Goal: Task Accomplishment & Management: Manage account settings

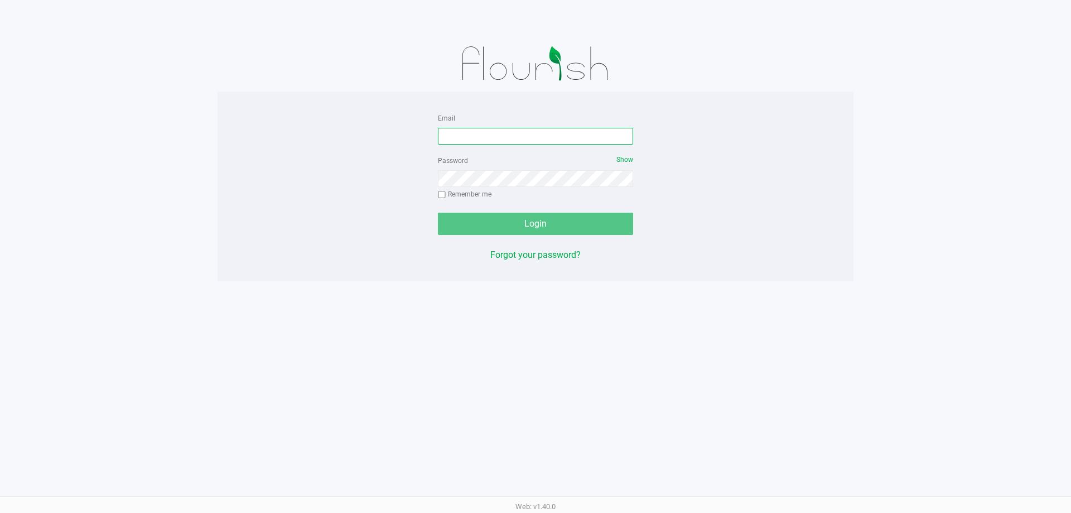
click at [509, 138] on input "Email" at bounding box center [535, 136] width 195 height 17
type input "[EMAIL_ADDRESS][DOMAIN_NAME]"
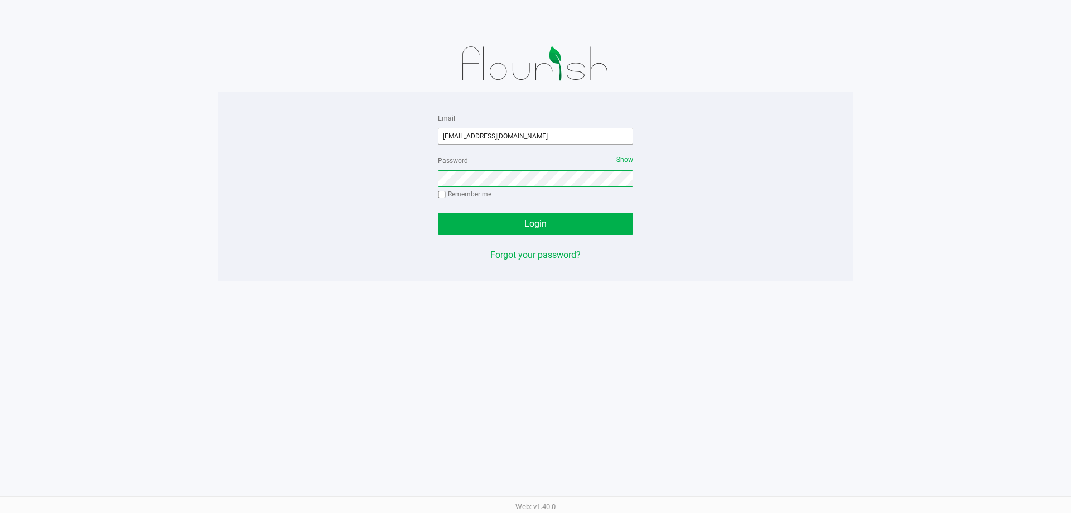
click at [438, 213] on button "Login" at bounding box center [535, 224] width 195 height 22
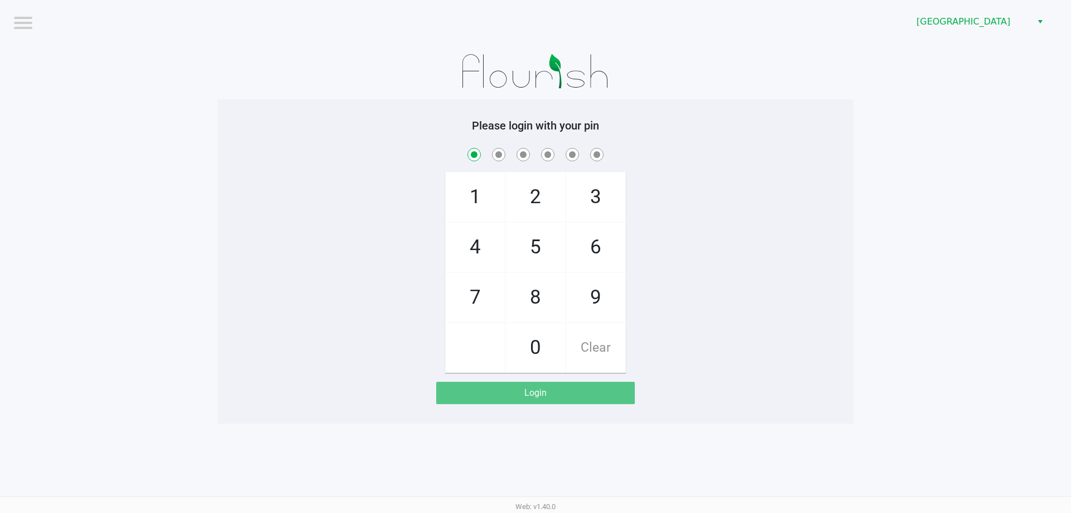
checkbox input "true"
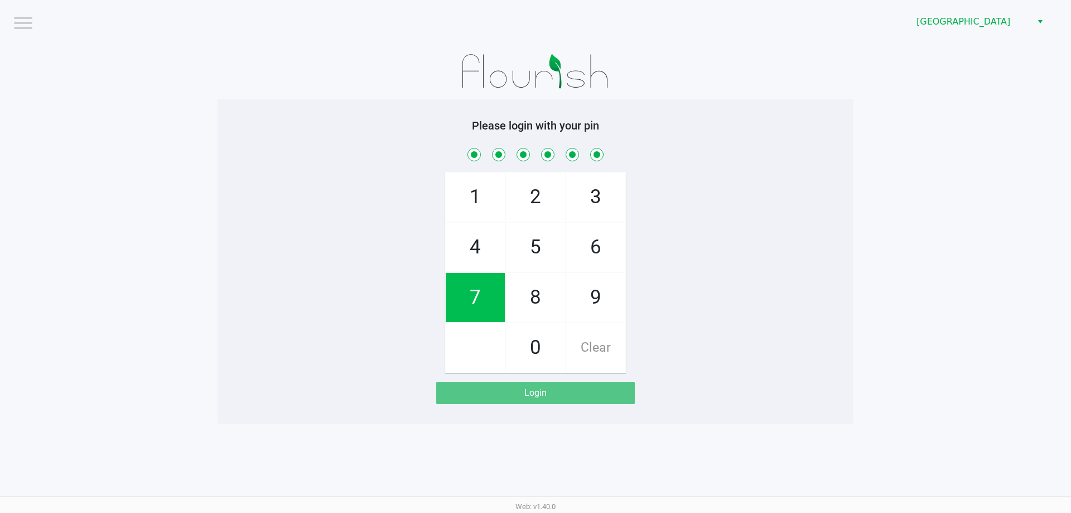
checkbox input "true"
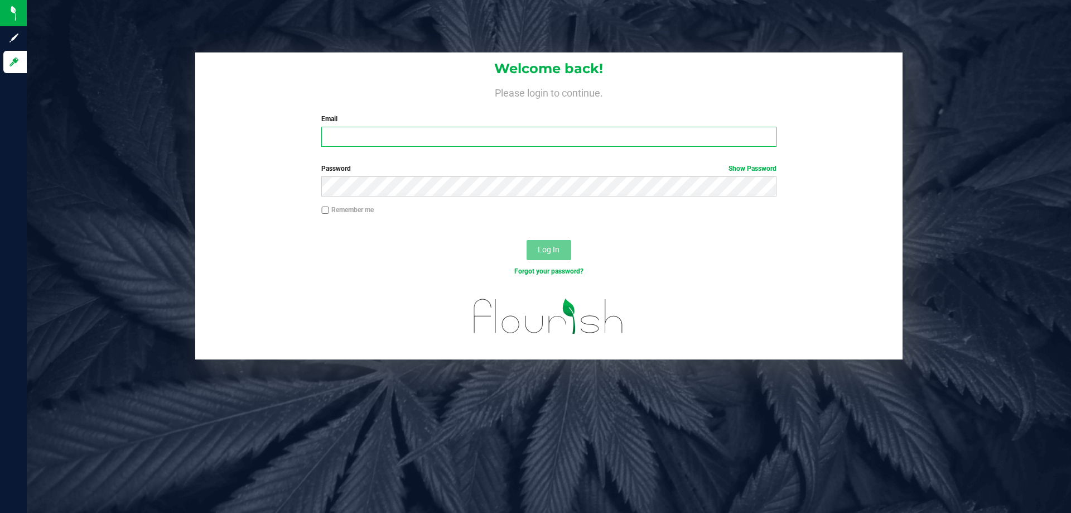
click at [372, 132] on input "Email" at bounding box center [548, 137] width 455 height 20
type input "[EMAIL_ADDRESS][DOMAIN_NAME]"
click at [527, 240] on button "Log In" at bounding box center [549, 250] width 45 height 20
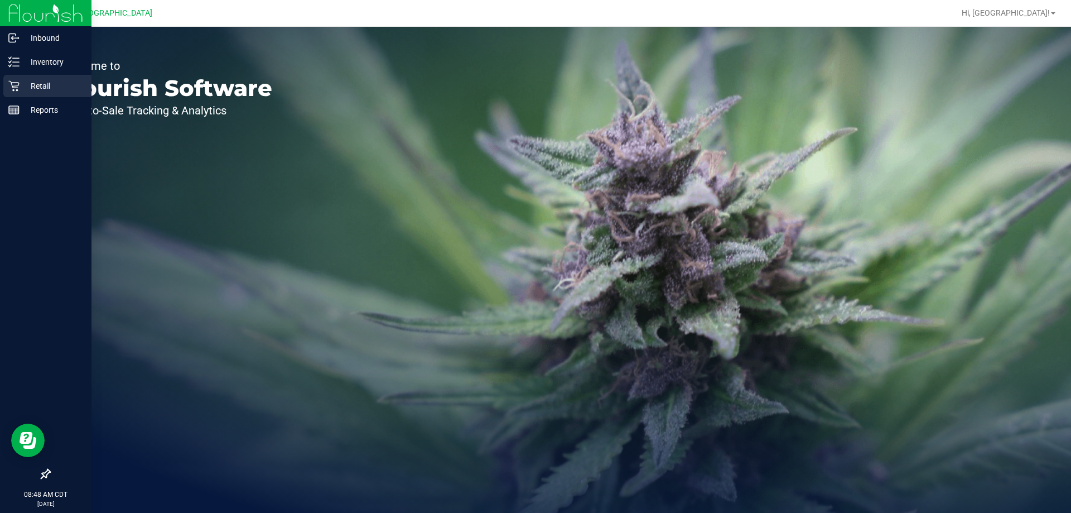
click at [19, 86] on icon at bounding box center [13, 85] width 11 height 11
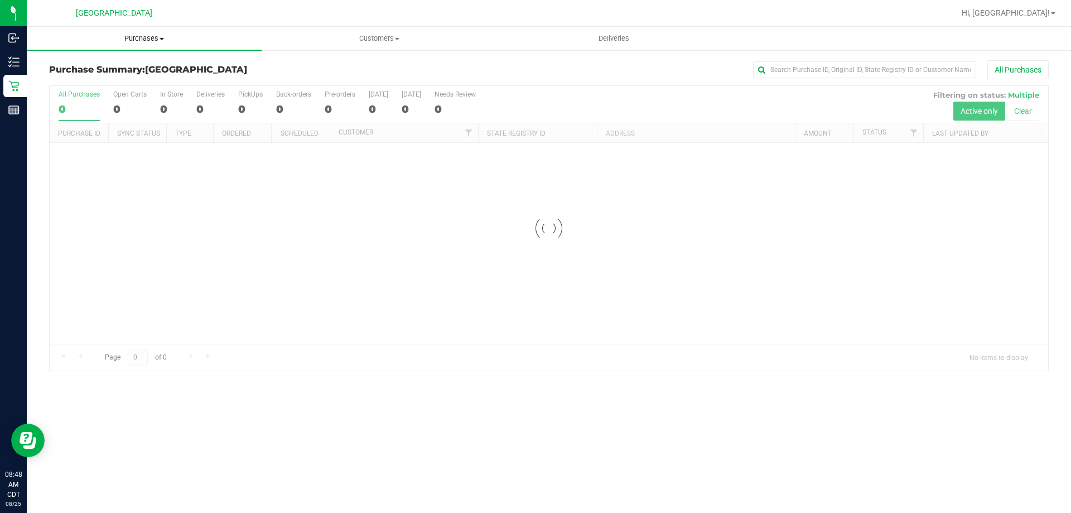
click at [142, 41] on span "Purchases" at bounding box center [144, 38] width 235 height 10
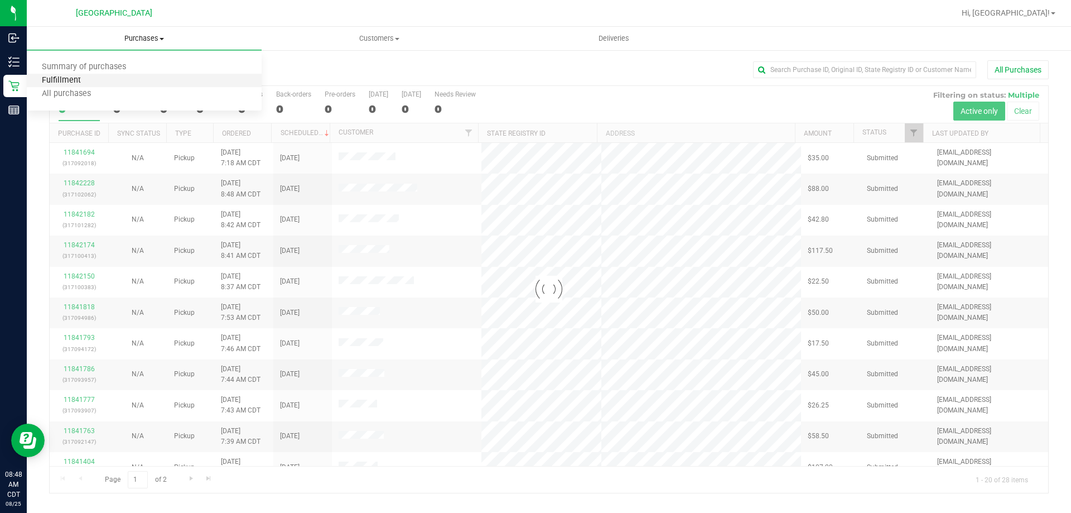
click at [89, 76] on span "Fulfillment" at bounding box center [61, 80] width 69 height 9
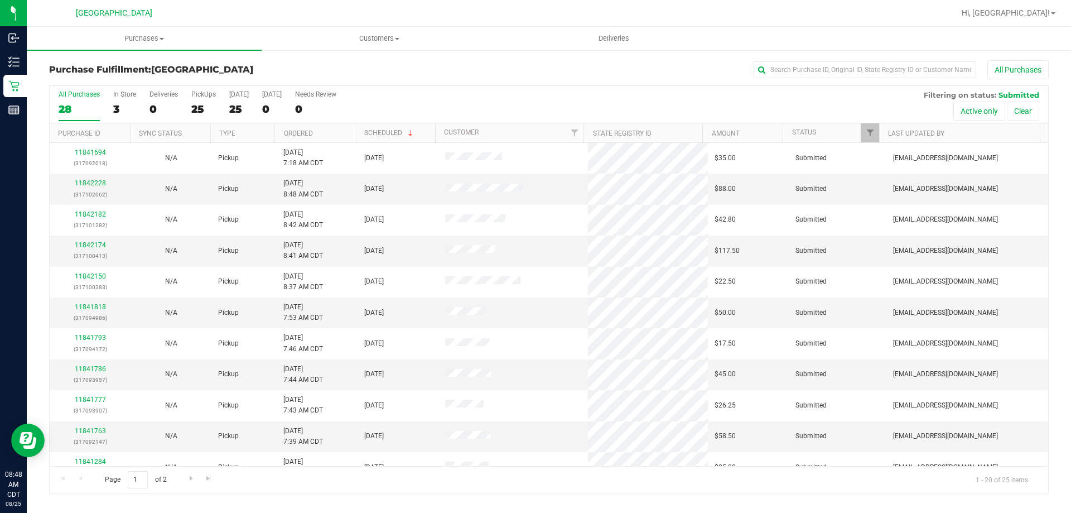
click at [318, 134] on th "Ordered" at bounding box center [315, 133] width 80 height 20
click at [162, 38] on span at bounding box center [162, 39] width 4 height 2
click at [111, 83] on li "Fulfillment" at bounding box center [144, 80] width 235 height 13
click at [336, 136] on th "Ordered" at bounding box center [315, 133] width 80 height 20
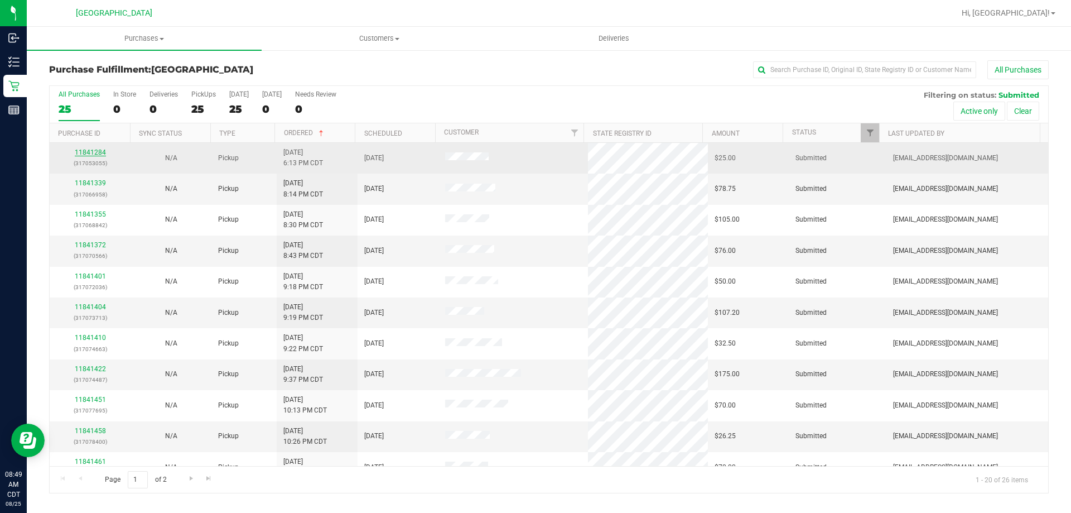
click at [96, 152] on link "11841284" at bounding box center [90, 152] width 31 height 8
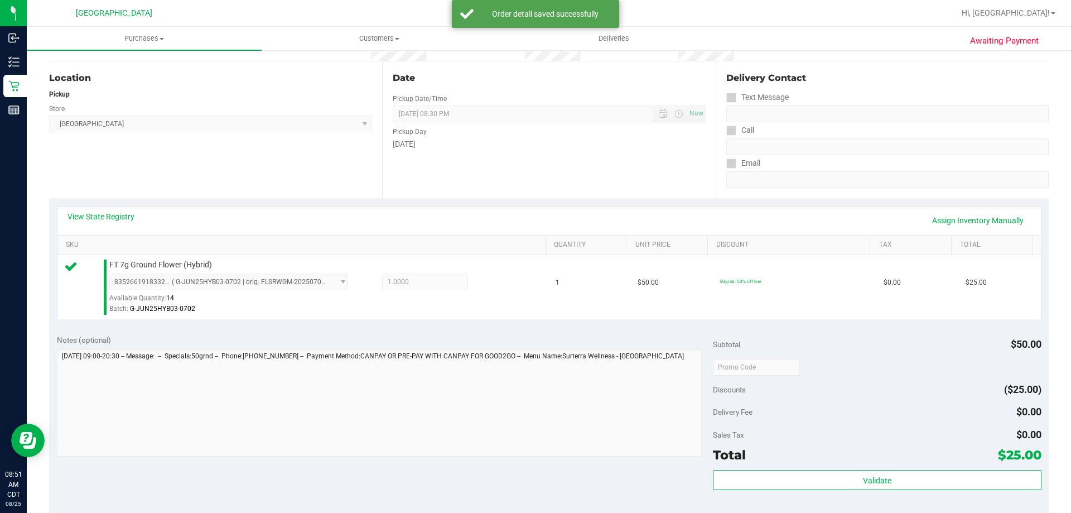
scroll to position [167, 0]
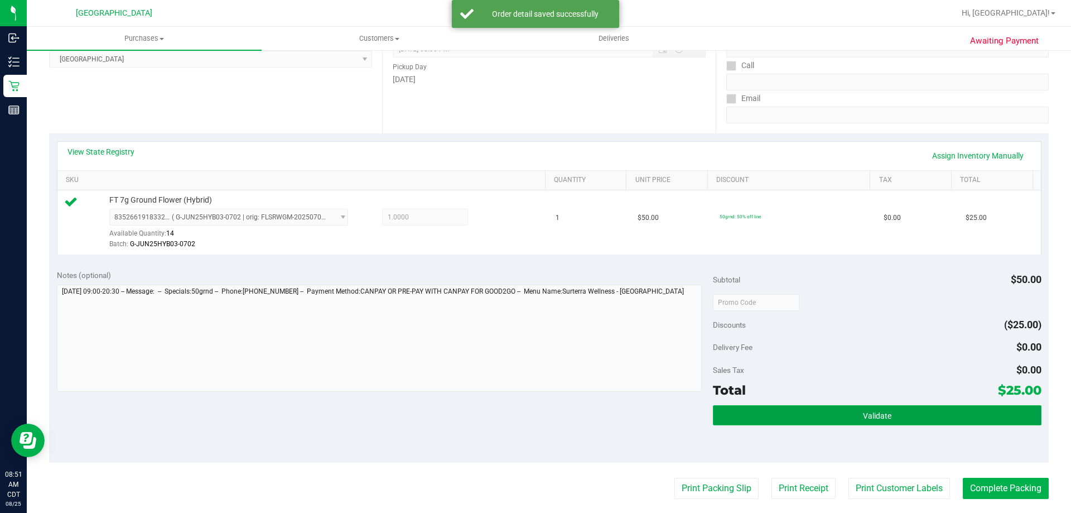
click at [774, 422] on button "Validate" at bounding box center [877, 415] width 328 height 20
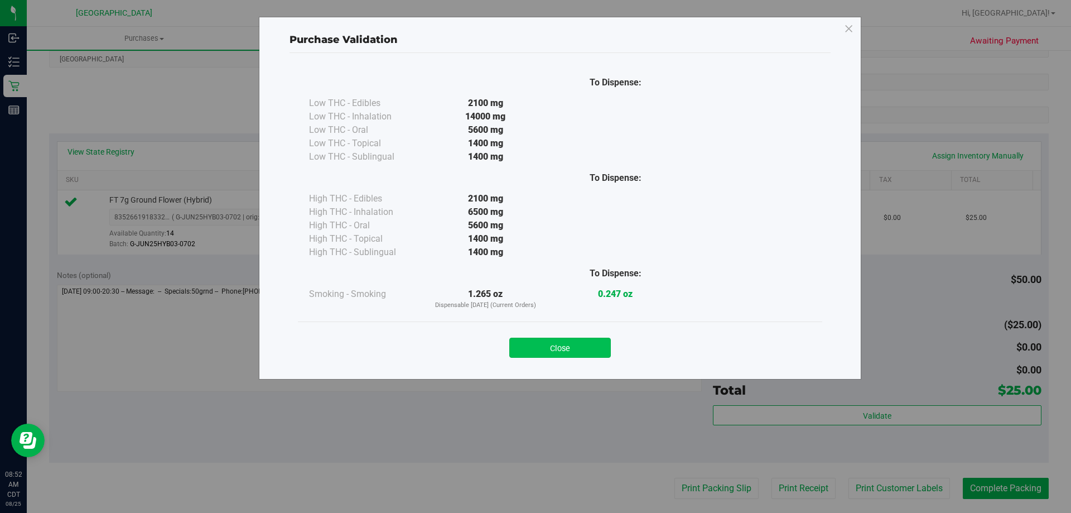
click at [559, 344] on button "Close" at bounding box center [560, 348] width 102 height 20
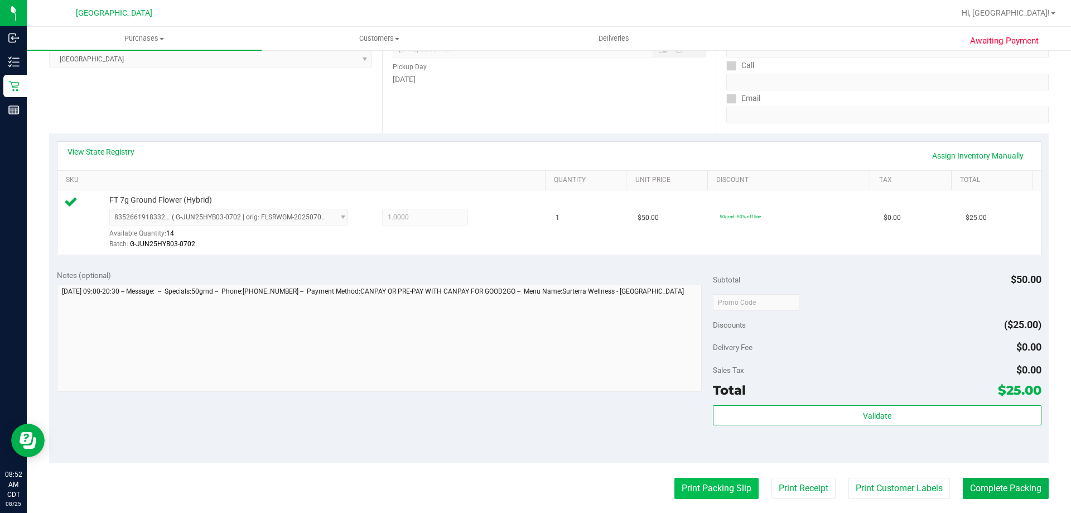
click at [727, 493] on button "Print Packing Slip" at bounding box center [717, 488] width 84 height 21
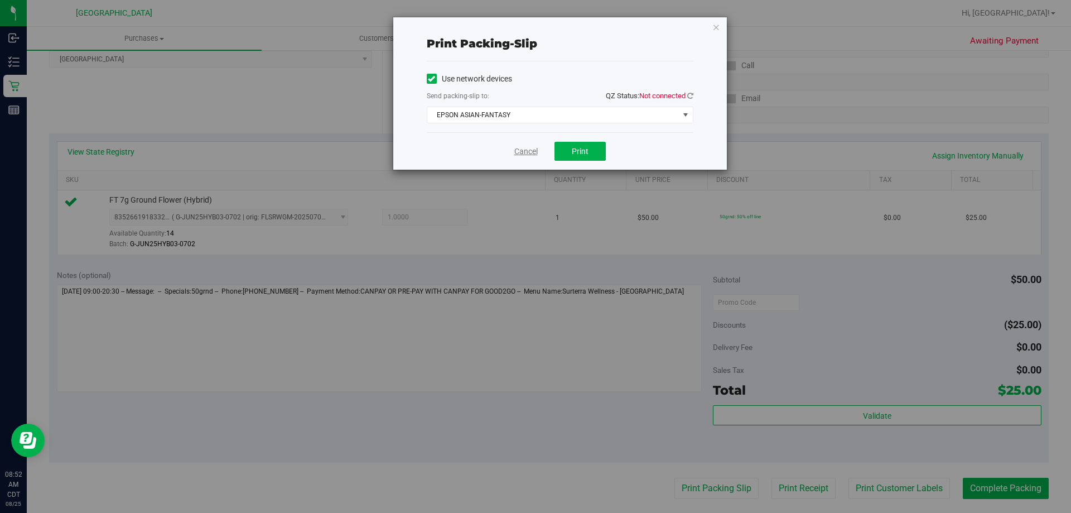
click at [526, 152] on link "Cancel" at bounding box center [526, 152] width 23 height 12
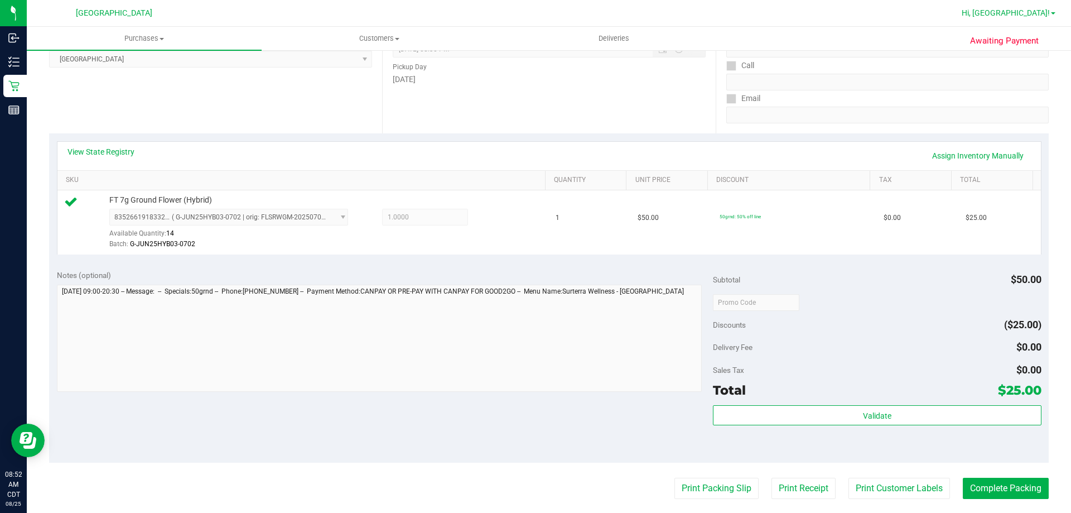
click at [1030, 17] on span "Hi, [GEOGRAPHIC_DATA]!" at bounding box center [1006, 12] width 88 height 9
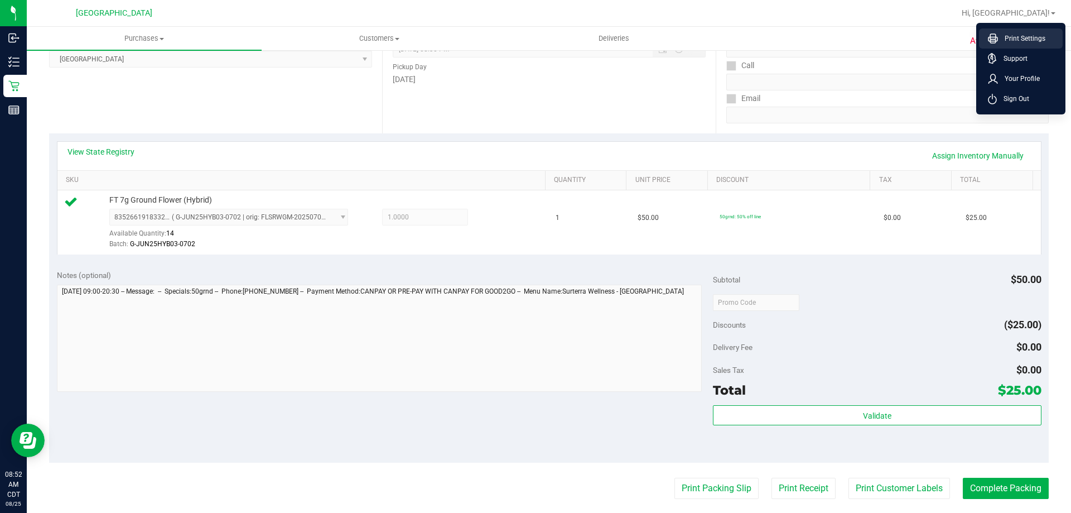
click at [1022, 36] on span "Print Settings" at bounding box center [1021, 38] width 47 height 11
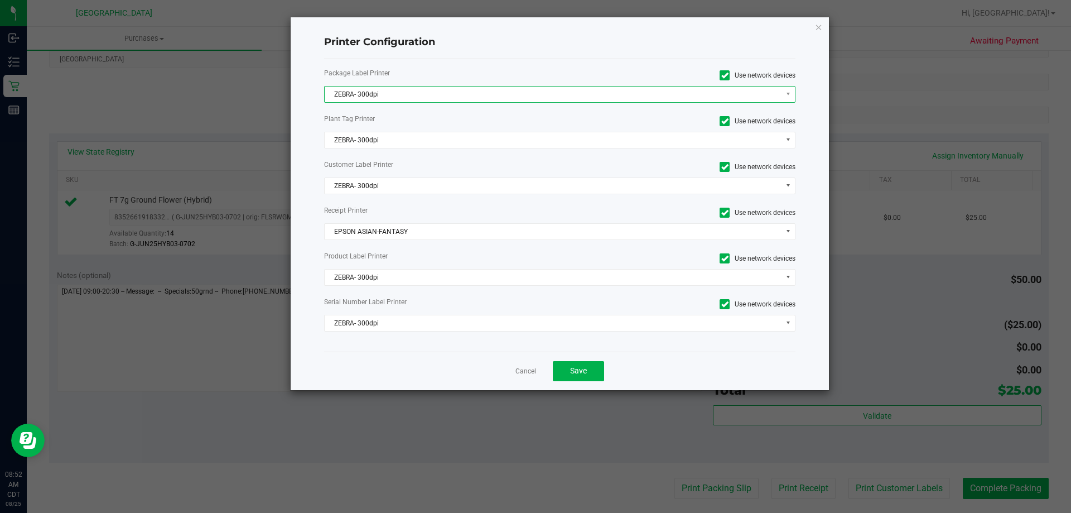
click at [445, 95] on span "ZEBRA- 300dpi" at bounding box center [553, 94] width 457 height 16
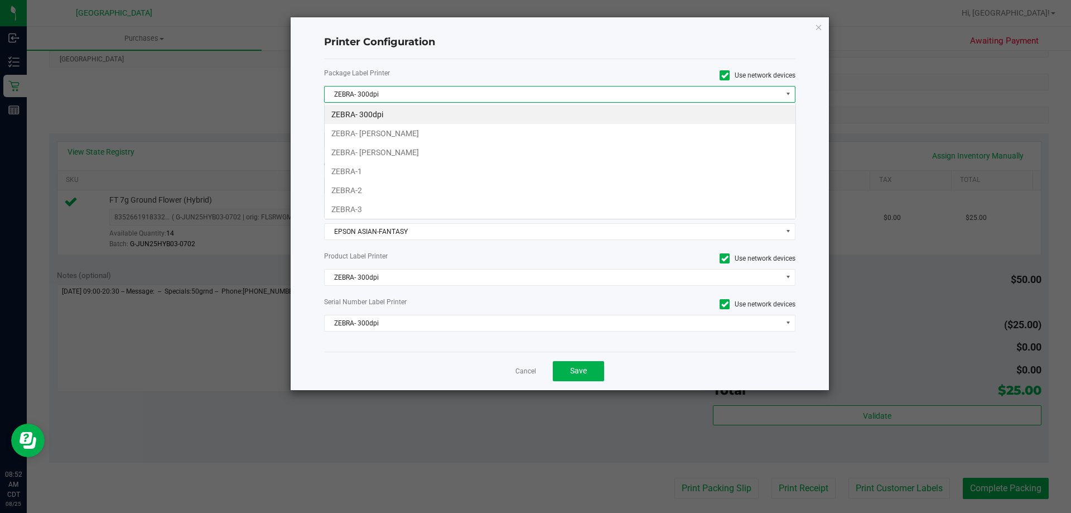
scroll to position [17, 472]
click at [406, 156] on li "ZEBRA- [PERSON_NAME]" at bounding box center [560, 152] width 471 height 19
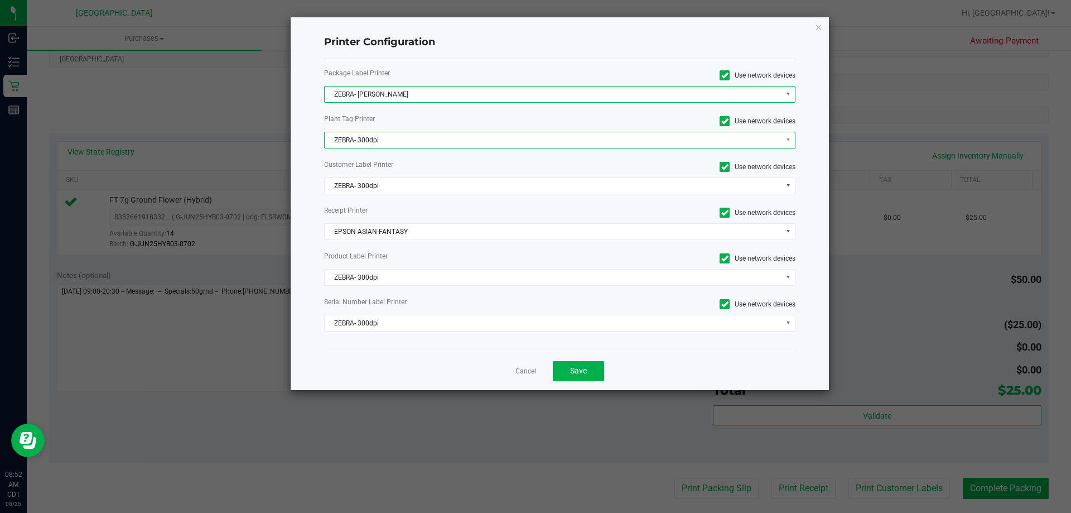
click at [411, 142] on span "ZEBRA- 300dpi" at bounding box center [553, 140] width 457 height 16
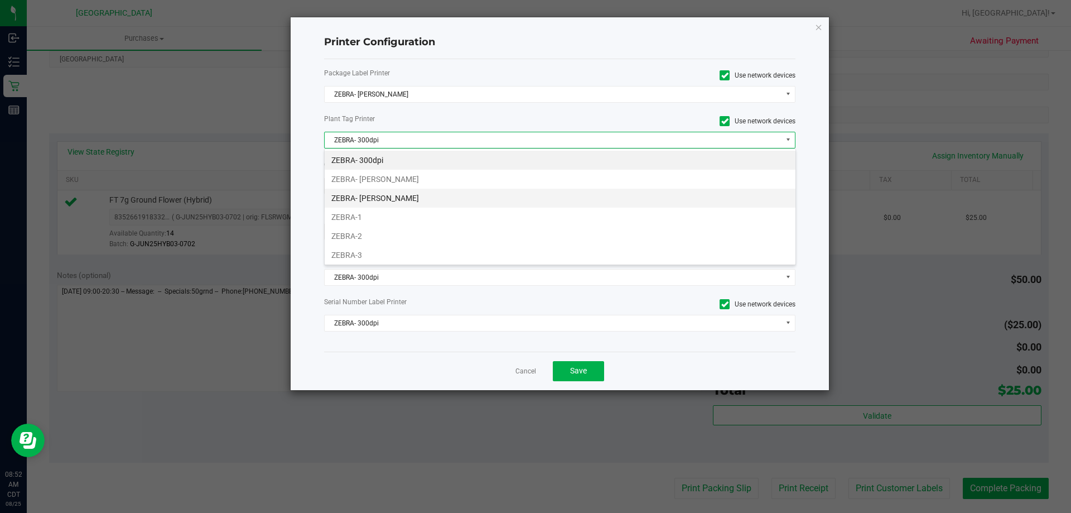
click at [395, 198] on li "ZEBRA- [PERSON_NAME]" at bounding box center [560, 198] width 471 height 19
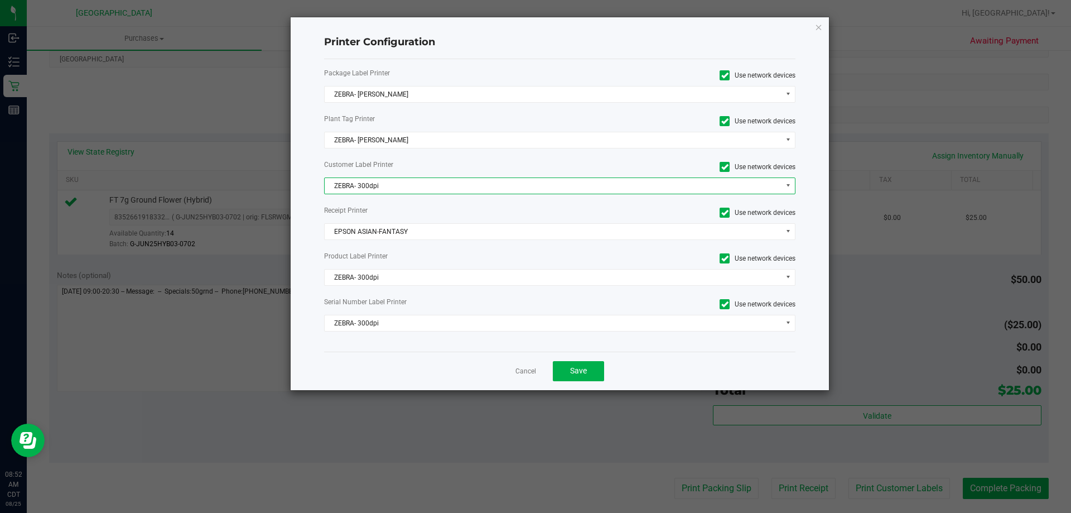
click at [396, 179] on span "ZEBRA- 300dpi" at bounding box center [553, 186] width 457 height 16
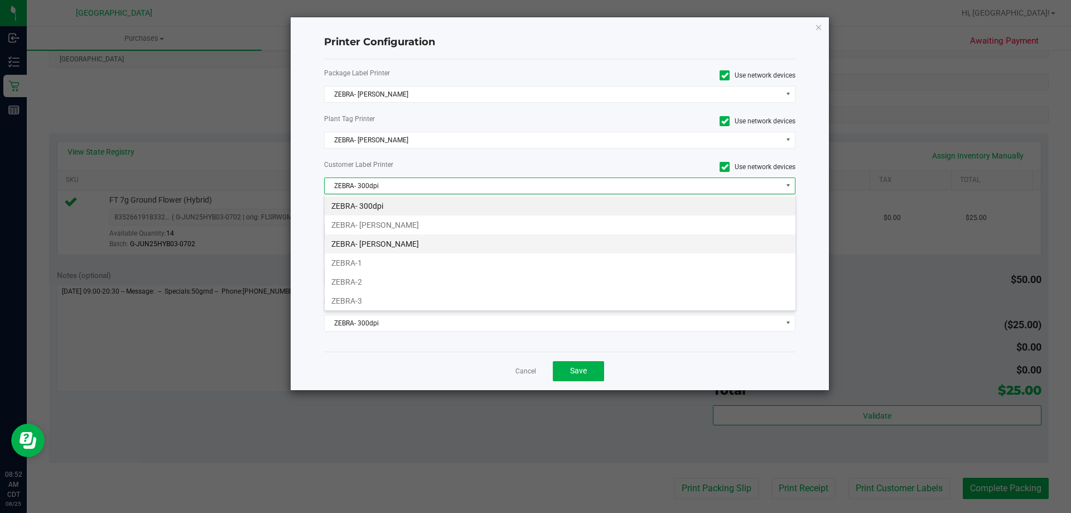
click at [397, 244] on li "ZEBRA- [PERSON_NAME]" at bounding box center [560, 243] width 471 height 19
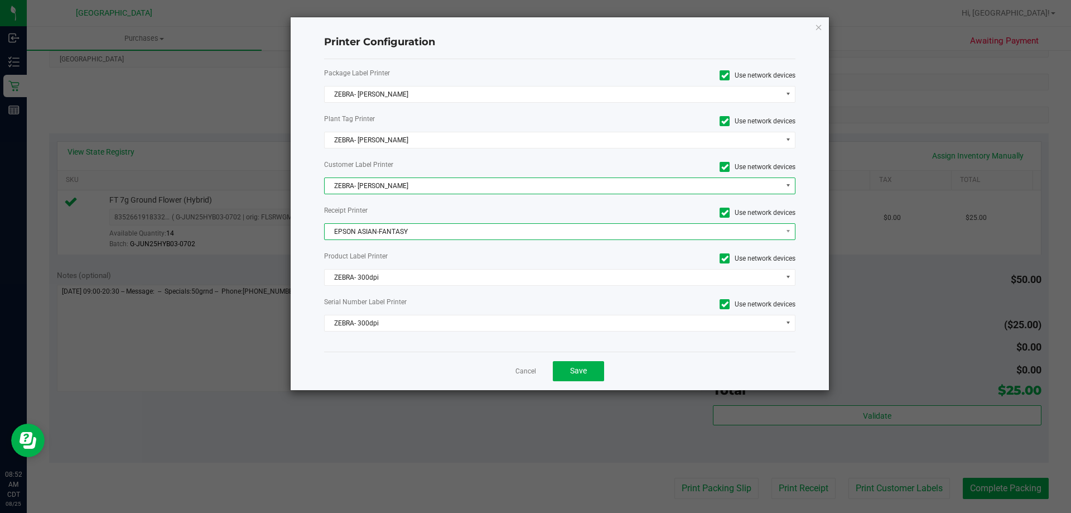
click at [398, 237] on span "EPSON ASIAN-FANTASY" at bounding box center [553, 232] width 457 height 16
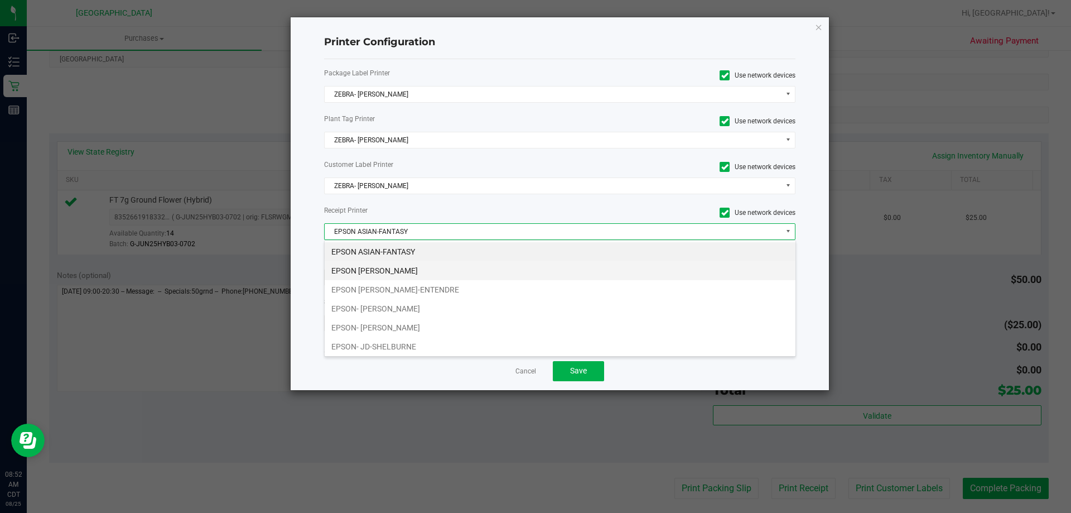
click at [406, 272] on li "EPSON [PERSON_NAME]" at bounding box center [560, 270] width 471 height 19
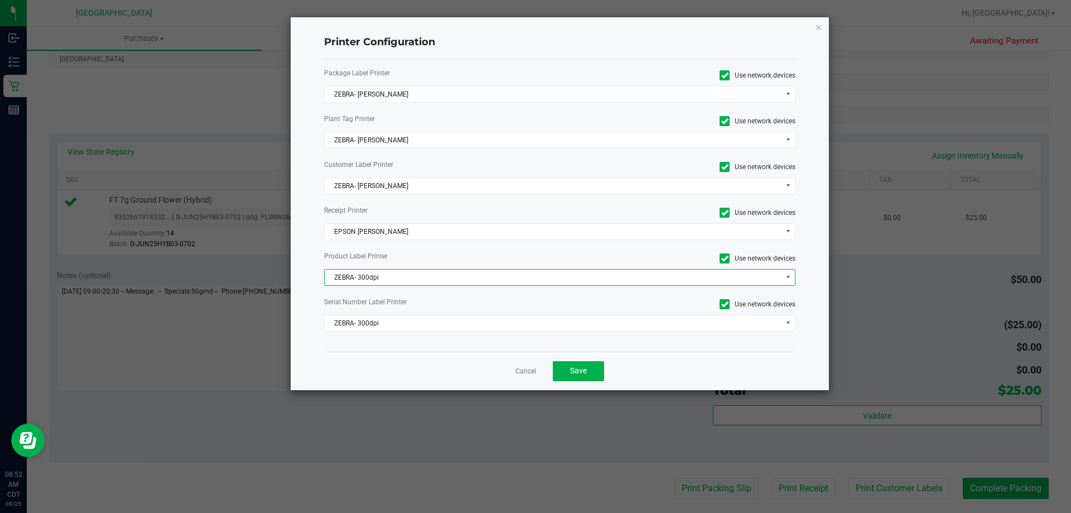
click at [406, 272] on span "ZEBRA- 300dpi" at bounding box center [553, 278] width 457 height 16
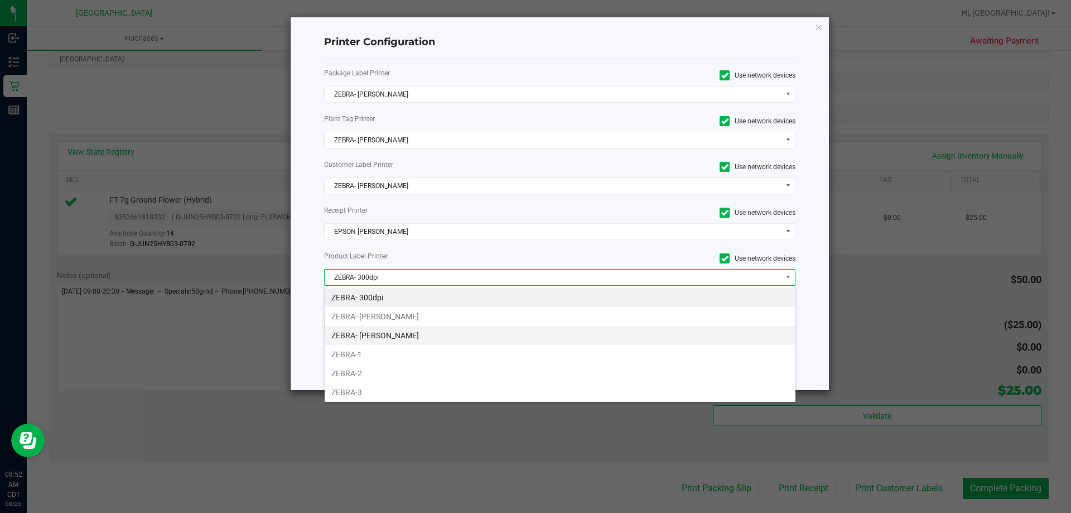
click at [400, 327] on li "ZEBRA- [PERSON_NAME]" at bounding box center [560, 335] width 471 height 19
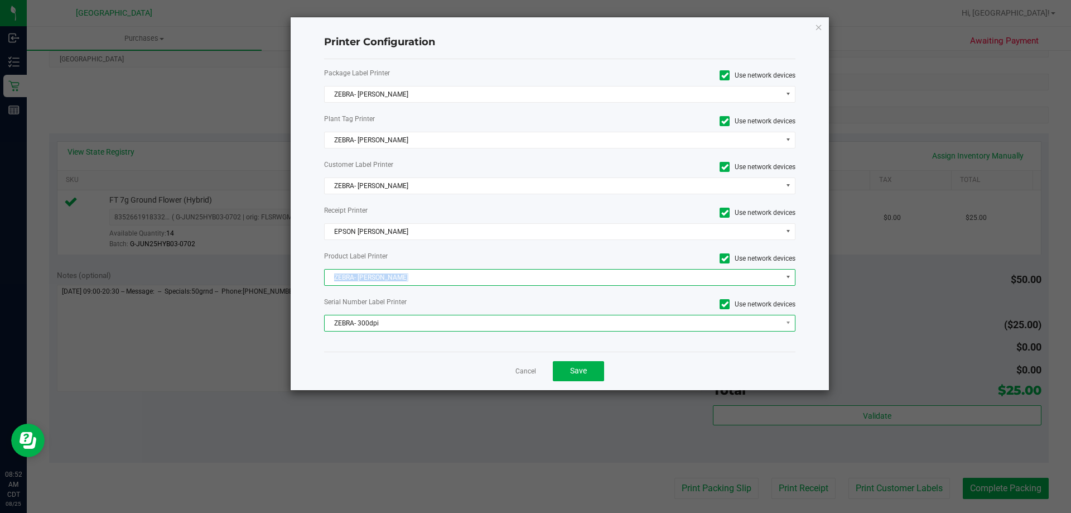
click at [400, 328] on span "ZEBRA- 300dpi" at bounding box center [553, 323] width 457 height 16
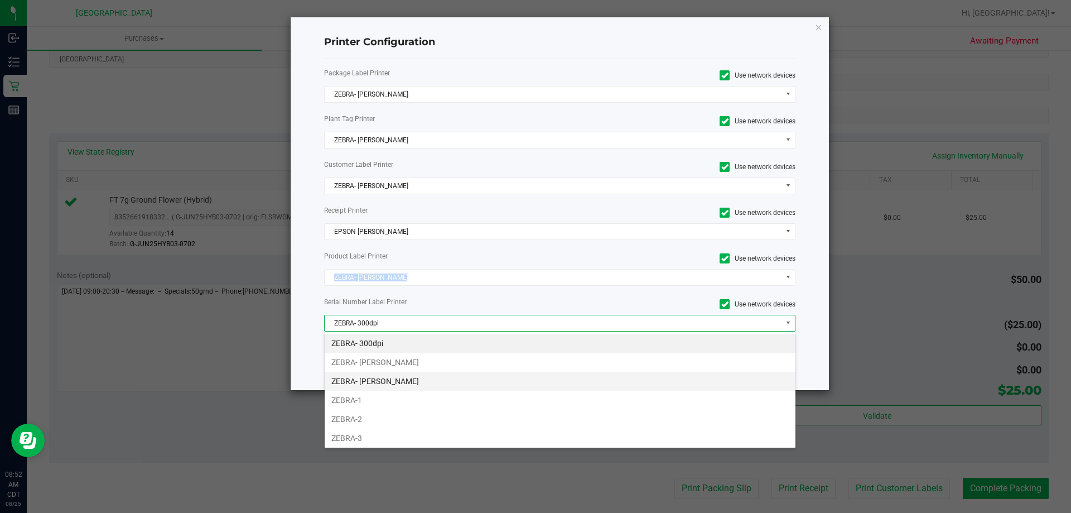
click at [398, 375] on li "ZEBRA- [PERSON_NAME]" at bounding box center [560, 381] width 471 height 19
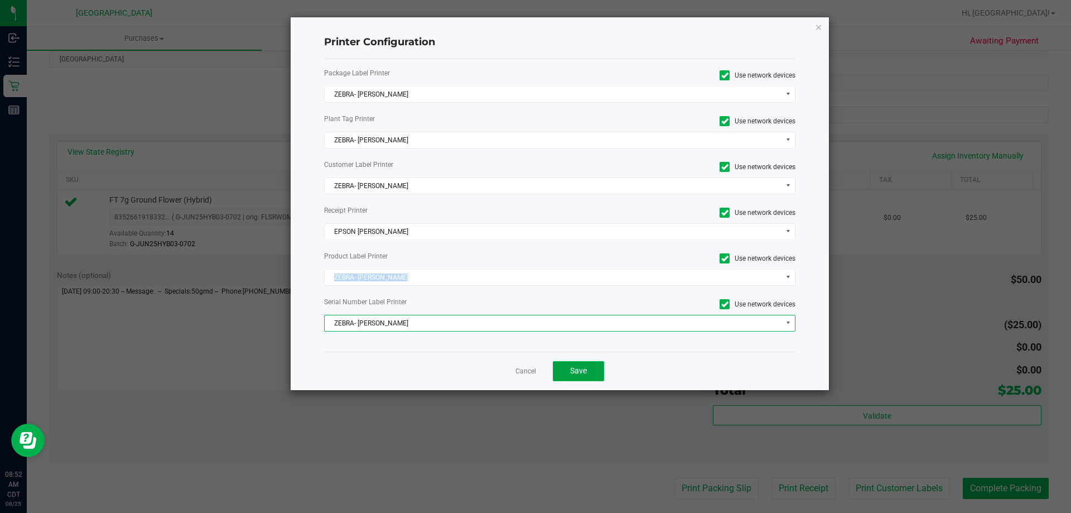
click at [587, 373] on button "Save" at bounding box center [578, 371] width 51 height 20
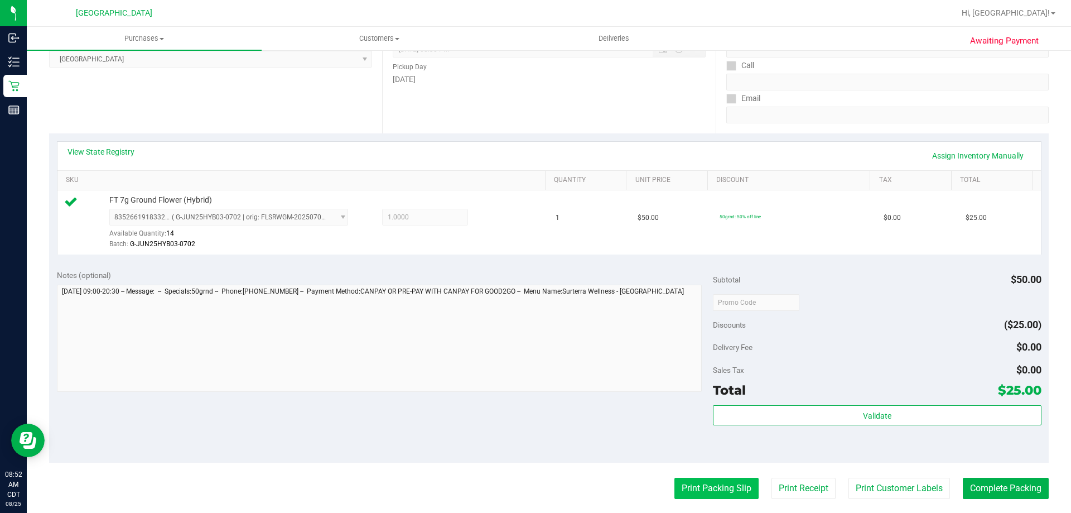
click at [723, 488] on button "Print Packing Slip" at bounding box center [717, 488] width 84 height 21
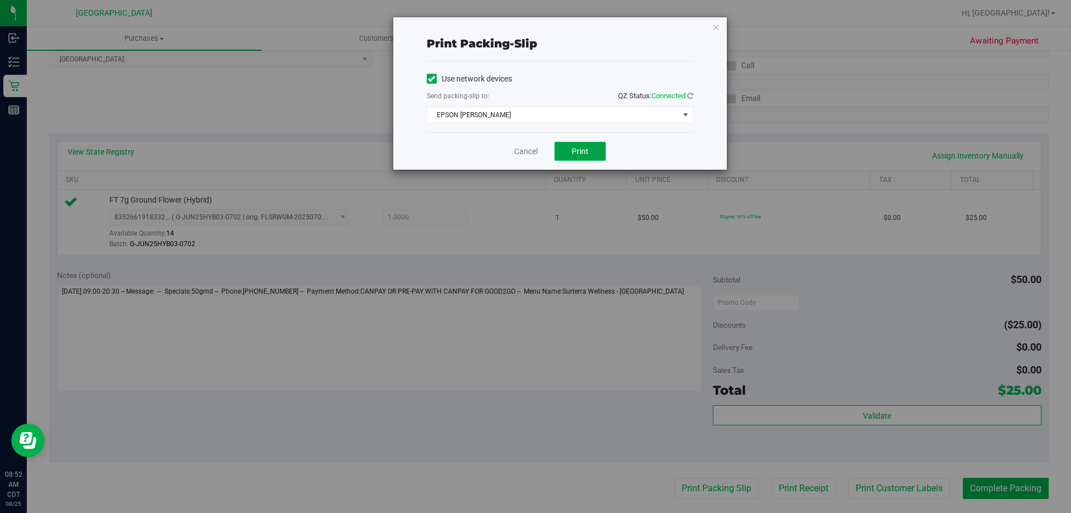
click at [576, 151] on span "Print" at bounding box center [580, 151] width 17 height 9
click at [531, 152] on link "Cancel" at bounding box center [526, 152] width 23 height 12
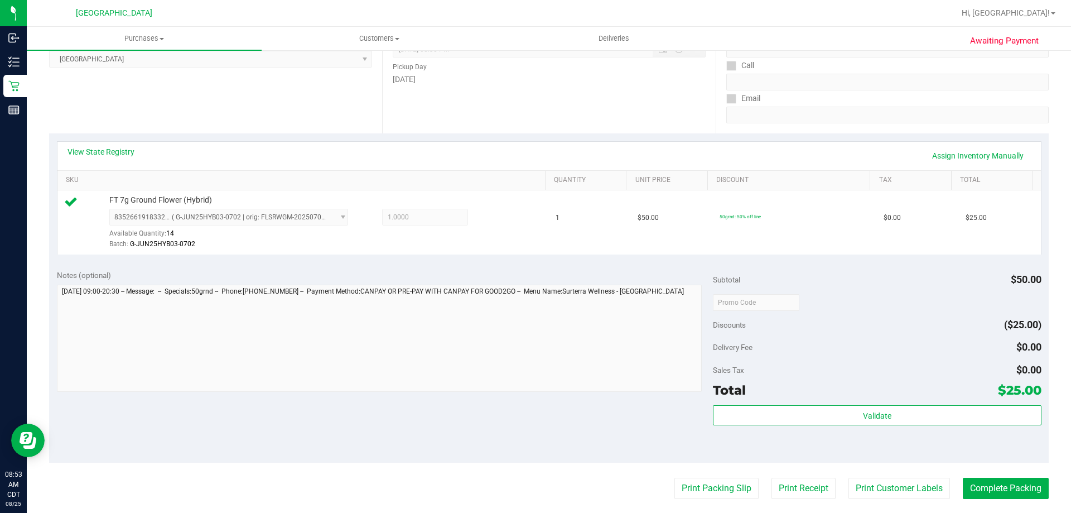
click at [975, 475] on purchase-details "Back Edit Purchase Cancel Purchase View Profile # 11841284 BioTrack ID: - Submi…" at bounding box center [549, 308] width 1000 height 830
click at [982, 484] on button "Complete Packing" at bounding box center [1006, 488] width 86 height 21
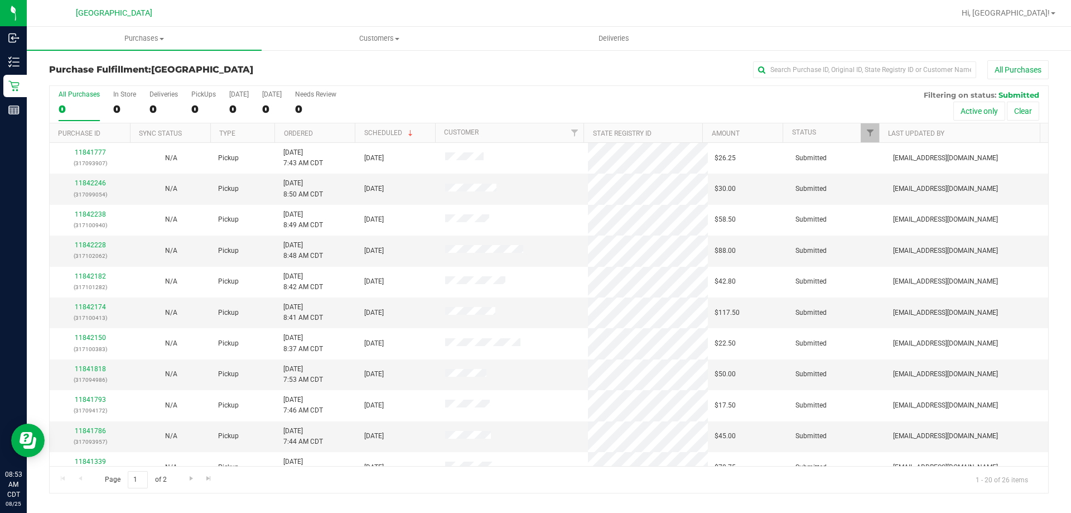
click at [333, 136] on th "Ordered" at bounding box center [315, 133] width 80 height 20
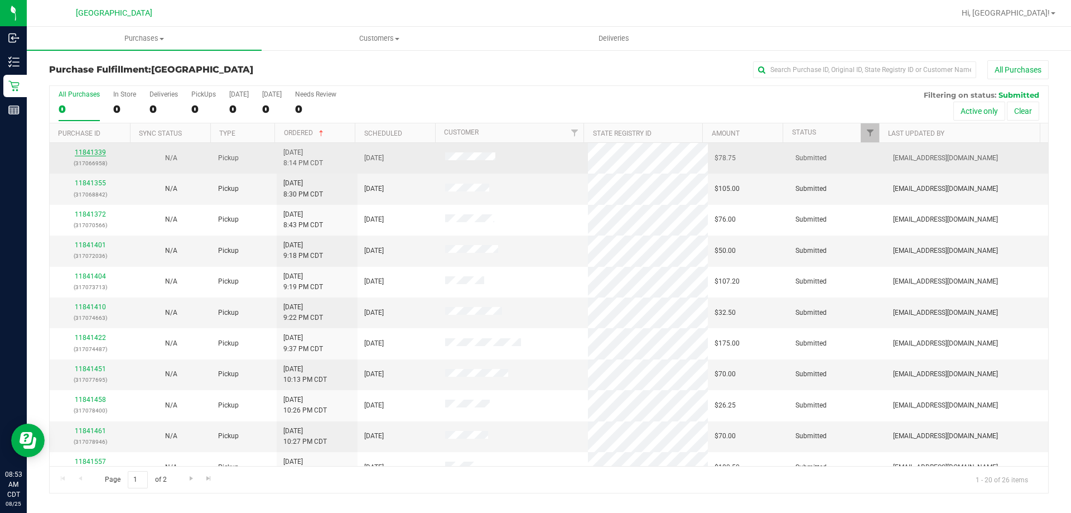
click at [97, 153] on link "11841339" at bounding box center [90, 152] width 31 height 8
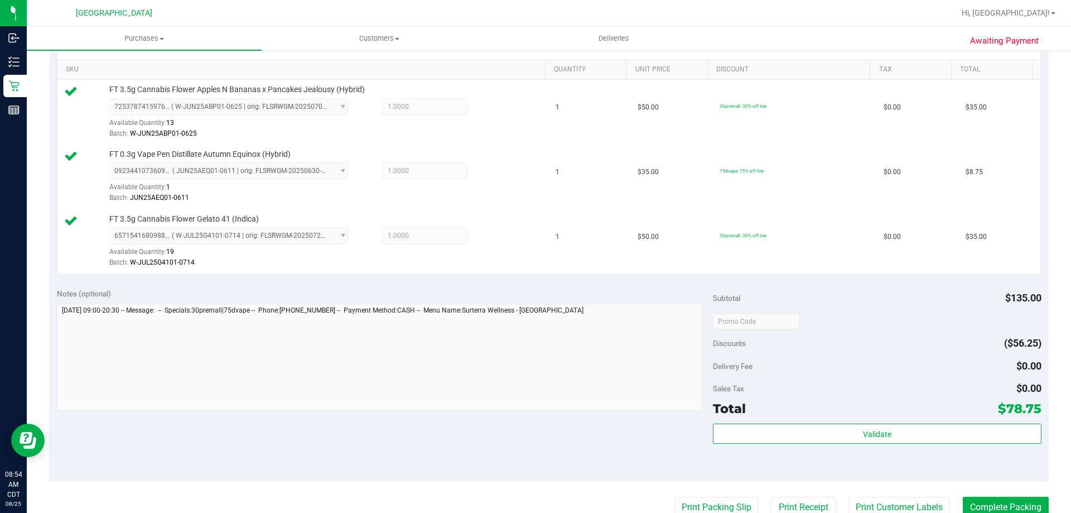
scroll to position [279, 0]
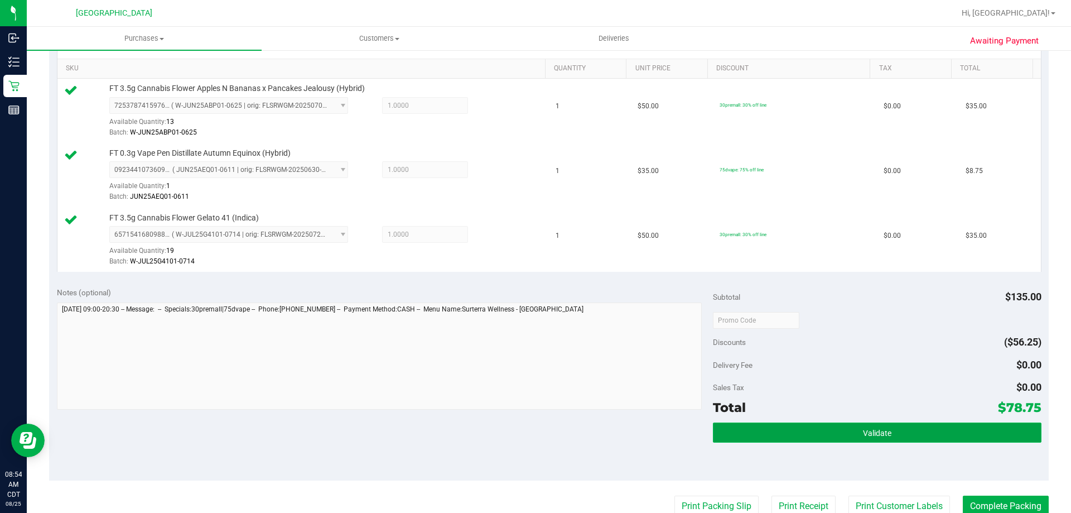
click at [790, 433] on button "Validate" at bounding box center [877, 432] width 328 height 20
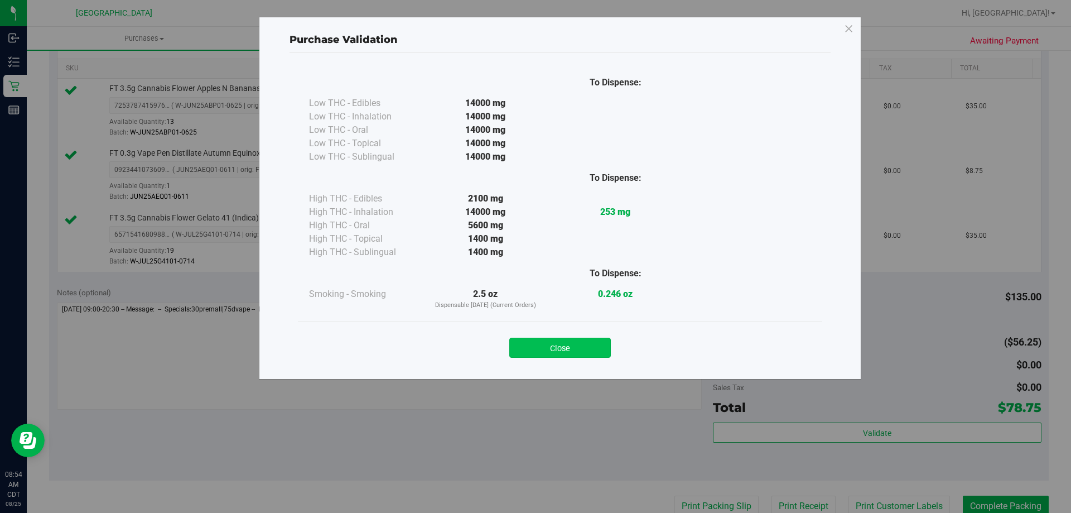
click at [585, 343] on button "Close" at bounding box center [560, 348] width 102 height 20
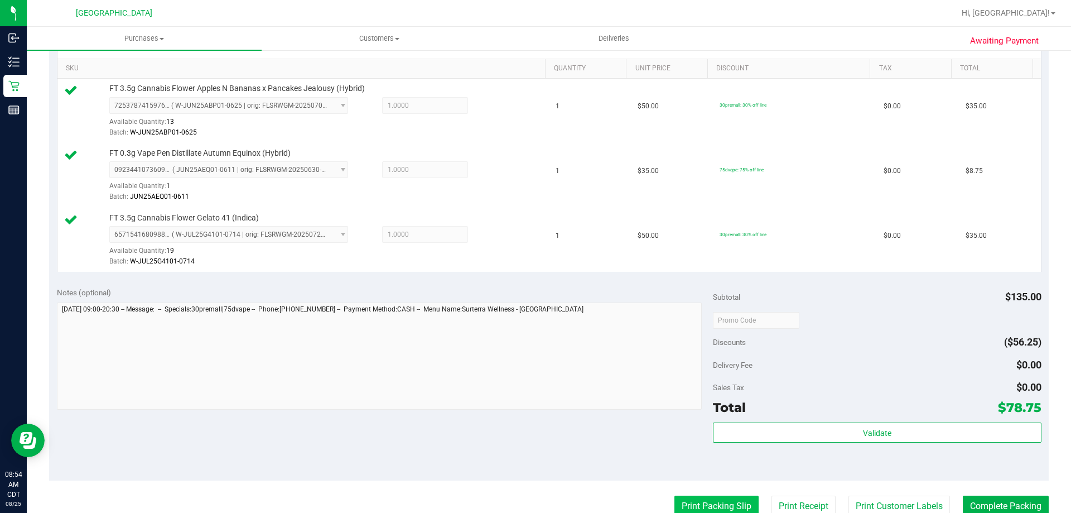
click at [676, 508] on button "Print Packing Slip" at bounding box center [717, 506] width 84 height 21
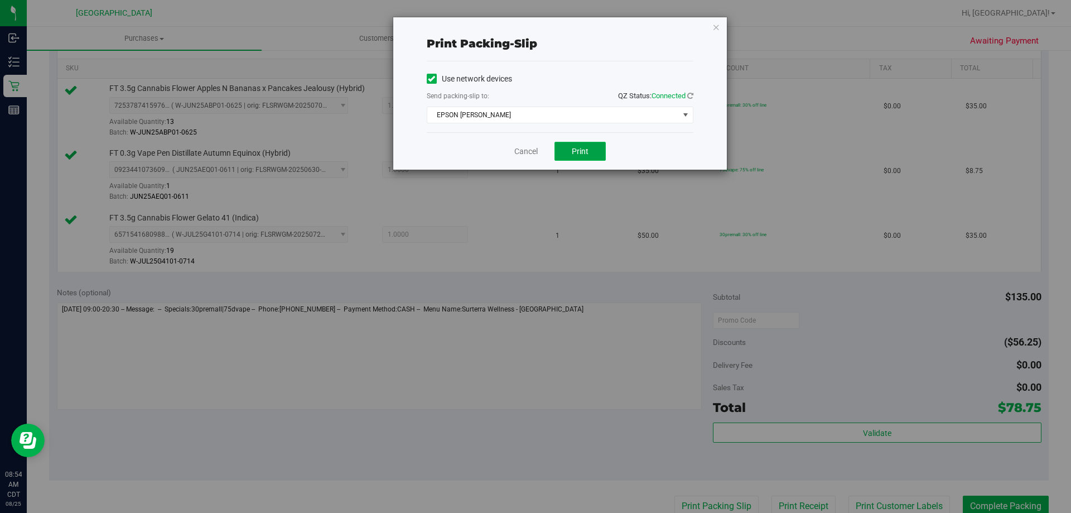
click at [594, 147] on button "Print" at bounding box center [580, 151] width 51 height 19
click at [527, 148] on link "Cancel" at bounding box center [526, 152] width 23 height 12
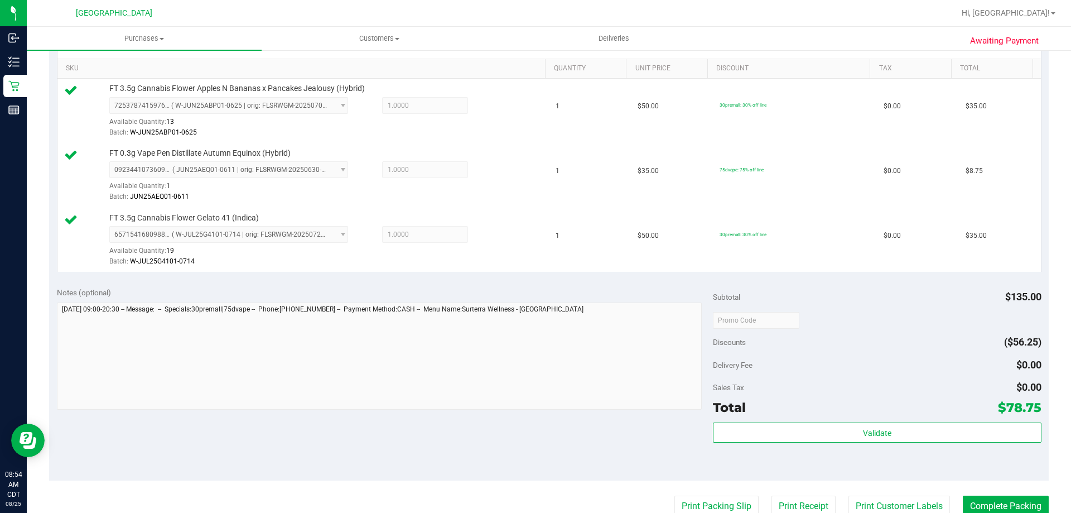
scroll to position [283, 0]
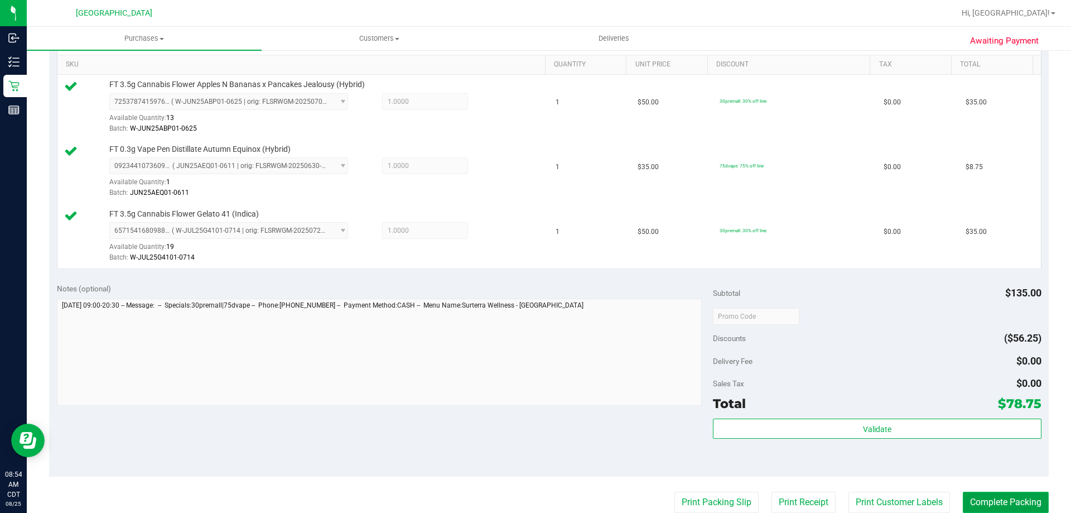
click at [980, 492] on button "Complete Packing" at bounding box center [1006, 502] width 86 height 21
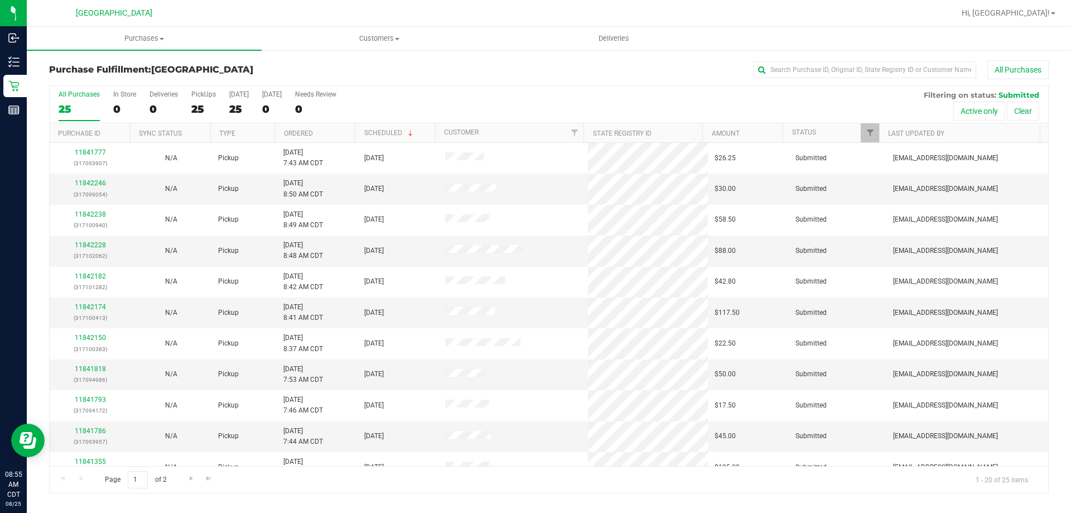
click at [334, 135] on th "Ordered" at bounding box center [315, 133] width 80 height 20
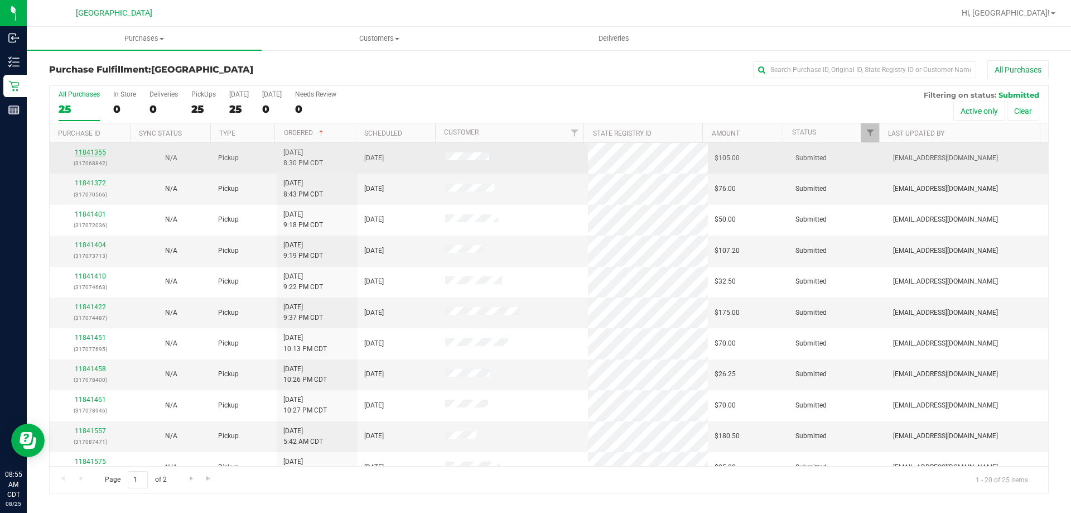
click at [94, 156] on link "11841355" at bounding box center [90, 152] width 31 height 8
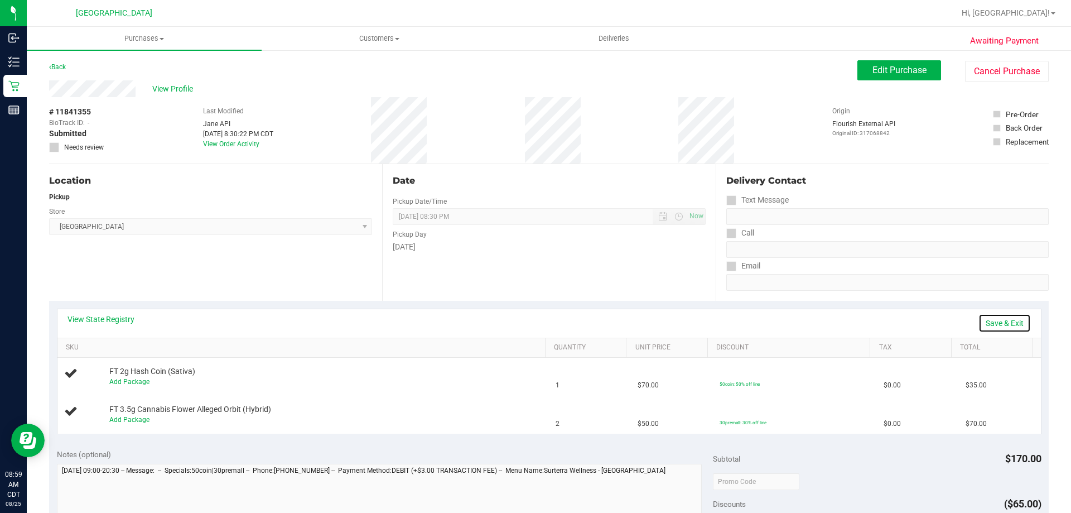
click at [1001, 321] on link "Save & Exit" at bounding box center [1005, 323] width 52 height 19
click at [997, 322] on link "Save & Exit" at bounding box center [1005, 323] width 52 height 19
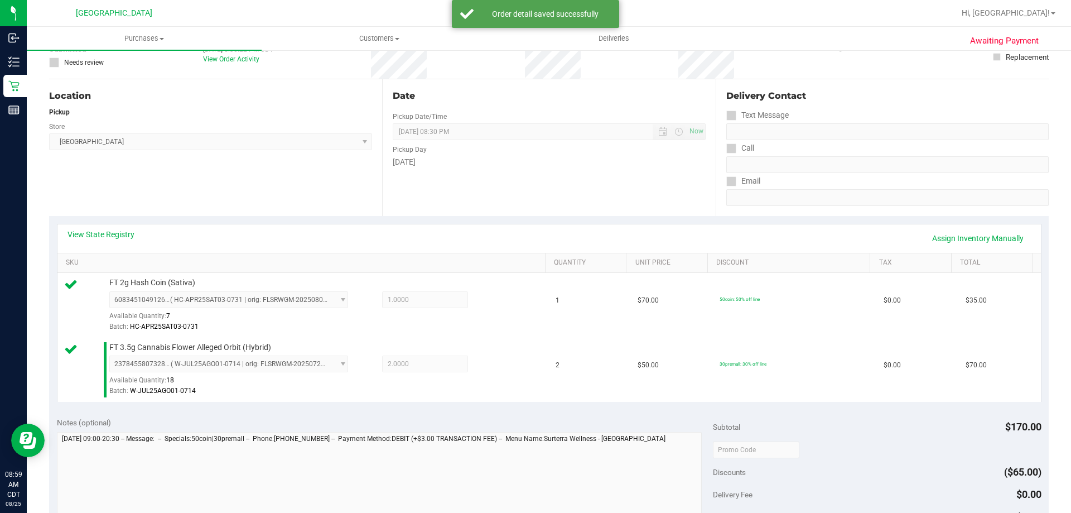
scroll to position [167, 0]
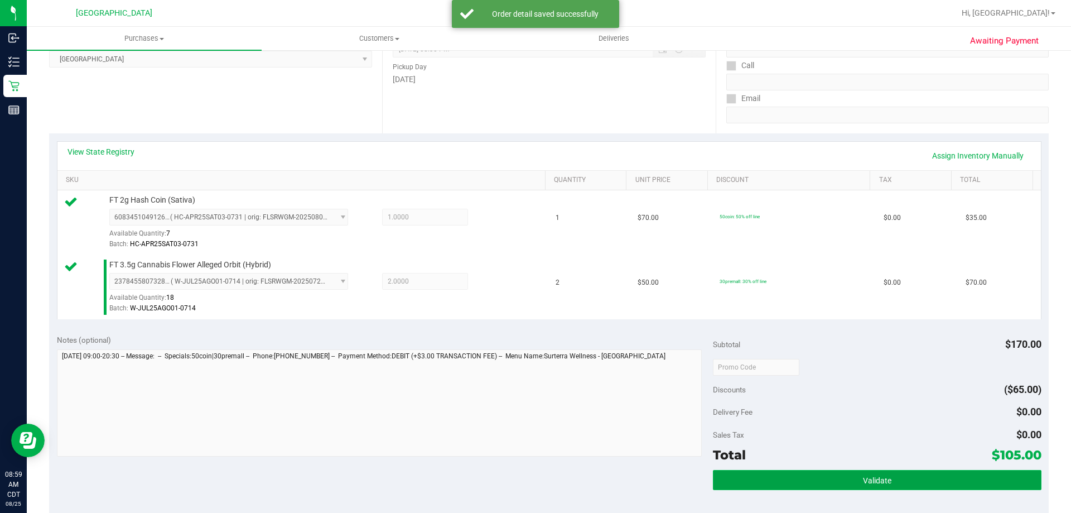
click at [883, 473] on button "Validate" at bounding box center [877, 480] width 328 height 20
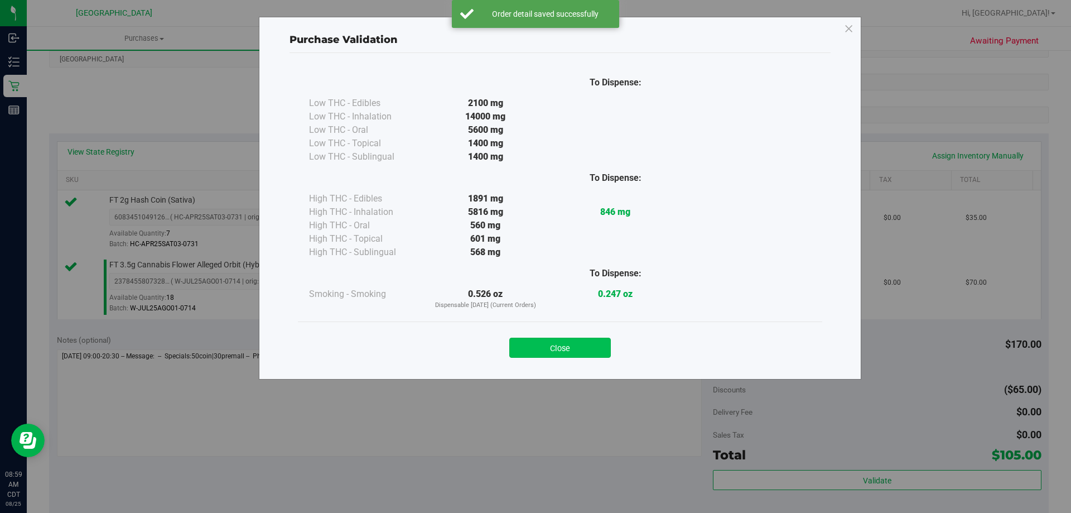
click at [573, 353] on button "Close" at bounding box center [560, 348] width 102 height 20
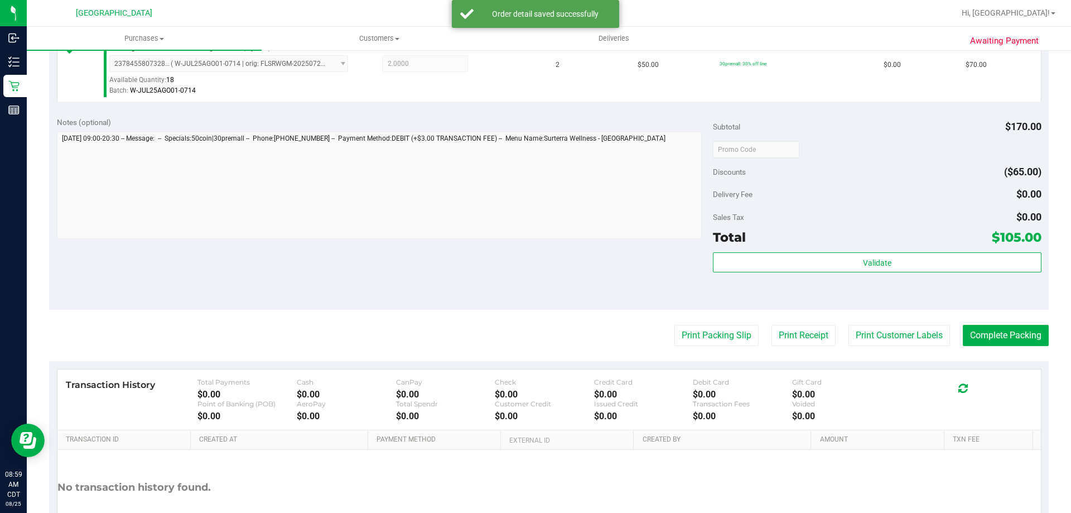
scroll to position [391, 0]
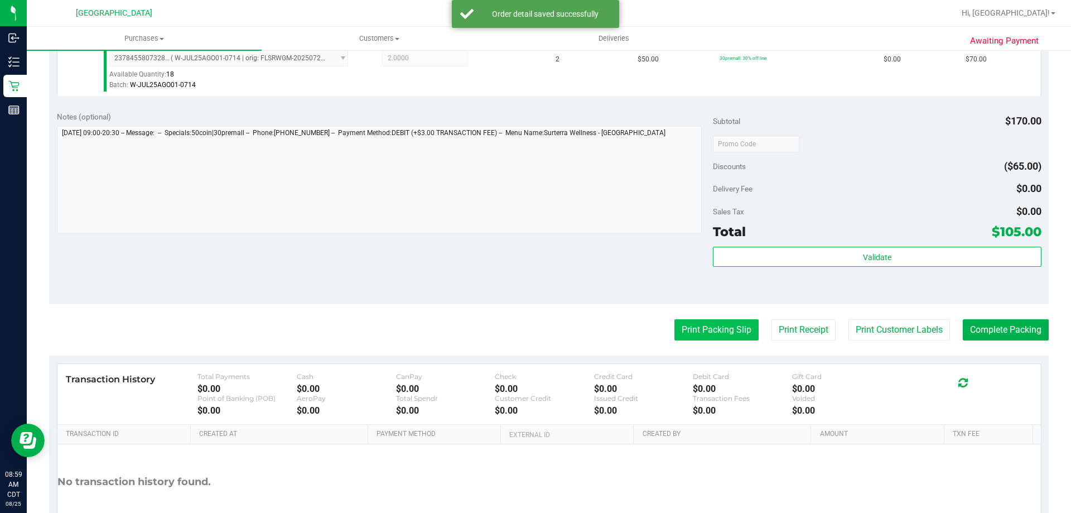
click at [719, 330] on button "Print Packing Slip" at bounding box center [717, 329] width 84 height 21
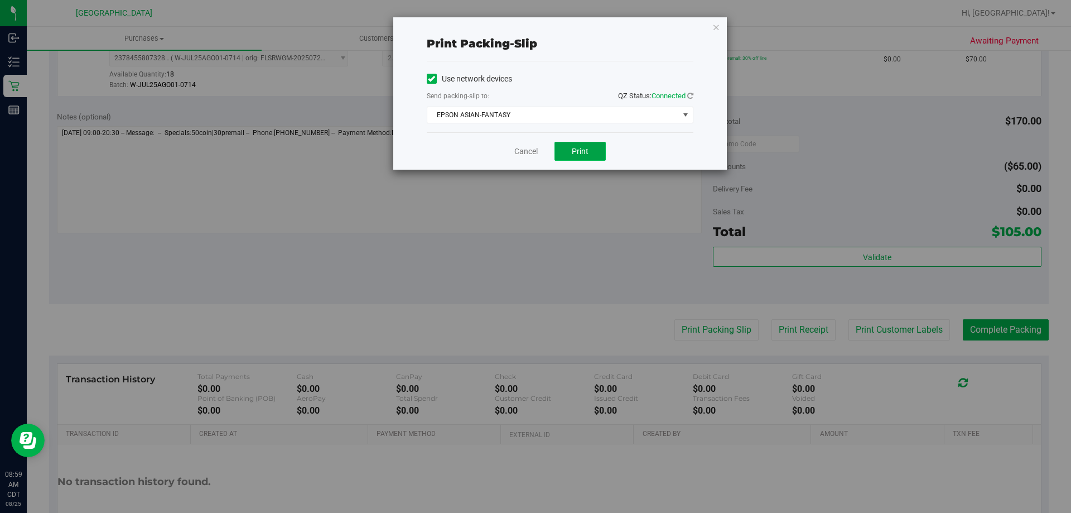
click at [598, 158] on button "Print" at bounding box center [580, 151] width 51 height 19
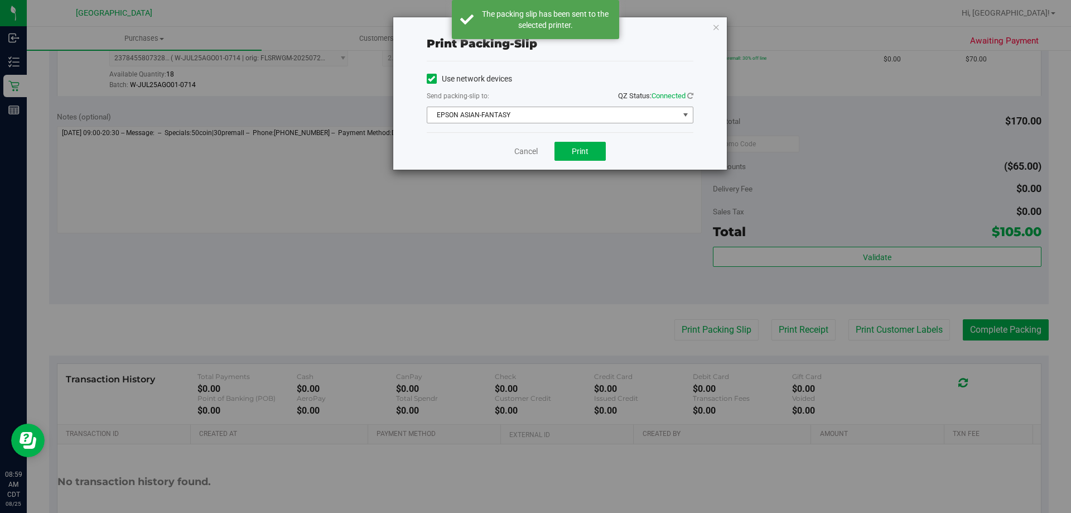
click at [519, 117] on span "EPSON ASIAN-FANTASY" at bounding box center [553, 115] width 252 height 16
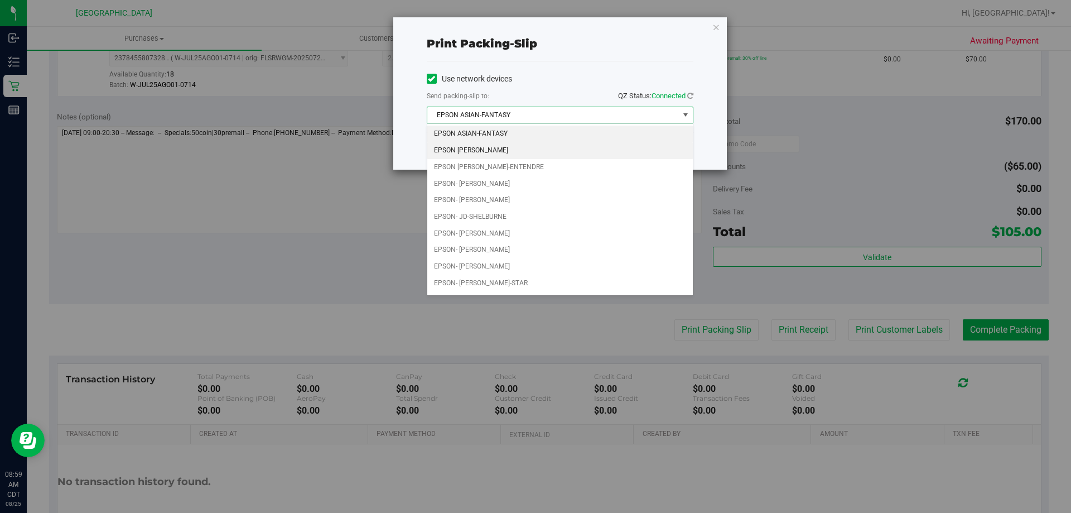
click at [495, 150] on li "EPSON [PERSON_NAME]" at bounding box center [560, 150] width 266 height 17
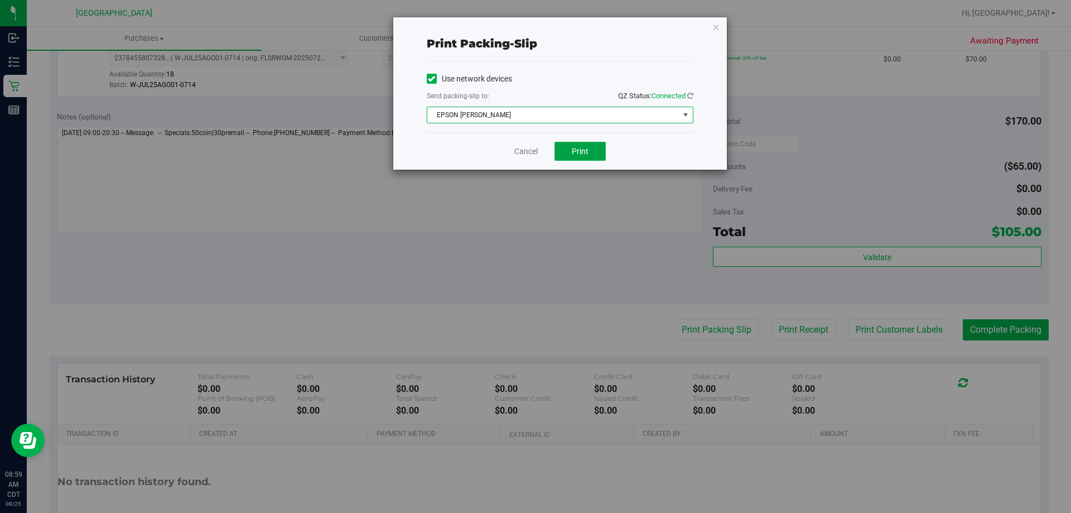
click at [571, 149] on button "Print" at bounding box center [580, 151] width 51 height 19
click at [523, 152] on link "Cancel" at bounding box center [526, 152] width 23 height 12
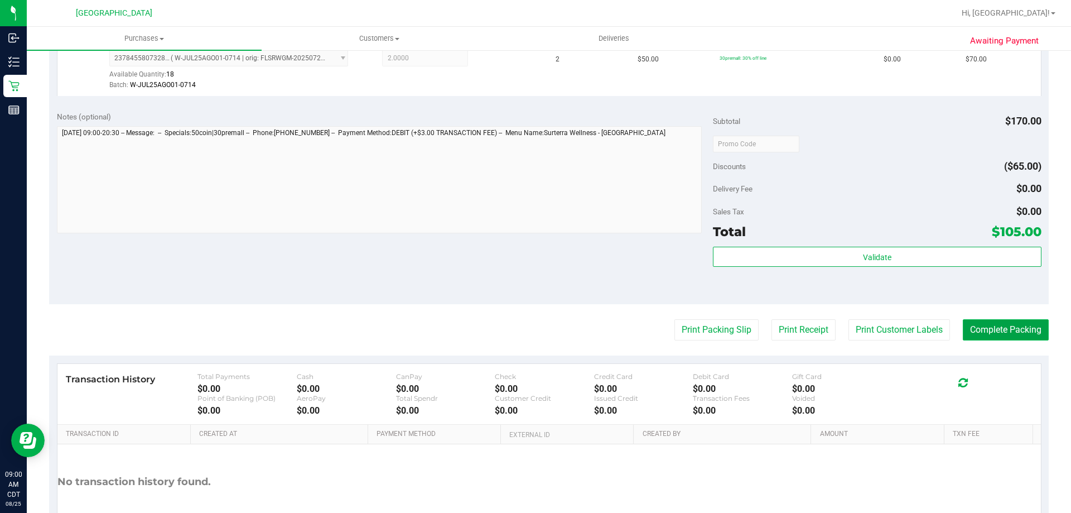
click at [984, 331] on button "Complete Packing" at bounding box center [1006, 329] width 86 height 21
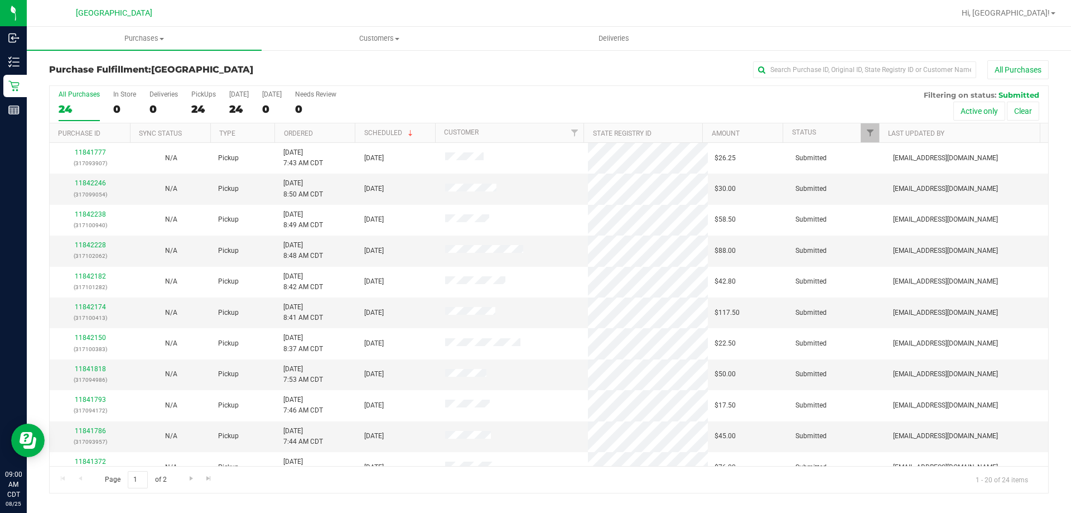
click at [328, 133] on th "Ordered" at bounding box center [315, 133] width 80 height 20
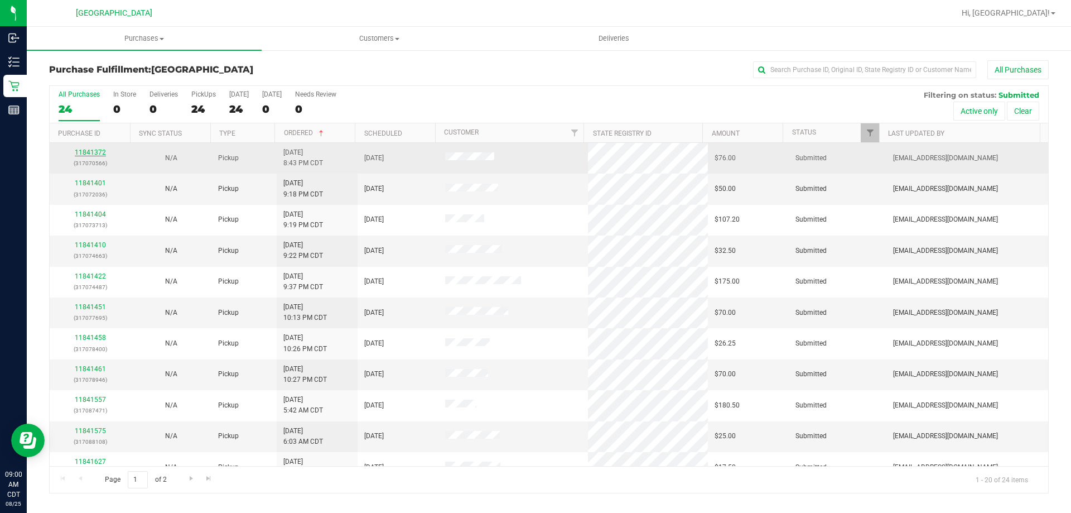
click at [98, 152] on link "11841372" at bounding box center [90, 152] width 31 height 8
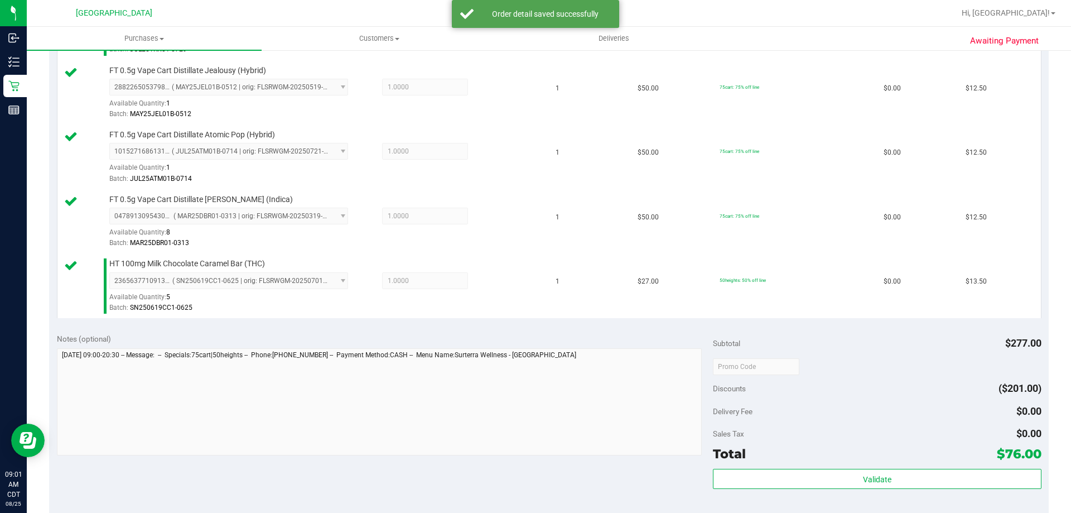
scroll to position [446, 0]
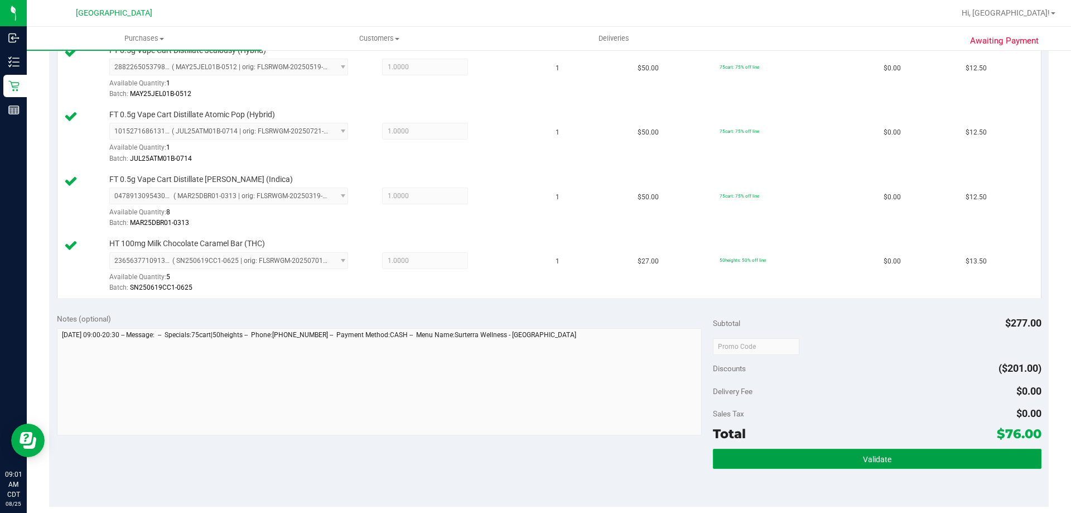
click at [863, 455] on span "Validate" at bounding box center [877, 459] width 28 height 9
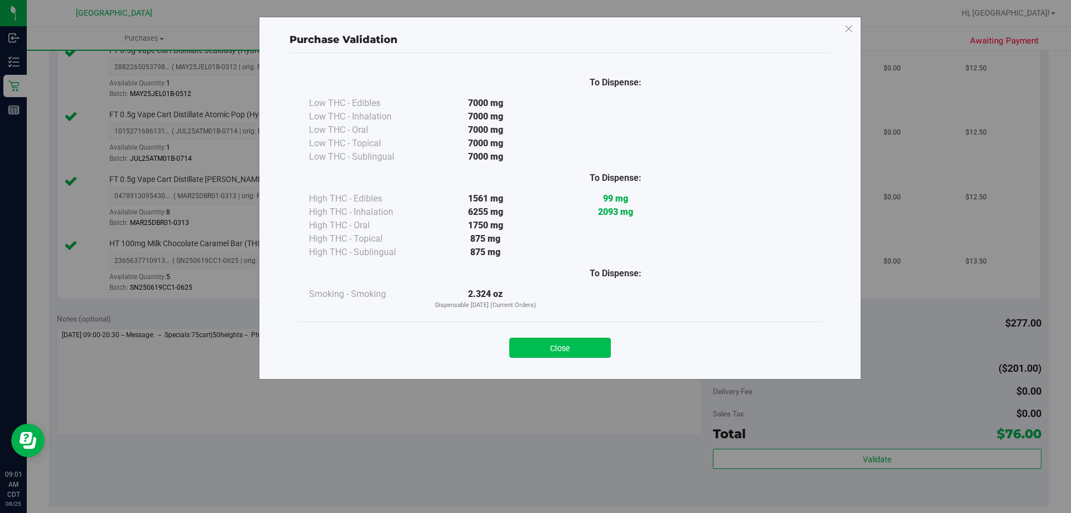
click at [598, 352] on button "Close" at bounding box center [560, 348] width 102 height 20
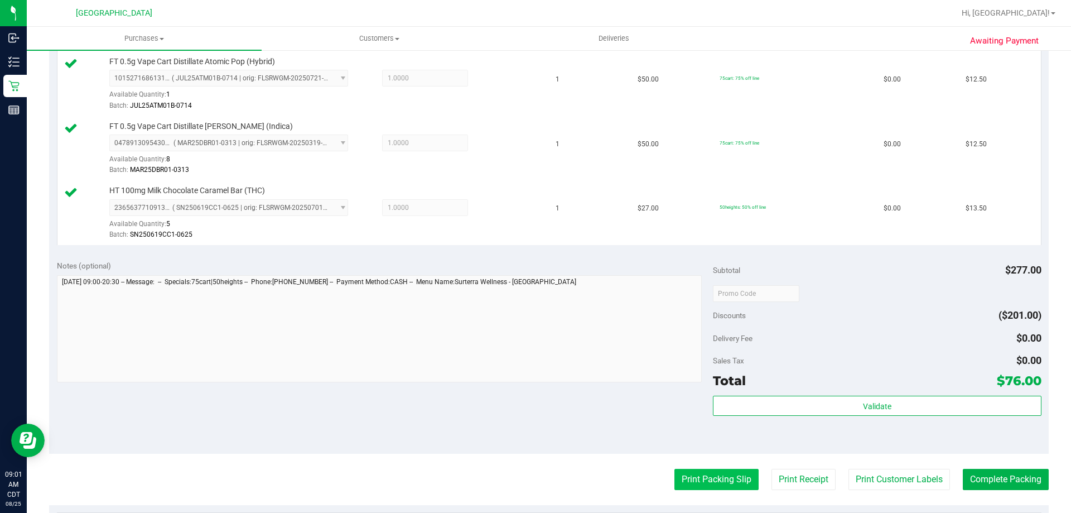
scroll to position [614, 0]
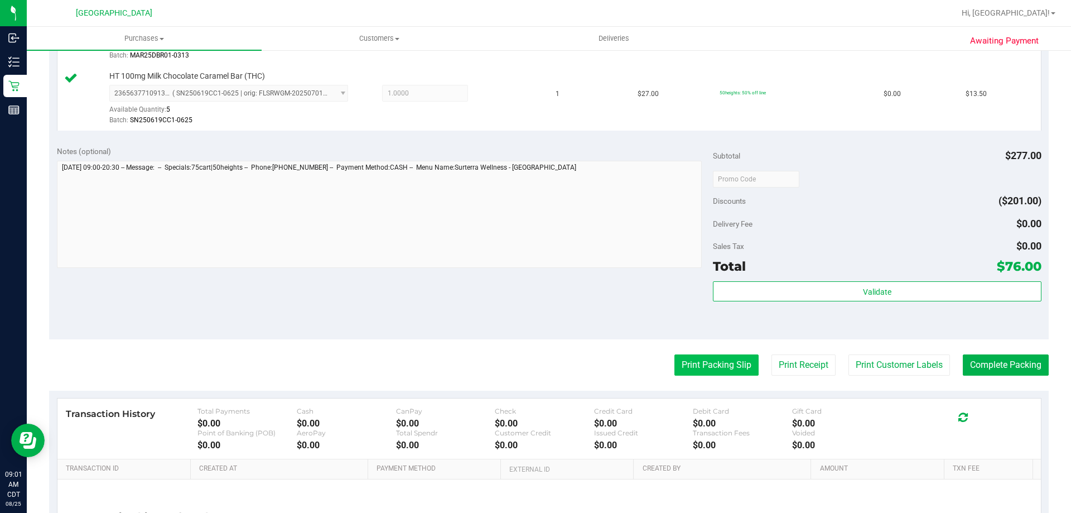
click at [700, 365] on button "Print Packing Slip" at bounding box center [717, 364] width 84 height 21
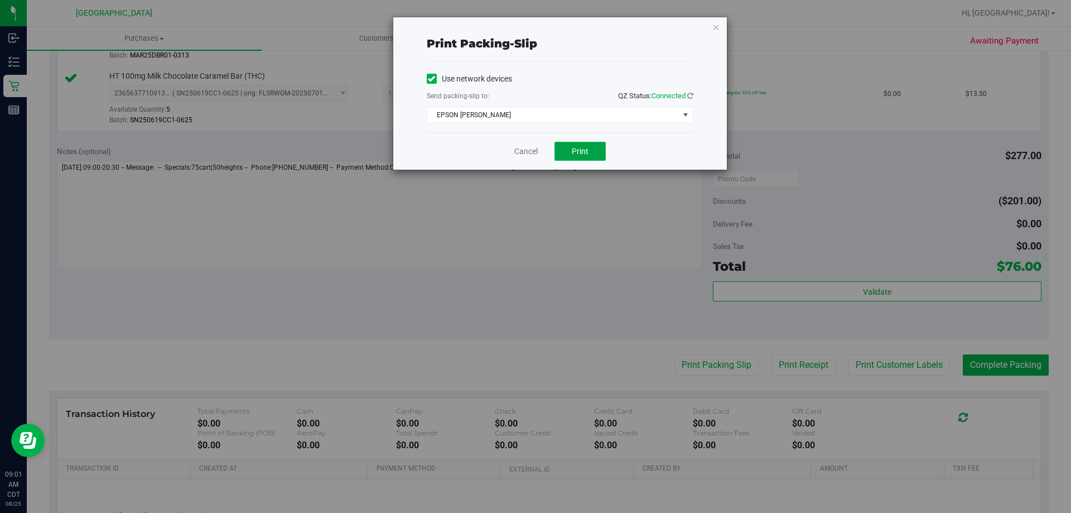
click at [577, 149] on span "Print" at bounding box center [580, 151] width 17 height 9
click at [536, 151] on link "Cancel" at bounding box center [526, 152] width 23 height 12
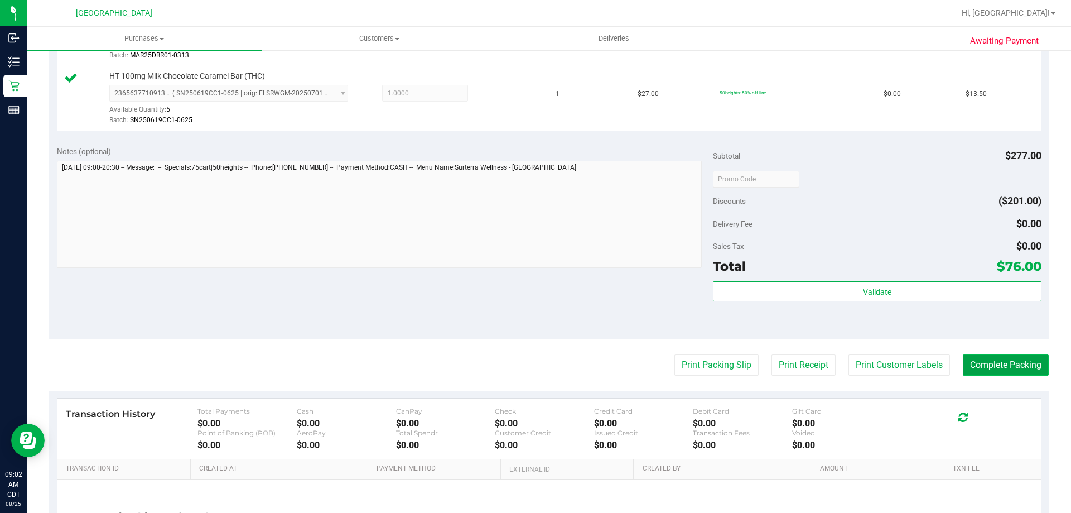
click at [978, 369] on button "Complete Packing" at bounding box center [1006, 364] width 86 height 21
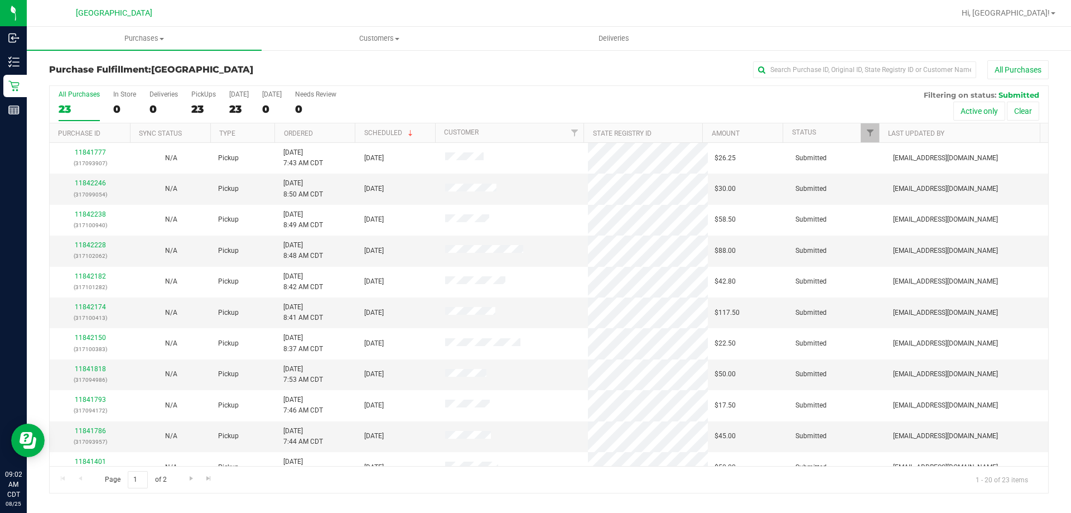
click at [337, 127] on th "Ordered" at bounding box center [315, 133] width 80 height 20
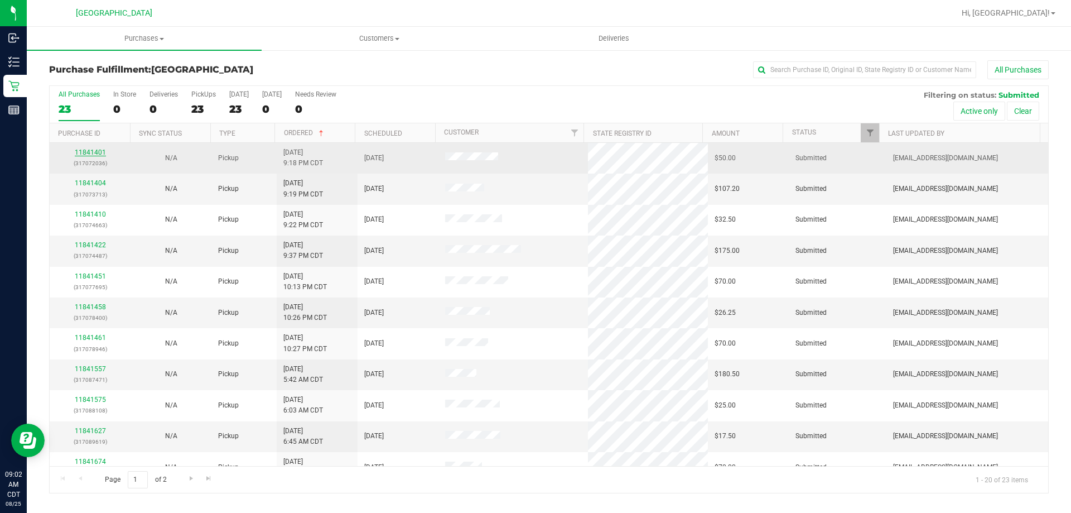
click at [90, 155] on link "11841401" at bounding box center [90, 152] width 31 height 8
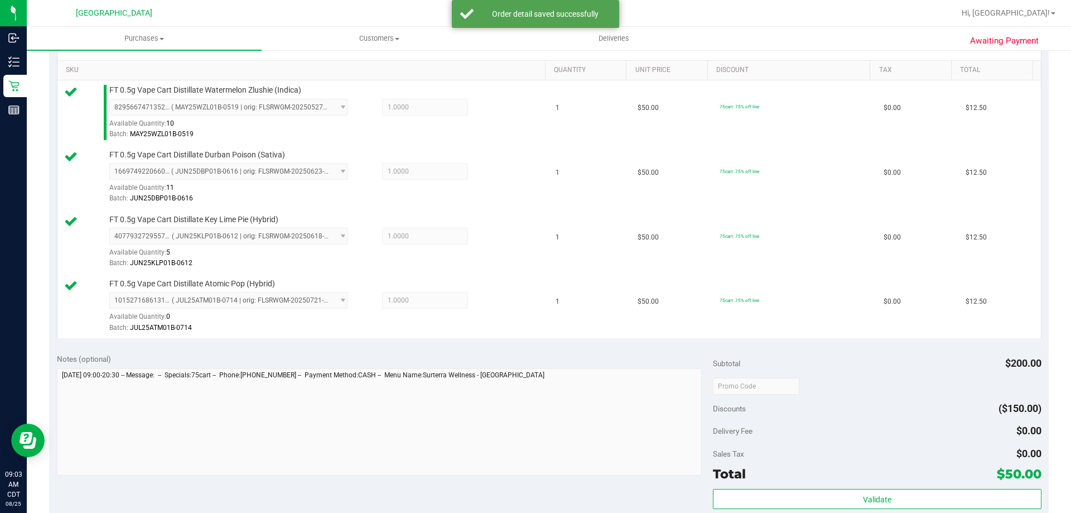
scroll to position [279, 0]
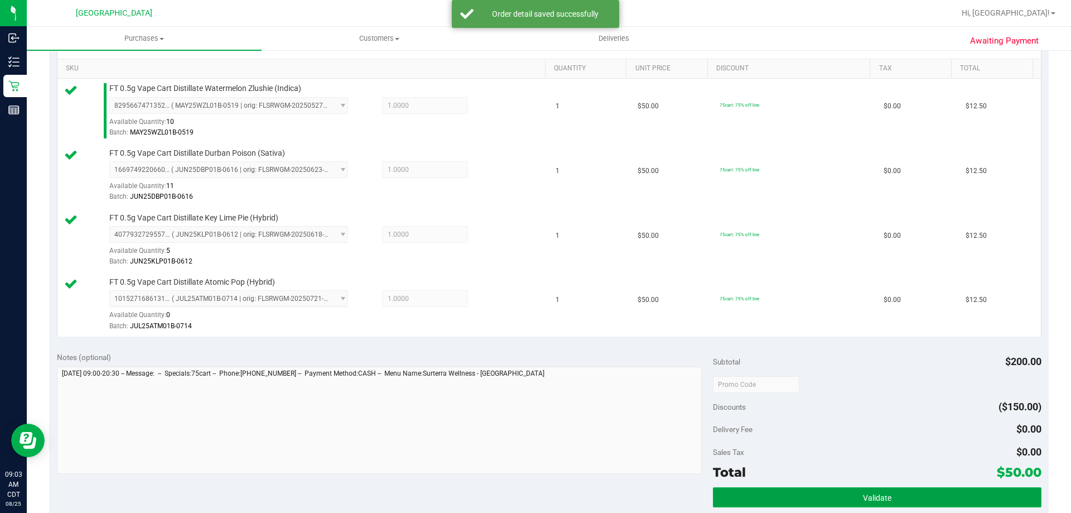
click at [874, 493] on span "Validate" at bounding box center [877, 497] width 28 height 9
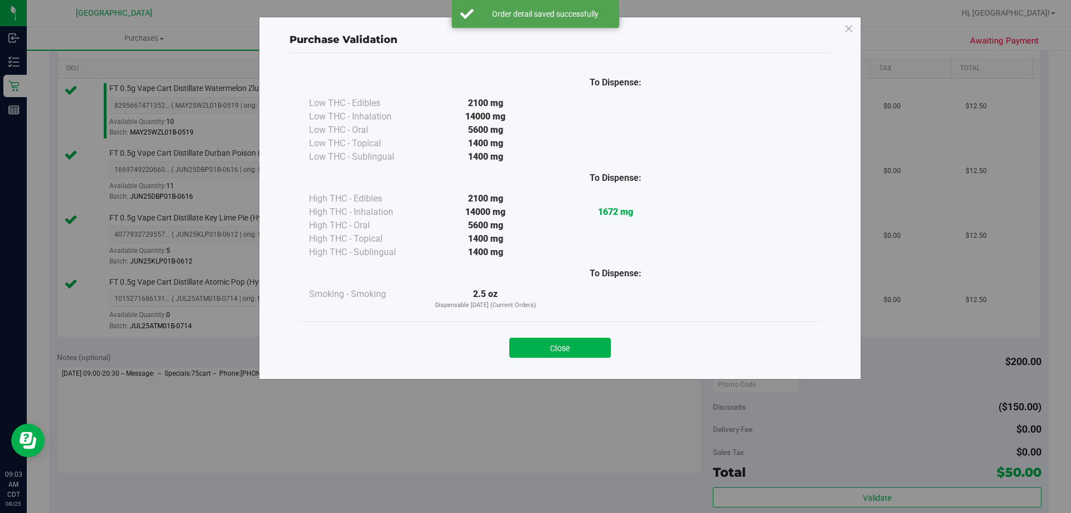
click at [608, 352] on button "Close" at bounding box center [560, 348] width 102 height 20
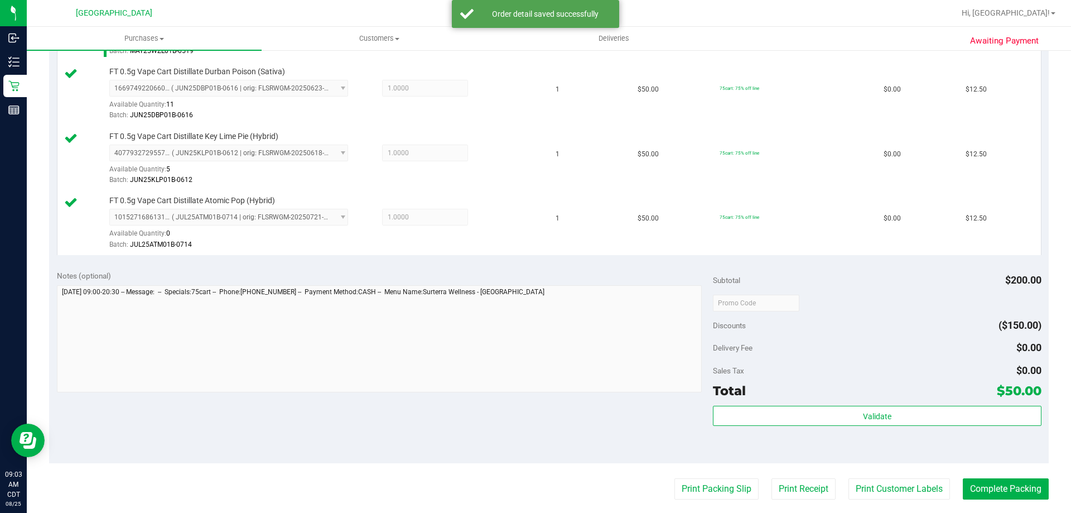
scroll to position [446, 0]
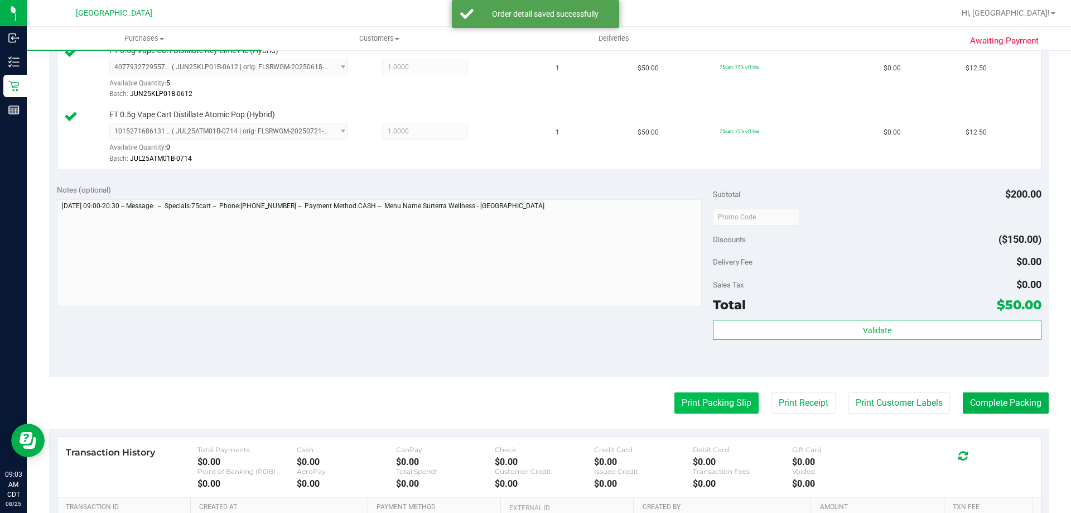
click at [700, 400] on button "Print Packing Slip" at bounding box center [717, 402] width 84 height 21
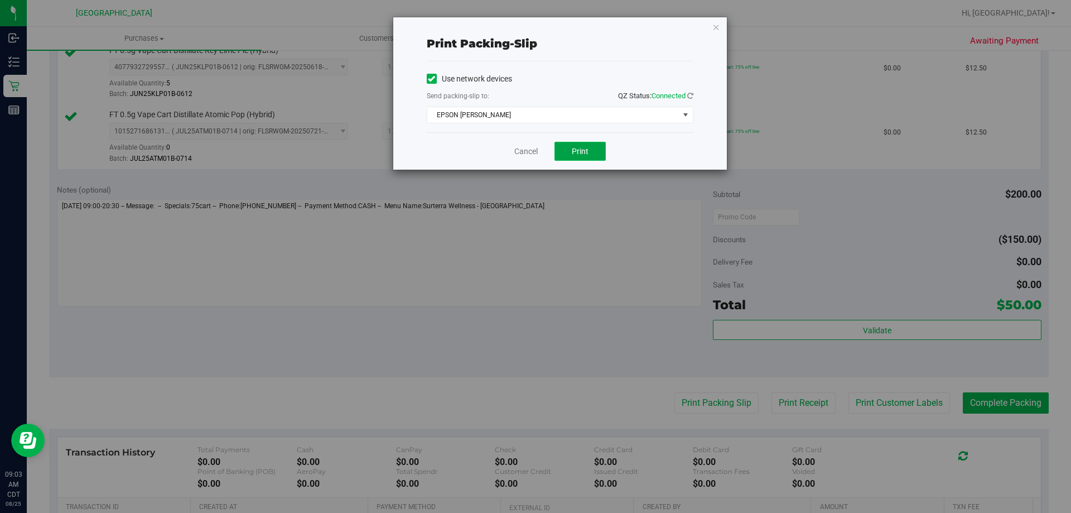
click at [574, 145] on button "Print" at bounding box center [580, 151] width 51 height 19
click at [517, 149] on link "Cancel" at bounding box center [526, 152] width 23 height 12
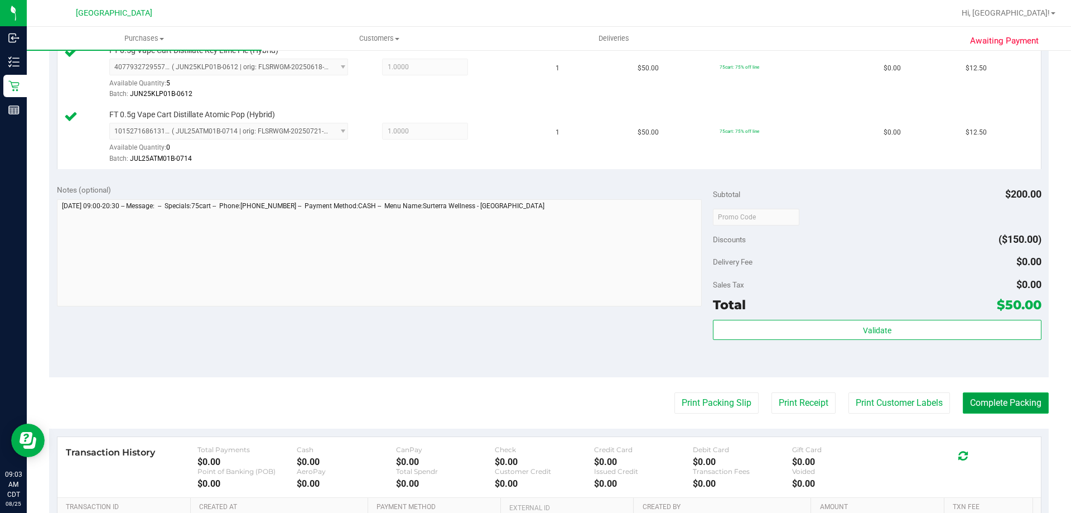
click at [977, 405] on button "Complete Packing" at bounding box center [1006, 402] width 86 height 21
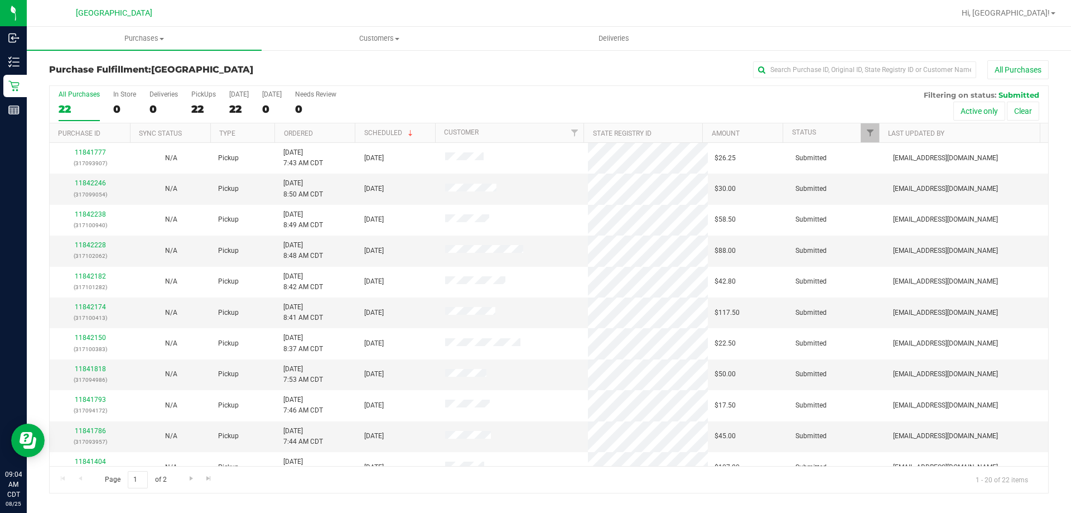
click at [325, 133] on th "Ordered" at bounding box center [315, 133] width 80 height 20
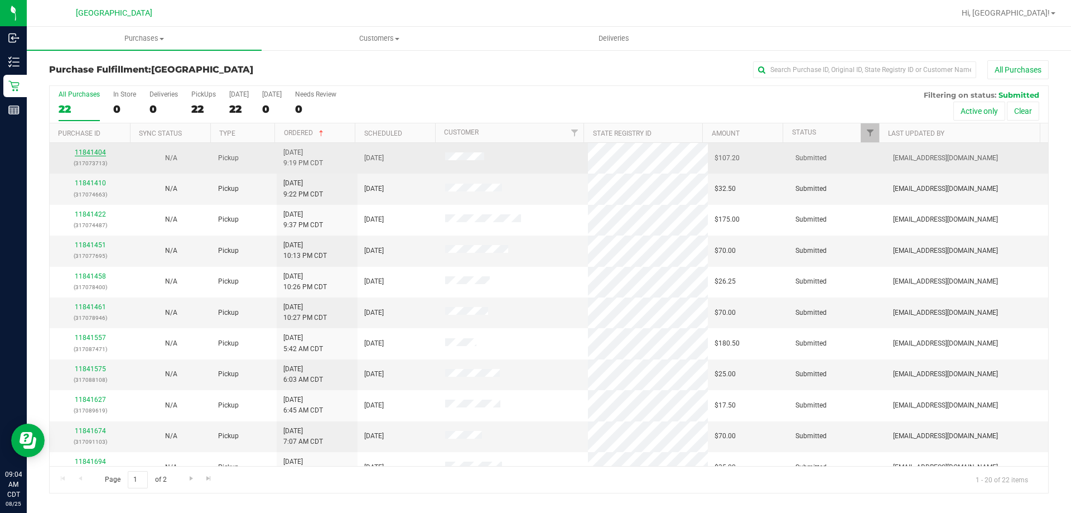
click at [99, 154] on link "11841404" at bounding box center [90, 152] width 31 height 8
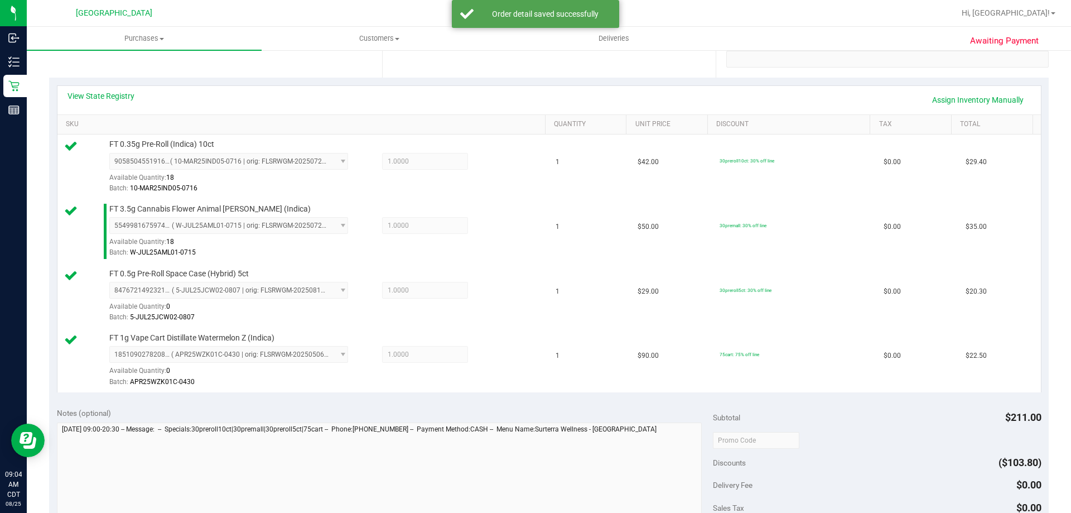
scroll to position [391, 0]
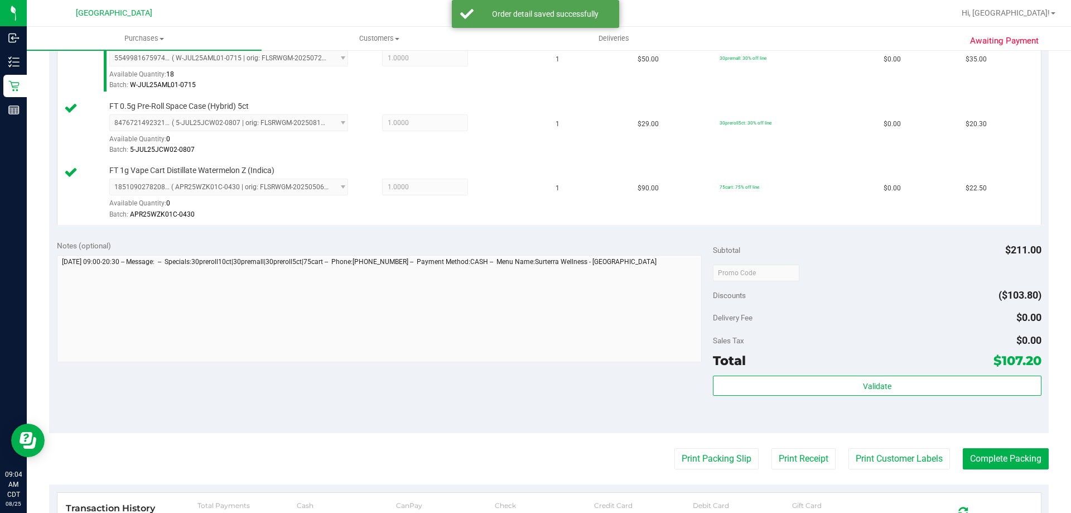
click at [845, 396] on div "Validate" at bounding box center [877, 386] width 328 height 21
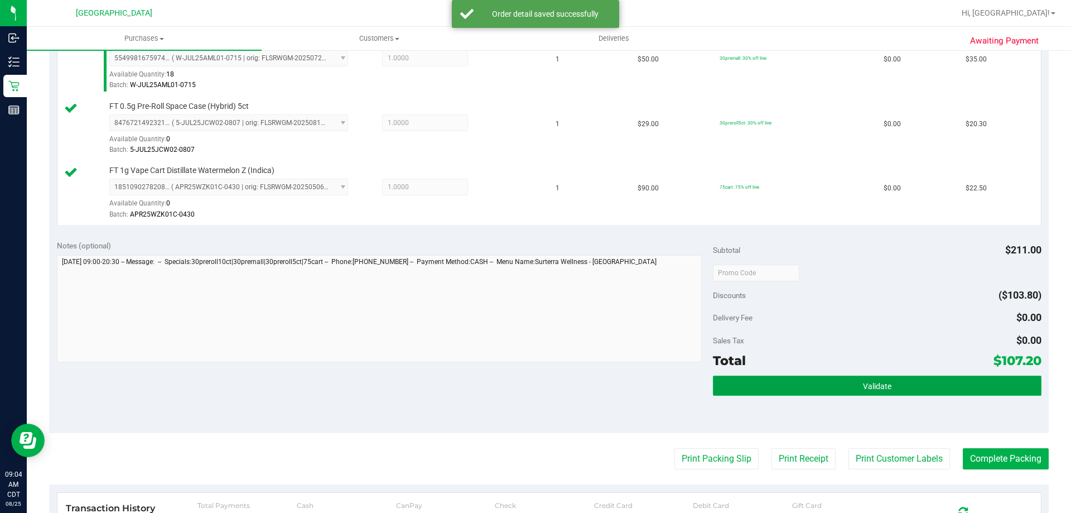
click at [845, 390] on button "Validate" at bounding box center [877, 386] width 328 height 20
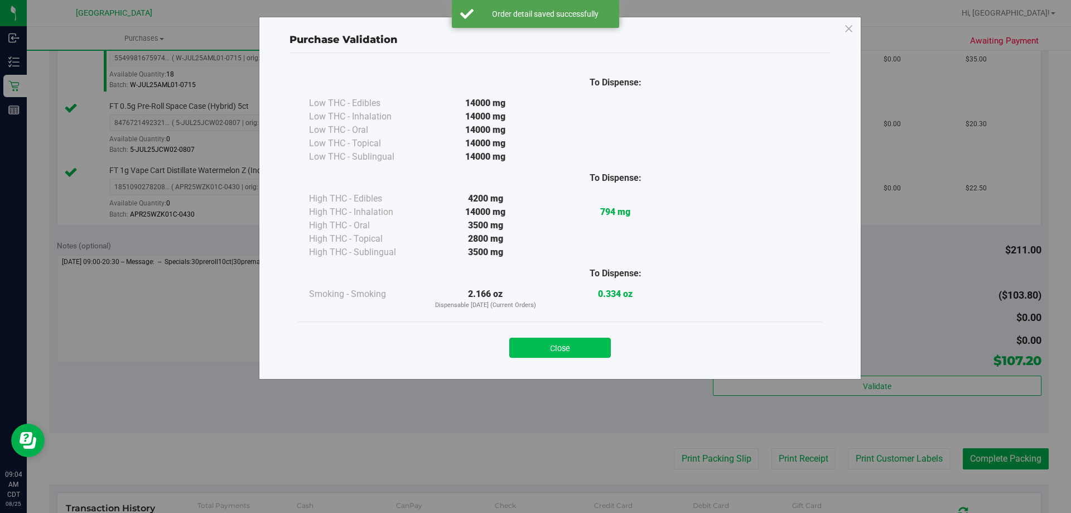
click at [565, 352] on button "Close" at bounding box center [560, 348] width 102 height 20
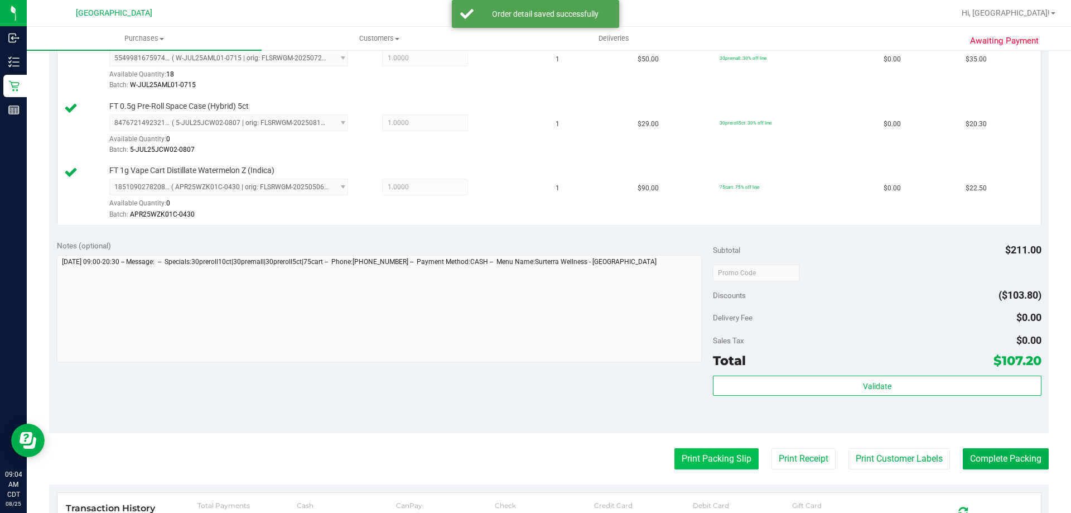
click at [682, 453] on button "Print Packing Slip" at bounding box center [717, 458] width 84 height 21
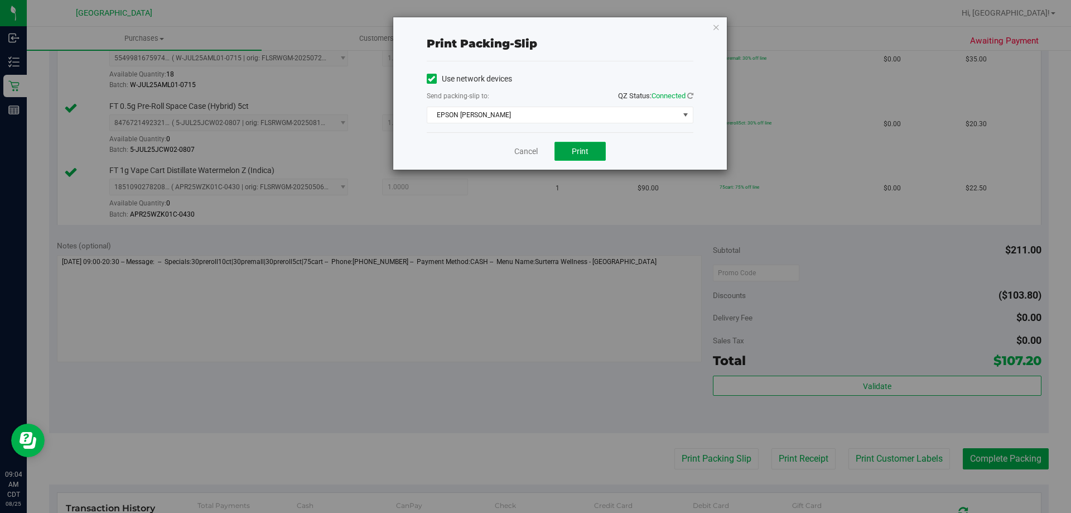
click at [588, 152] on span "Print" at bounding box center [580, 151] width 17 height 9
click at [518, 148] on link "Cancel" at bounding box center [526, 152] width 23 height 12
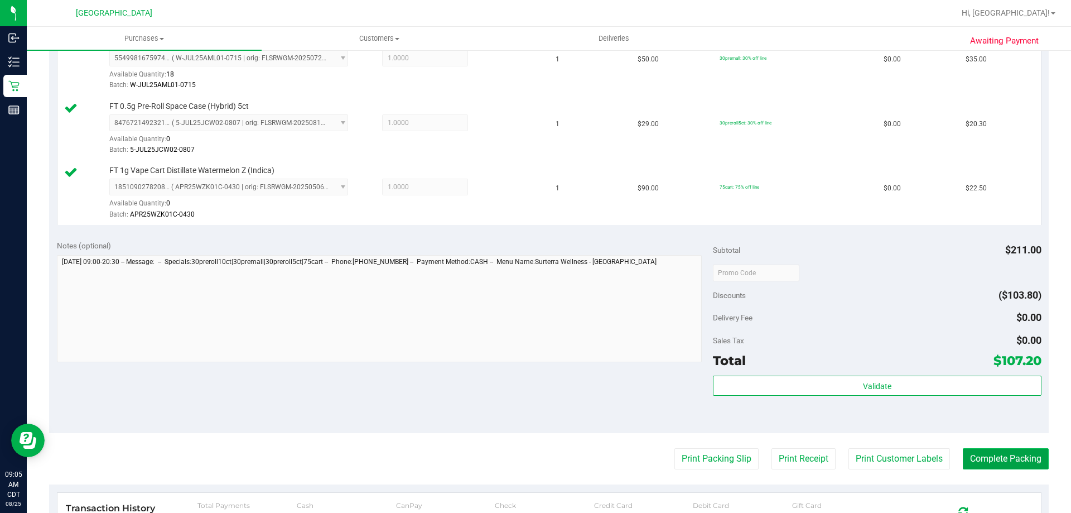
click at [1024, 449] on button "Complete Packing" at bounding box center [1006, 458] width 86 height 21
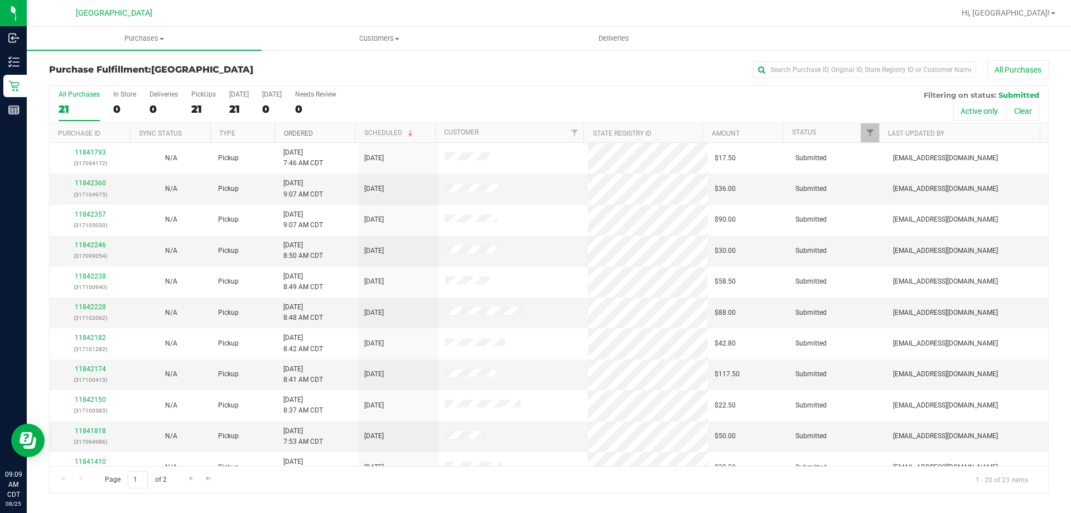
click at [313, 135] on link "Ordered" at bounding box center [298, 133] width 29 height 8
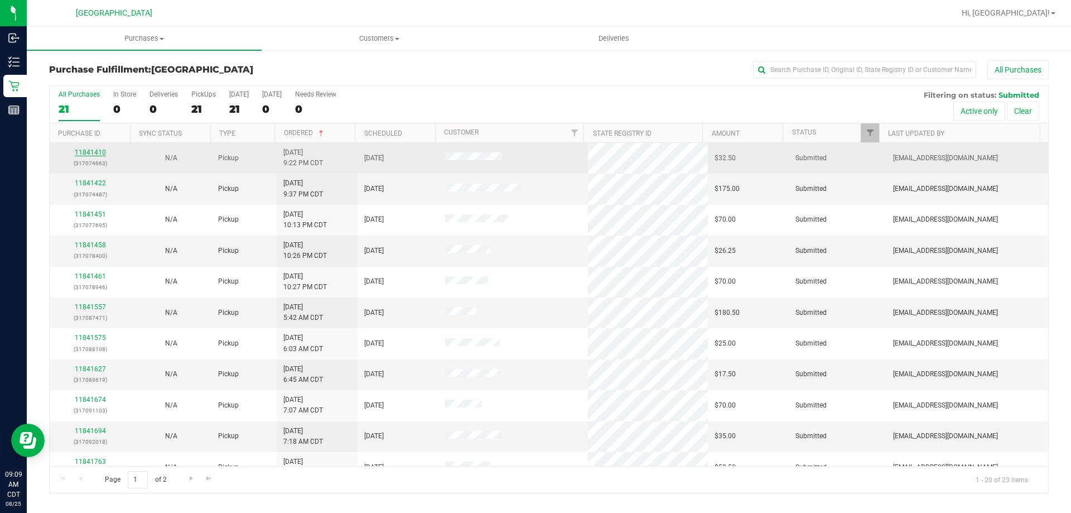
click at [101, 153] on link "11841410" at bounding box center [90, 152] width 31 height 8
click at [100, 155] on link "11841410" at bounding box center [90, 152] width 31 height 8
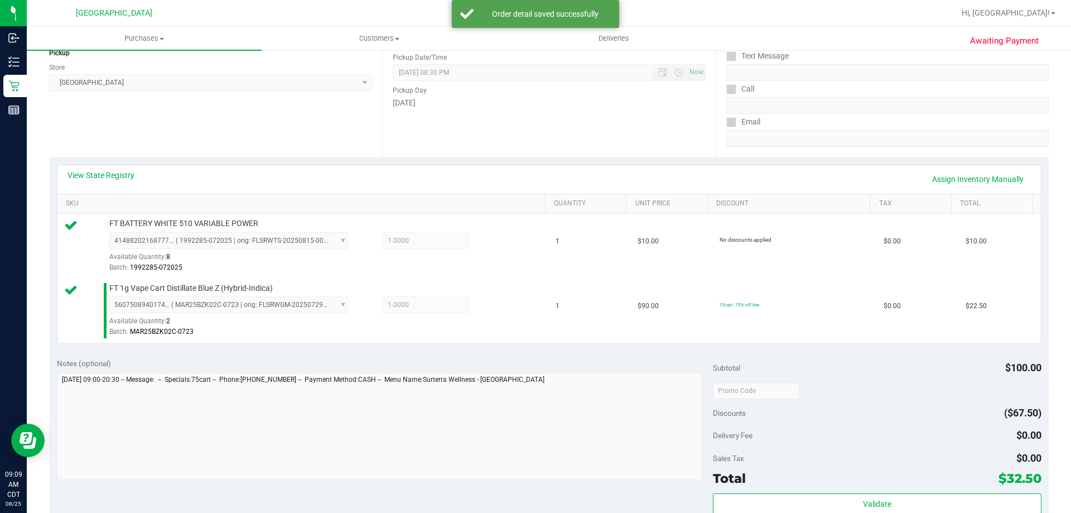
scroll to position [223, 0]
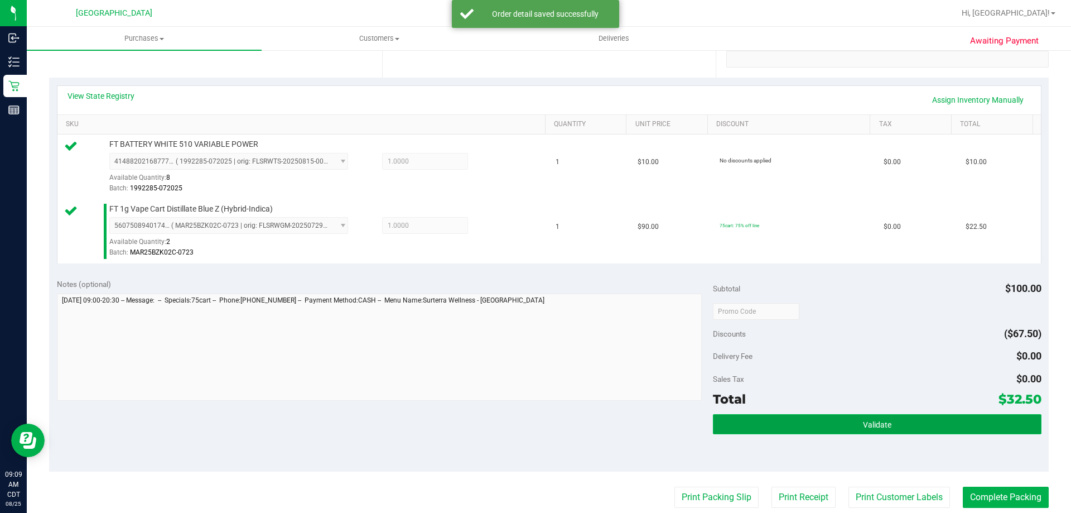
click at [789, 414] on button "Validate" at bounding box center [877, 424] width 328 height 20
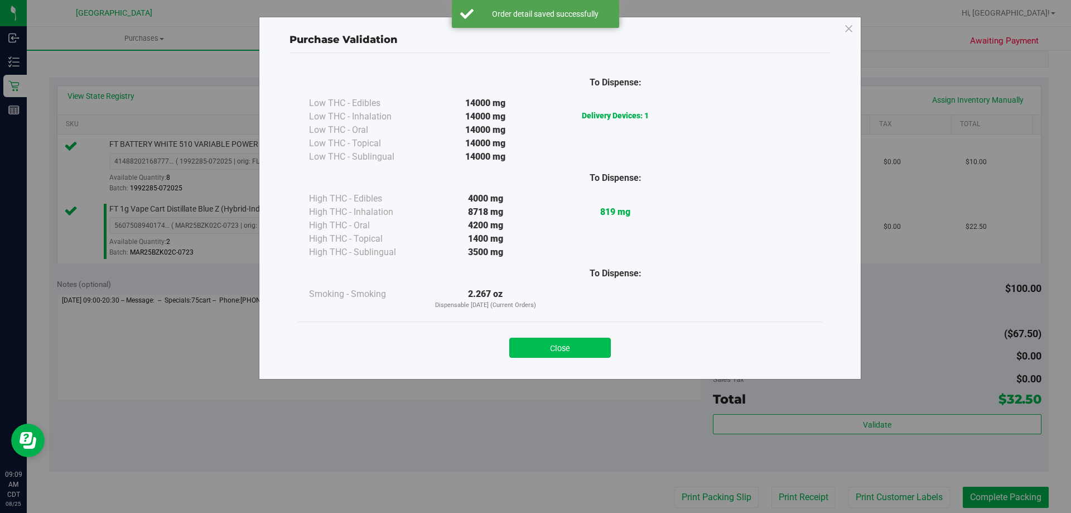
click at [576, 352] on button "Close" at bounding box center [560, 348] width 102 height 20
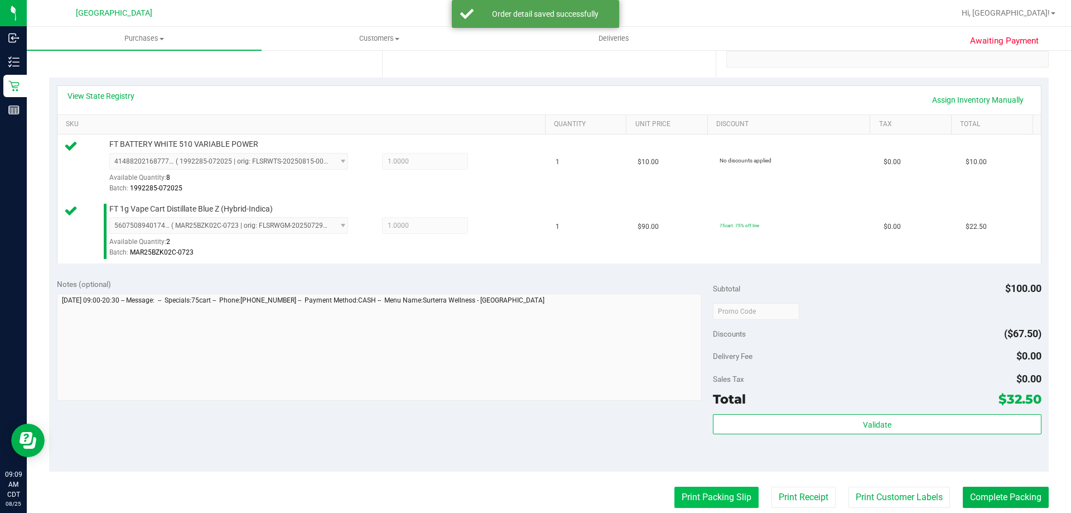
click at [694, 501] on button "Print Packing Slip" at bounding box center [717, 497] width 84 height 21
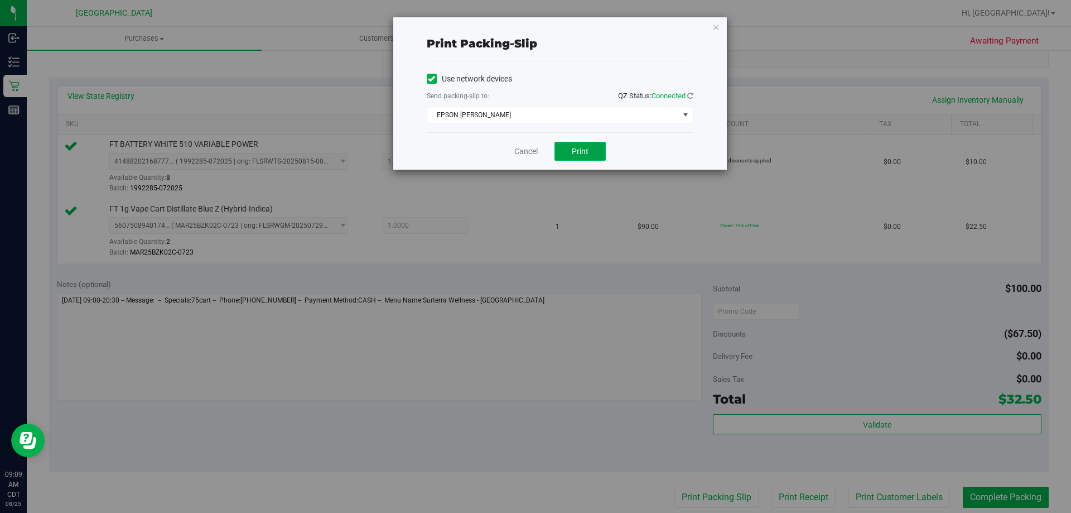
click at [584, 157] on button "Print" at bounding box center [580, 151] width 51 height 19
click at [522, 157] on div "Cancel Print" at bounding box center [560, 150] width 267 height 37
click at [525, 152] on link "Cancel" at bounding box center [526, 152] width 23 height 12
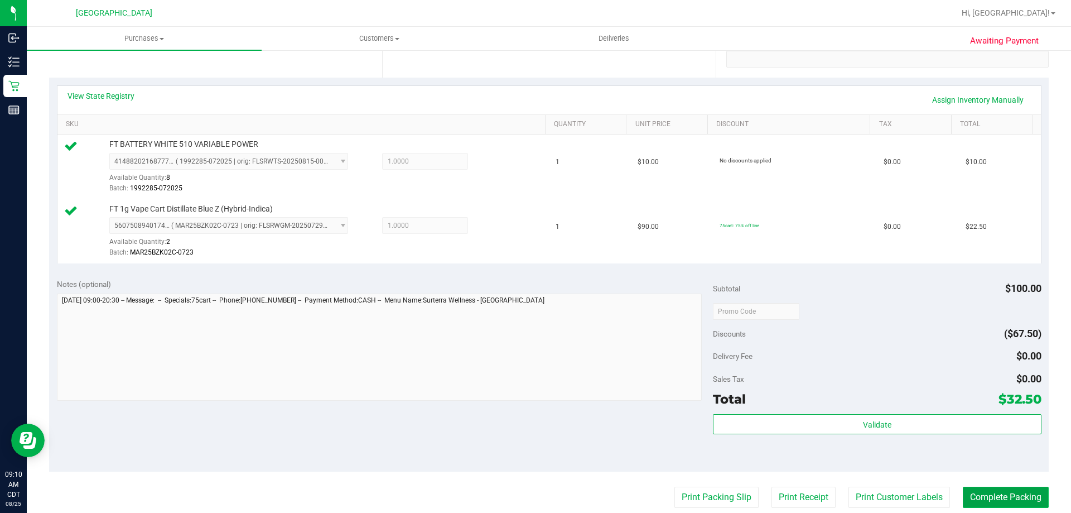
click at [986, 501] on button "Complete Packing" at bounding box center [1006, 497] width 86 height 21
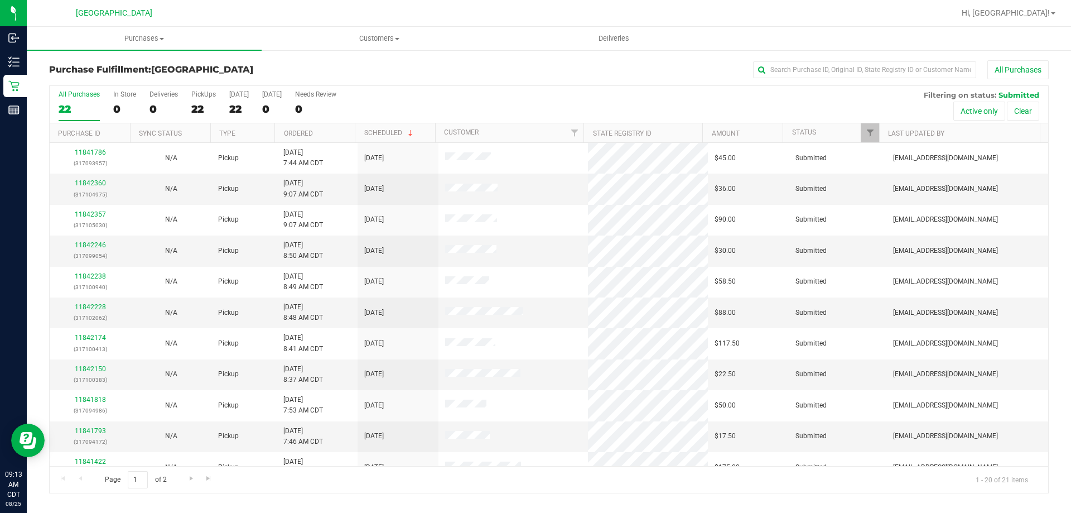
click at [320, 136] on th "Ordered" at bounding box center [315, 133] width 80 height 20
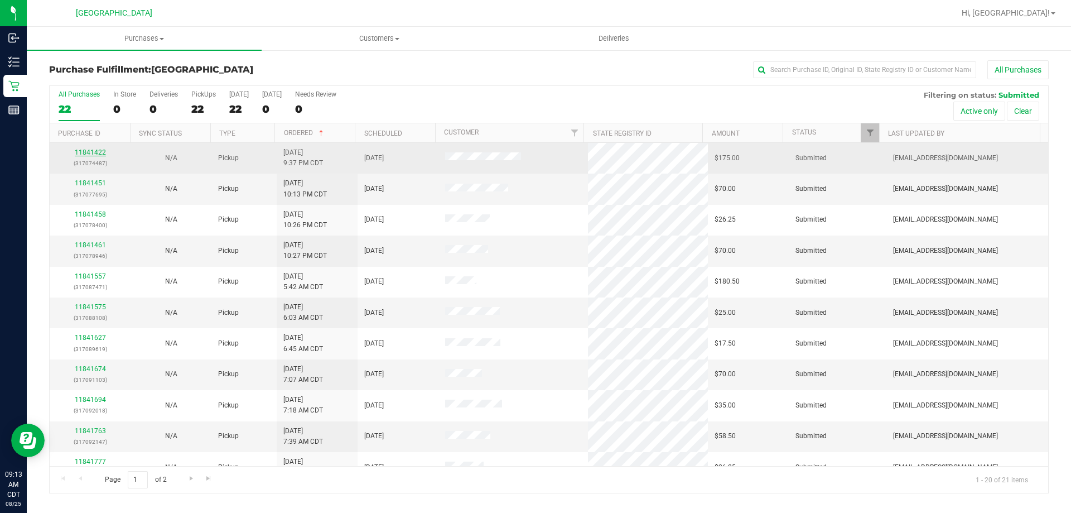
click at [94, 151] on link "11841422" at bounding box center [90, 152] width 31 height 8
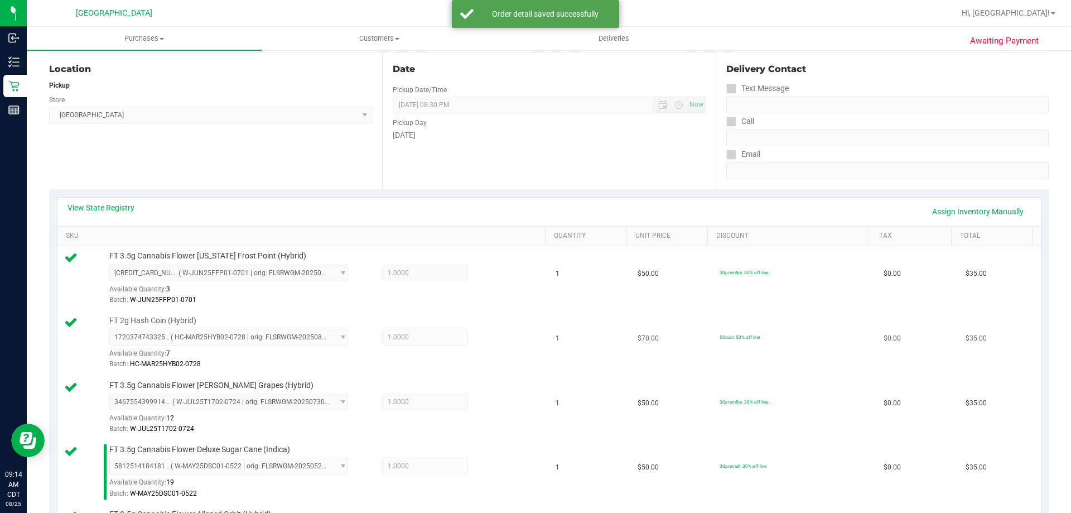
scroll to position [335, 0]
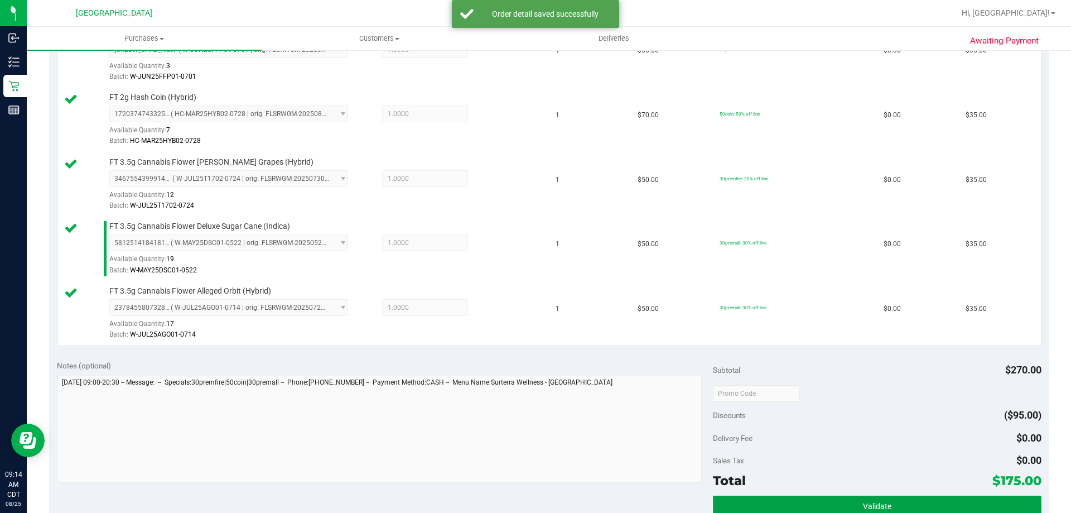
click at [787, 503] on button "Validate" at bounding box center [877, 506] width 328 height 20
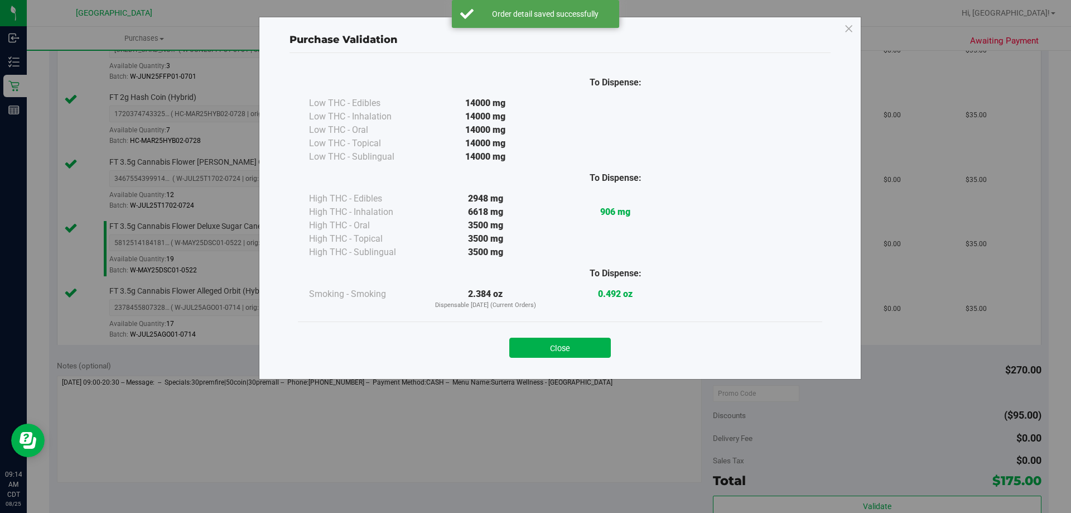
drag, startPoint x: 558, startPoint y: 350, endPoint x: 608, endPoint y: 366, distance: 52.1
click at [559, 350] on button "Close" at bounding box center [560, 348] width 102 height 20
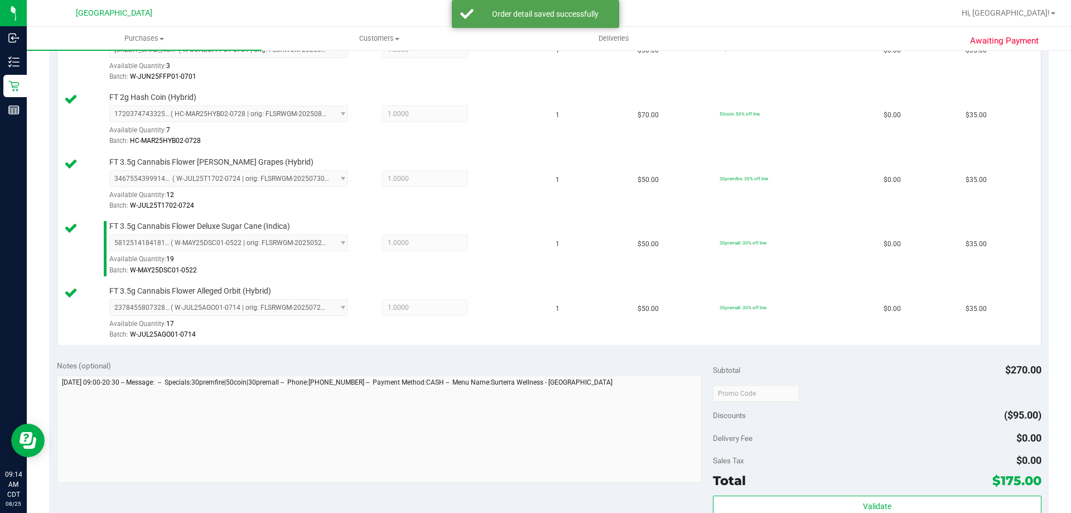
scroll to position [446, 0]
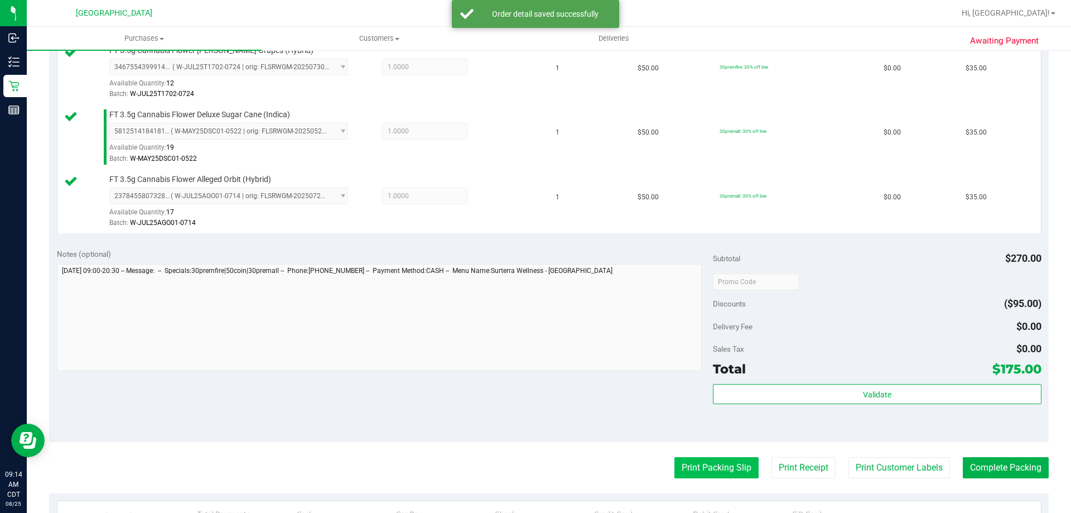
click at [700, 457] on button "Print Packing Slip" at bounding box center [717, 467] width 84 height 21
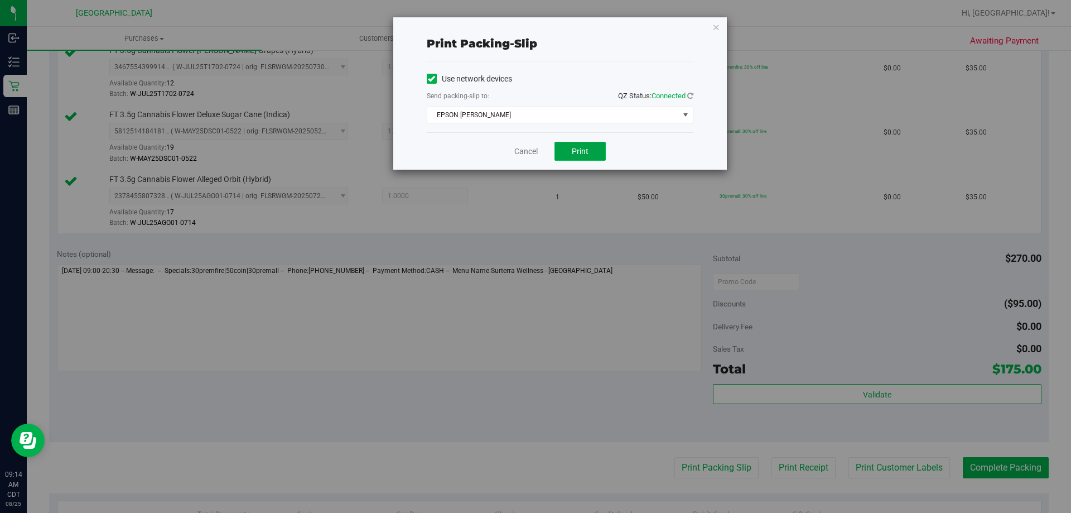
click at [588, 148] on span "Print" at bounding box center [580, 151] width 17 height 9
click at [520, 155] on link "Cancel" at bounding box center [526, 152] width 23 height 12
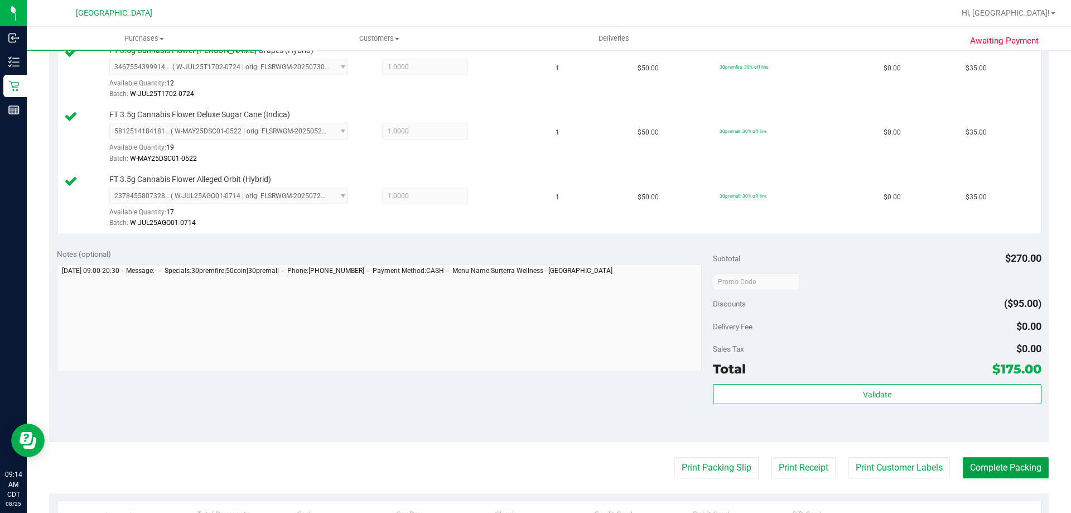
click at [967, 470] on button "Complete Packing" at bounding box center [1006, 467] width 86 height 21
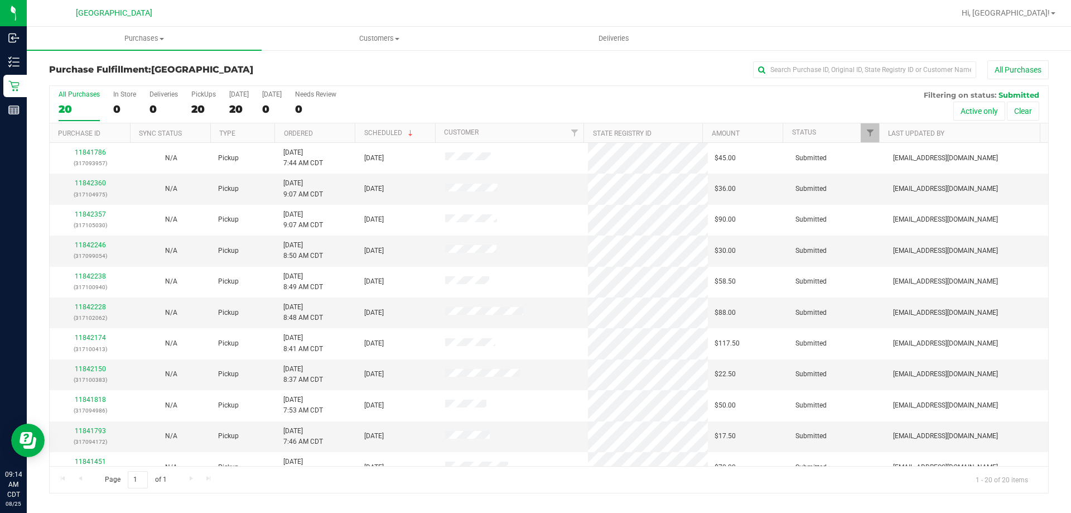
click at [335, 133] on th "Ordered" at bounding box center [315, 133] width 80 height 20
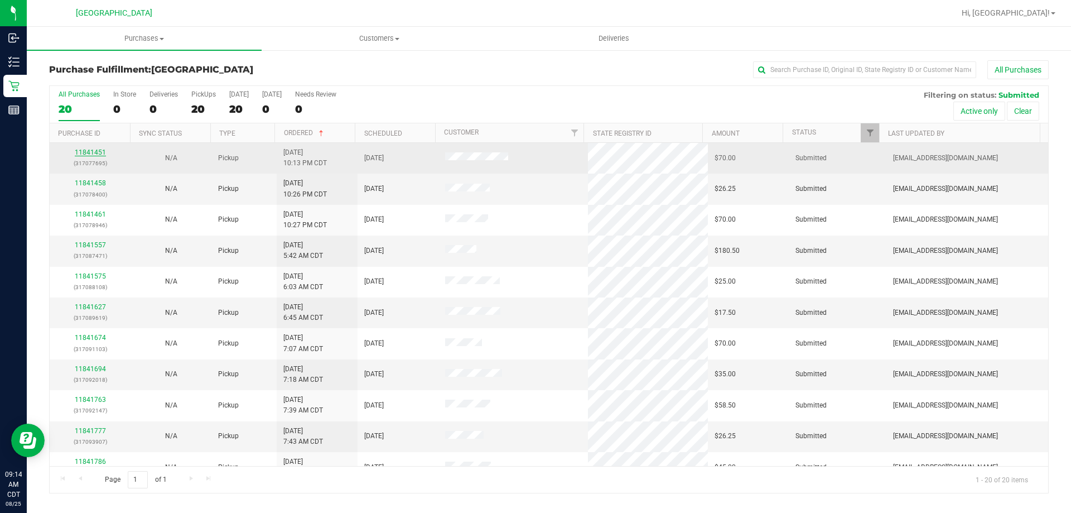
click at [98, 153] on link "11841451" at bounding box center [90, 152] width 31 height 8
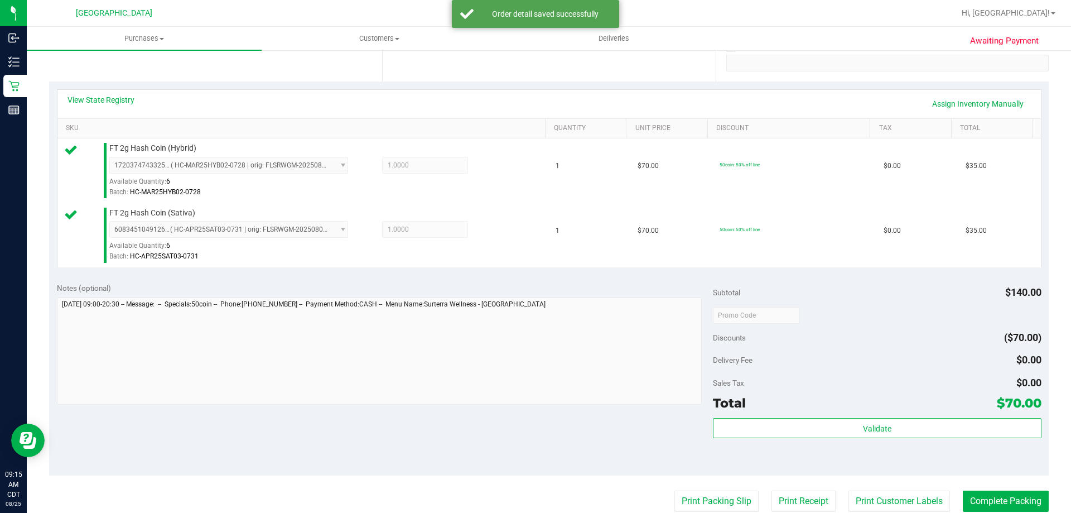
scroll to position [223, 0]
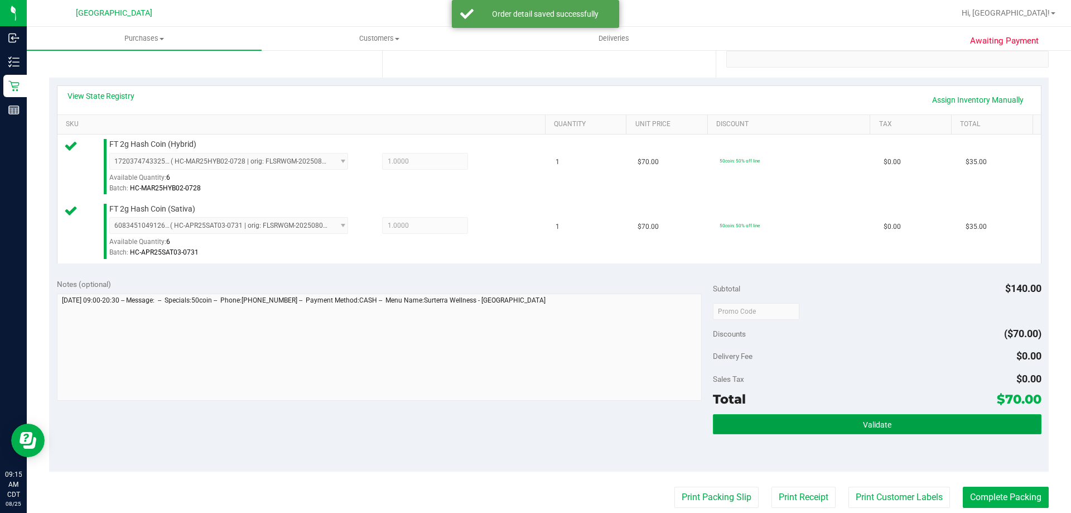
click at [816, 430] on button "Validate" at bounding box center [877, 424] width 328 height 20
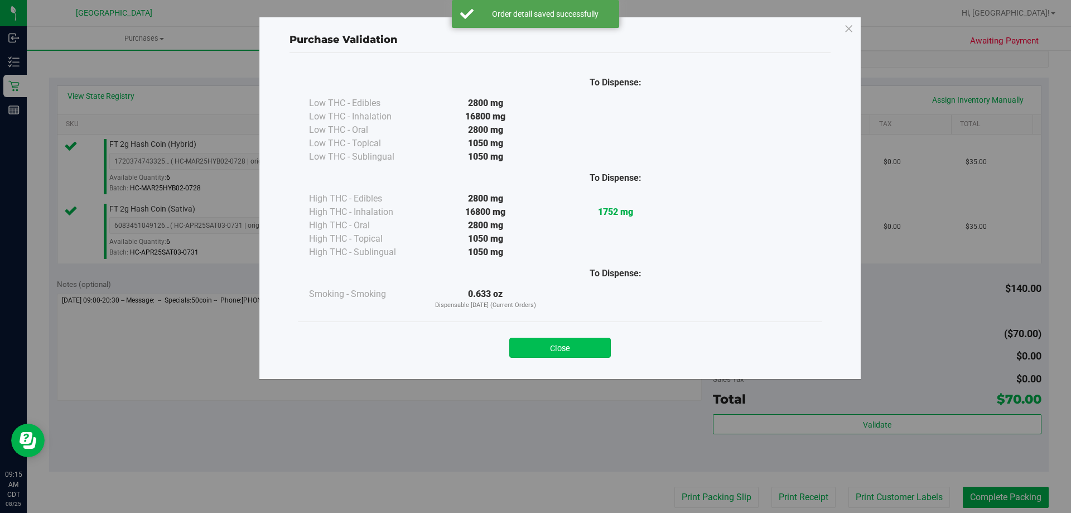
click at [581, 348] on button "Close" at bounding box center [560, 348] width 102 height 20
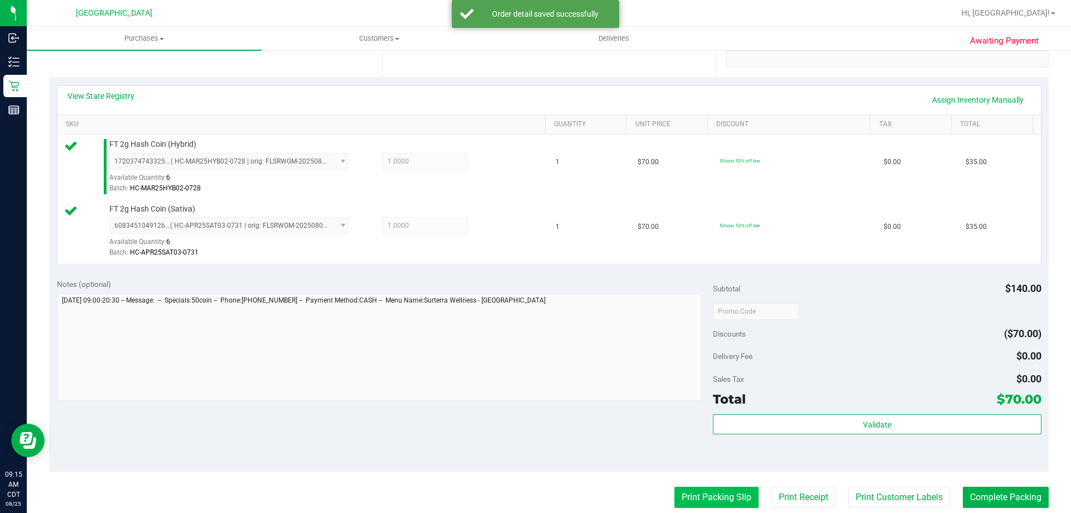
click at [690, 492] on button "Print Packing Slip" at bounding box center [717, 497] width 84 height 21
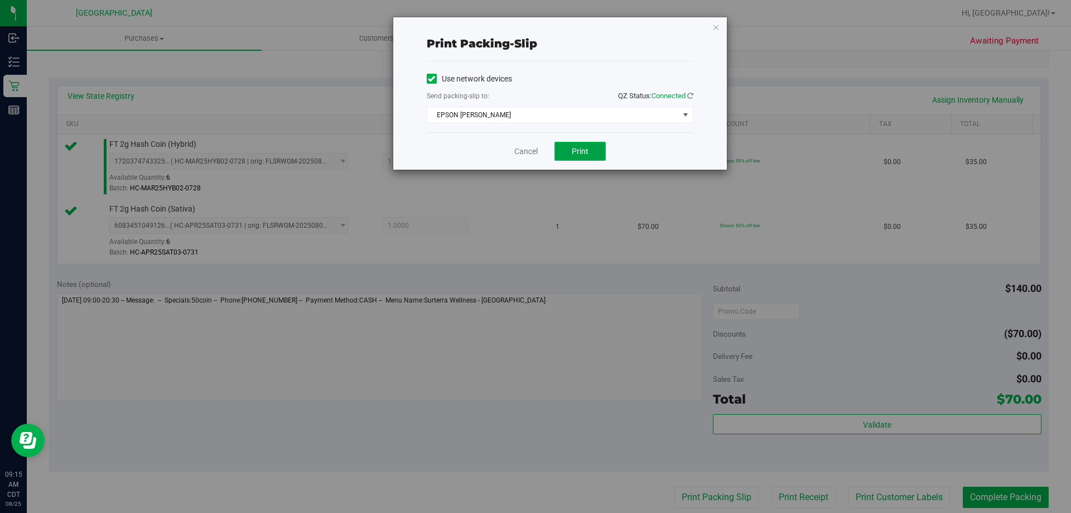
click at [580, 151] on span "Print" at bounding box center [580, 151] width 17 height 9
click at [523, 157] on link "Cancel" at bounding box center [526, 152] width 23 height 12
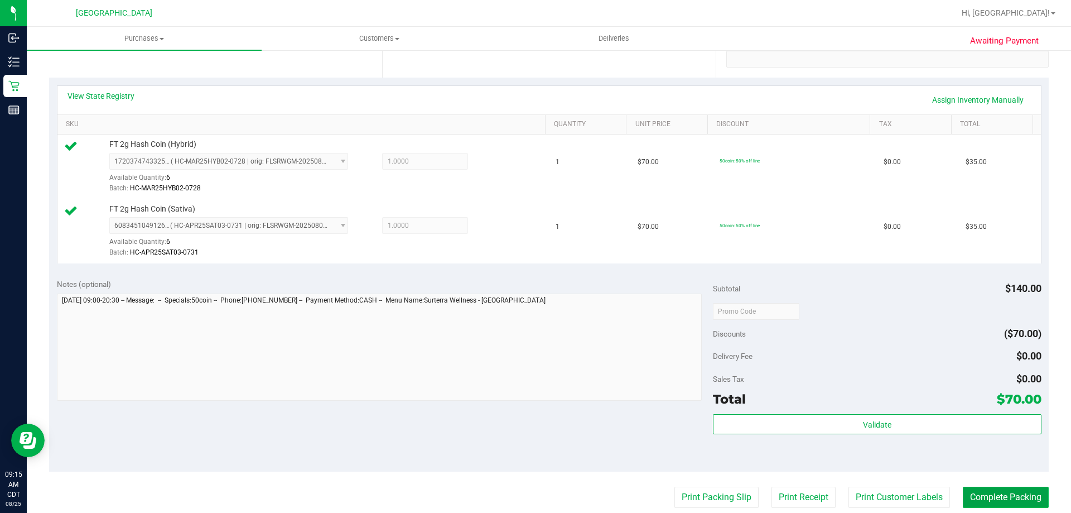
click at [983, 491] on button "Complete Packing" at bounding box center [1006, 497] width 86 height 21
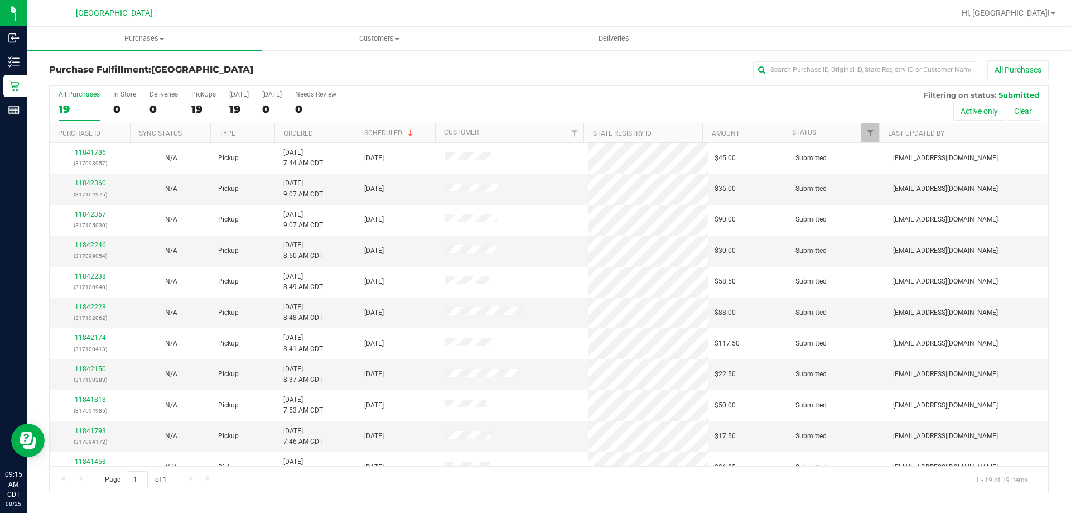
click at [342, 131] on th "Ordered" at bounding box center [315, 133] width 80 height 20
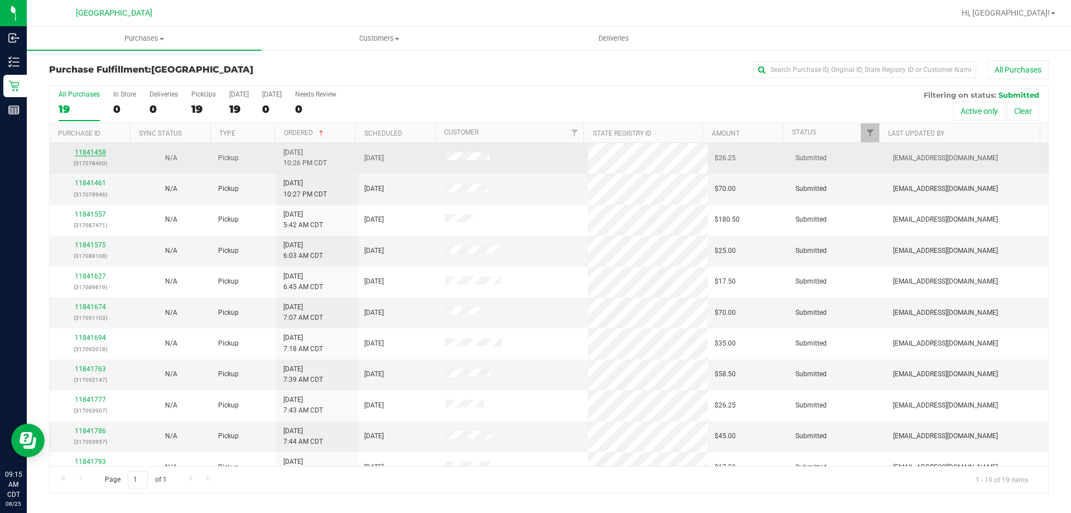
click at [87, 151] on link "11841458" at bounding box center [90, 152] width 31 height 8
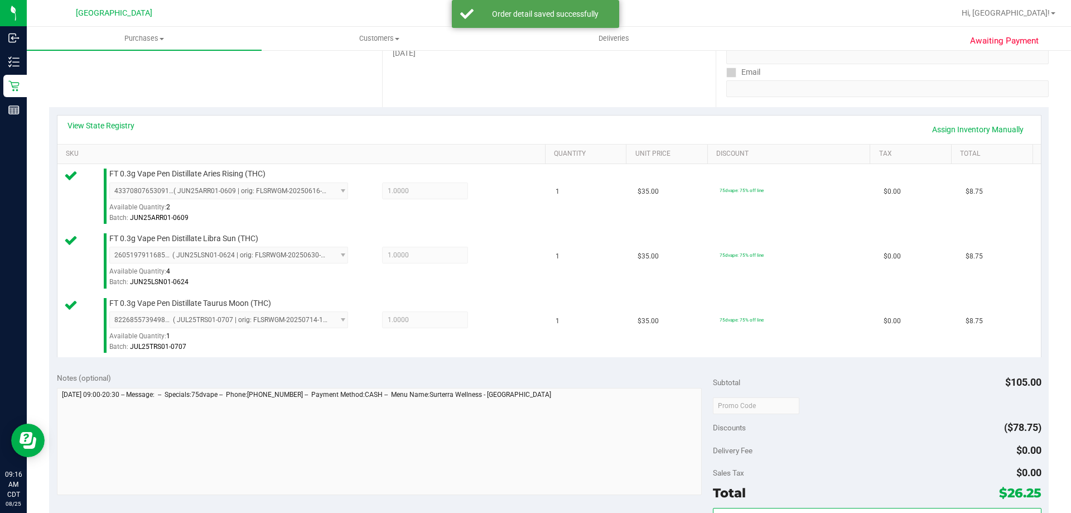
scroll to position [279, 0]
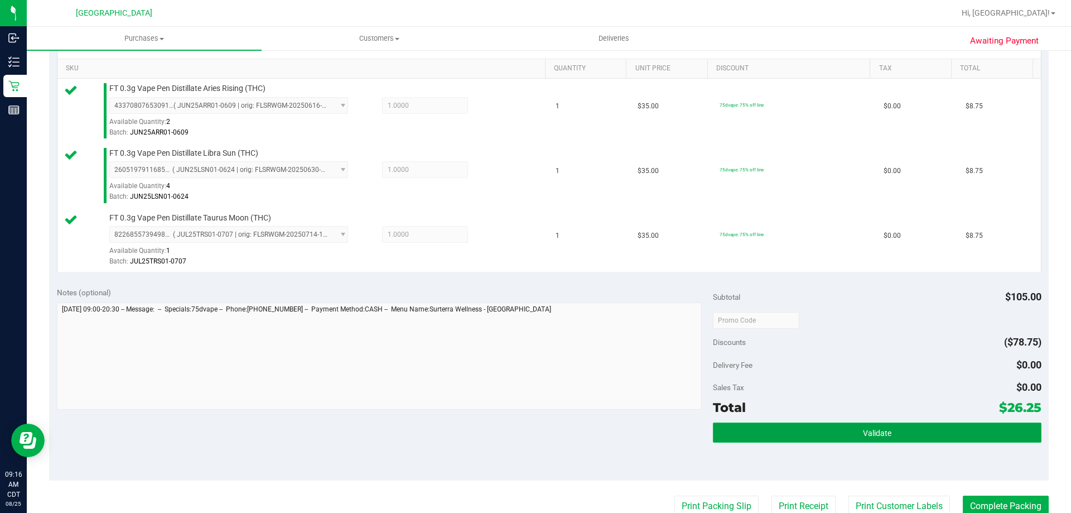
click at [821, 431] on button "Validate" at bounding box center [877, 432] width 328 height 20
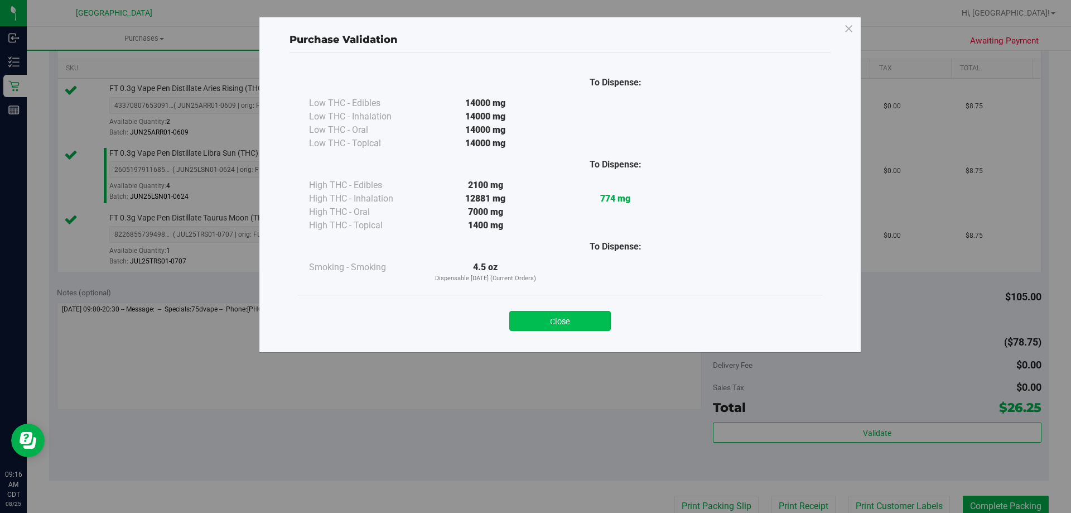
click at [554, 318] on button "Close" at bounding box center [560, 321] width 102 height 20
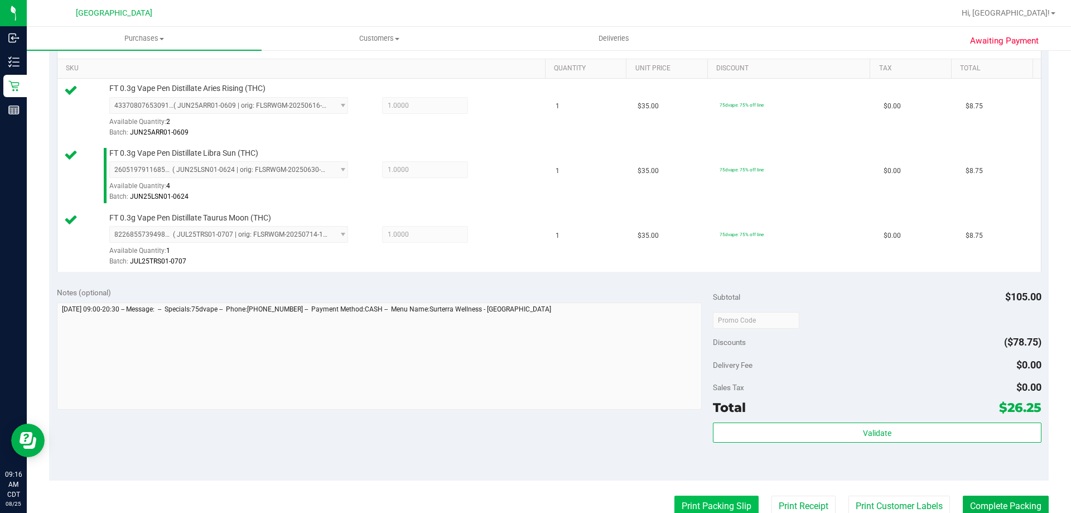
click at [682, 501] on button "Print Packing Slip" at bounding box center [717, 506] width 84 height 21
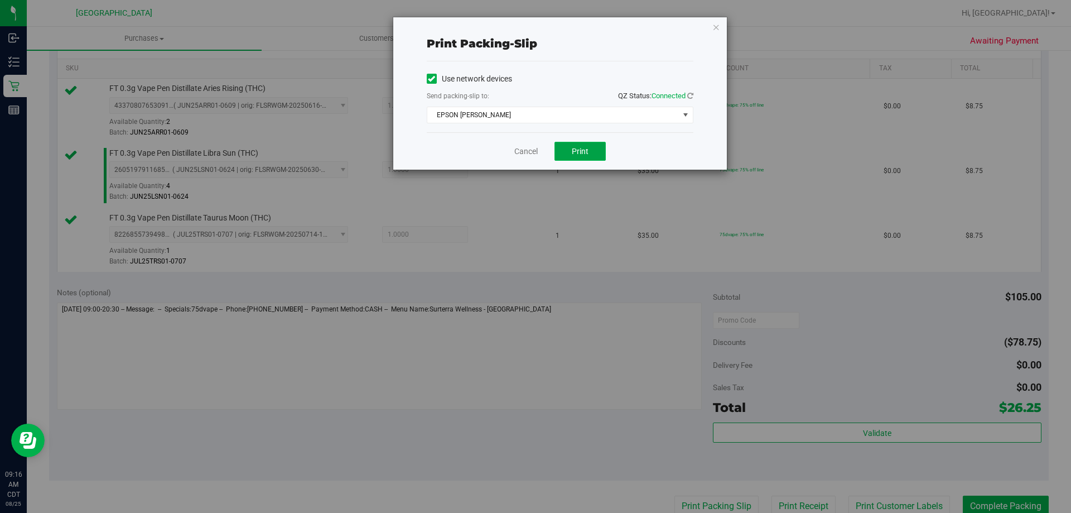
click at [579, 155] on span "Print" at bounding box center [580, 151] width 17 height 9
click at [530, 153] on link "Cancel" at bounding box center [526, 152] width 23 height 12
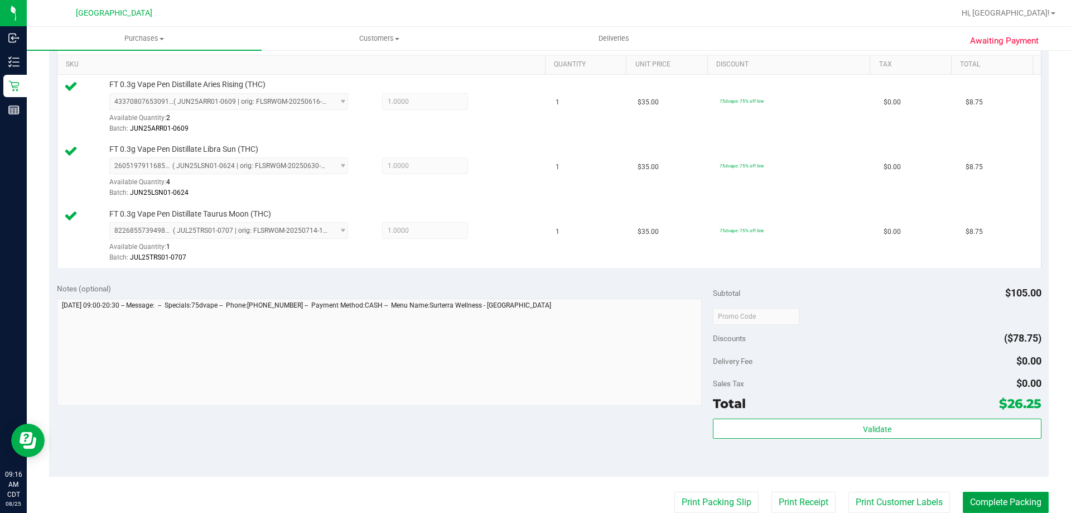
click at [991, 497] on button "Complete Packing" at bounding box center [1006, 502] width 86 height 21
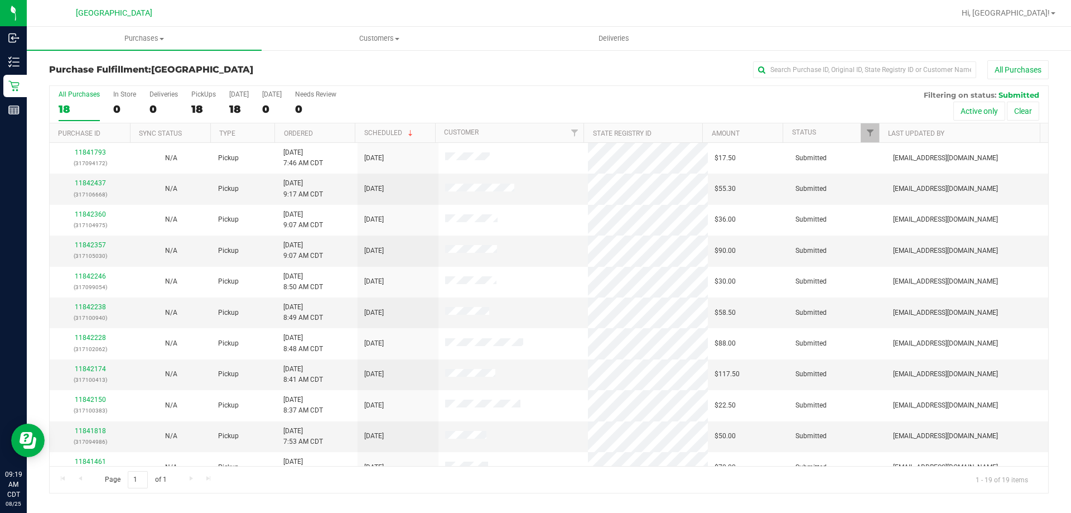
click at [318, 126] on th "Ordered" at bounding box center [315, 133] width 80 height 20
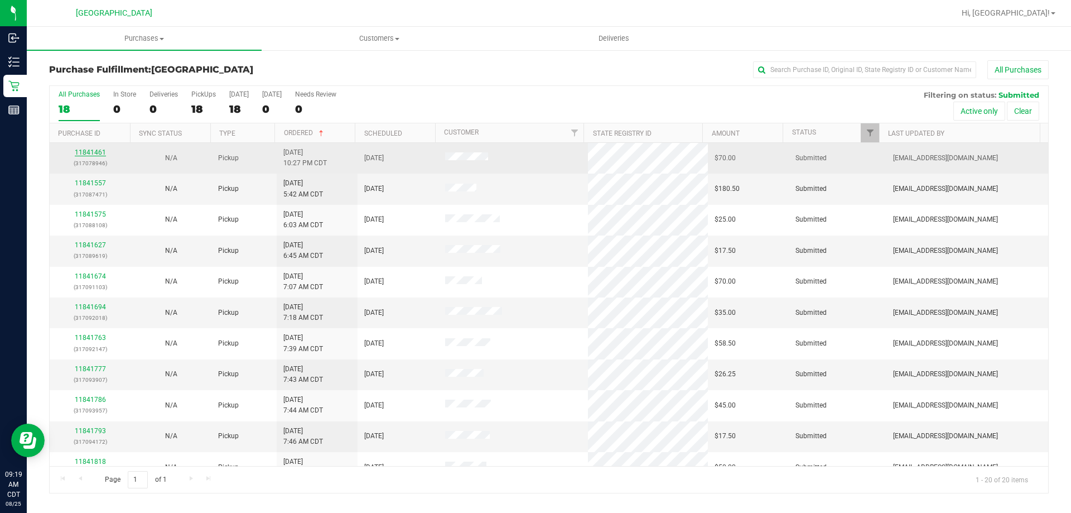
click at [87, 153] on link "11841461" at bounding box center [90, 152] width 31 height 8
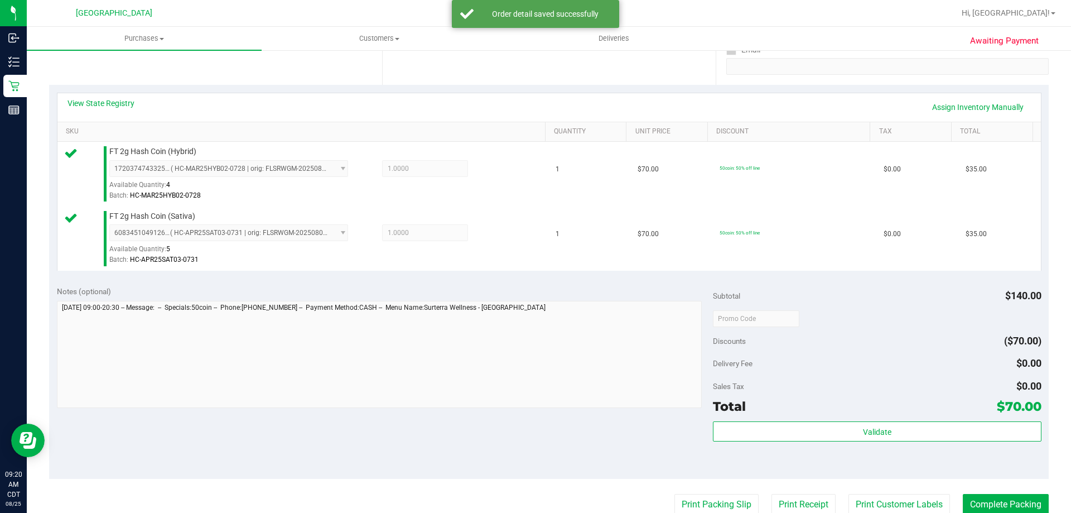
scroll to position [223, 0]
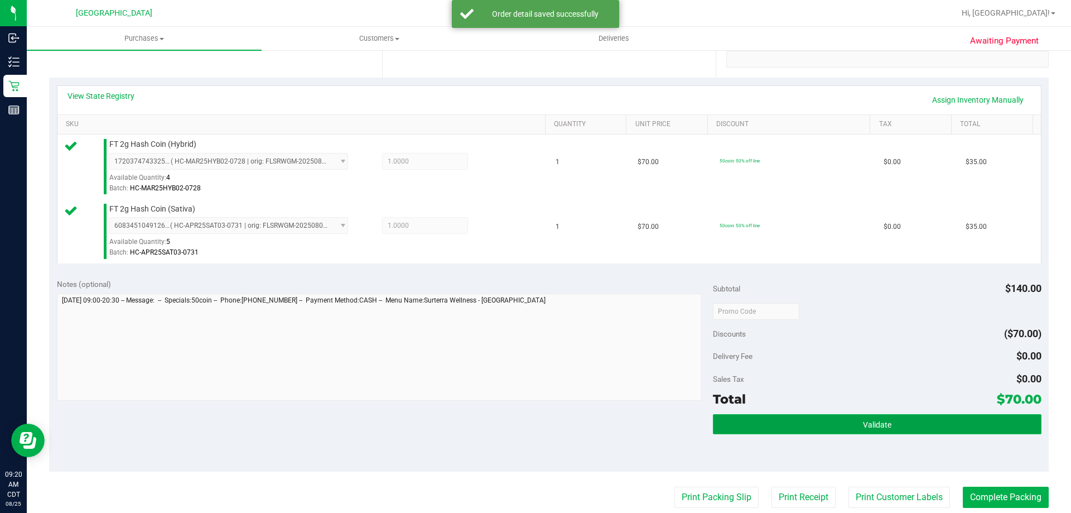
click at [768, 427] on button "Validate" at bounding box center [877, 424] width 328 height 20
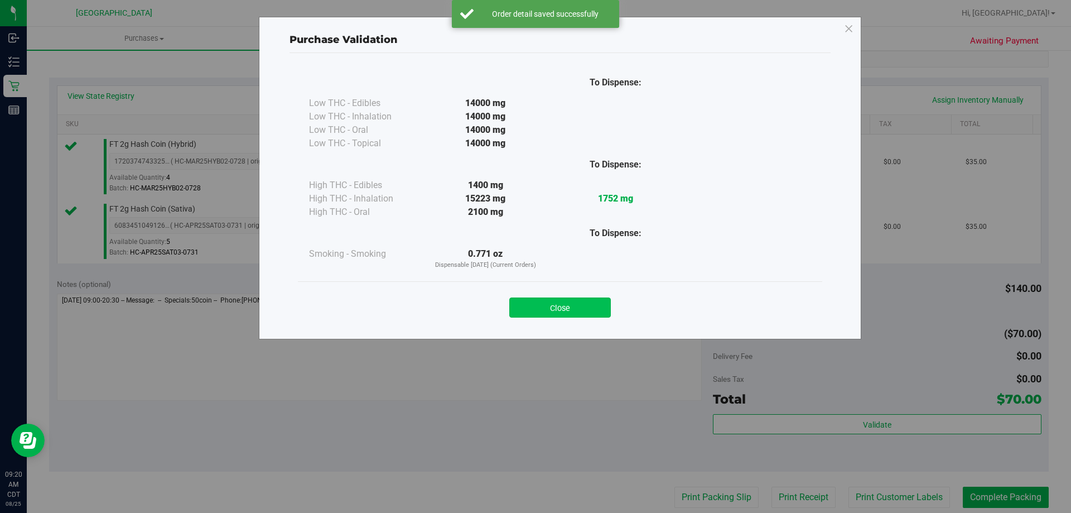
click at [579, 313] on button "Close" at bounding box center [560, 307] width 102 height 20
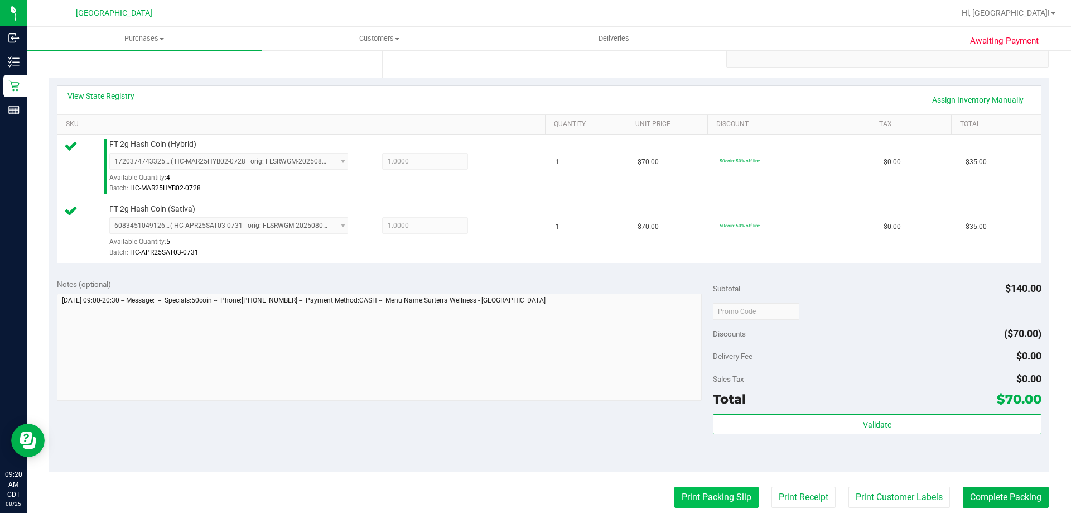
click at [686, 493] on button "Print Packing Slip" at bounding box center [717, 497] width 84 height 21
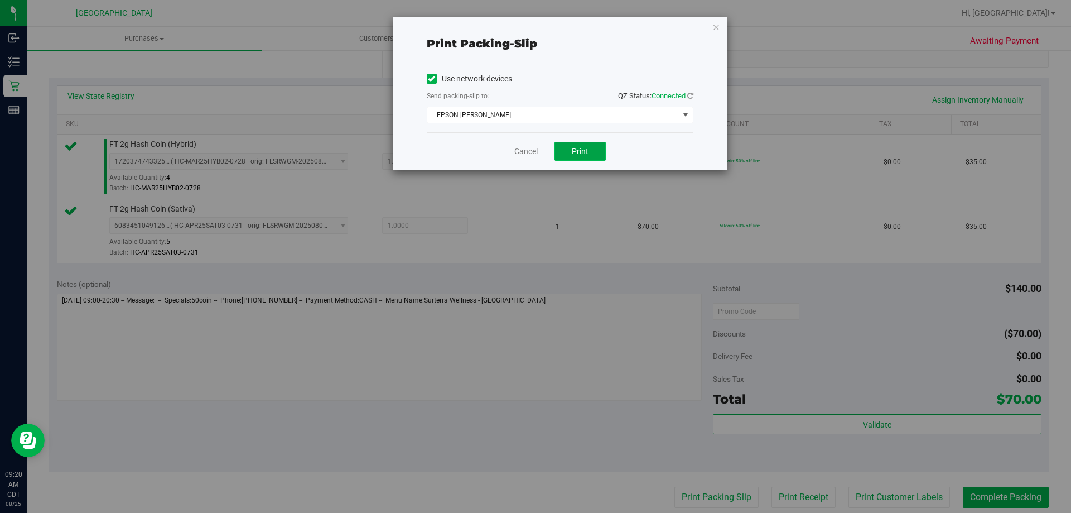
click at [579, 153] on span "Print" at bounding box center [580, 151] width 17 height 9
click at [530, 152] on link "Cancel" at bounding box center [526, 152] width 23 height 12
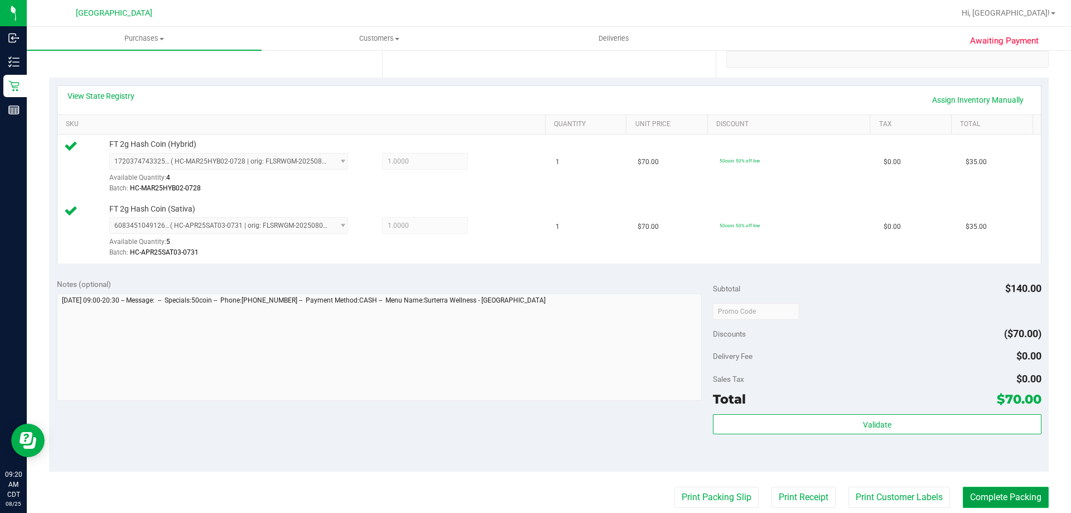
click at [984, 494] on button "Complete Packing" at bounding box center [1006, 497] width 86 height 21
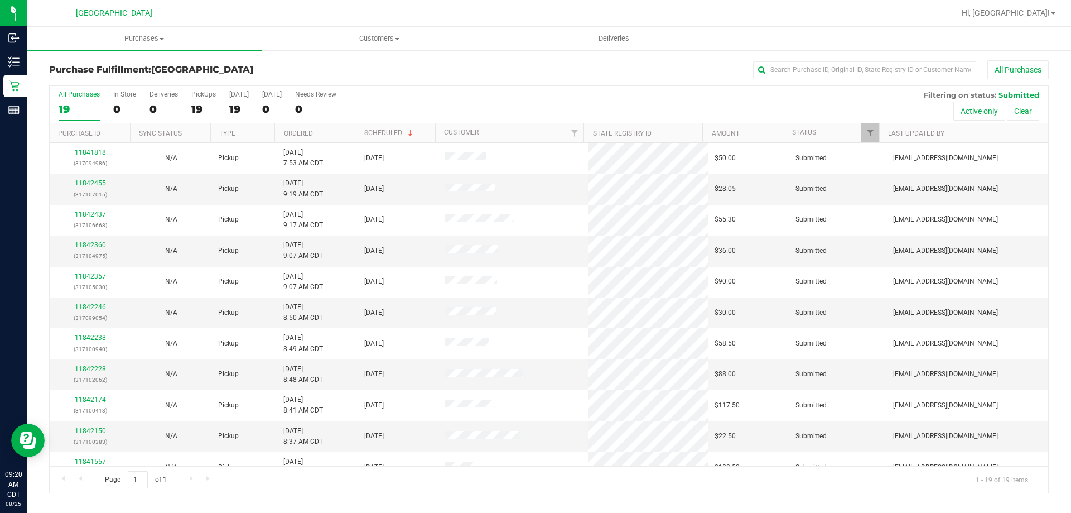
click at [333, 136] on th "Ordered" at bounding box center [315, 133] width 80 height 20
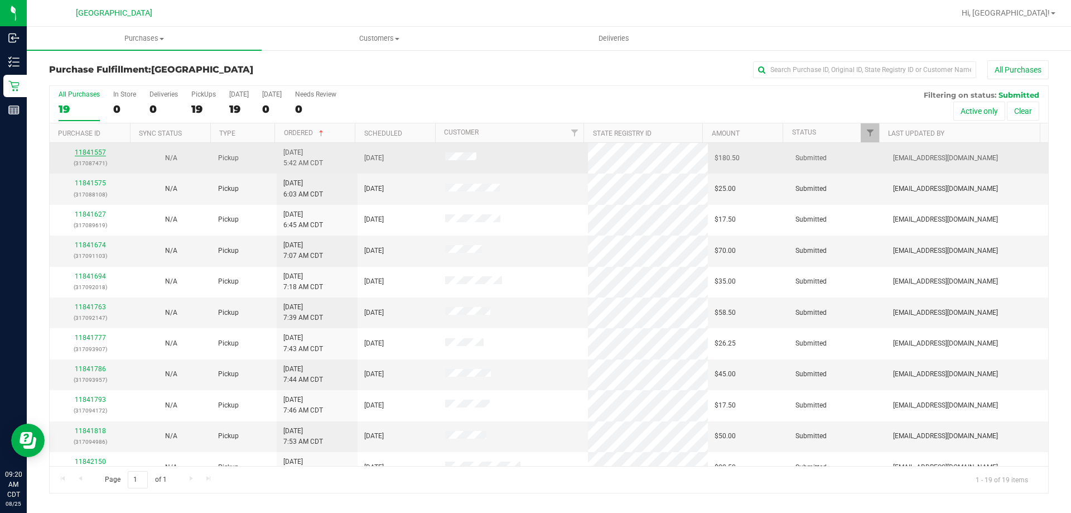
click at [102, 151] on link "11841557" at bounding box center [90, 152] width 31 height 8
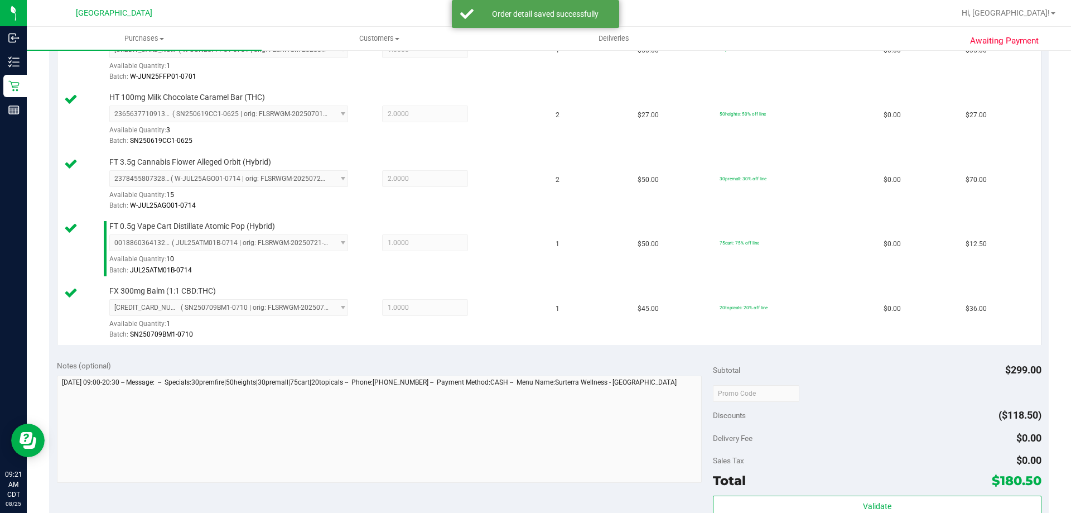
scroll to position [446, 0]
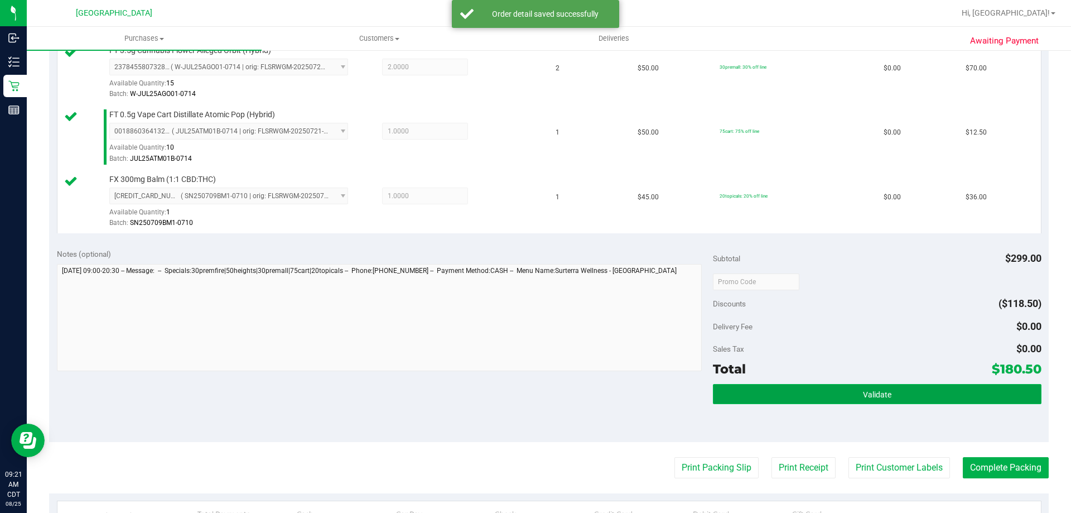
click at [863, 395] on span "Validate" at bounding box center [877, 394] width 28 height 9
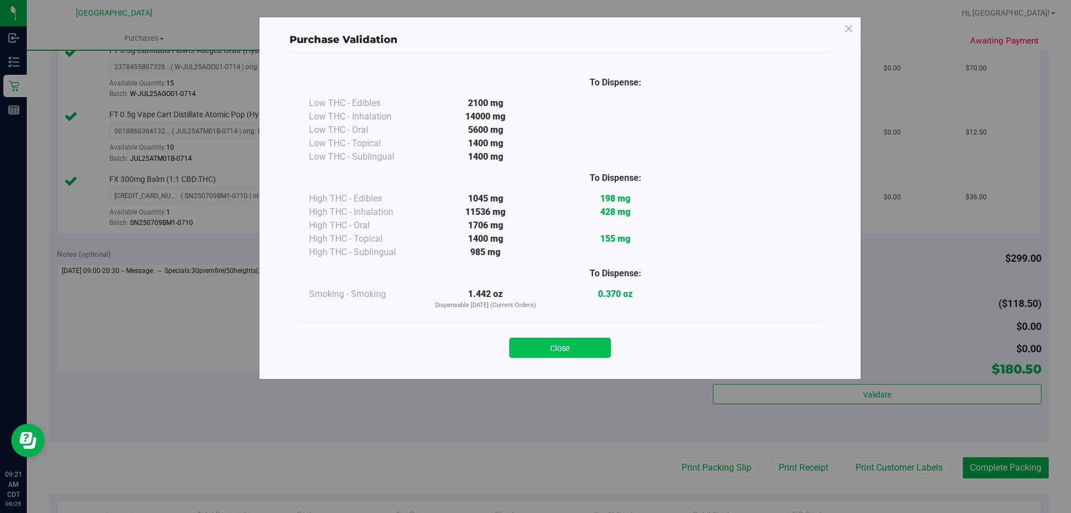
click at [559, 353] on button "Close" at bounding box center [560, 348] width 102 height 20
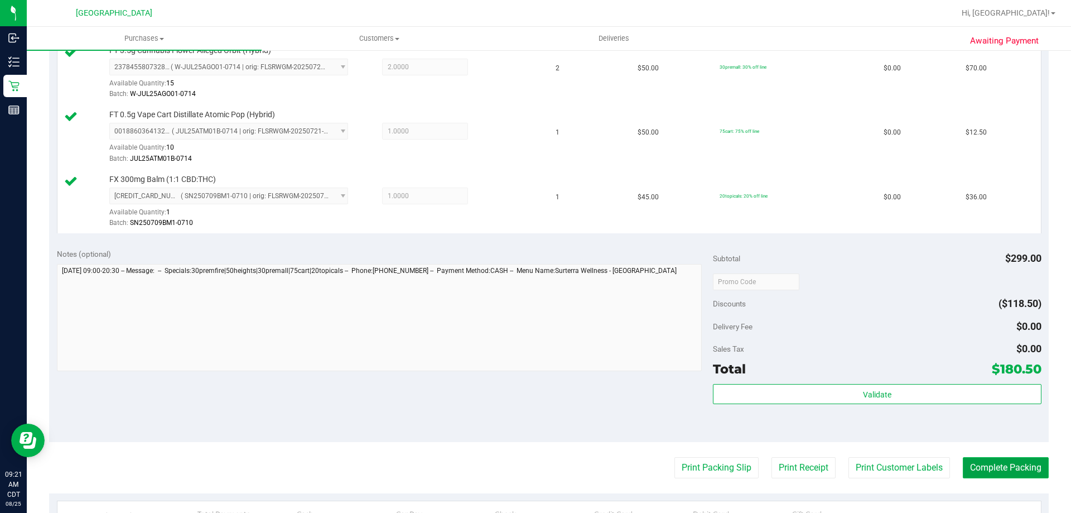
click at [1006, 465] on button "Complete Packing" at bounding box center [1006, 467] width 86 height 21
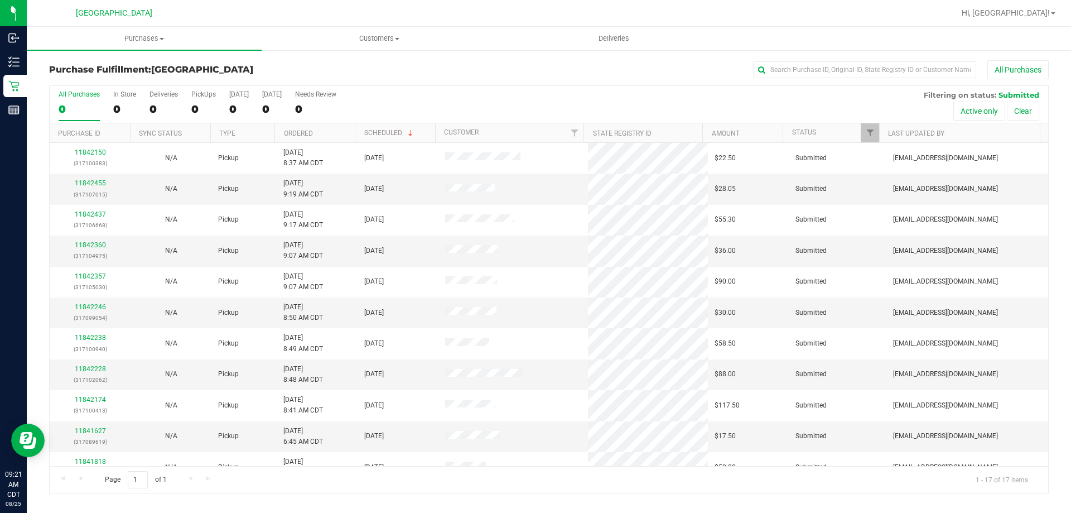
click at [318, 136] on th "Ordered" at bounding box center [315, 133] width 80 height 20
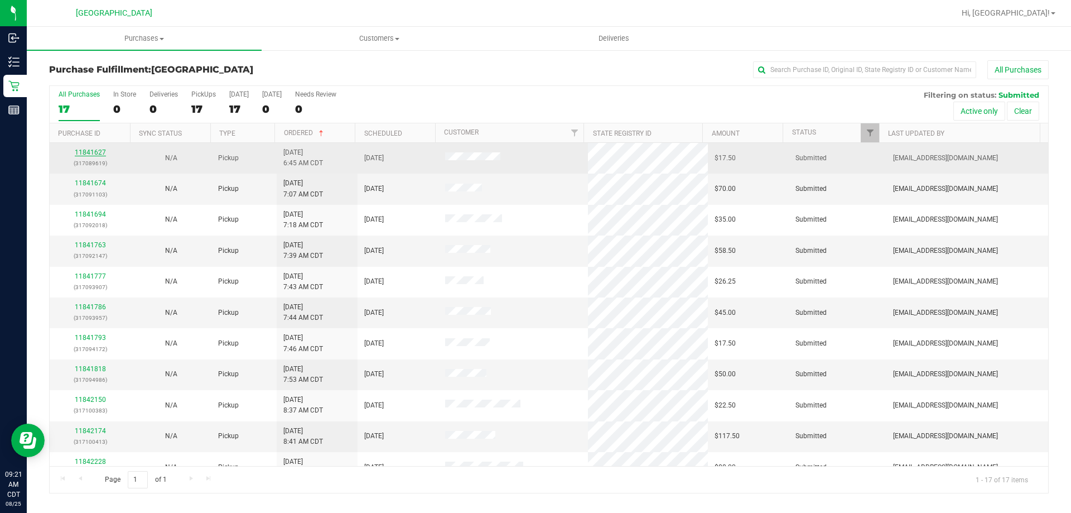
click at [95, 153] on link "11841627" at bounding box center [90, 152] width 31 height 8
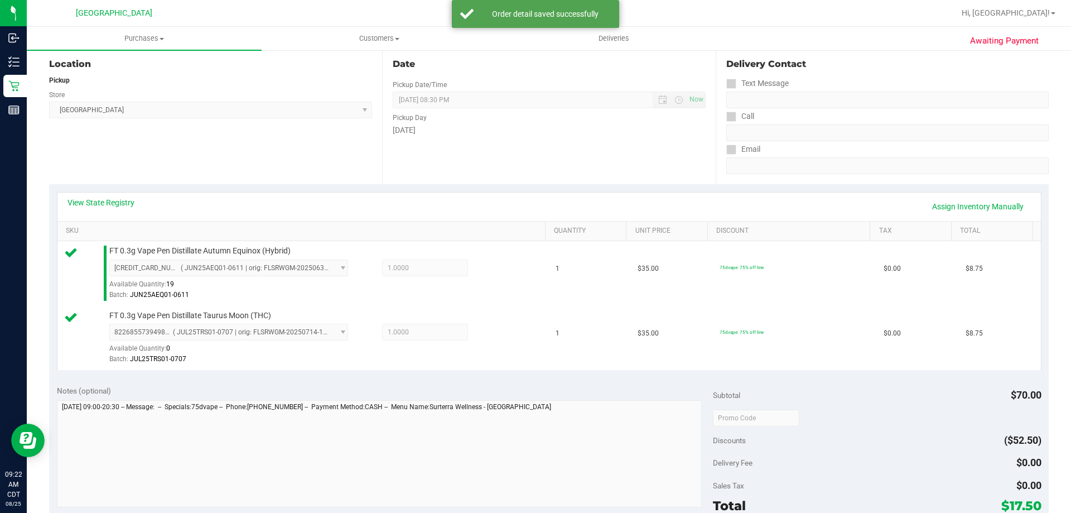
scroll to position [223, 0]
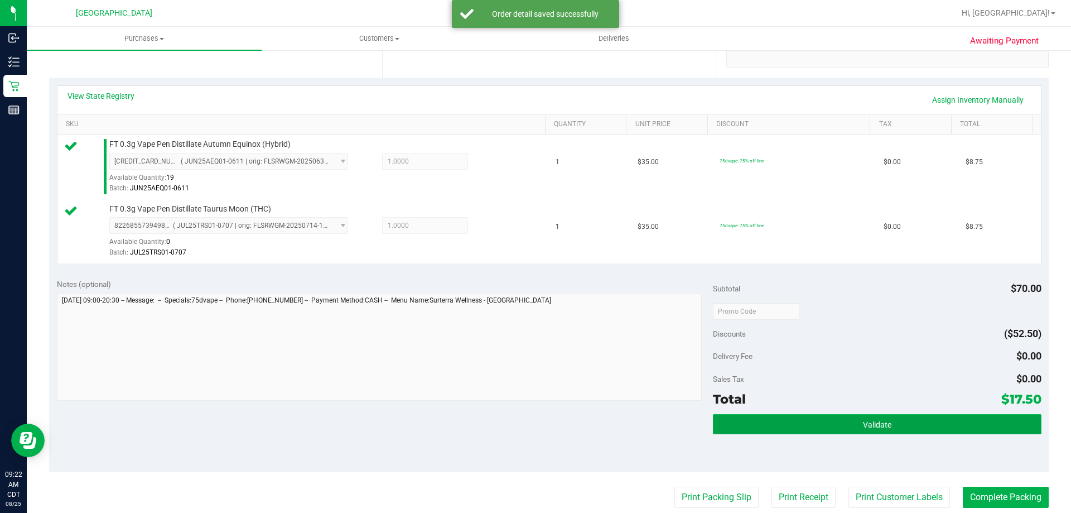
click at [851, 422] on button "Validate" at bounding box center [877, 424] width 328 height 20
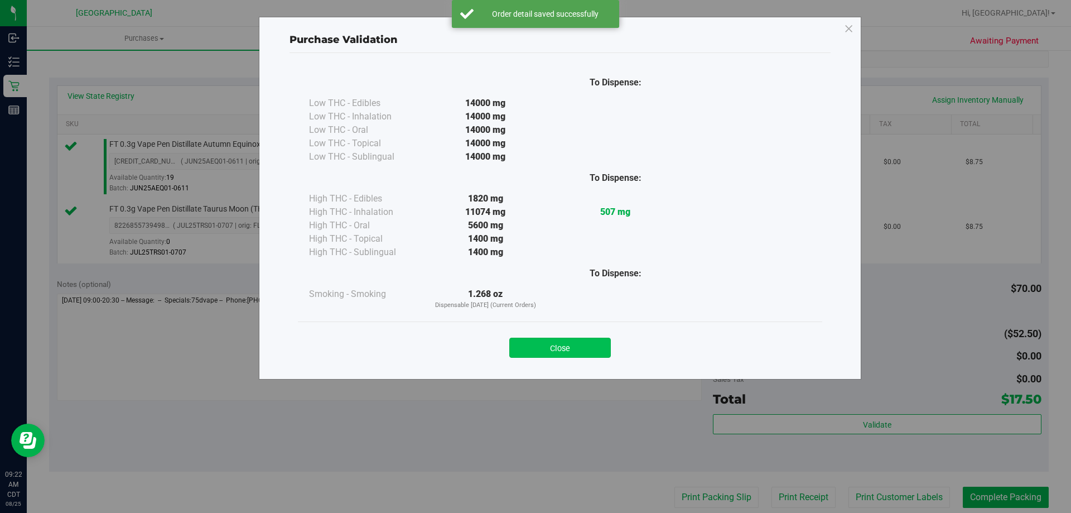
click at [581, 345] on button "Close" at bounding box center [560, 348] width 102 height 20
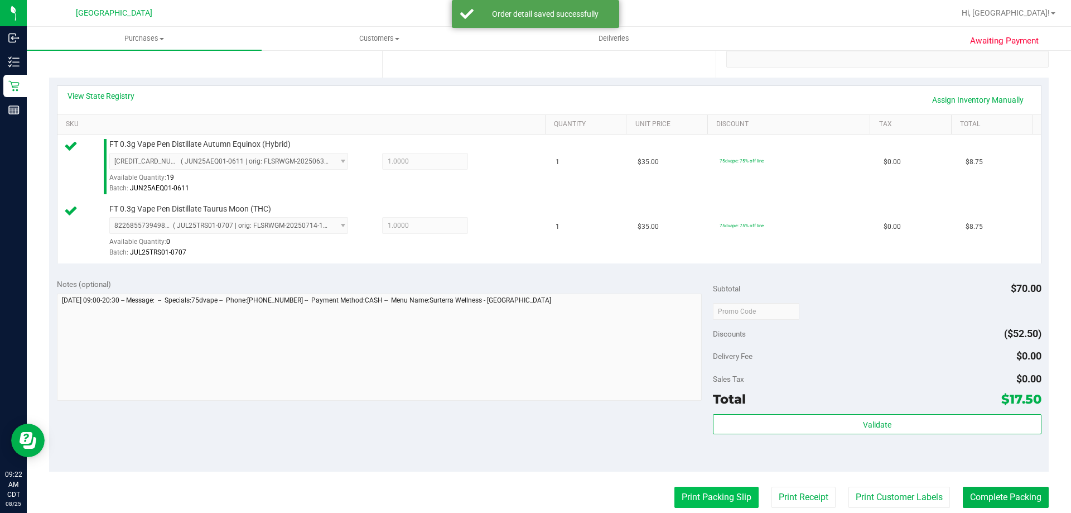
click at [696, 492] on button "Print Packing Slip" at bounding box center [717, 497] width 84 height 21
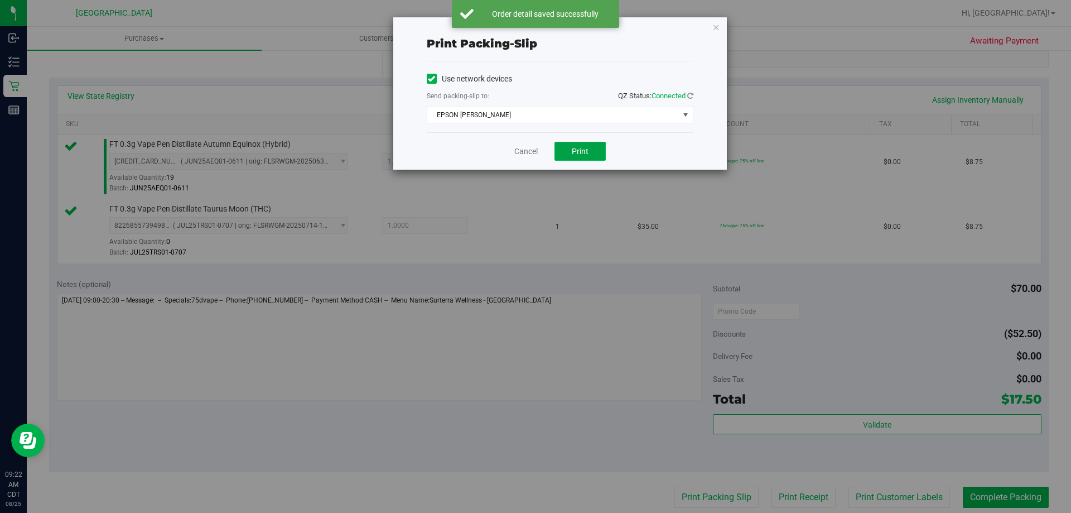
click at [572, 158] on button "Print" at bounding box center [580, 151] width 51 height 19
click at [537, 153] on link "Cancel" at bounding box center [526, 152] width 23 height 12
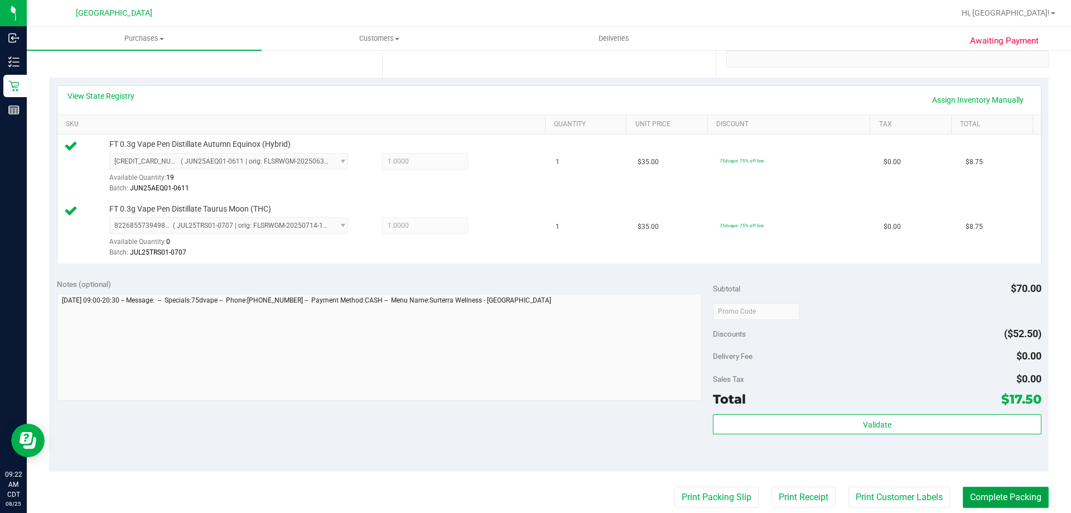
click at [986, 493] on button "Complete Packing" at bounding box center [1006, 497] width 86 height 21
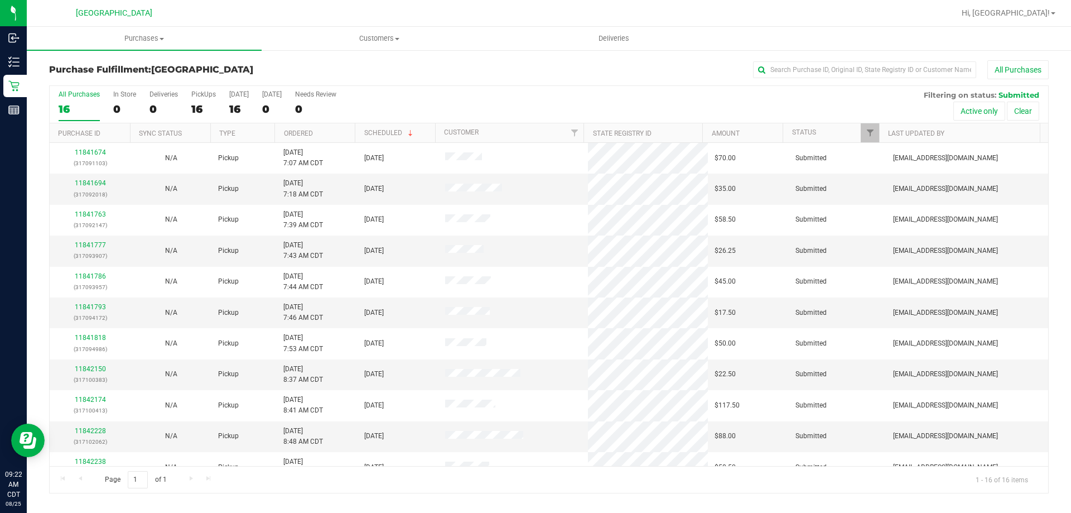
click at [321, 122] on div "All Purchases 16 In Store 0 Deliveries 0 PickUps 16 [DATE] 16 [DATE] 0 Needs Re…" at bounding box center [549, 104] width 999 height 37
click at [321, 129] on th "Ordered" at bounding box center [315, 133] width 80 height 20
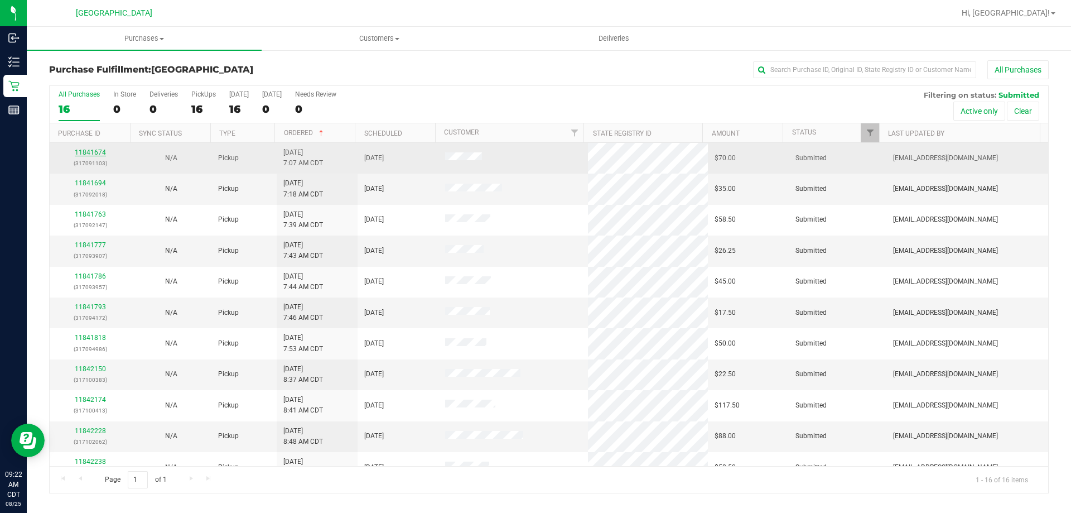
click at [89, 155] on link "11841674" at bounding box center [90, 152] width 31 height 8
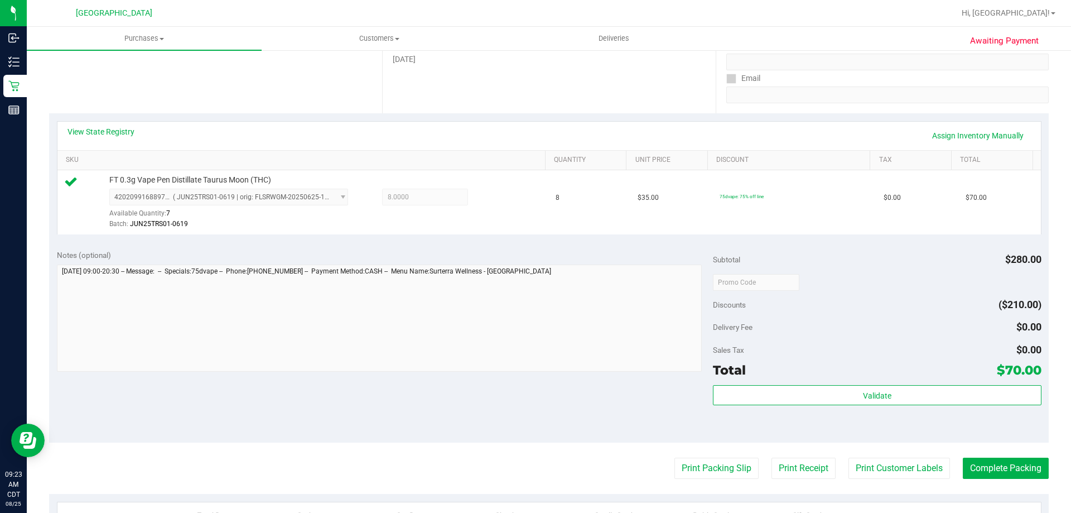
scroll to position [279, 0]
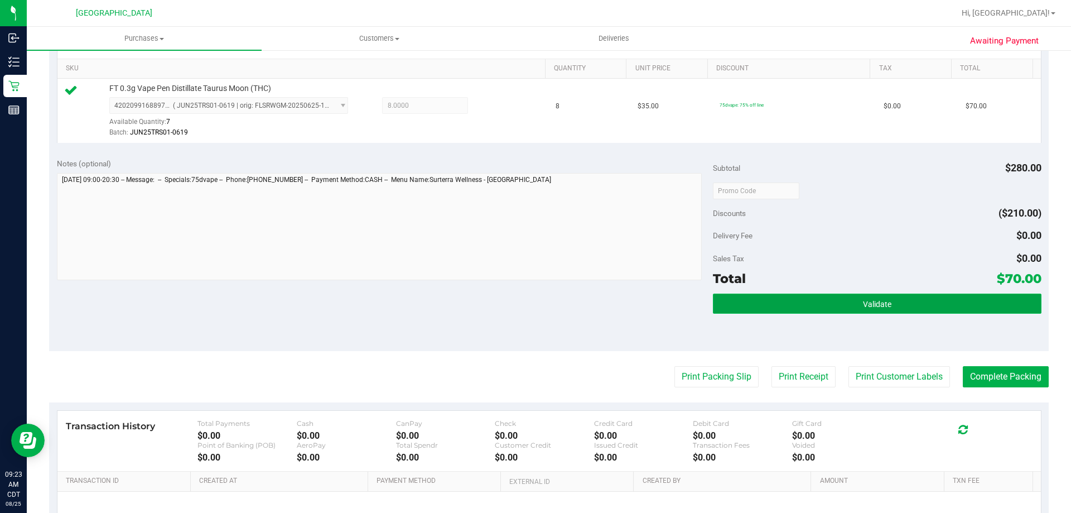
click at [835, 309] on button "Validate" at bounding box center [877, 304] width 328 height 20
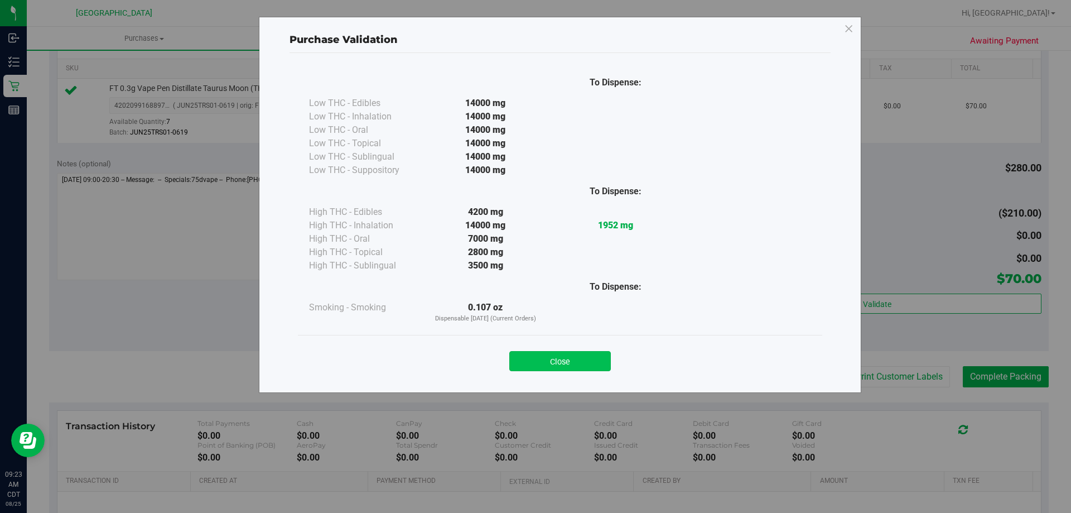
click at [550, 359] on button "Close" at bounding box center [560, 361] width 102 height 20
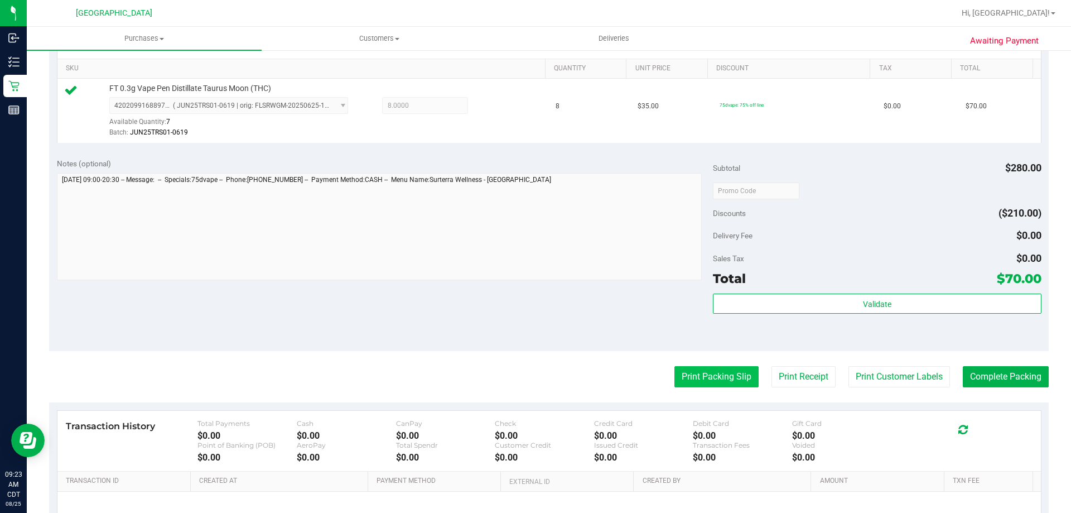
click at [686, 372] on button "Print Packing Slip" at bounding box center [717, 376] width 84 height 21
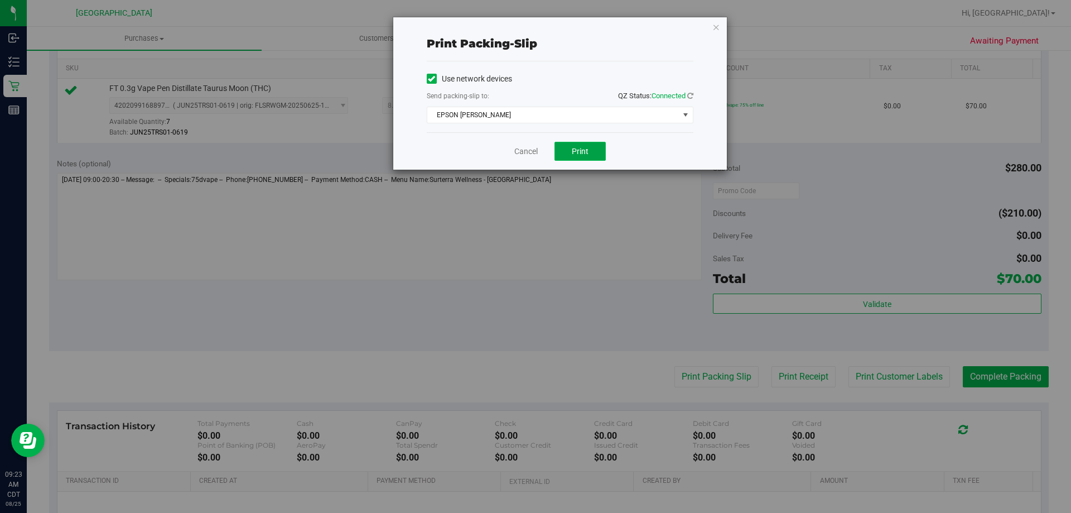
click at [581, 145] on button "Print" at bounding box center [580, 151] width 51 height 19
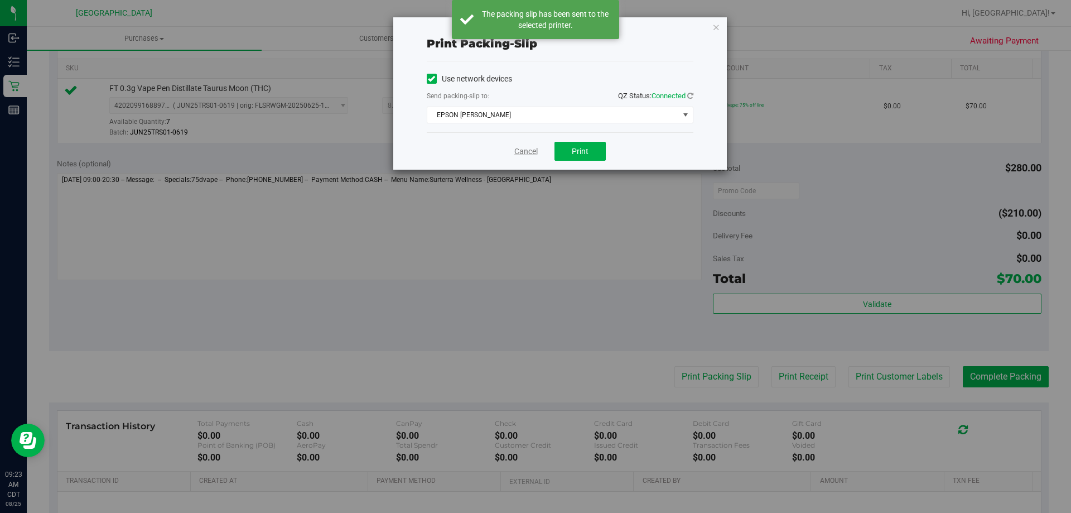
click at [526, 148] on link "Cancel" at bounding box center [526, 152] width 23 height 12
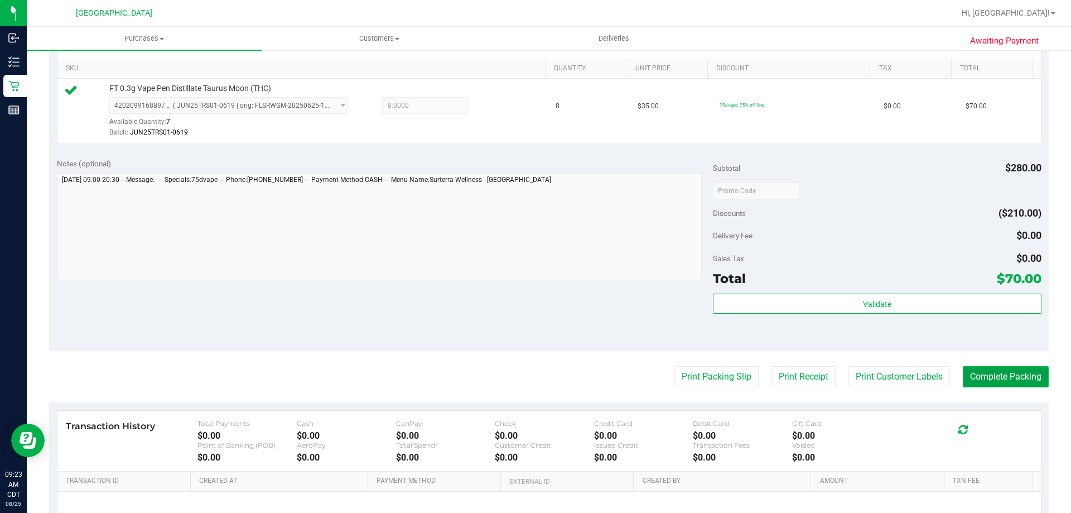
click at [981, 373] on button "Complete Packing" at bounding box center [1006, 376] width 86 height 21
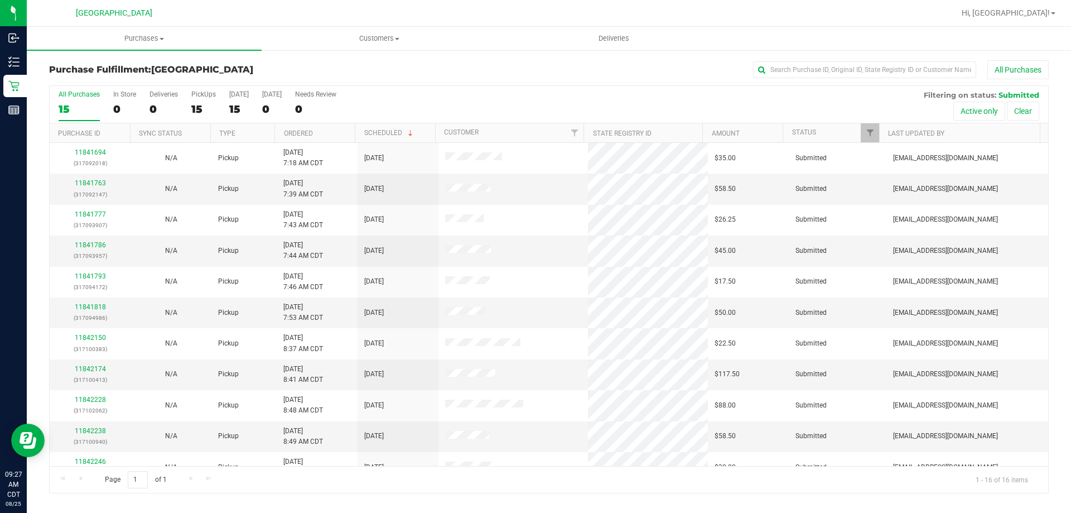
click at [316, 133] on th "Ordered" at bounding box center [315, 133] width 80 height 20
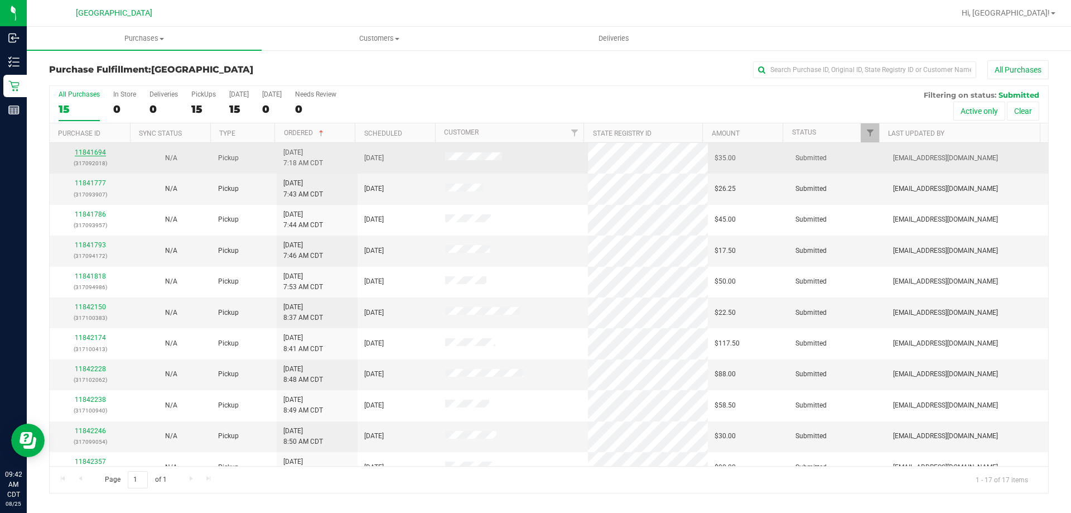
click at [82, 150] on link "11841694" at bounding box center [90, 152] width 31 height 8
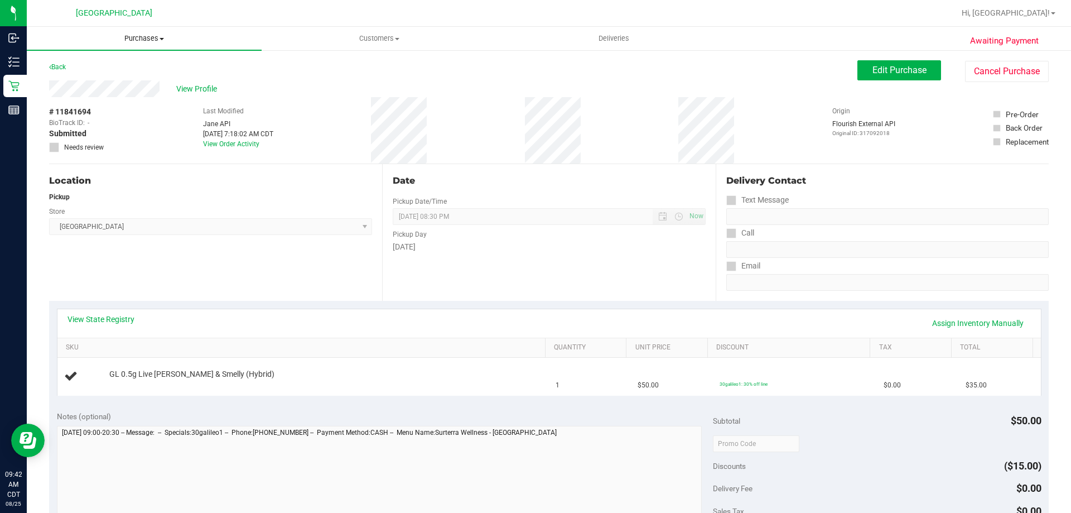
click at [151, 41] on span "Purchases" at bounding box center [144, 38] width 235 height 10
click at [87, 78] on span "Fulfillment" at bounding box center [61, 80] width 69 height 9
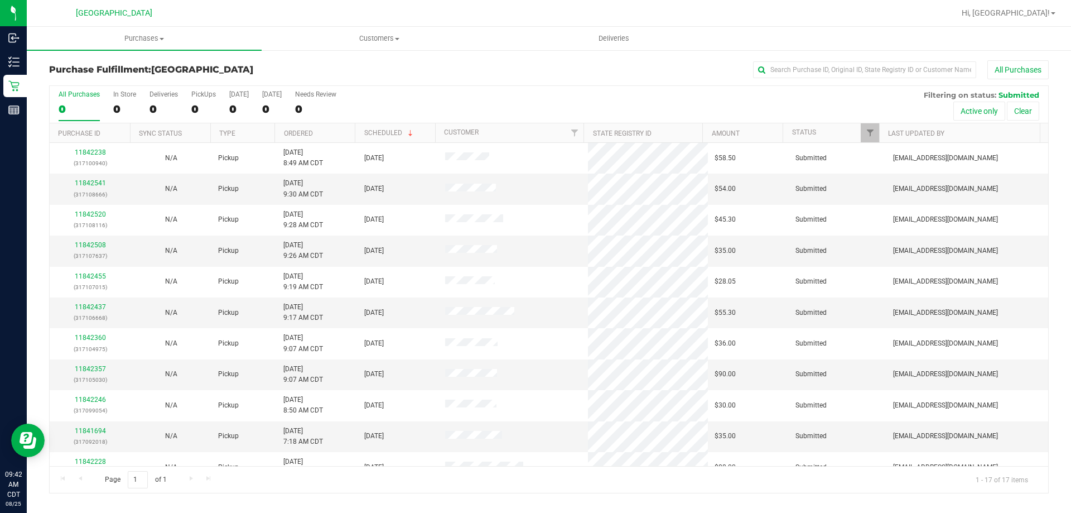
click at [315, 136] on th "Ordered" at bounding box center [315, 133] width 80 height 20
click at [93, 179] on link "11841777" at bounding box center [90, 183] width 31 height 8
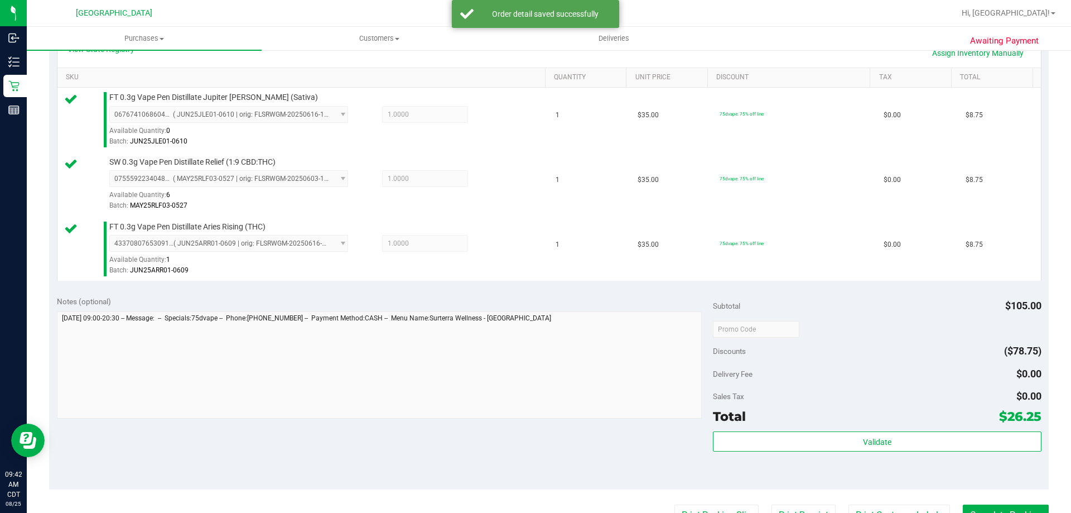
scroll to position [279, 0]
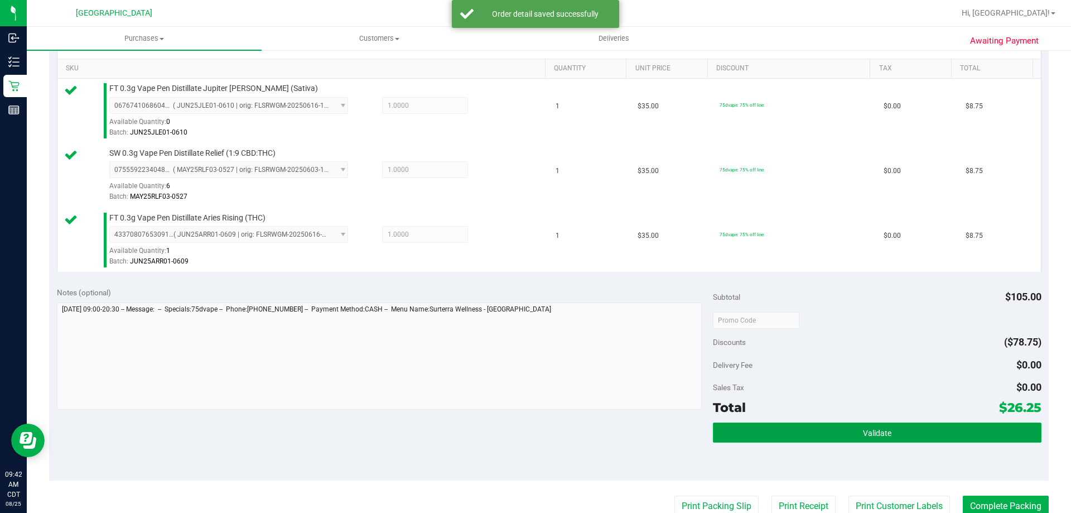
click at [894, 429] on button "Validate" at bounding box center [877, 432] width 328 height 20
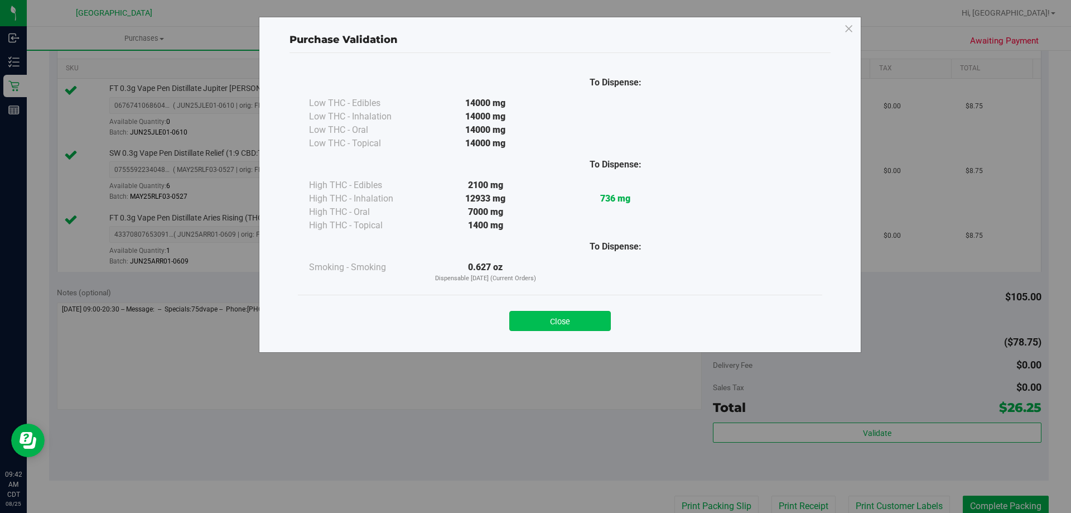
click at [587, 313] on button "Close" at bounding box center [560, 321] width 102 height 20
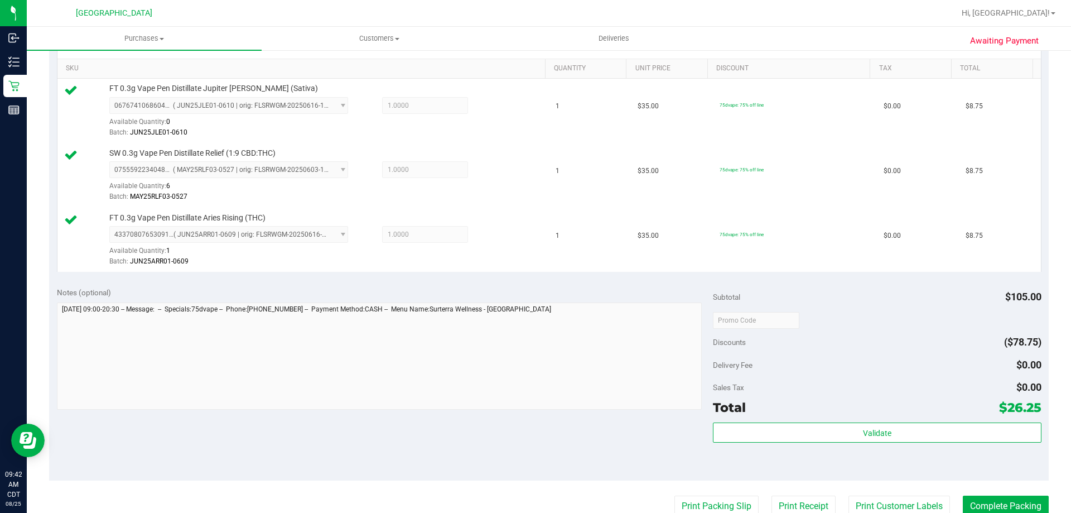
scroll to position [391, 0]
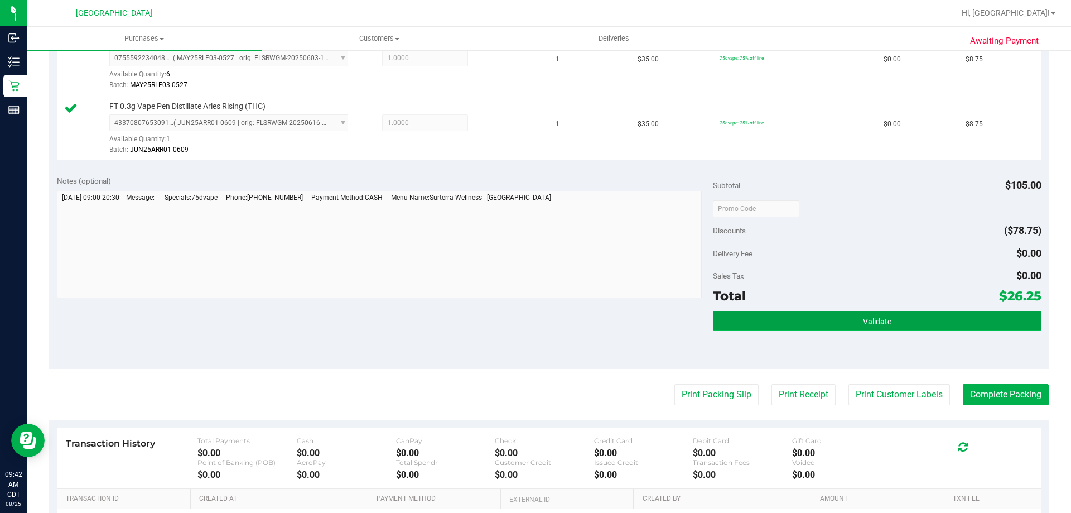
click at [758, 328] on button "Validate" at bounding box center [877, 321] width 328 height 20
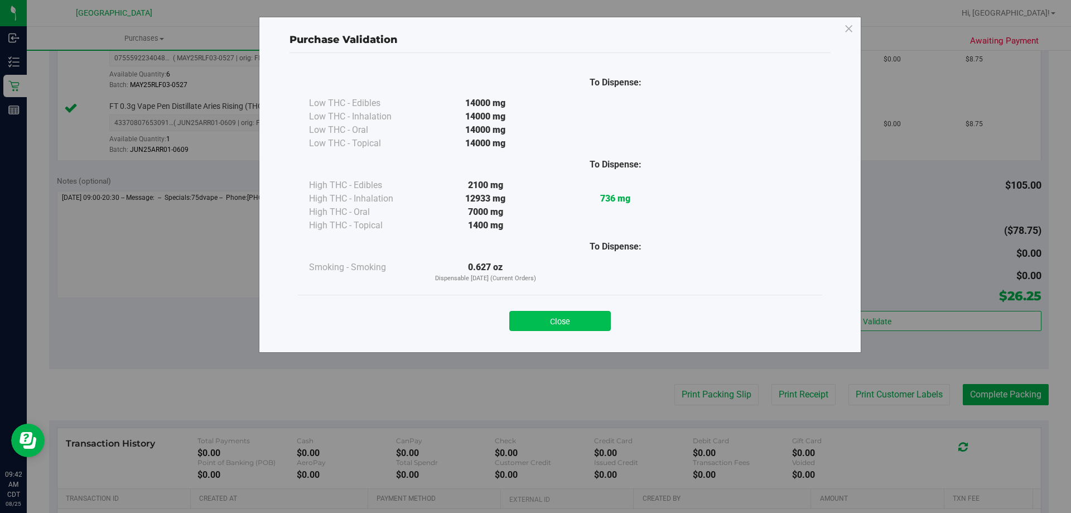
click at [573, 320] on button "Close" at bounding box center [560, 321] width 102 height 20
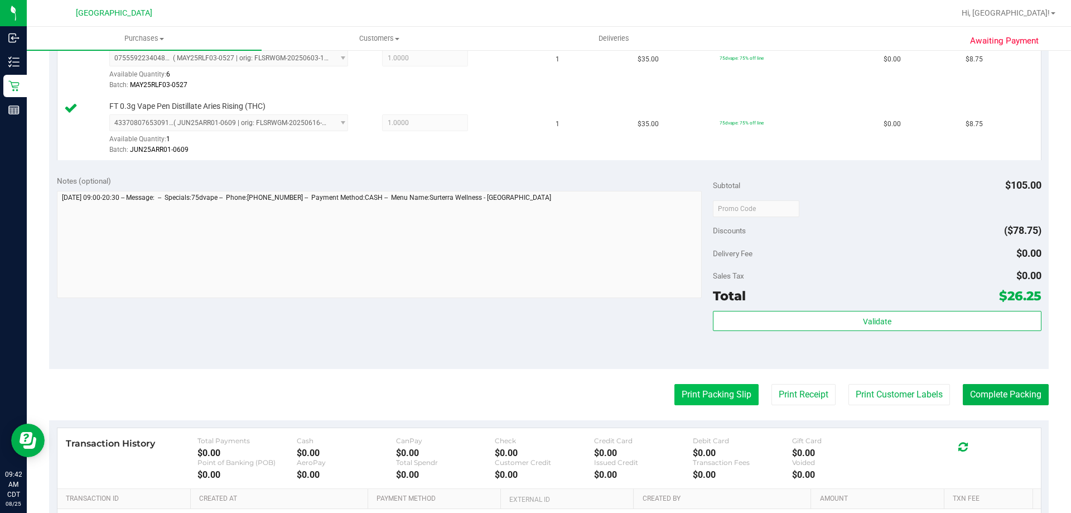
click at [698, 388] on button "Print Packing Slip" at bounding box center [717, 394] width 84 height 21
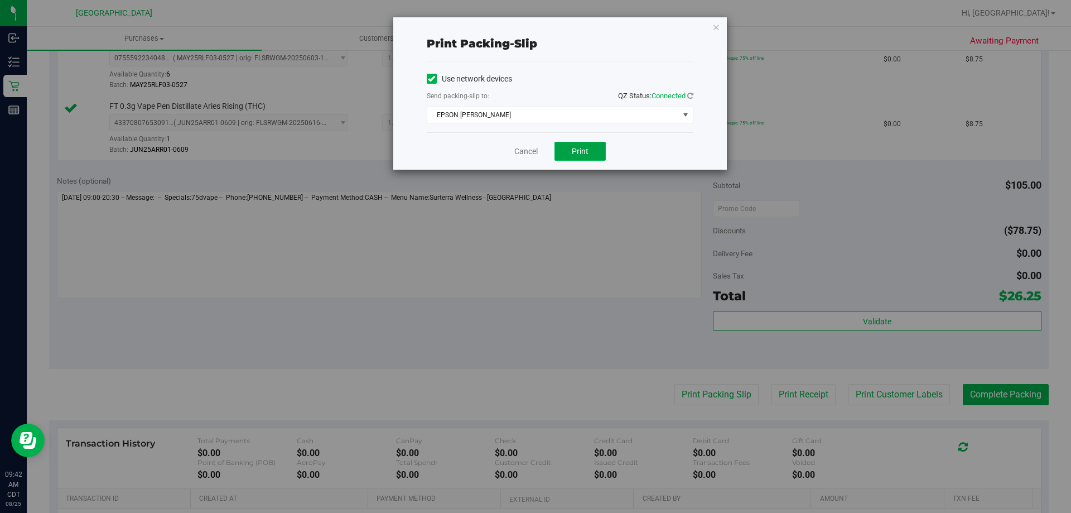
click at [594, 147] on button "Print" at bounding box center [580, 151] width 51 height 19
click at [532, 150] on link "Cancel" at bounding box center [526, 152] width 23 height 12
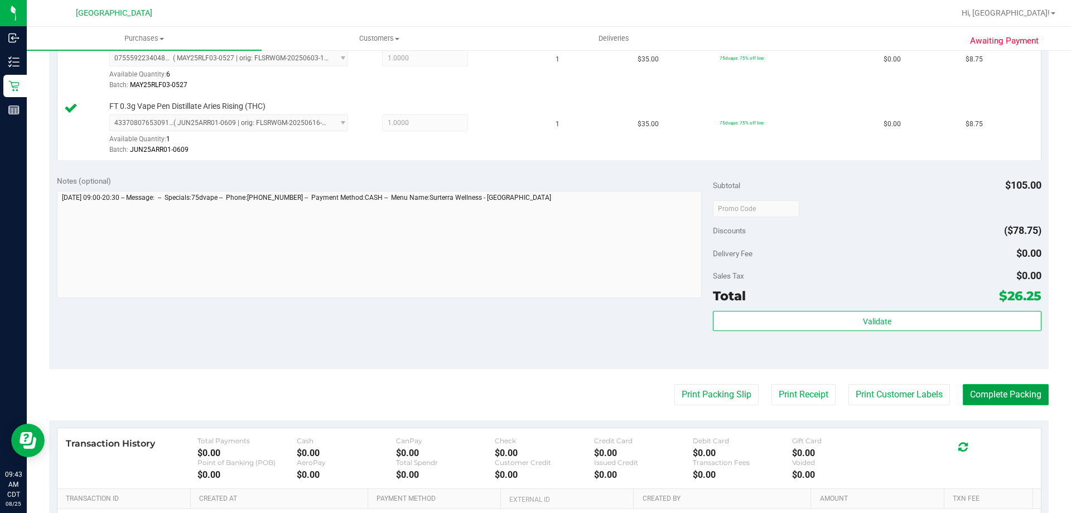
click at [968, 396] on button "Complete Packing" at bounding box center [1006, 394] width 86 height 21
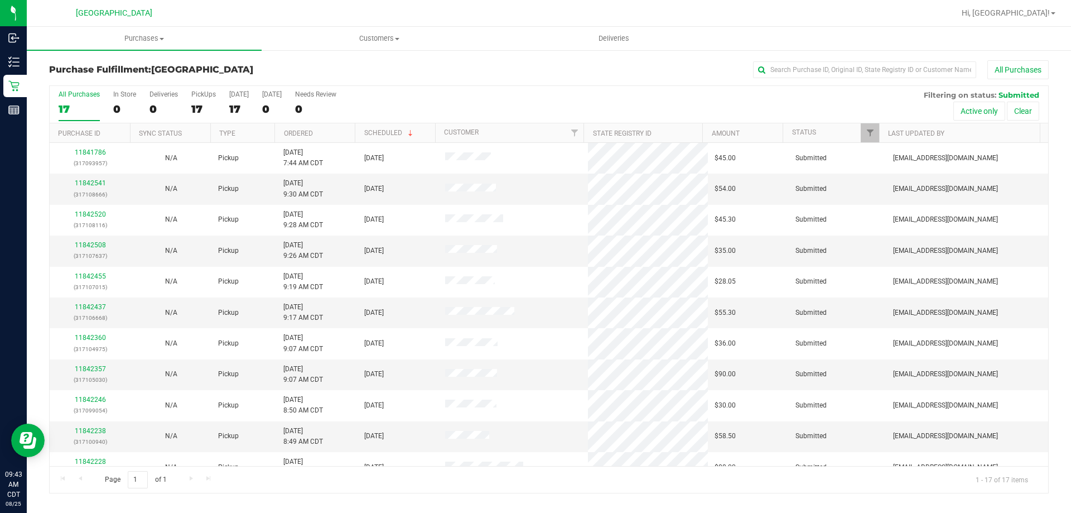
click at [336, 140] on th "Ordered" at bounding box center [315, 133] width 80 height 20
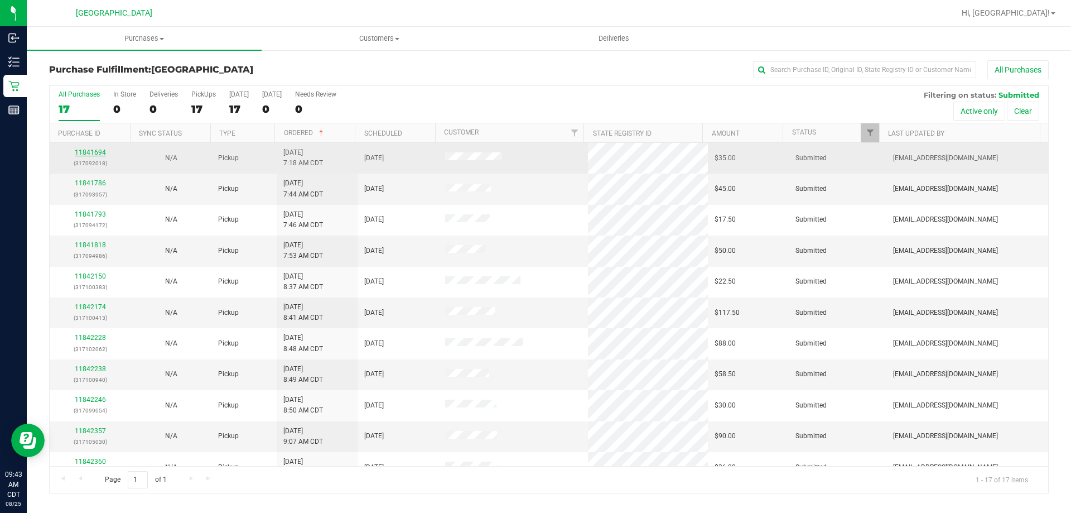
click at [102, 151] on link "11841694" at bounding box center [90, 152] width 31 height 8
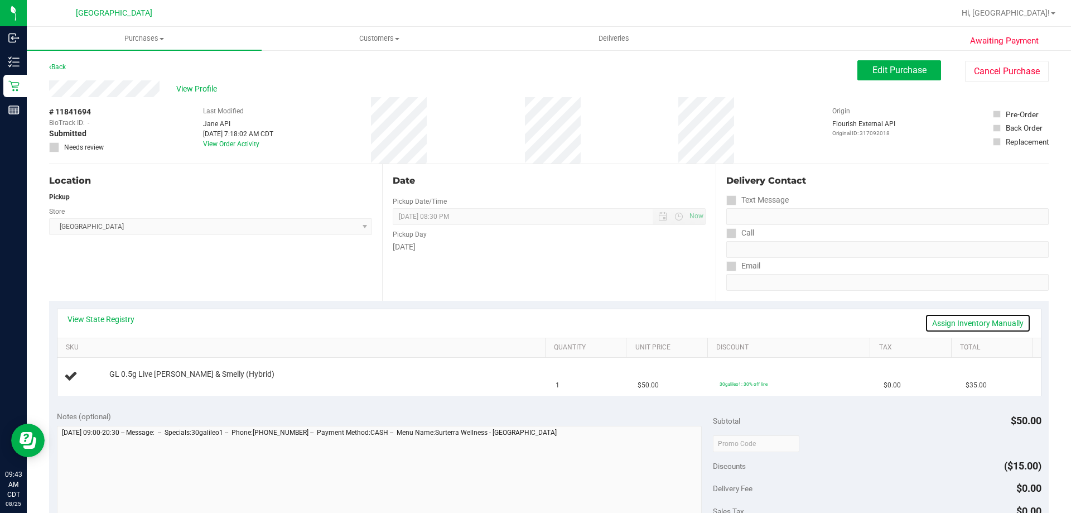
click at [926, 324] on link "Assign Inventory Manually" at bounding box center [978, 323] width 106 height 19
click at [136, 382] on link "Add Package" at bounding box center [129, 382] width 40 height 8
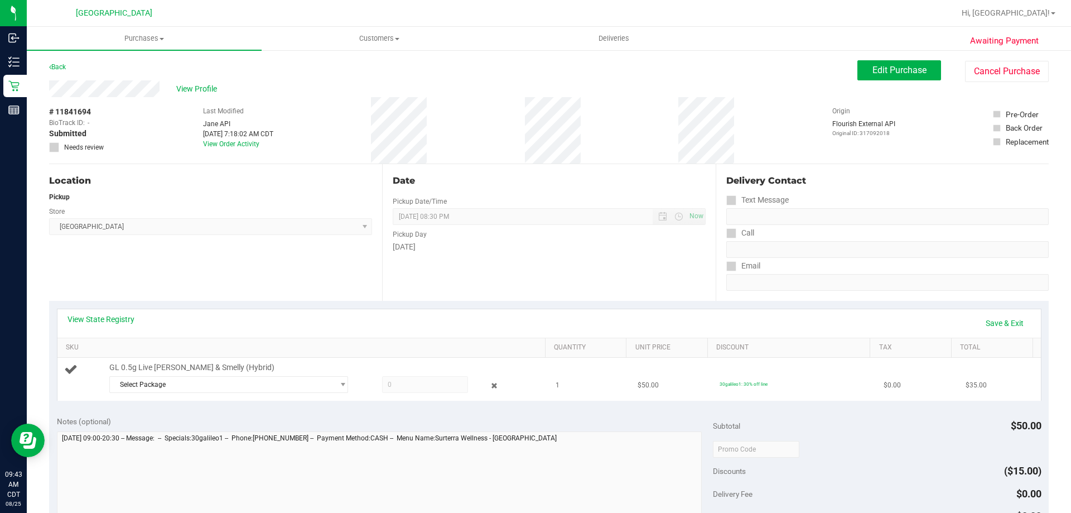
click at [151, 394] on div "Select Package 9087693839872263" at bounding box center [324, 386] width 431 height 20
click at [152, 382] on span "Select Package" at bounding box center [222, 385] width 224 height 16
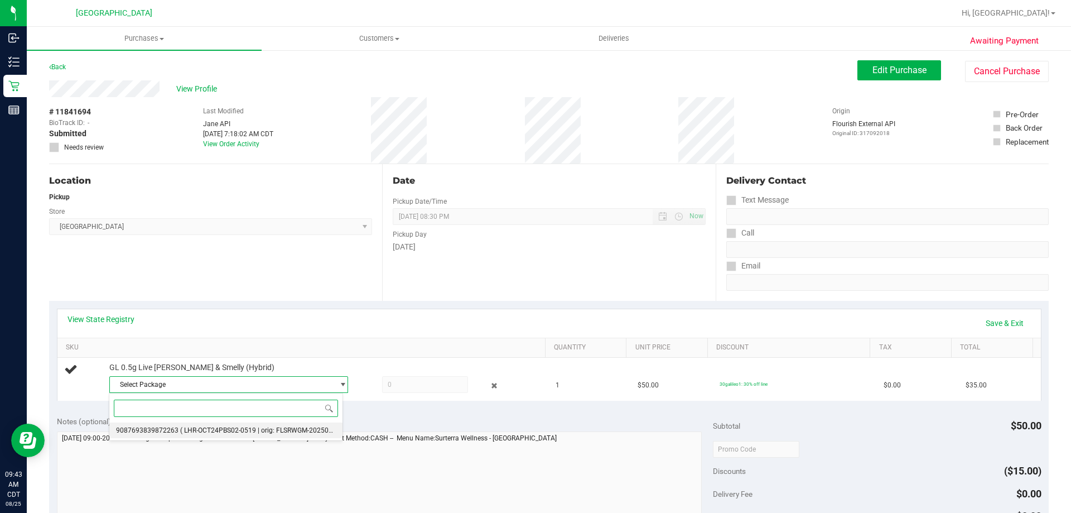
click at [160, 423] on li "9087693839872263 ( LHR-OCT24PBS02-0519 | orig: FLSRWGM-20250527-1925 )" at bounding box center [225, 430] width 233 height 16
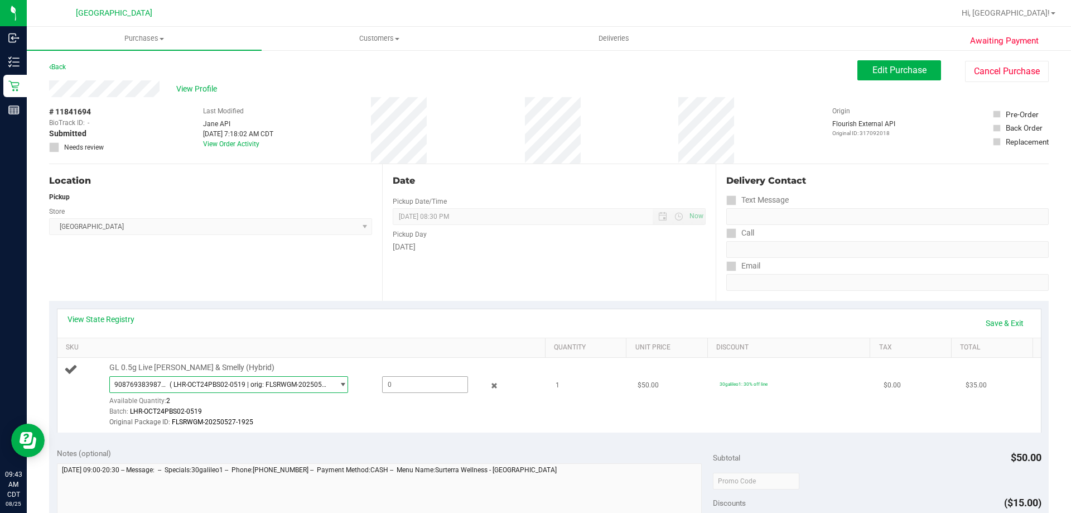
click at [416, 379] on span at bounding box center [425, 384] width 86 height 17
type input "1"
type input "1.0000"
click at [472, 336] on div "View State Registry Save & Exit" at bounding box center [549, 323] width 984 height 28
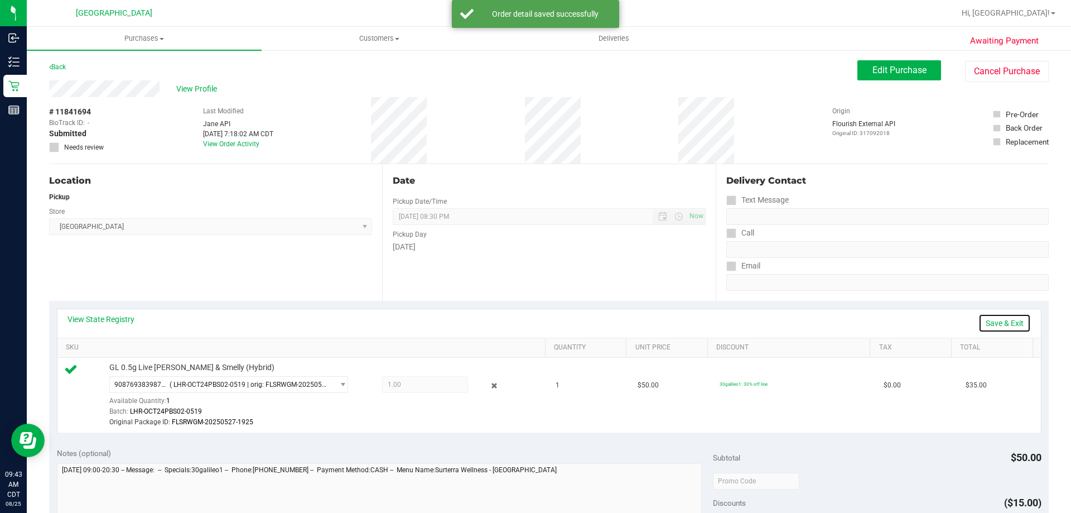
click at [1007, 318] on link "Save & Exit" at bounding box center [1005, 323] width 52 height 19
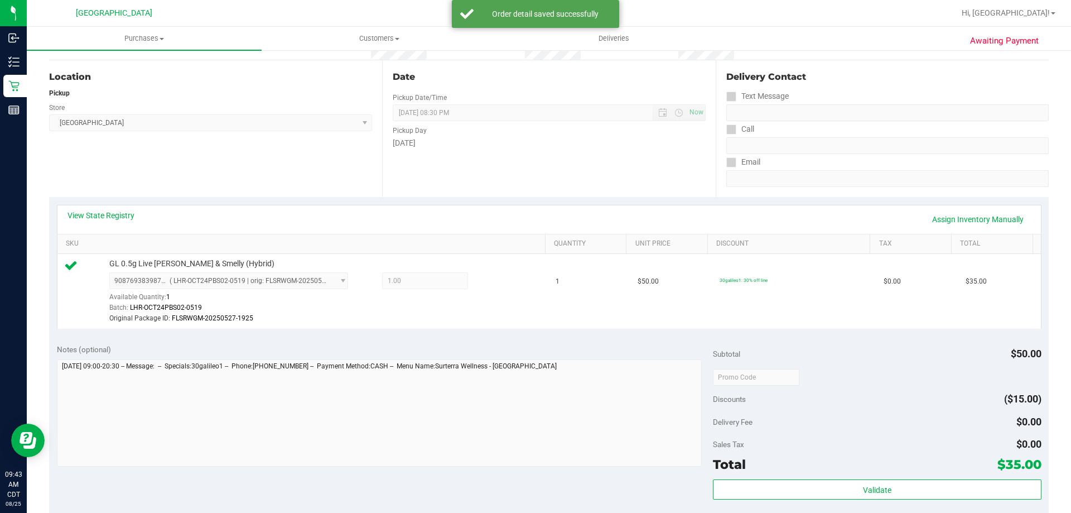
scroll to position [223, 0]
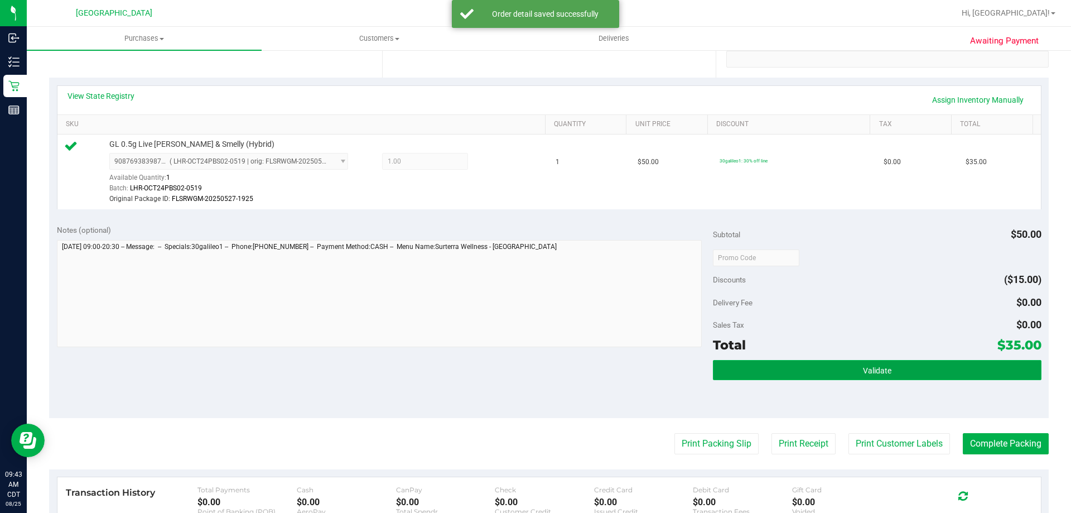
click at [866, 372] on span "Validate" at bounding box center [877, 370] width 28 height 9
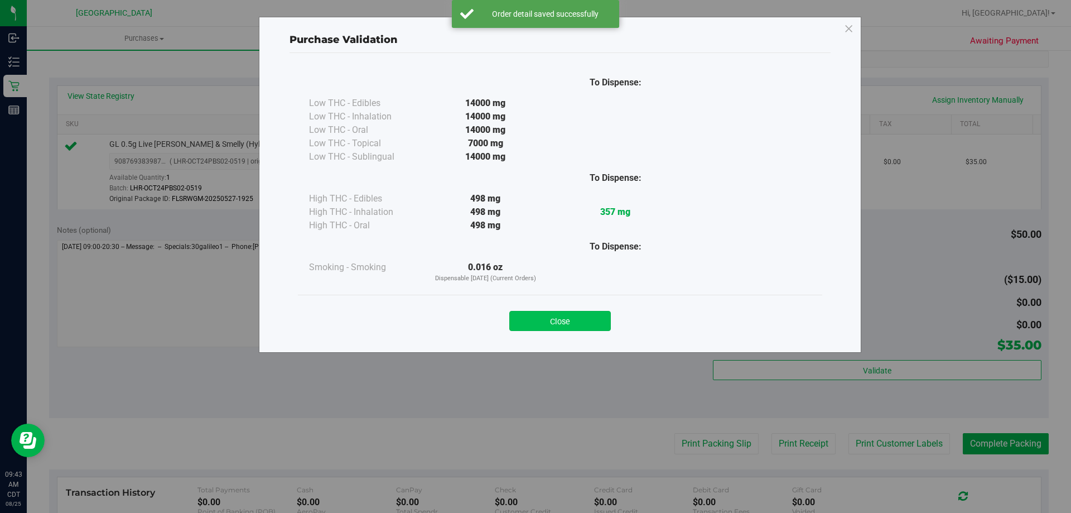
click at [580, 322] on button "Close" at bounding box center [560, 321] width 102 height 20
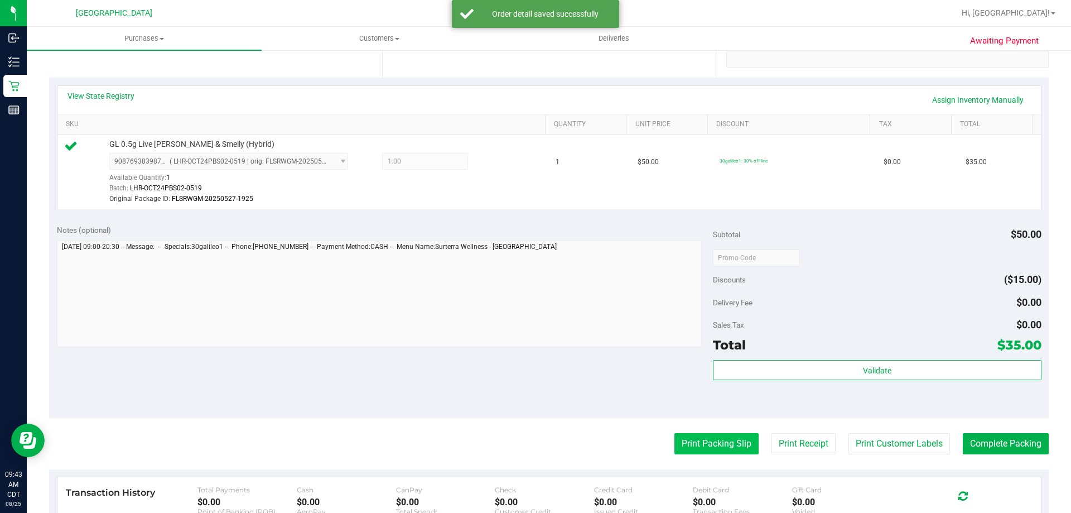
click at [700, 440] on button "Print Packing Slip" at bounding box center [717, 443] width 84 height 21
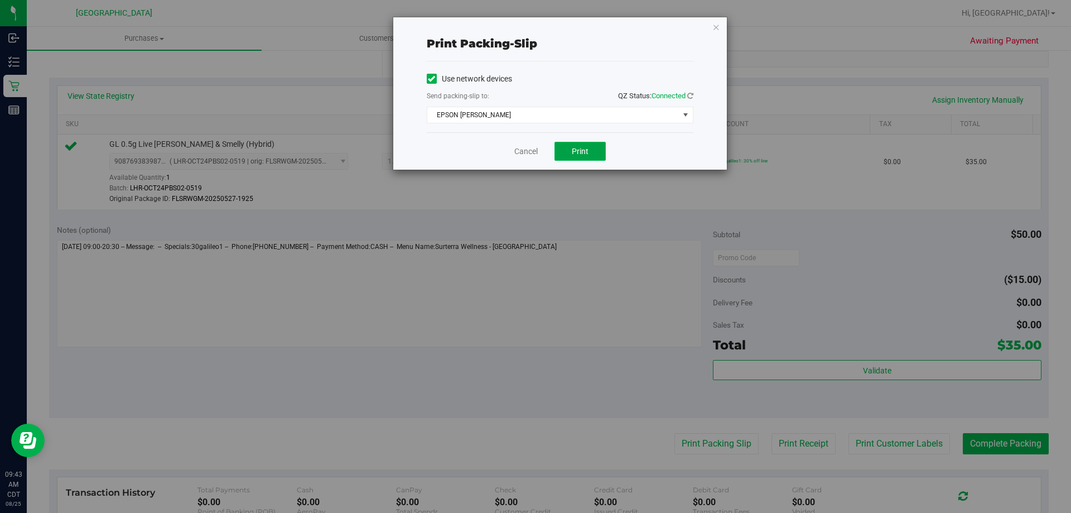
click at [578, 152] on span "Print" at bounding box center [580, 151] width 17 height 9
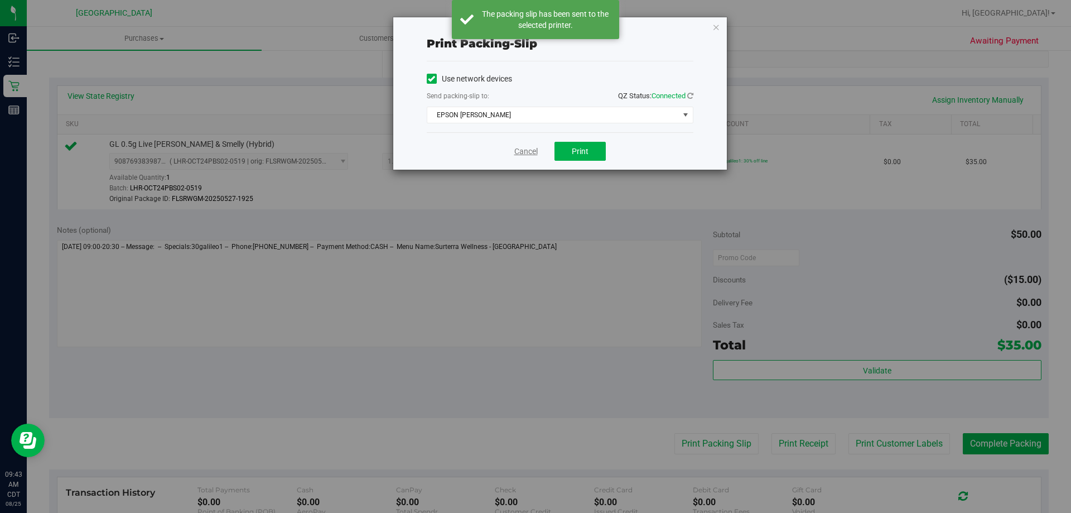
click at [522, 151] on link "Cancel" at bounding box center [526, 152] width 23 height 12
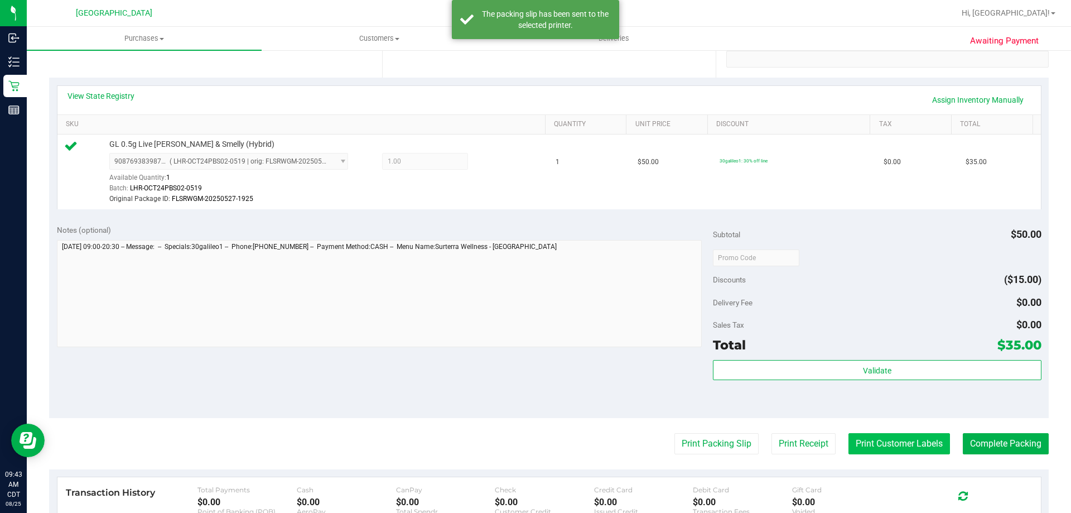
click at [894, 446] on button "Print Customer Labels" at bounding box center [900, 443] width 102 height 21
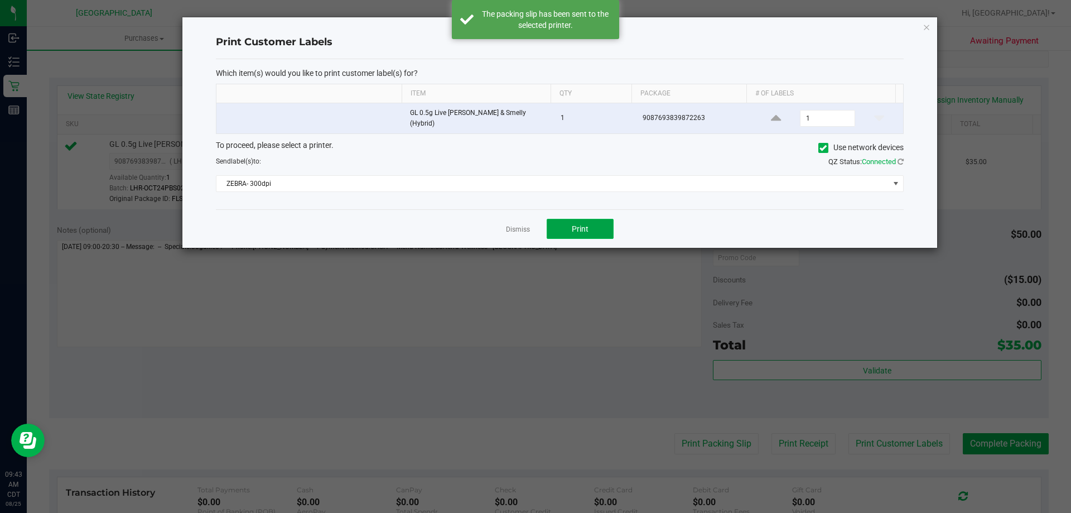
click at [589, 223] on button "Print" at bounding box center [580, 229] width 67 height 20
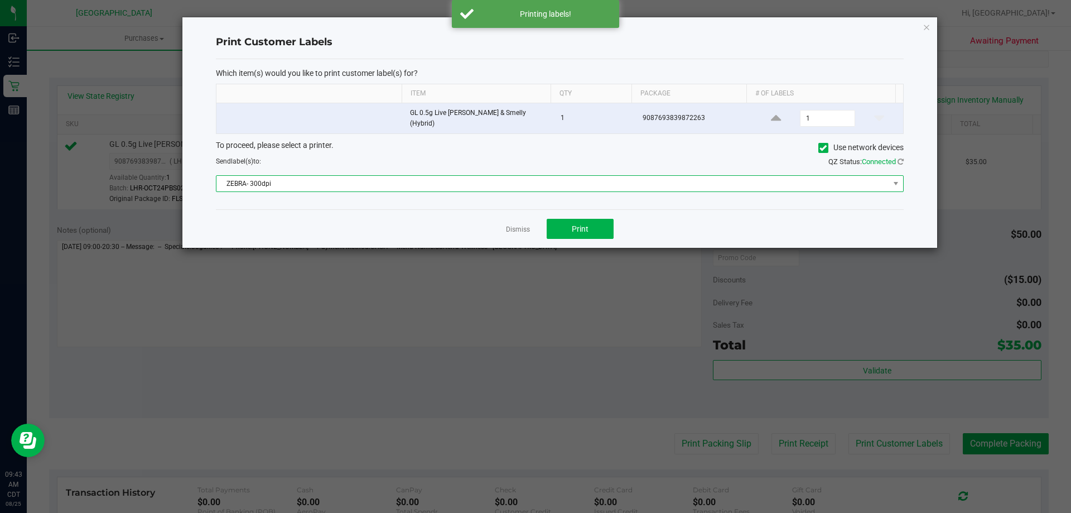
click at [635, 184] on span "ZEBRA- 300dpi" at bounding box center [553, 184] width 673 height 16
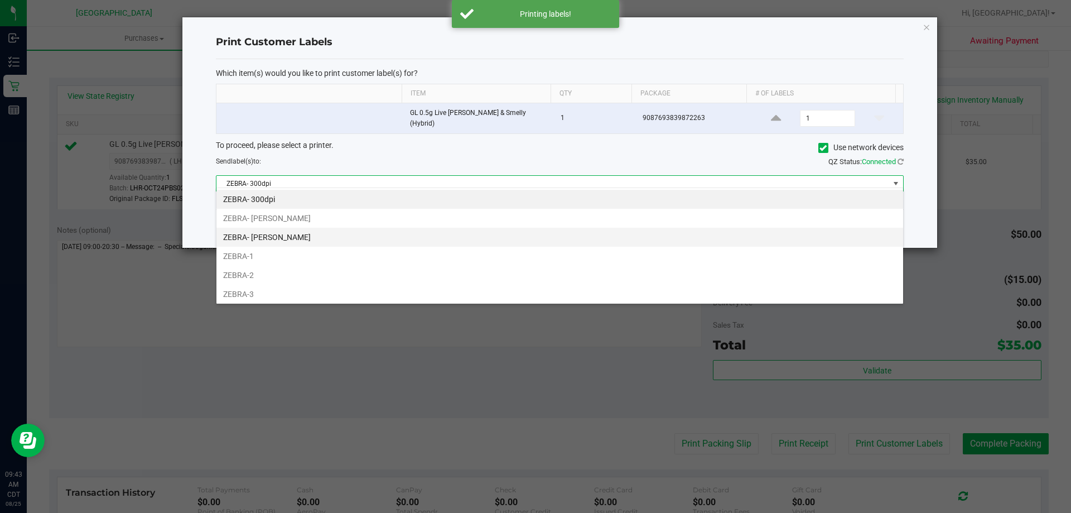
scroll to position [17, 688]
click at [414, 231] on li "ZEBRA- [PERSON_NAME]" at bounding box center [560, 237] width 687 height 19
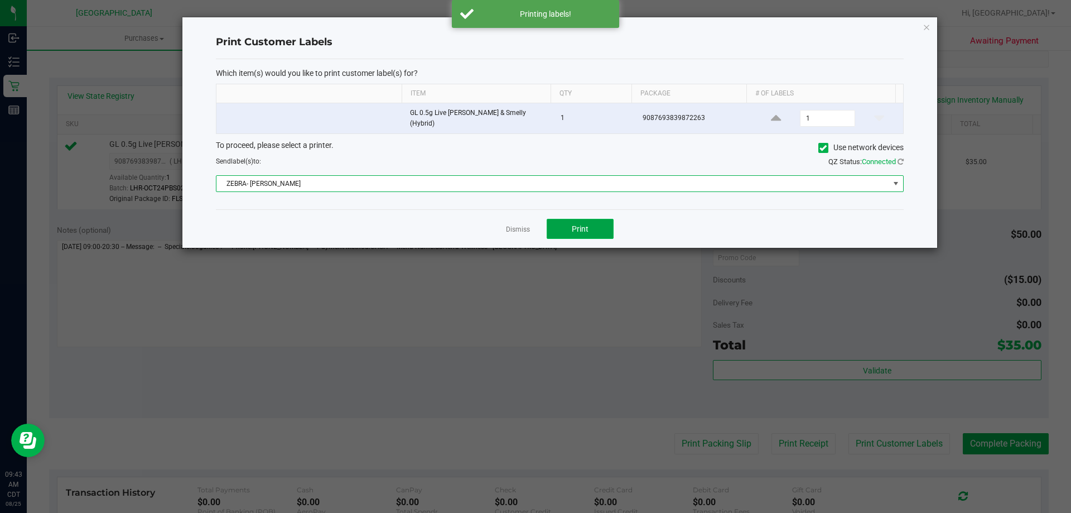
click at [559, 225] on button "Print" at bounding box center [580, 229] width 67 height 20
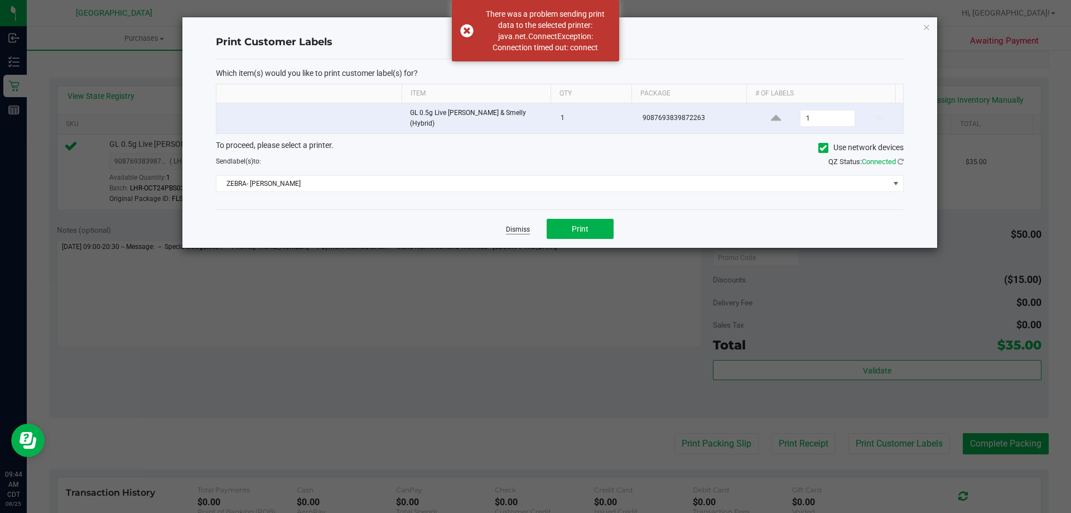
click at [524, 225] on link "Dismiss" at bounding box center [518, 229] width 24 height 9
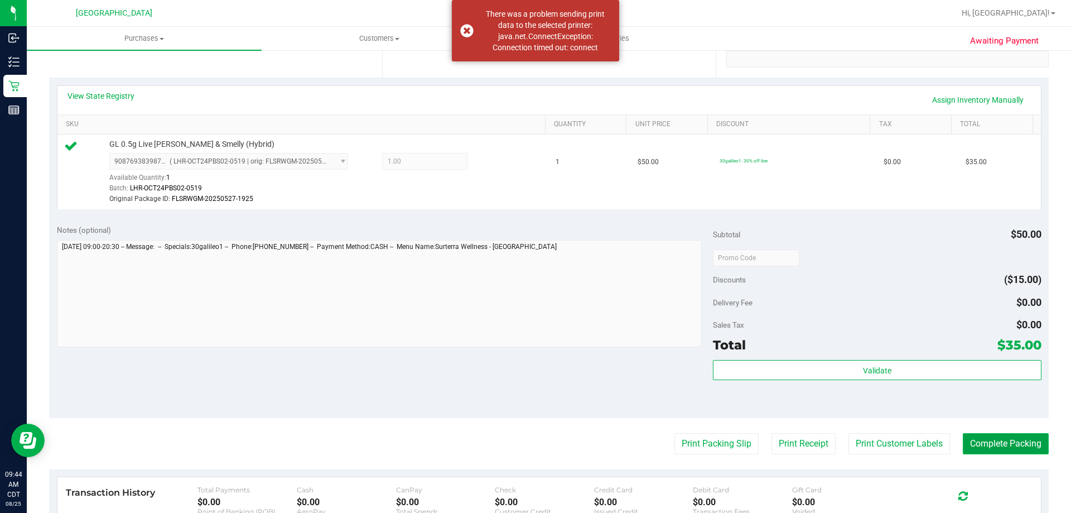
click at [975, 441] on button "Complete Packing" at bounding box center [1006, 443] width 86 height 21
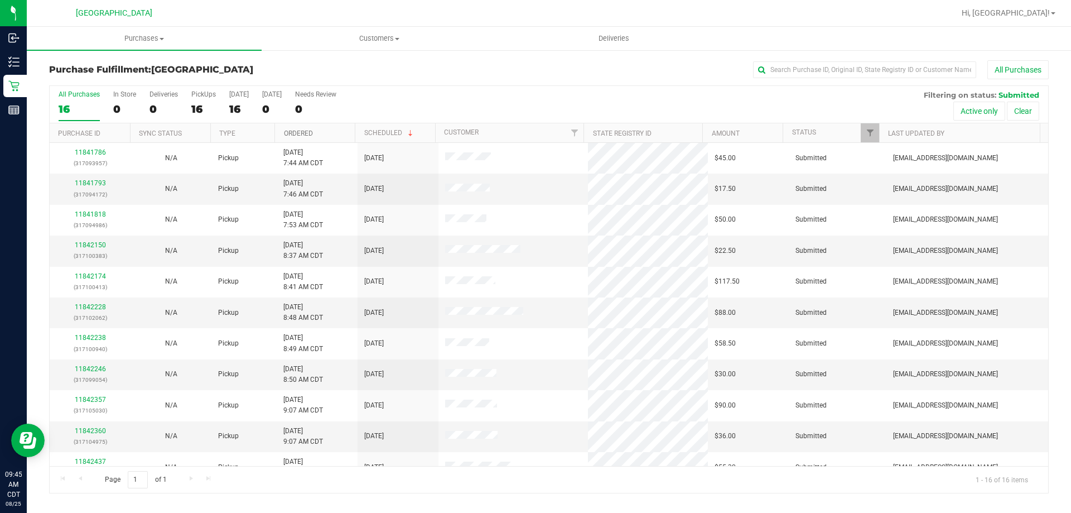
click at [310, 131] on link "Ordered" at bounding box center [298, 133] width 29 height 8
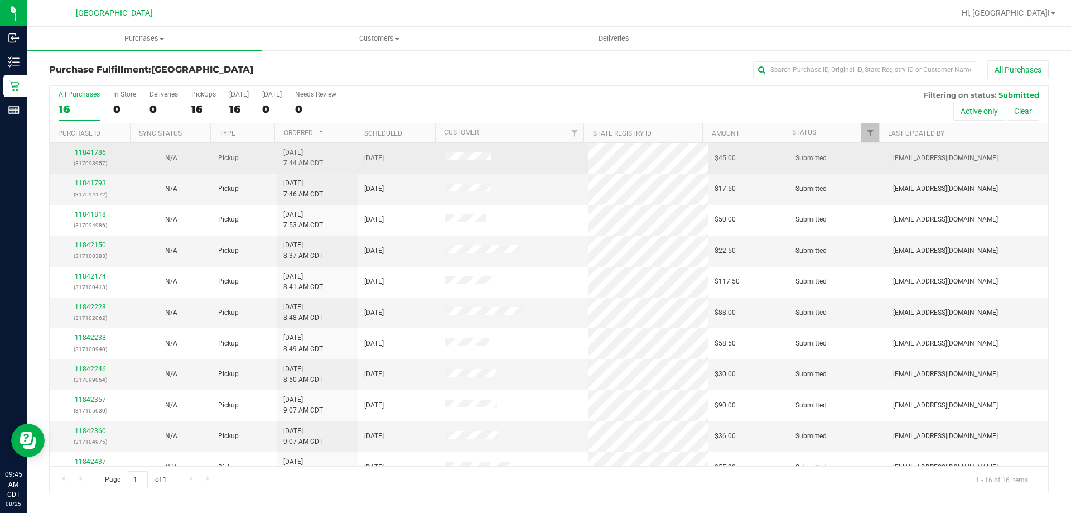
click at [80, 152] on link "11841786" at bounding box center [90, 152] width 31 height 8
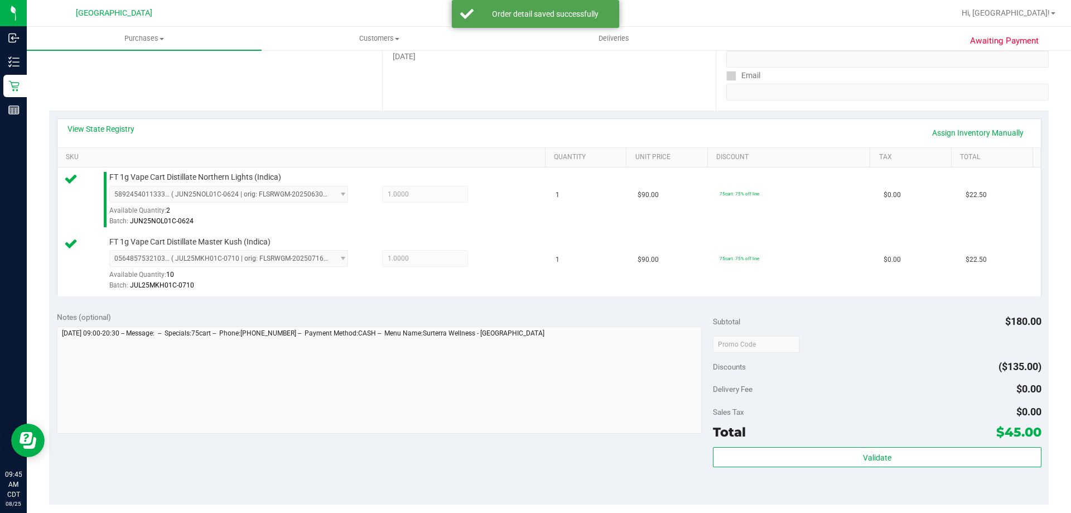
scroll to position [223, 0]
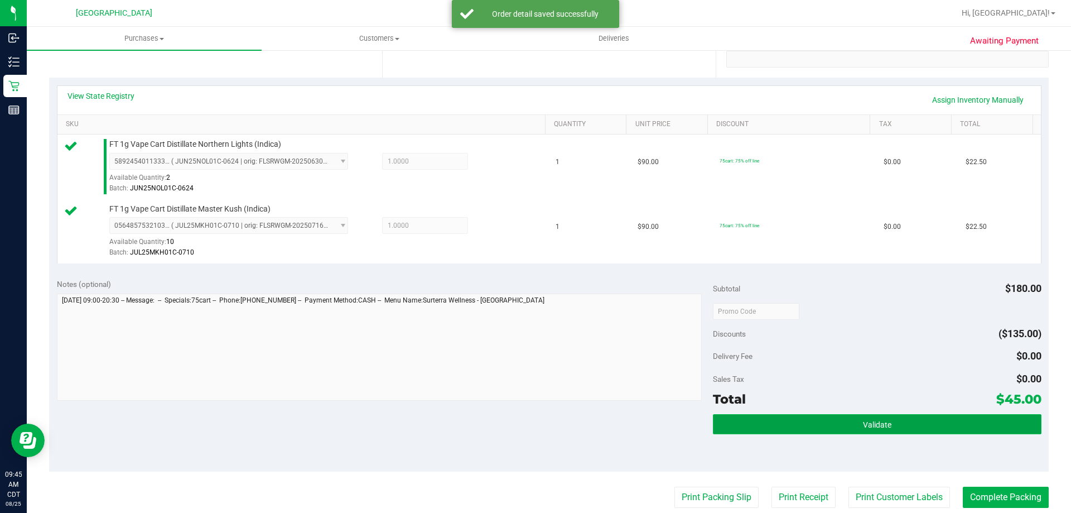
click at [852, 426] on button "Validate" at bounding box center [877, 424] width 328 height 20
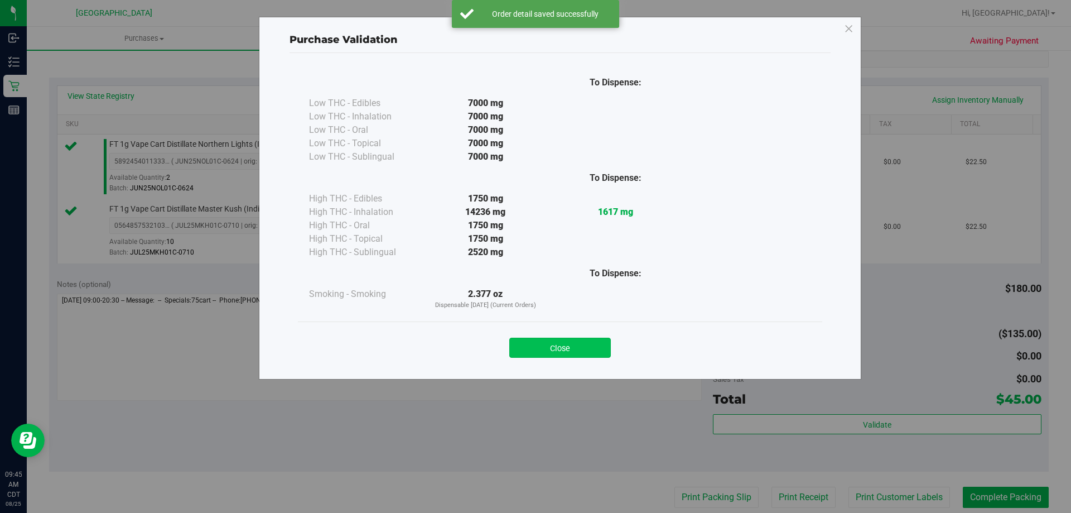
click at [574, 342] on button "Close" at bounding box center [560, 348] width 102 height 20
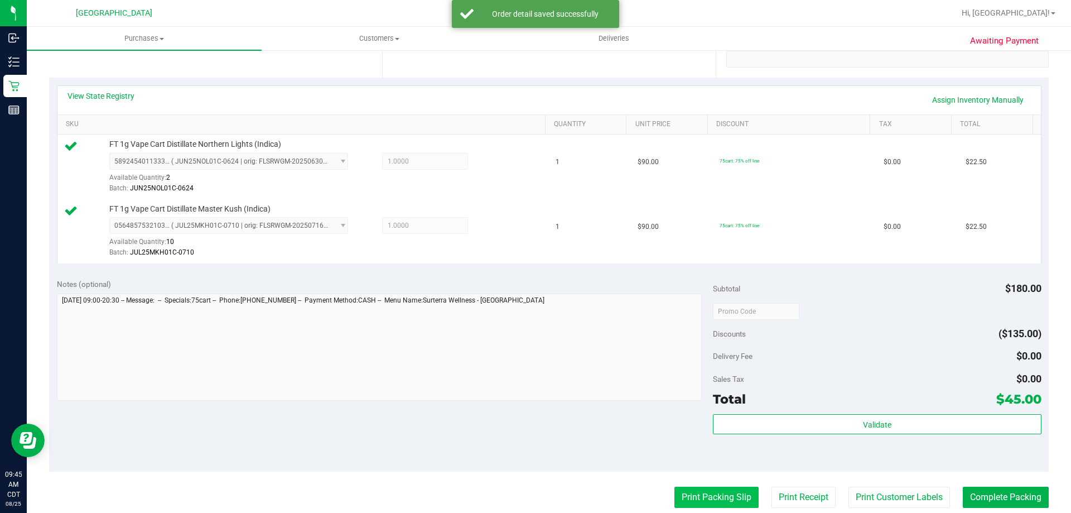
click at [703, 499] on button "Print Packing Slip" at bounding box center [717, 497] width 84 height 21
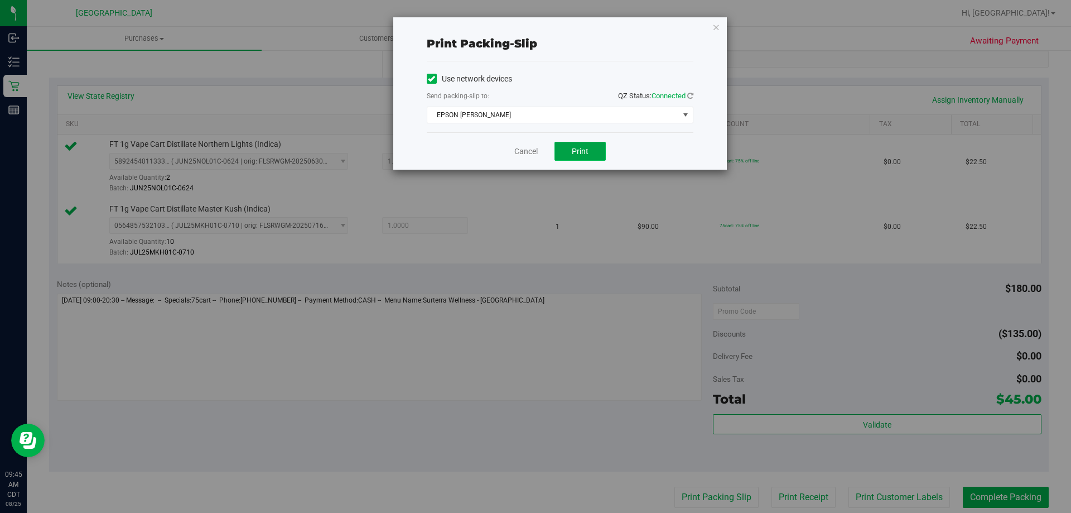
click at [587, 144] on button "Print" at bounding box center [580, 151] width 51 height 19
click at [531, 155] on link "Cancel" at bounding box center [526, 152] width 23 height 12
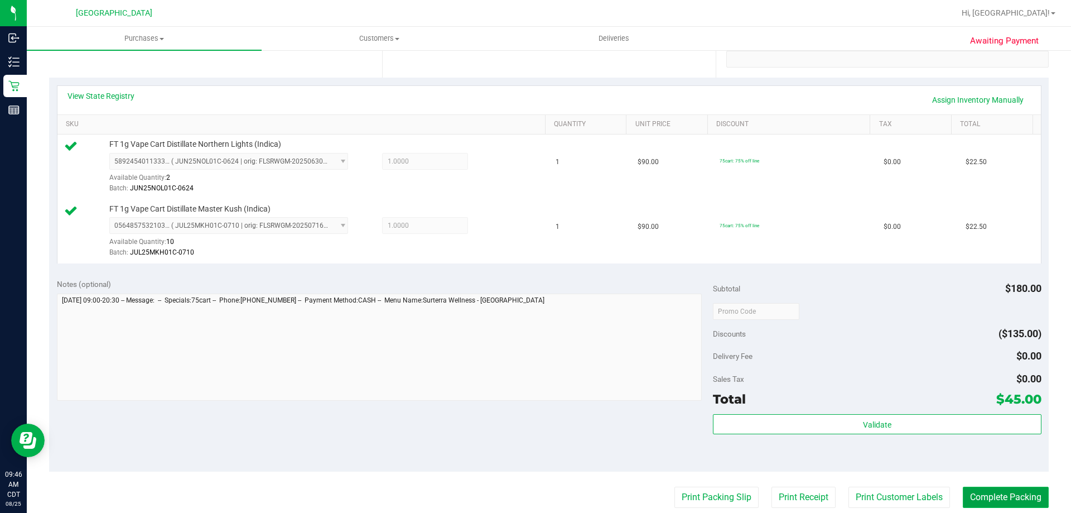
click at [967, 495] on button "Complete Packing" at bounding box center [1006, 497] width 86 height 21
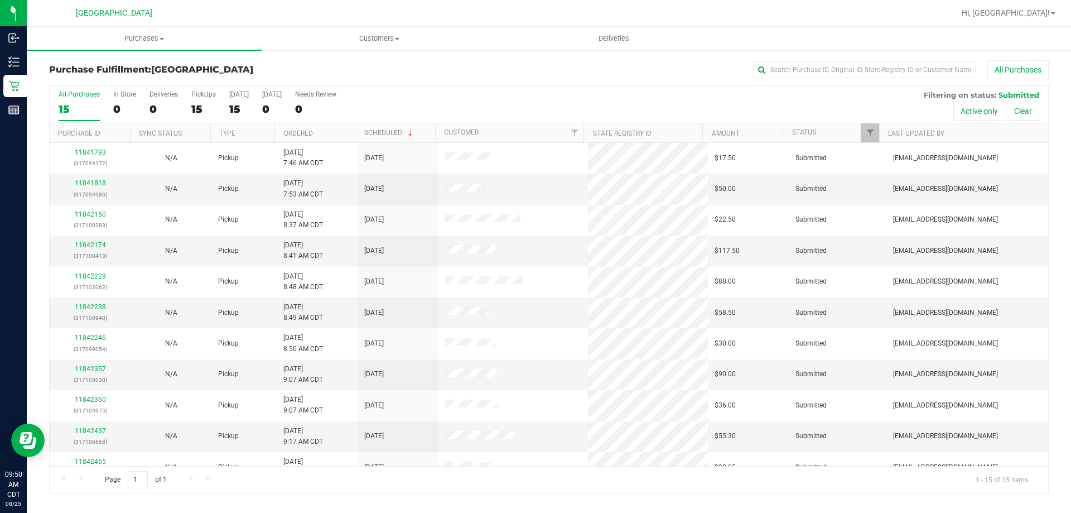
click at [318, 136] on th "Ordered" at bounding box center [315, 133] width 80 height 20
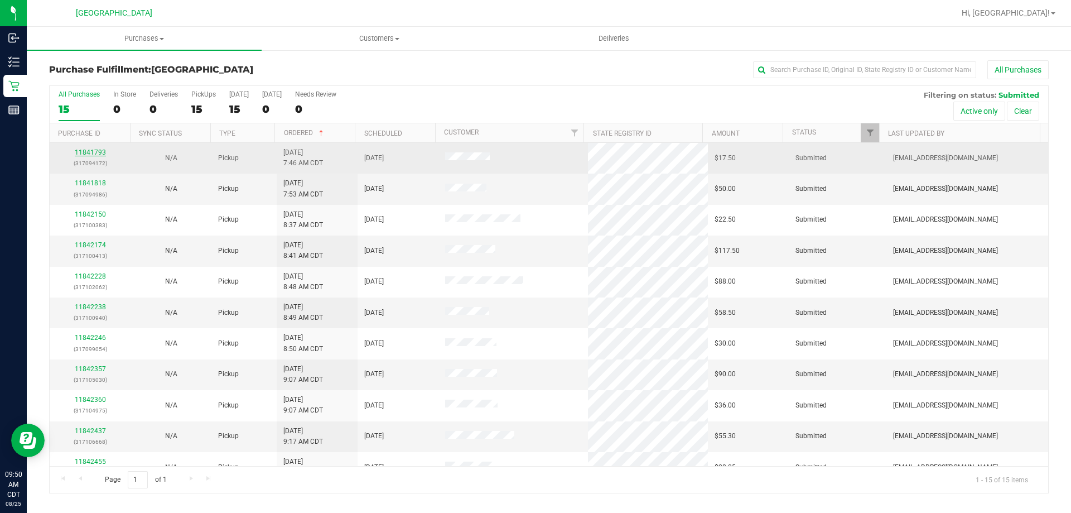
click at [95, 151] on link "11841793" at bounding box center [90, 152] width 31 height 8
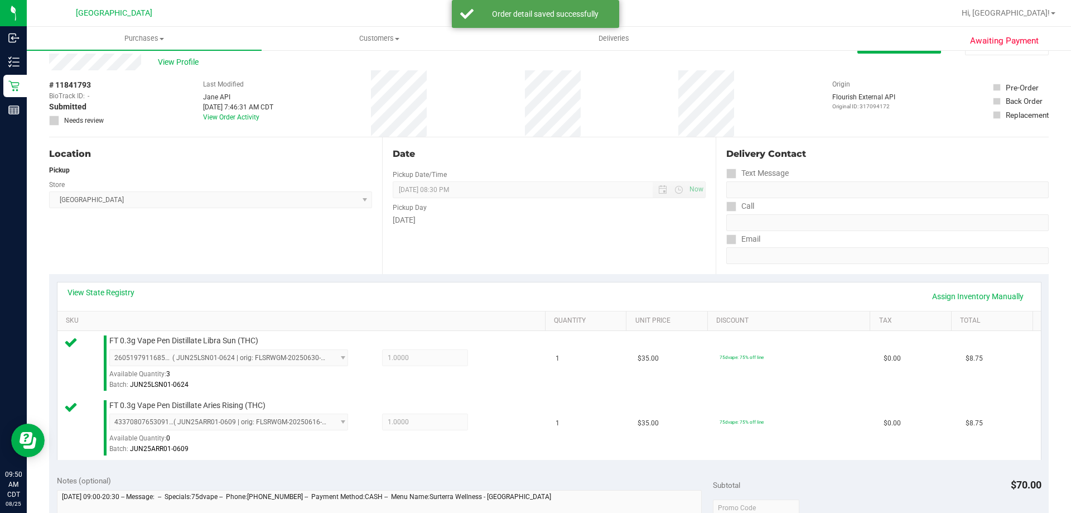
scroll to position [223, 0]
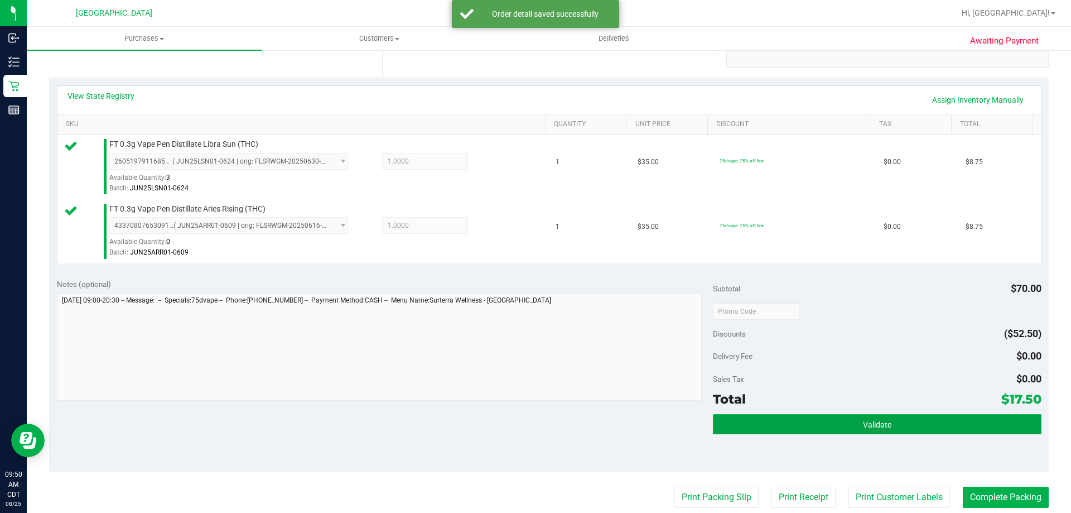
click at [748, 434] on button "Validate" at bounding box center [877, 424] width 328 height 20
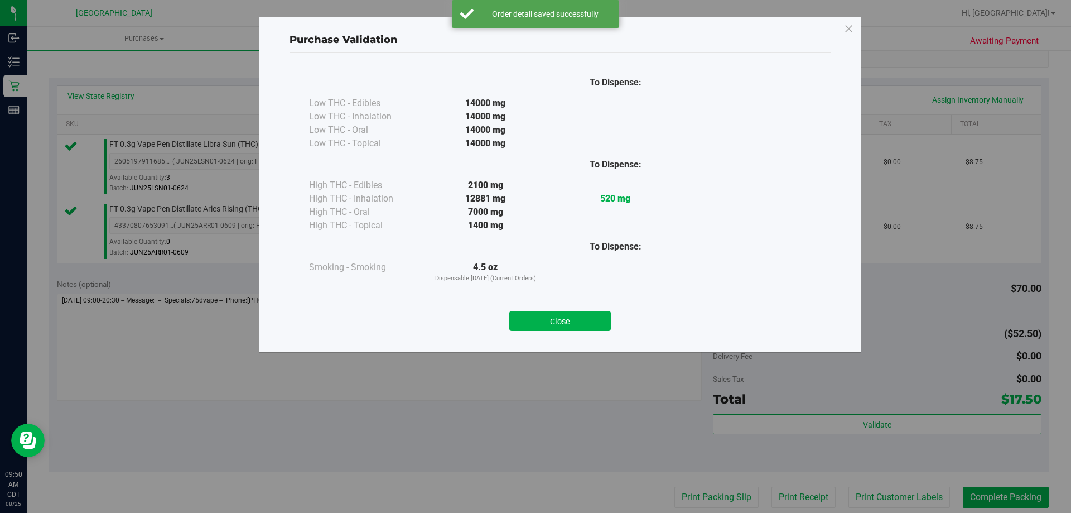
click at [565, 326] on button "Close" at bounding box center [560, 321] width 102 height 20
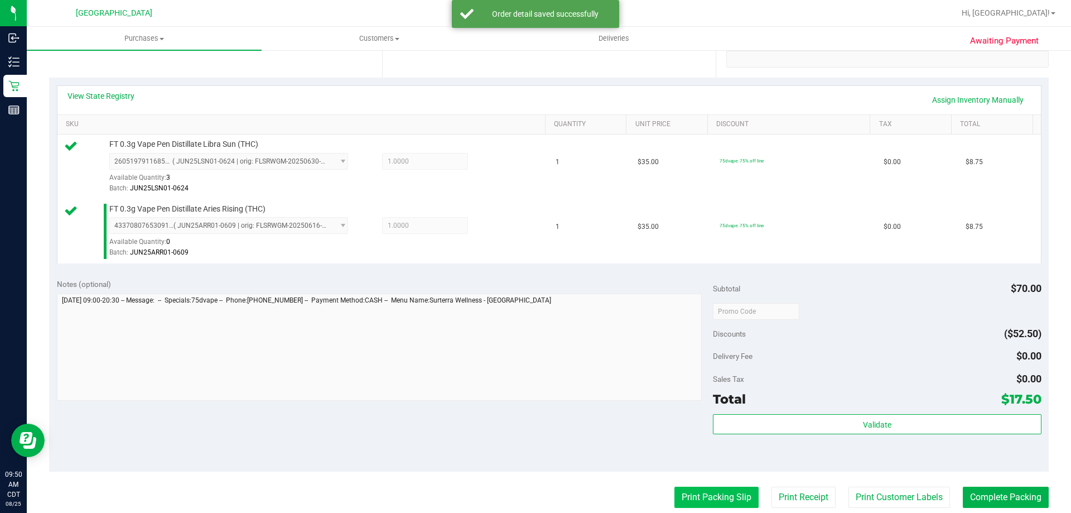
click at [719, 491] on button "Print Packing Slip" at bounding box center [717, 497] width 84 height 21
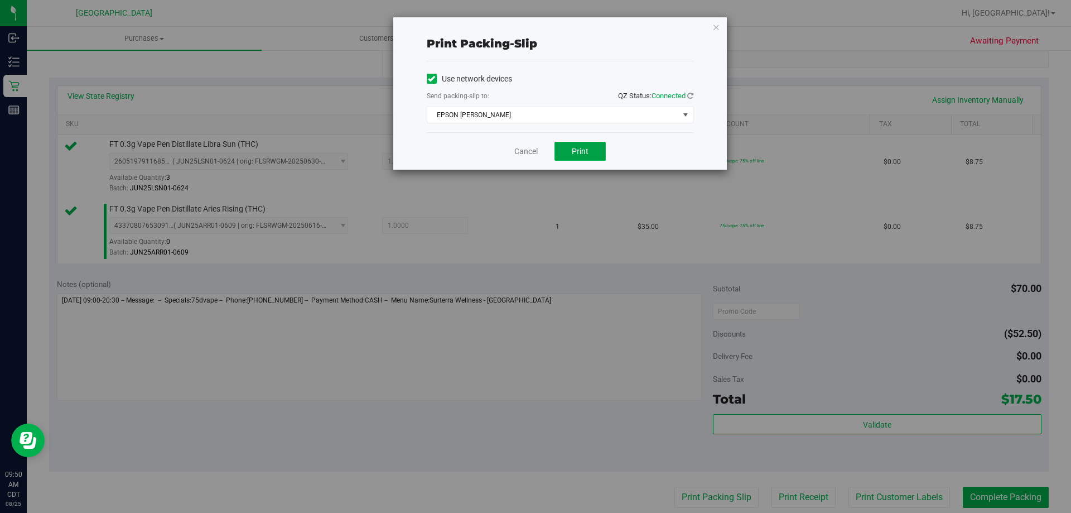
click at [595, 152] on button "Print" at bounding box center [580, 151] width 51 height 19
drag, startPoint x: 531, startPoint y: 150, endPoint x: 550, endPoint y: 171, distance: 28.4
click at [530, 150] on link "Cancel" at bounding box center [526, 152] width 23 height 12
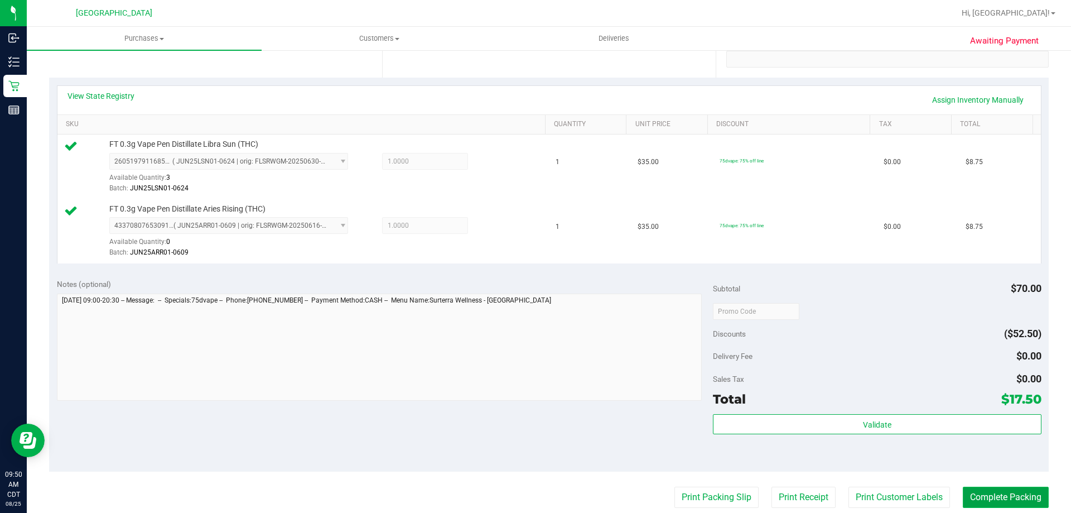
click at [974, 496] on button "Complete Packing" at bounding box center [1006, 497] width 86 height 21
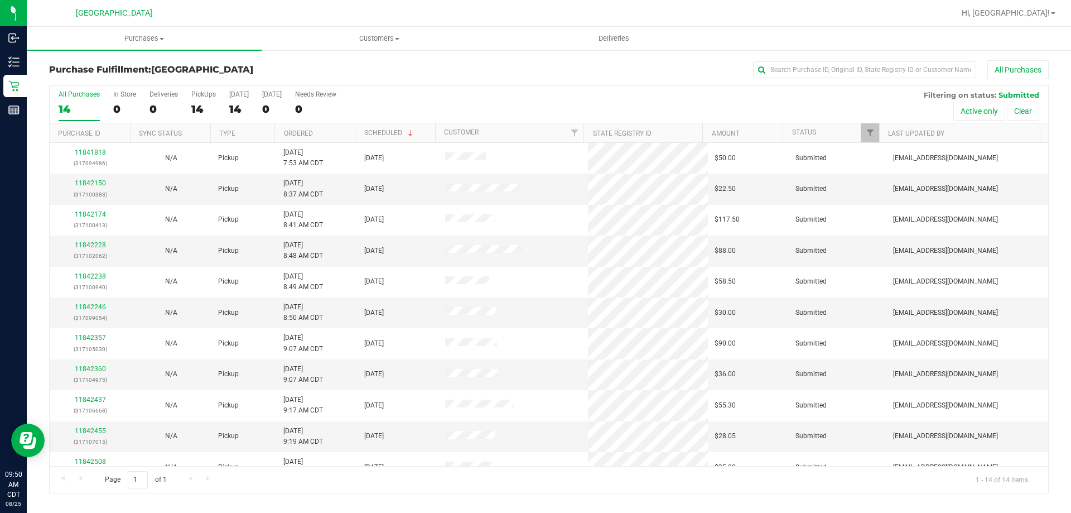
click at [325, 140] on th "Ordered" at bounding box center [315, 133] width 80 height 20
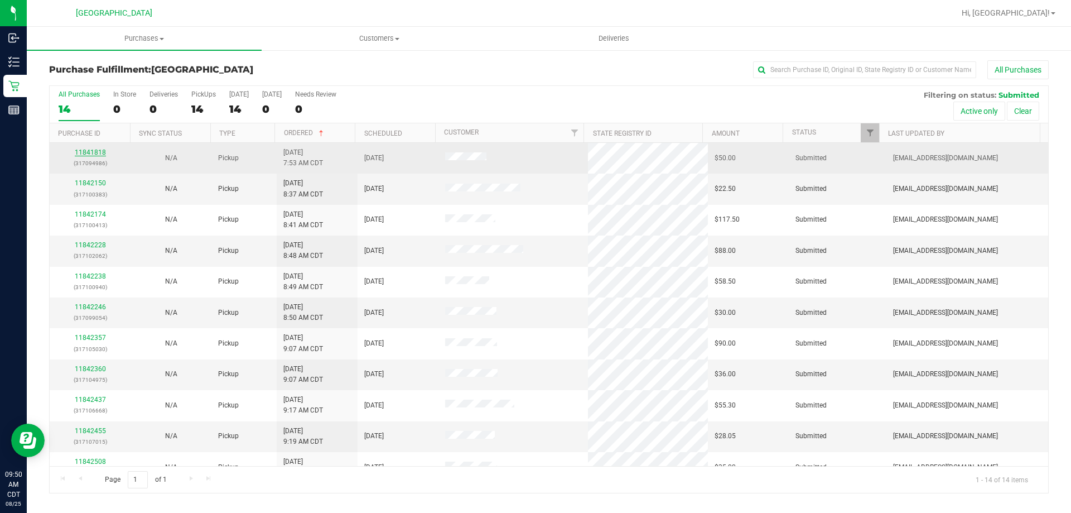
click at [100, 152] on link "11841818" at bounding box center [90, 152] width 31 height 8
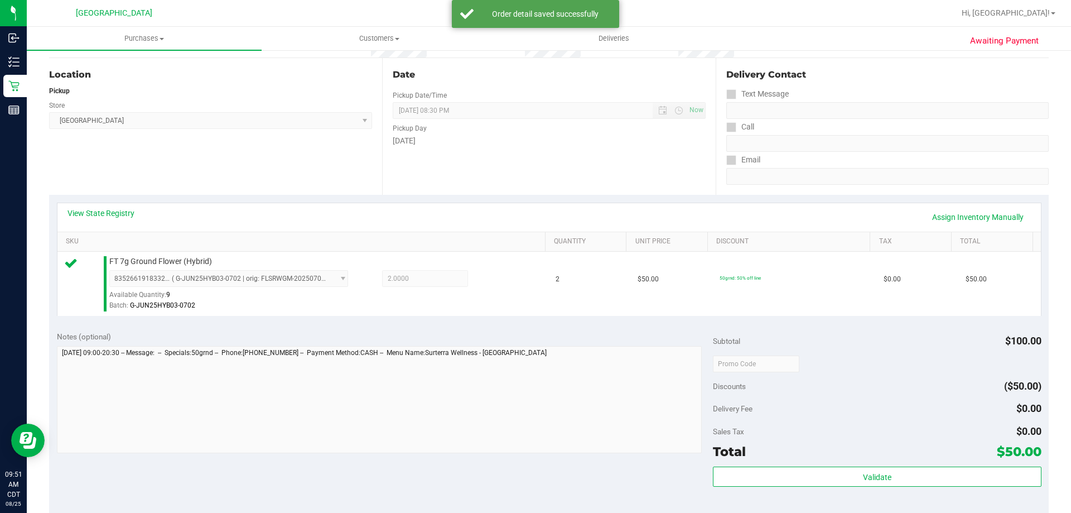
scroll to position [167, 0]
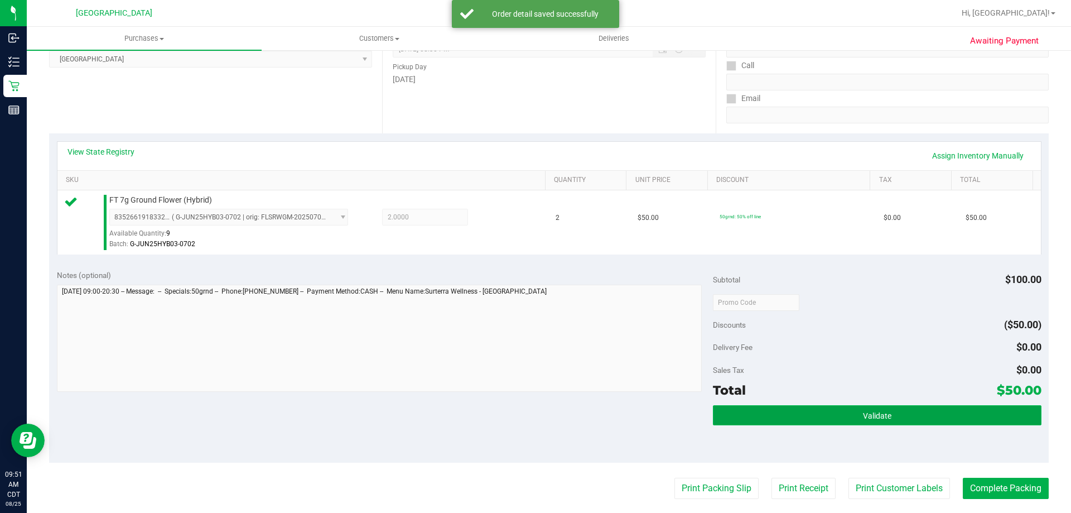
click at [806, 416] on button "Validate" at bounding box center [877, 415] width 328 height 20
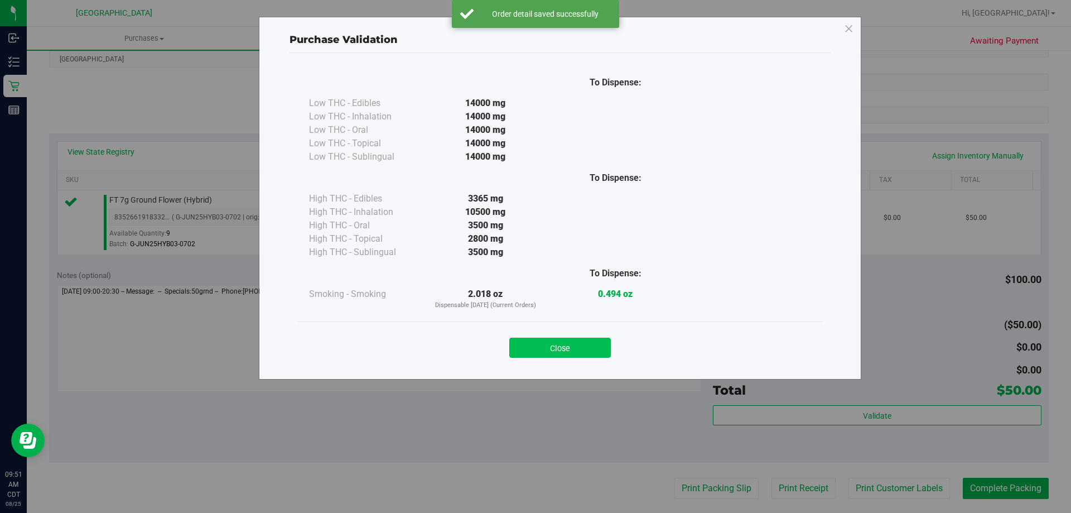
click at [585, 354] on button "Close" at bounding box center [560, 348] width 102 height 20
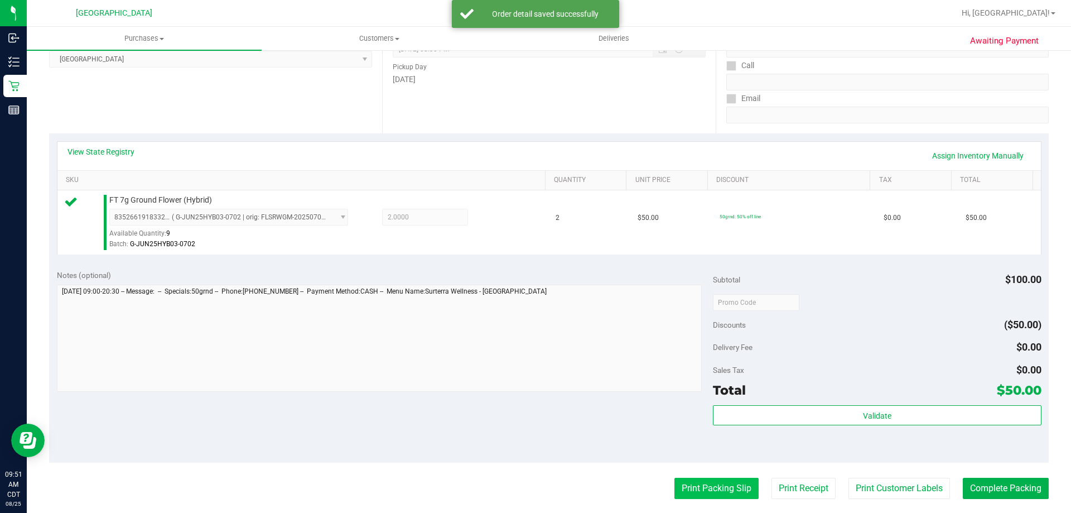
click at [676, 479] on purchase-details "Back Edit Purchase Cancel Purchase View Profile # 11841818 BioTrack ID: - Submi…" at bounding box center [549, 308] width 1000 height 830
click at [677, 479] on button "Print Packing Slip" at bounding box center [717, 488] width 84 height 21
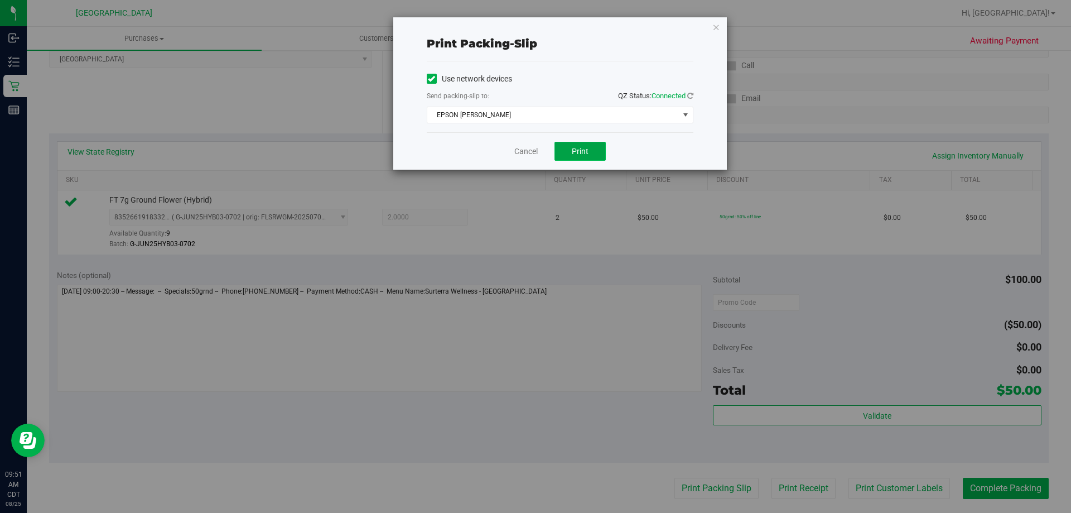
click at [579, 152] on span "Print" at bounding box center [580, 151] width 17 height 9
click at [523, 152] on link "Cancel" at bounding box center [526, 152] width 23 height 12
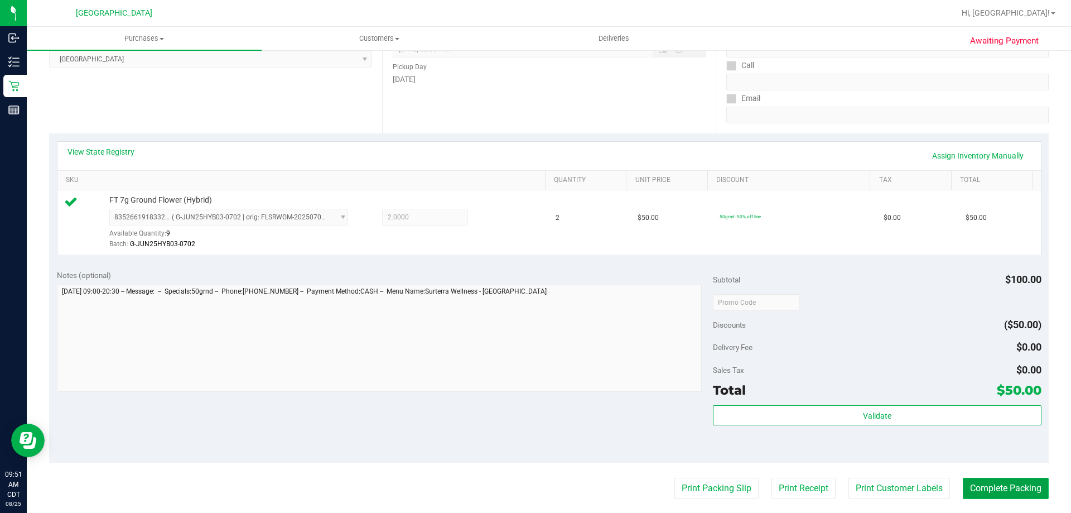
click at [976, 484] on button "Complete Packing" at bounding box center [1006, 488] width 86 height 21
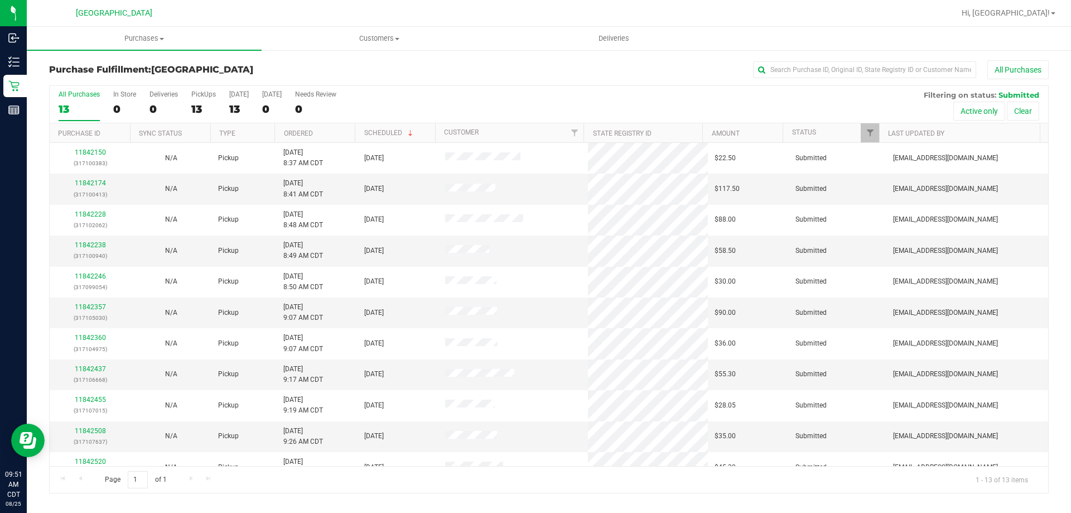
click at [321, 130] on th "Ordered" at bounding box center [315, 133] width 80 height 20
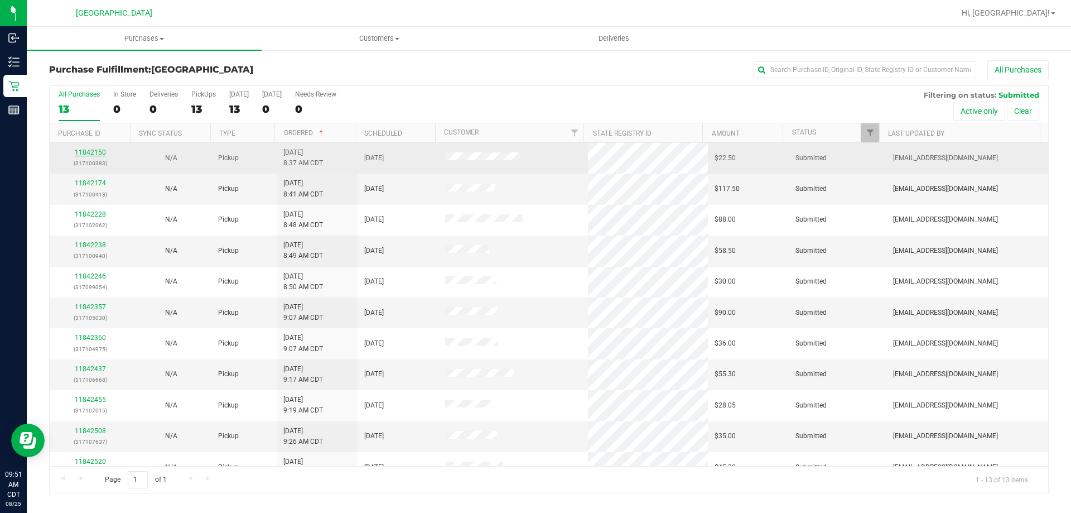
click at [100, 150] on link "11842150" at bounding box center [90, 152] width 31 height 8
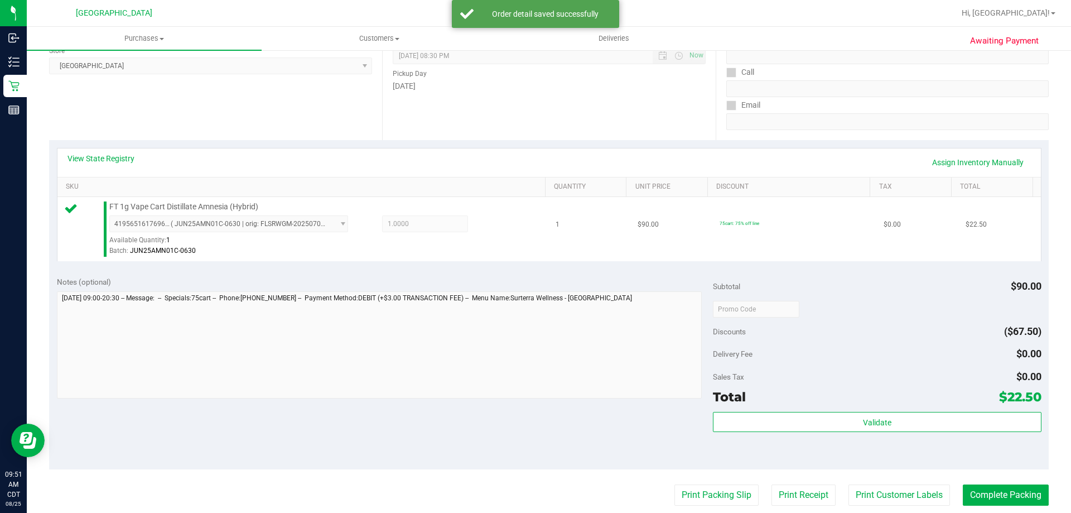
scroll to position [167, 0]
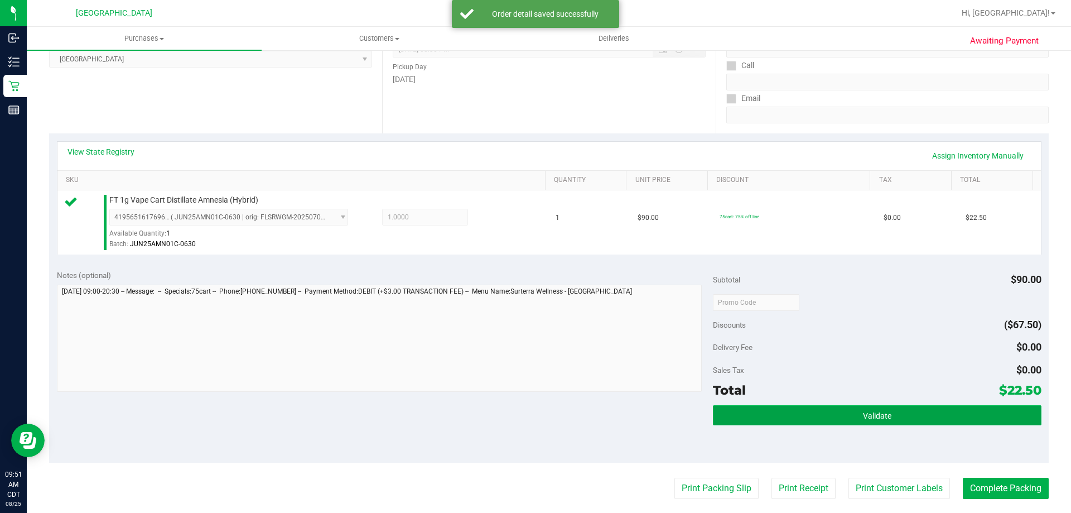
click at [818, 415] on button "Validate" at bounding box center [877, 415] width 328 height 20
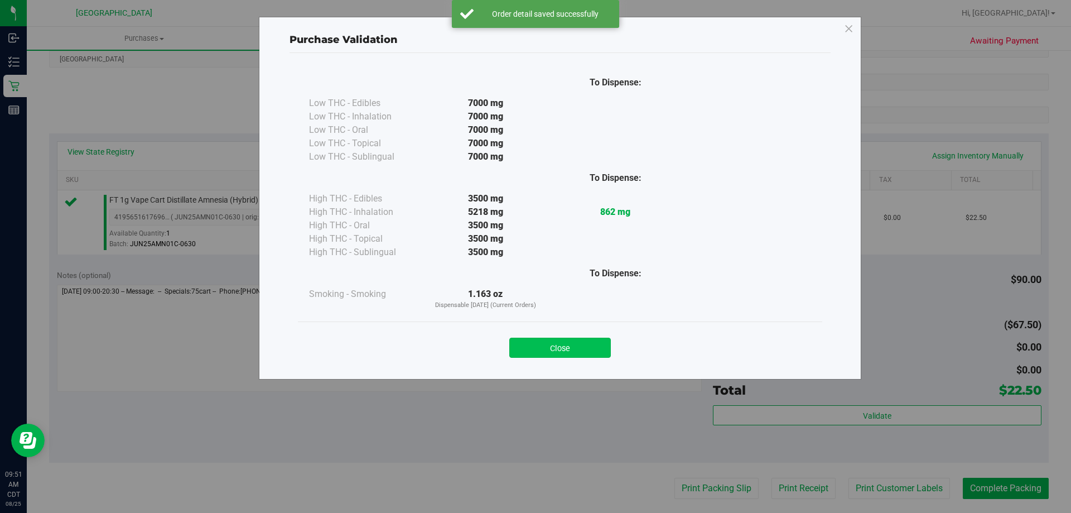
click at [540, 348] on button "Close" at bounding box center [560, 348] width 102 height 20
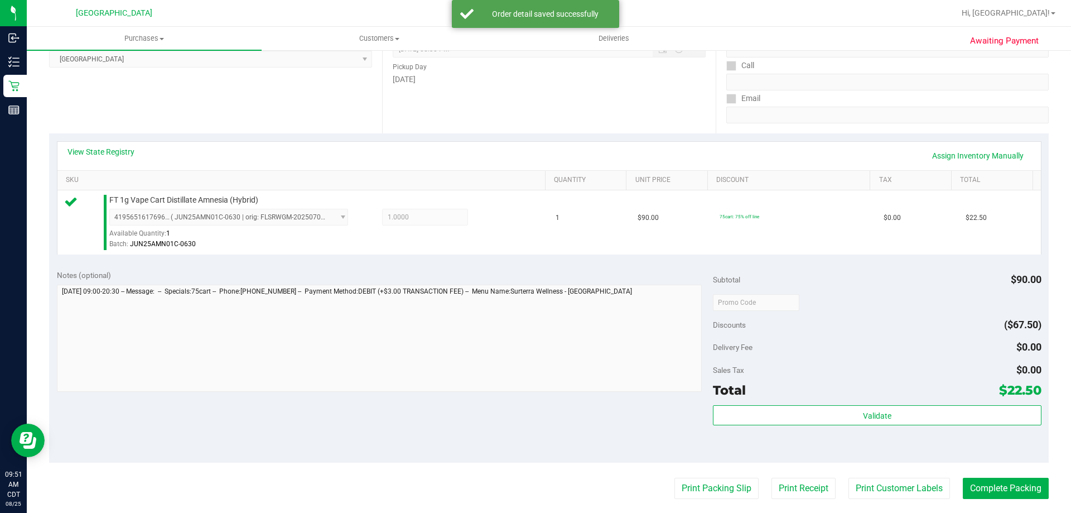
click at [691, 475] on purchase-details "Back Edit Purchase Cancel Purchase View Profile # 11842150 BioTrack ID: - Submi…" at bounding box center [549, 308] width 1000 height 830
click at [690, 483] on button "Print Packing Slip" at bounding box center [717, 488] width 84 height 21
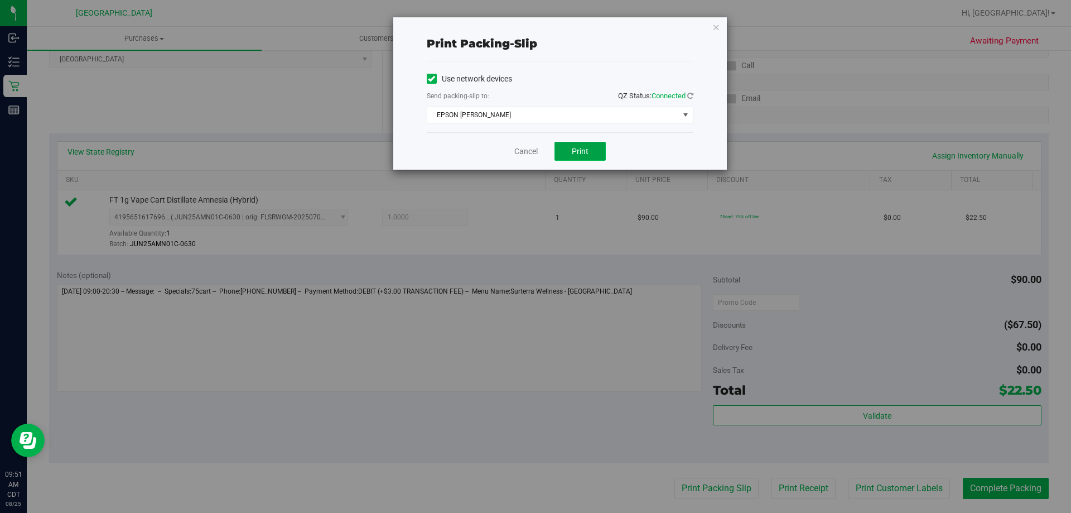
click at [586, 154] on span "Print" at bounding box center [580, 151] width 17 height 9
click at [533, 151] on link "Cancel" at bounding box center [526, 152] width 23 height 12
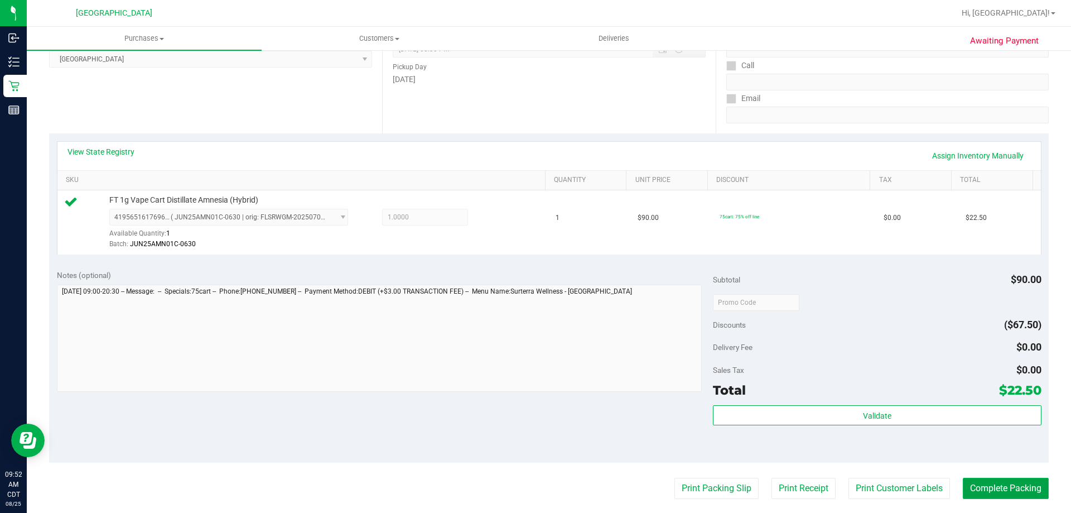
click at [994, 482] on button "Complete Packing" at bounding box center [1006, 488] width 86 height 21
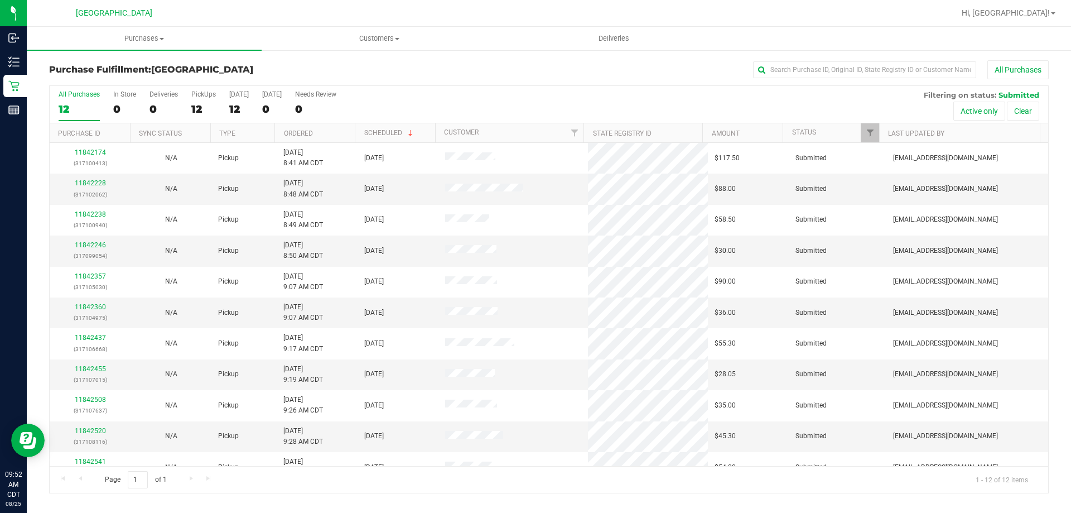
click at [319, 133] on th "Ordered" at bounding box center [315, 133] width 80 height 20
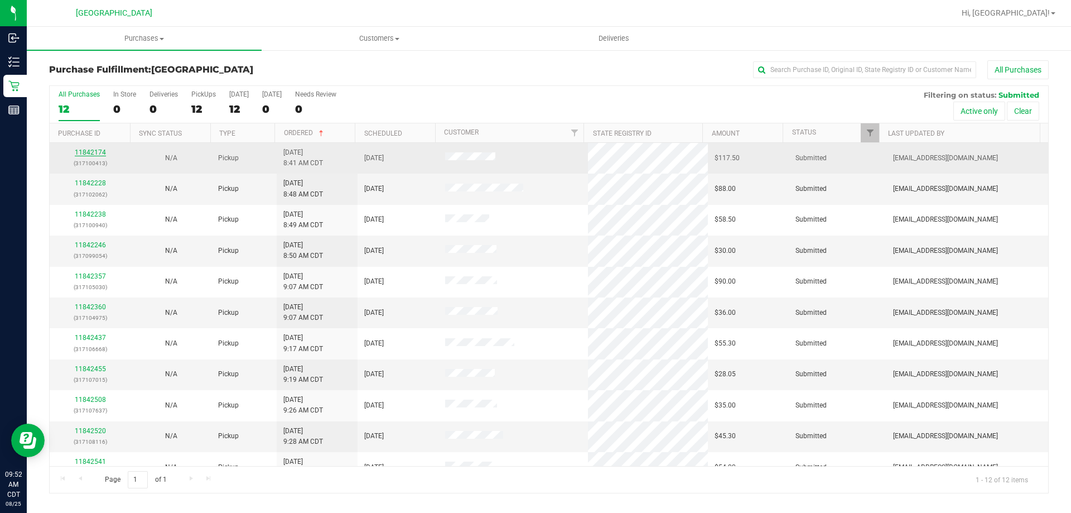
click at [78, 154] on link "11842174" at bounding box center [90, 152] width 31 height 8
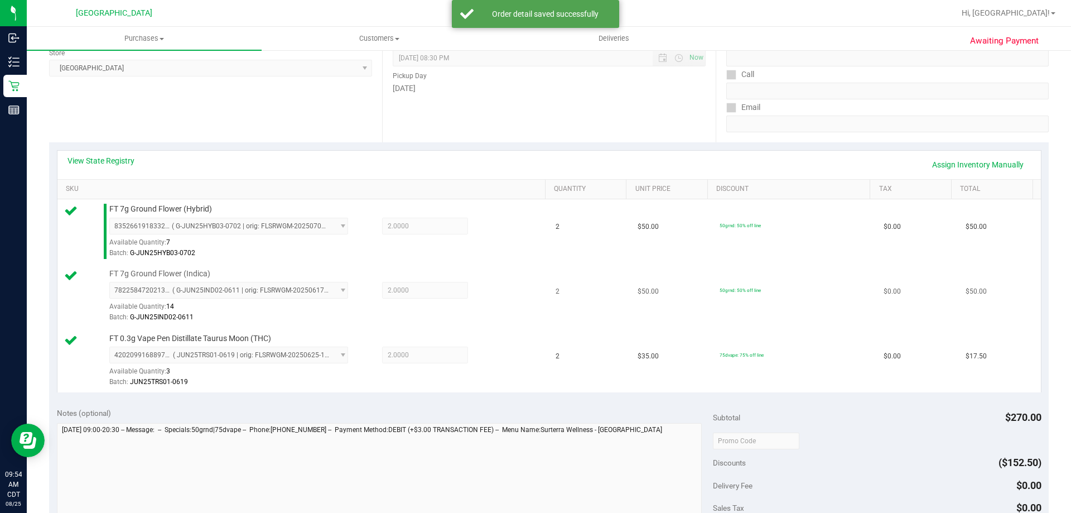
scroll to position [279, 0]
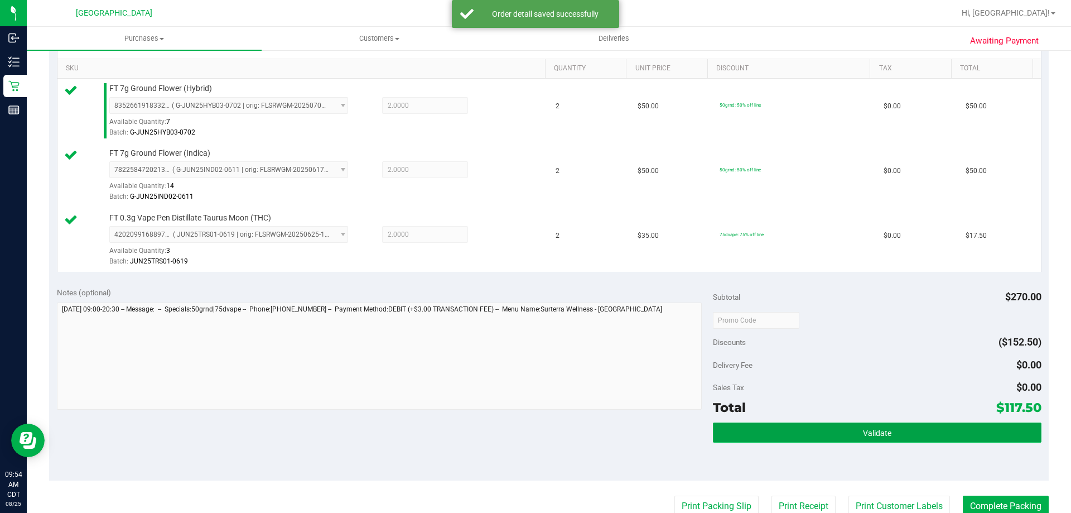
click at [776, 436] on button "Validate" at bounding box center [877, 432] width 328 height 20
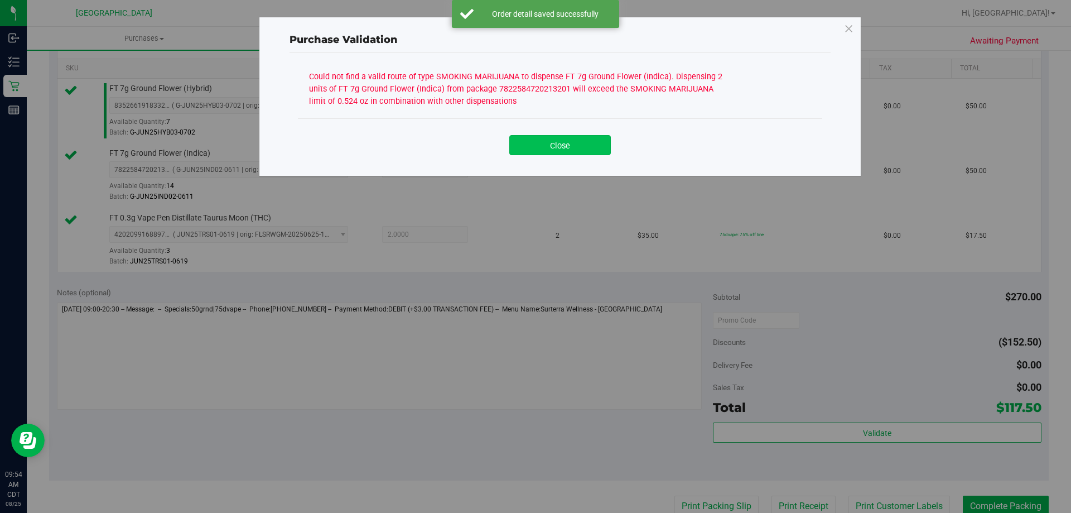
click at [559, 146] on button "Close" at bounding box center [560, 145] width 102 height 20
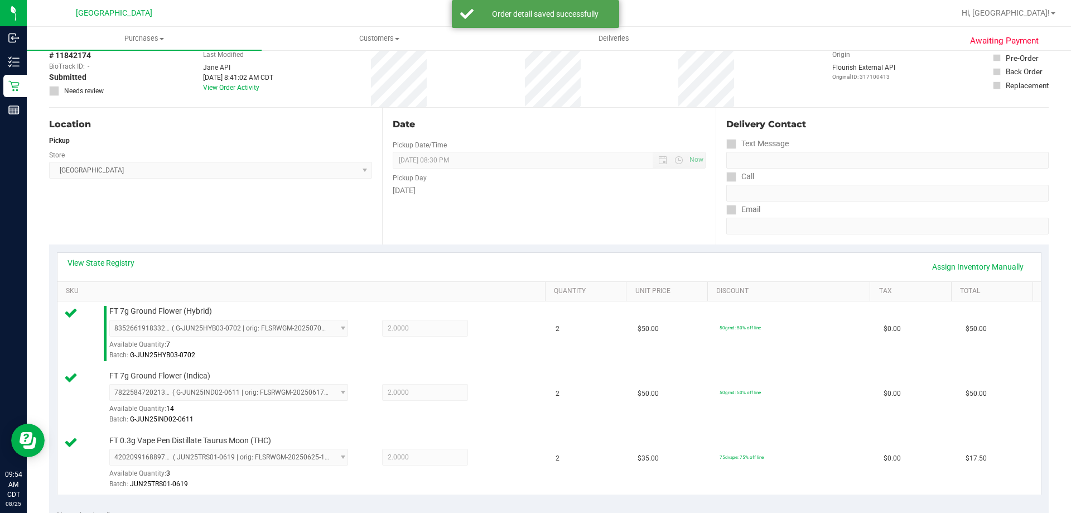
scroll to position [56, 0]
click at [96, 265] on link "View State Registry" at bounding box center [101, 263] width 67 height 11
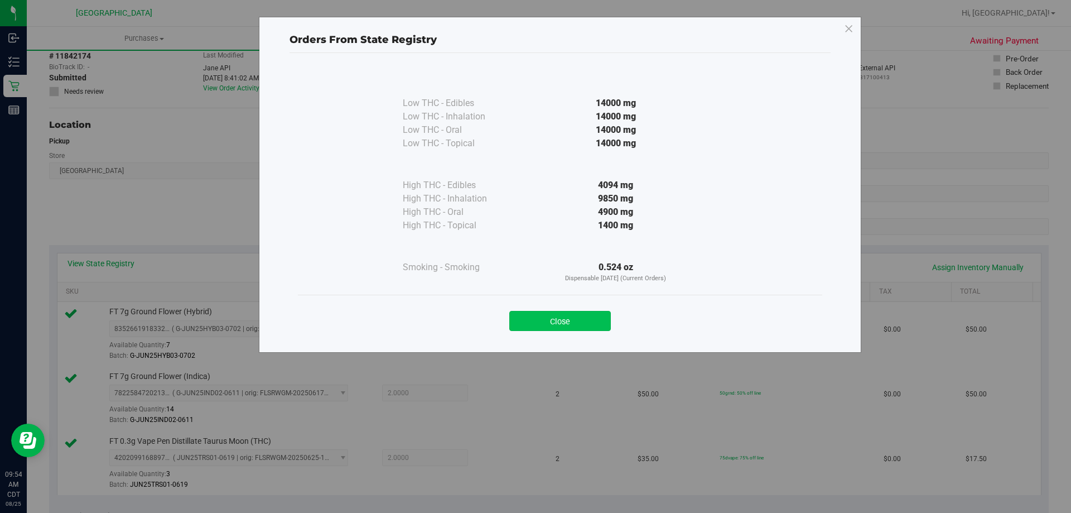
click at [540, 314] on button "Close" at bounding box center [560, 321] width 102 height 20
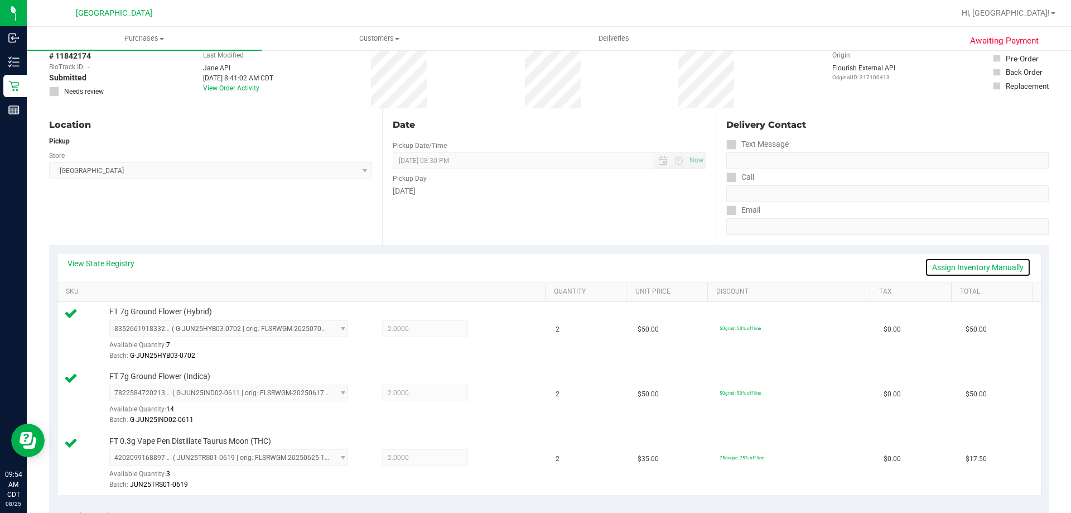
click at [990, 263] on link "Assign Inventory Manually" at bounding box center [978, 267] width 106 height 19
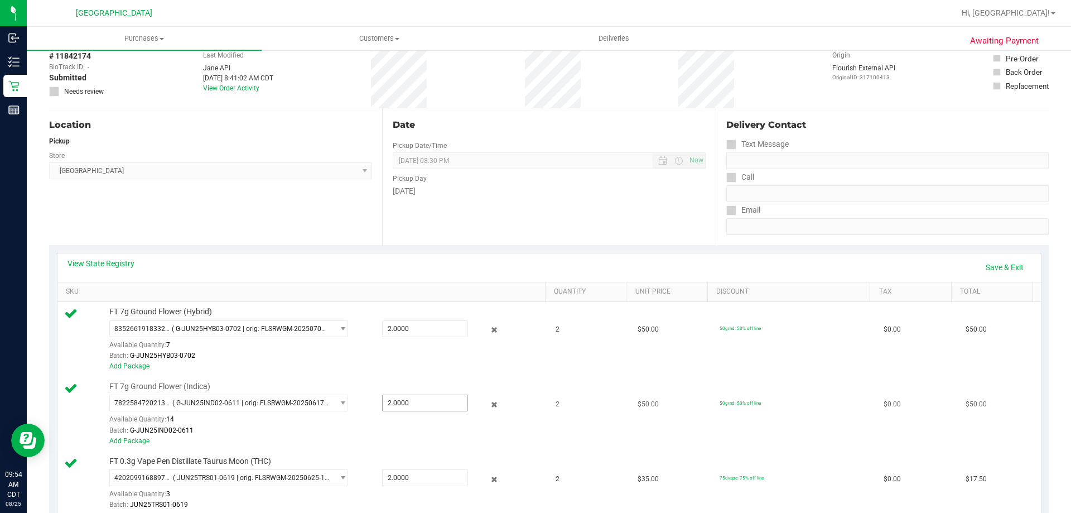
click at [431, 401] on span "2.0000 2" at bounding box center [425, 403] width 86 height 17
click at [431, 401] on input "2" at bounding box center [425, 403] width 85 height 16
type input "1"
type input "1.0000"
click at [447, 305] on td "FT 7g Ground Flower (Hybrid) 8352661918332049 ( G-JUN25HYB03-0702 | orig: FLSRW…" at bounding box center [303, 339] width 492 height 75
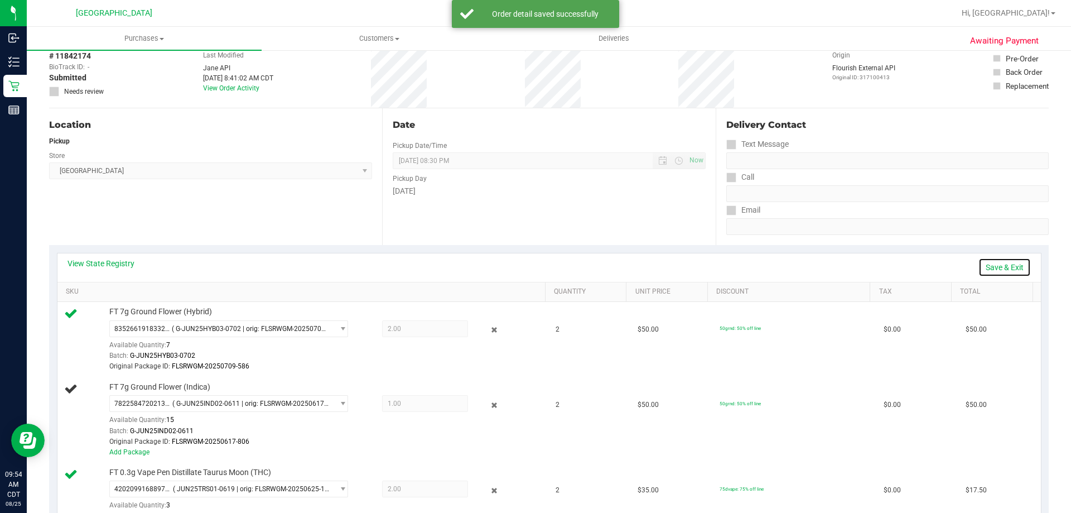
click at [990, 264] on link "Save & Exit" at bounding box center [1005, 267] width 52 height 19
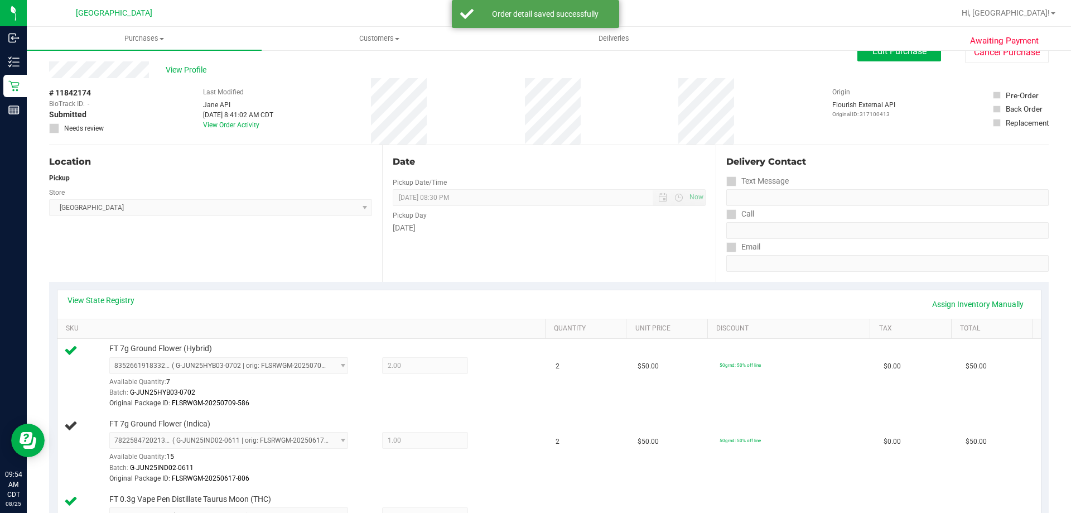
scroll to position [0, 0]
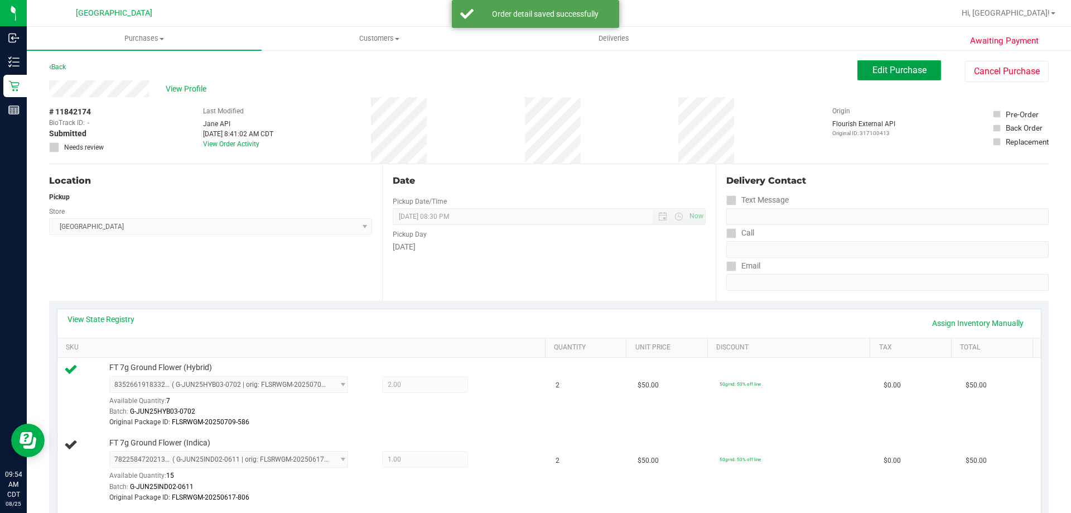
click at [897, 73] on span "Edit Purchase" at bounding box center [900, 70] width 54 height 11
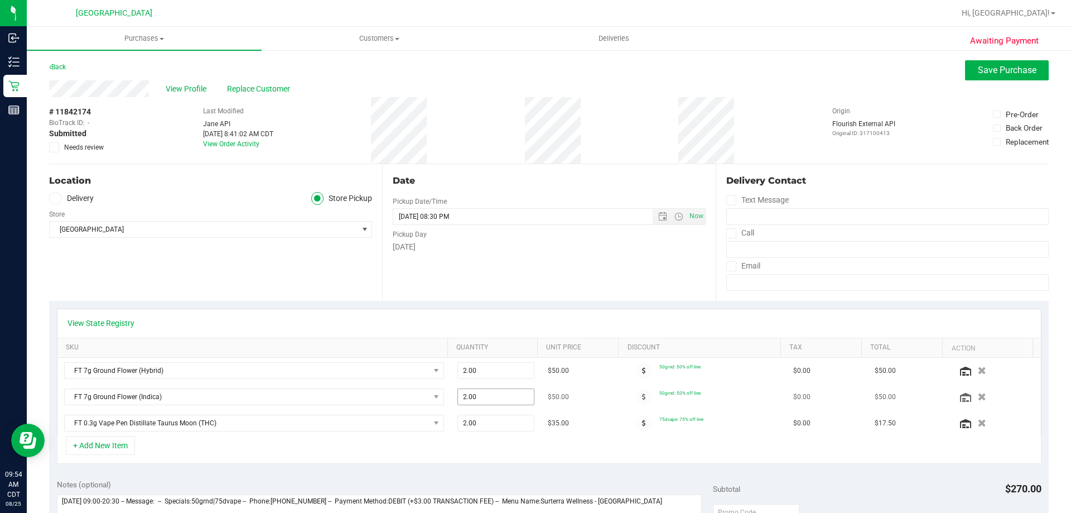
click at [471, 398] on span "2.00 2" at bounding box center [497, 396] width 78 height 17
click at [472, 398] on input "2" at bounding box center [496, 397] width 76 height 16
type input "1"
type input "1.00"
click at [556, 300] on div "Date Pickup Date/Time [DATE] Now [DATE] 08:30 PM Now Pickup Day [DATE]" at bounding box center [548, 232] width 333 height 137
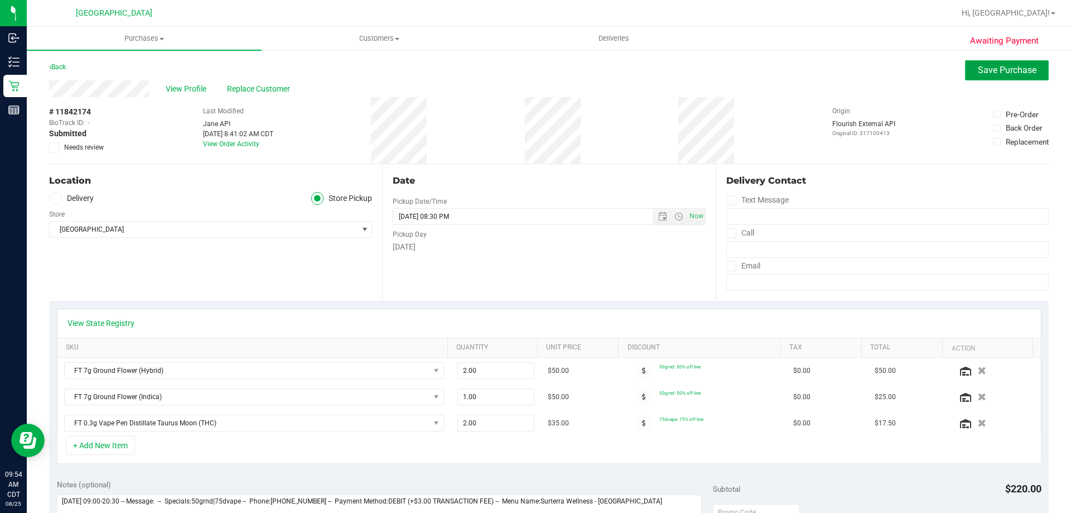
click at [965, 69] on button "Save Purchase" at bounding box center [1007, 70] width 84 height 20
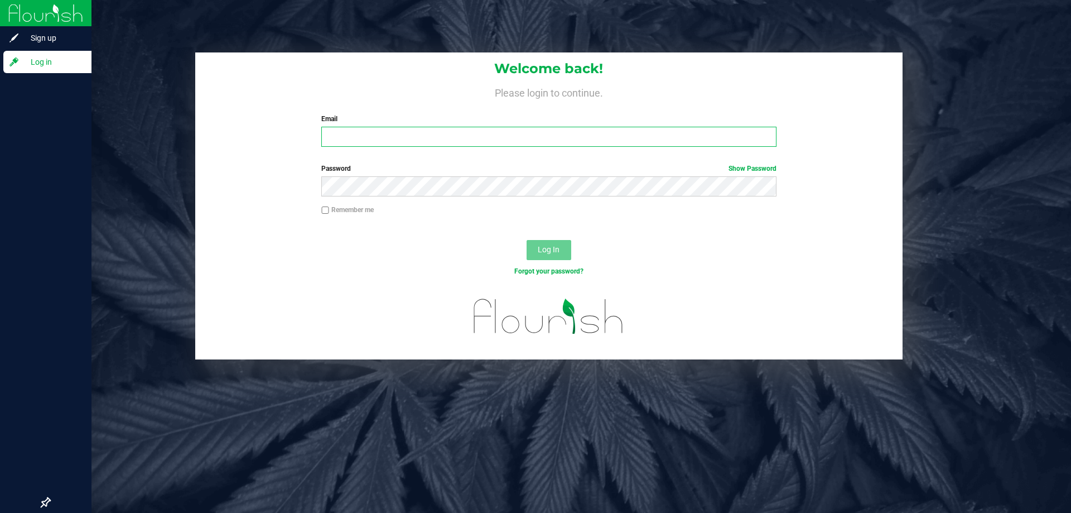
click at [415, 136] on input "Email" at bounding box center [548, 137] width 455 height 20
type input "[EMAIL_ADDRESS][DOMAIN_NAME]"
click at [527, 240] on button "Log In" at bounding box center [549, 250] width 45 height 20
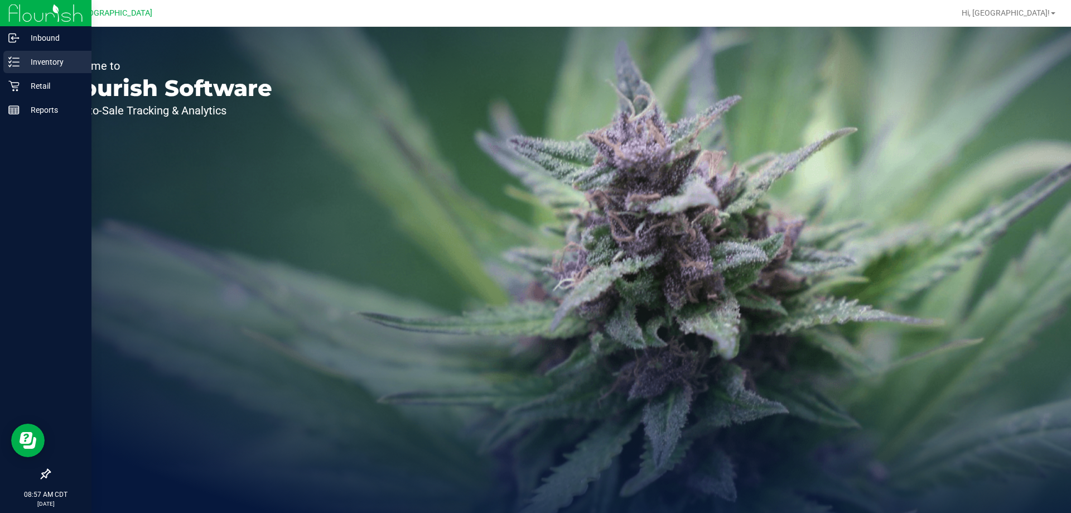
click at [28, 64] on p "Inventory" at bounding box center [53, 61] width 67 height 13
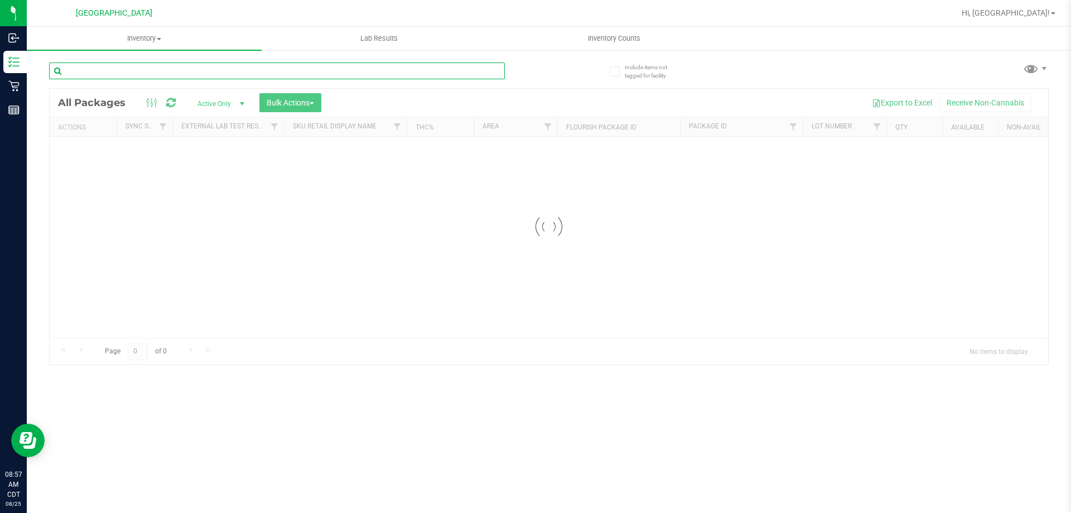
click at [92, 63] on input "text" at bounding box center [277, 71] width 456 height 17
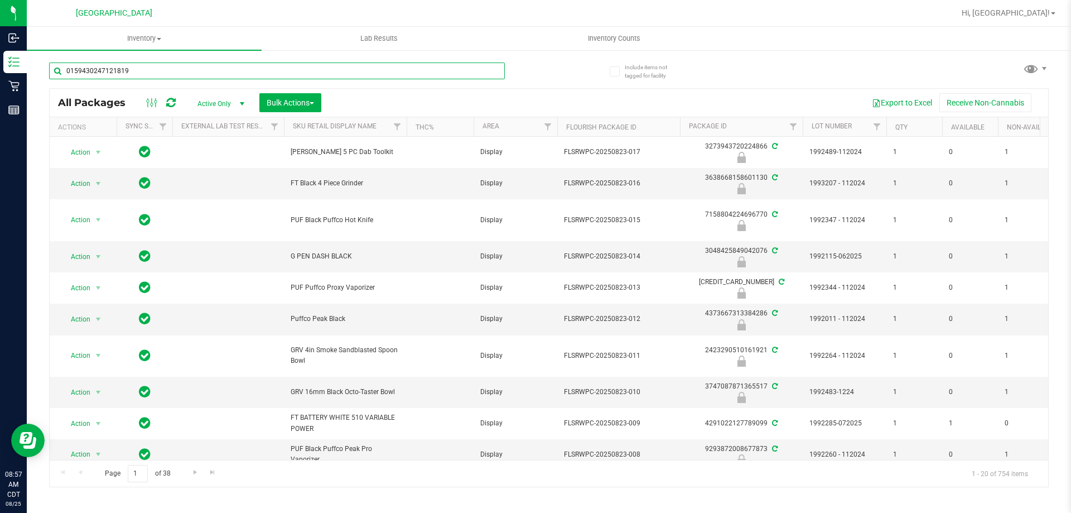
type input "0159430247121819"
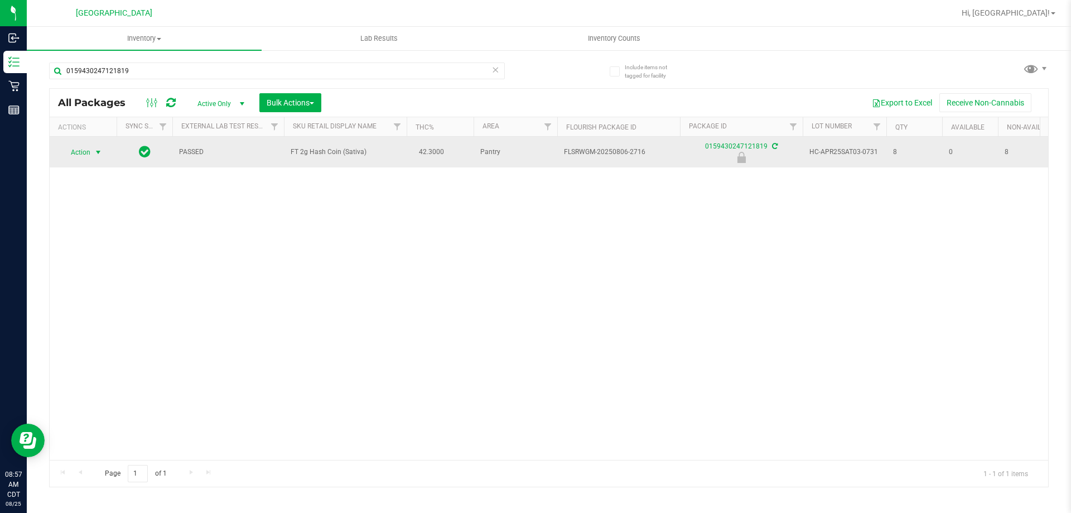
click at [86, 149] on span "Action" at bounding box center [76, 153] width 30 height 16
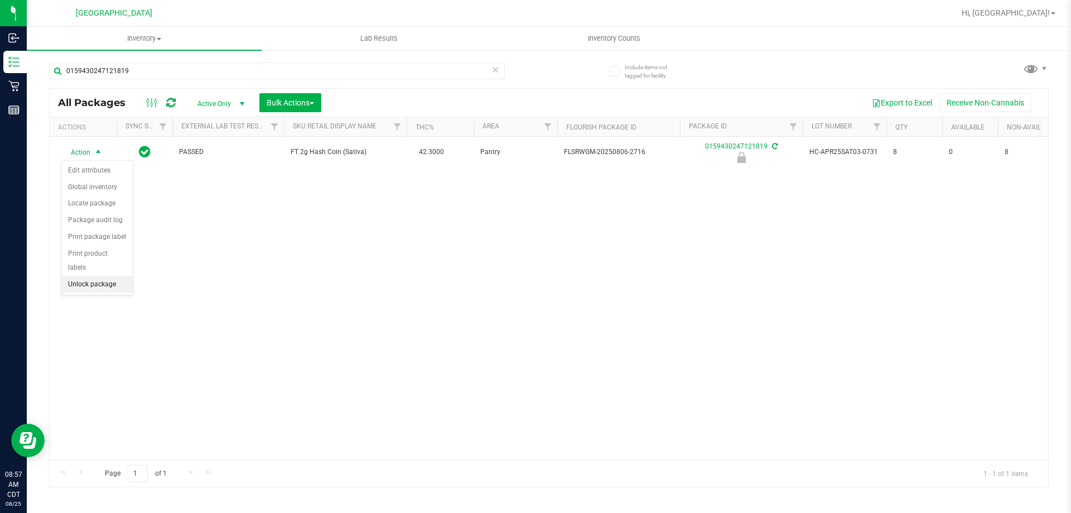
click at [83, 276] on li "Unlock package" at bounding box center [96, 284] width 71 height 17
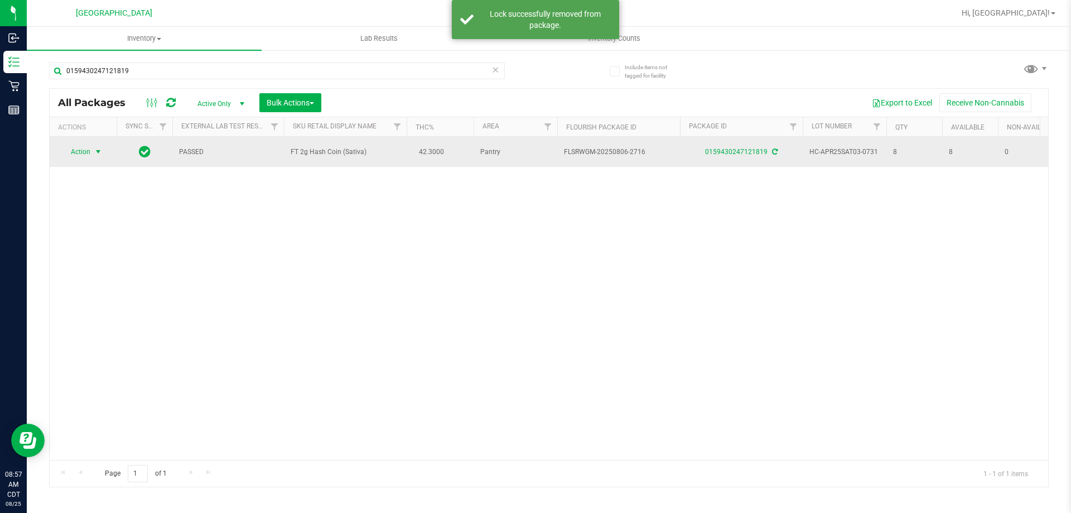
click at [97, 151] on span "select" at bounding box center [98, 151] width 9 height 9
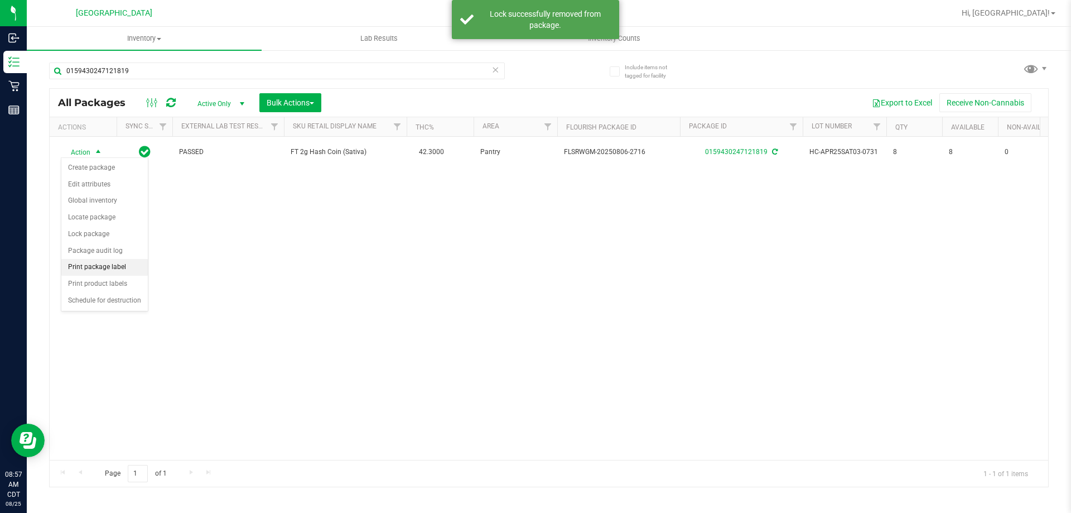
click at [99, 274] on li "Print package label" at bounding box center [104, 267] width 86 height 17
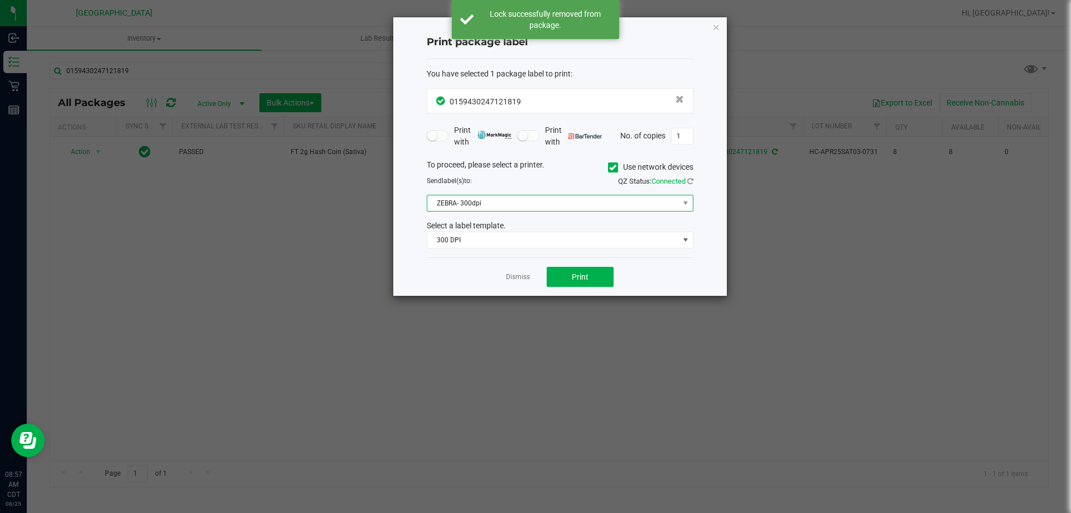
click at [536, 206] on span "ZEBRA- 300dpi" at bounding box center [553, 203] width 252 height 16
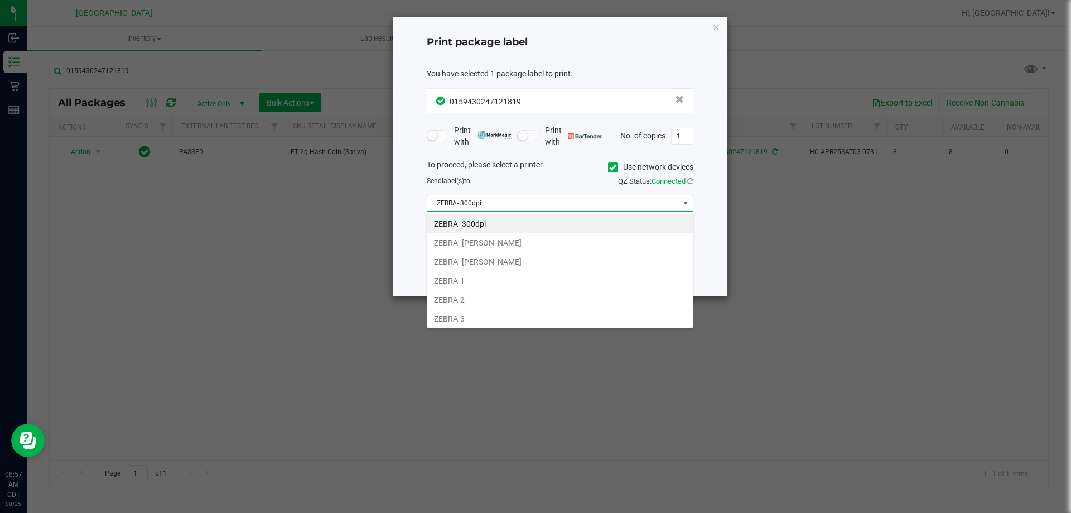
scroll to position [17, 267]
click at [496, 265] on li "ZEBRA- [PERSON_NAME]" at bounding box center [560, 261] width 266 height 19
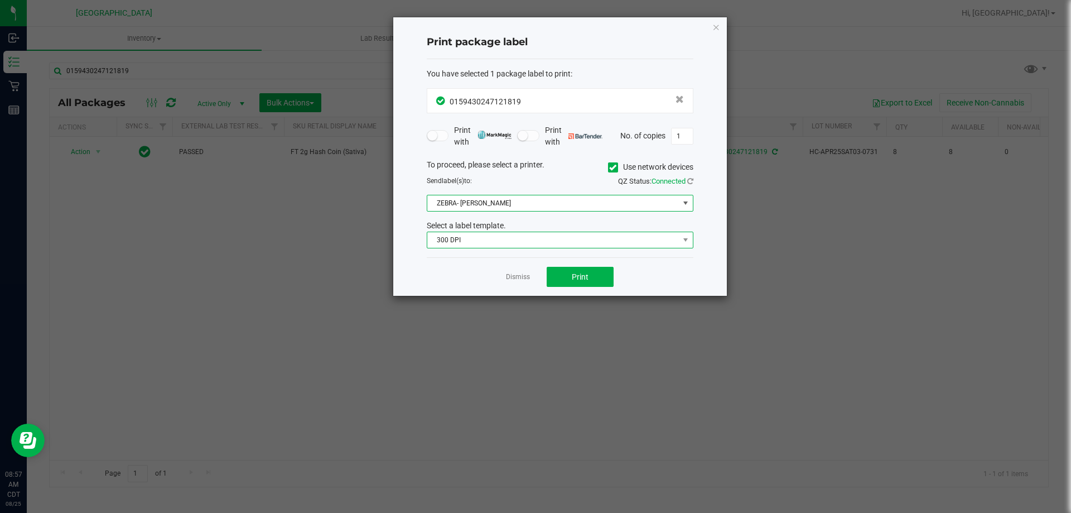
click at [494, 244] on span "300 DPI" at bounding box center [553, 240] width 252 height 16
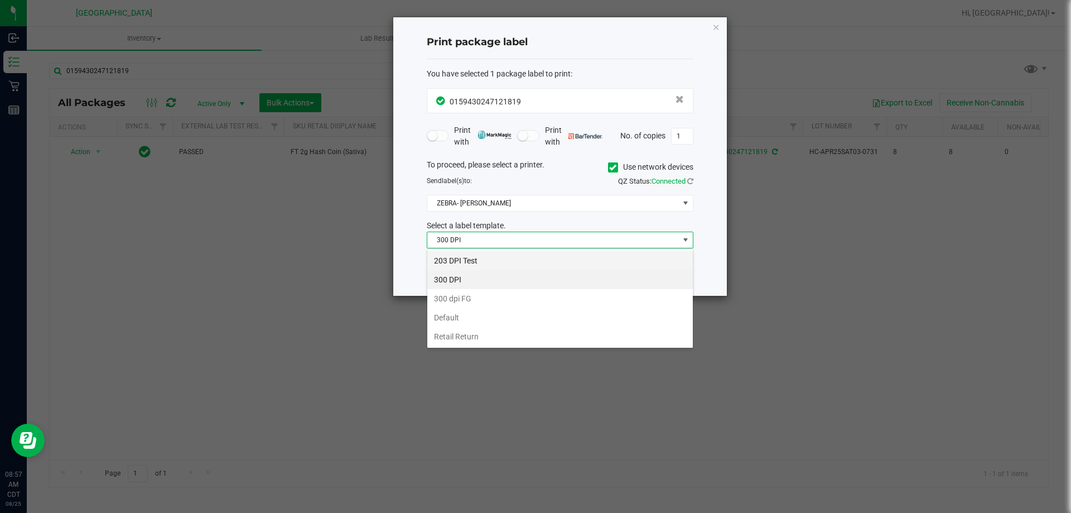
click at [493, 259] on li "203 DPI Test" at bounding box center [560, 260] width 266 height 19
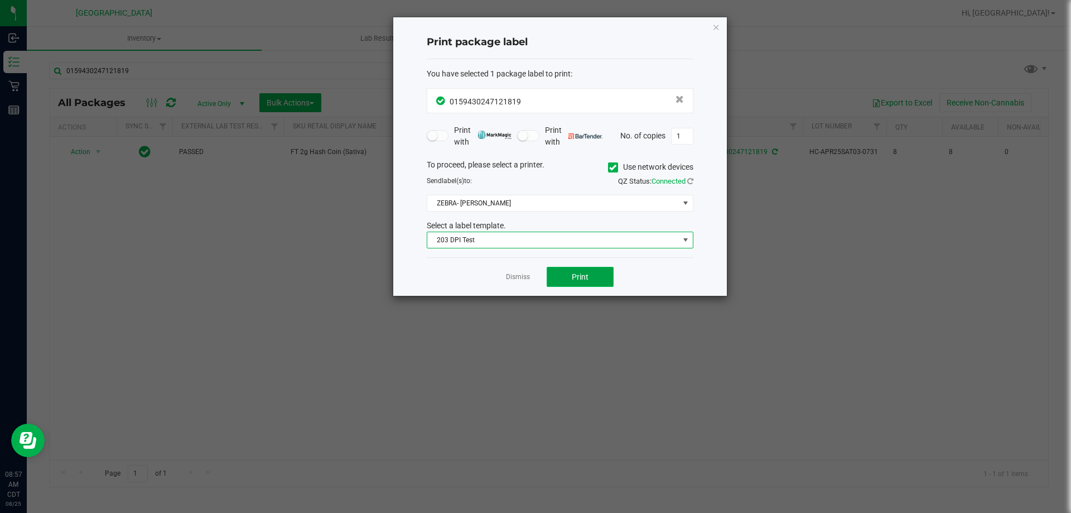
click at [566, 276] on button "Print" at bounding box center [580, 277] width 67 height 20
click at [509, 272] on link "Dismiss" at bounding box center [518, 276] width 24 height 9
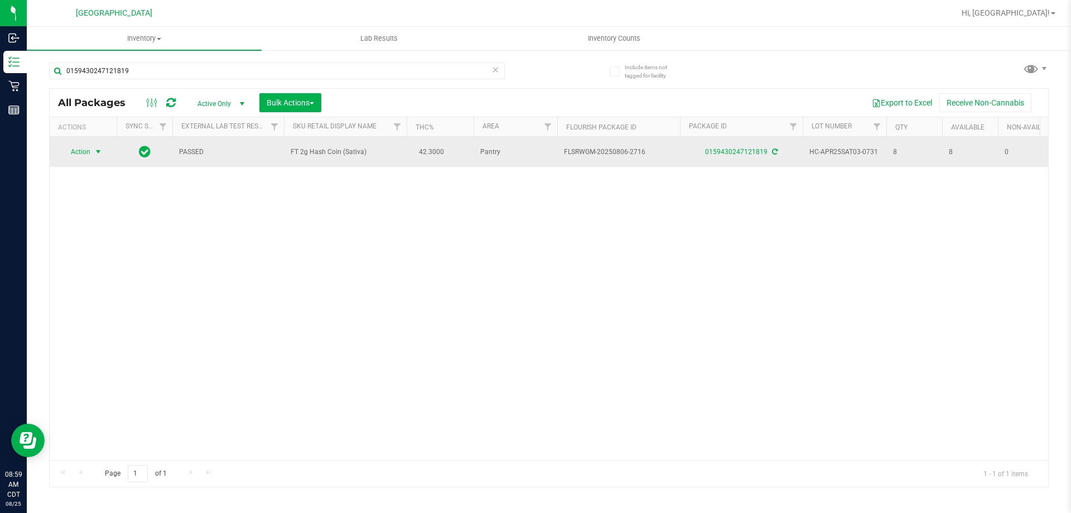
click at [102, 153] on span "select" at bounding box center [98, 151] width 9 height 9
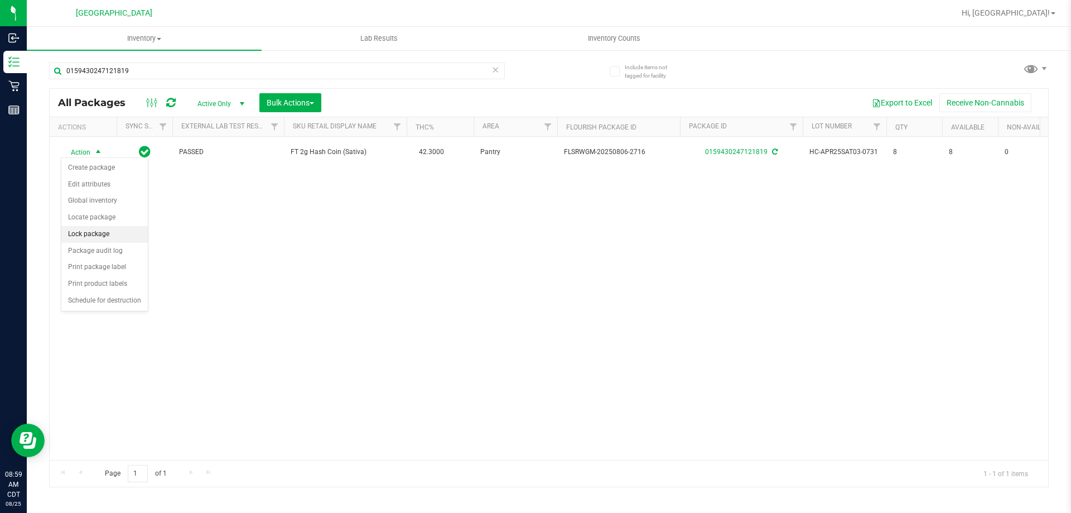
click at [114, 239] on li "Lock package" at bounding box center [104, 234] width 86 height 17
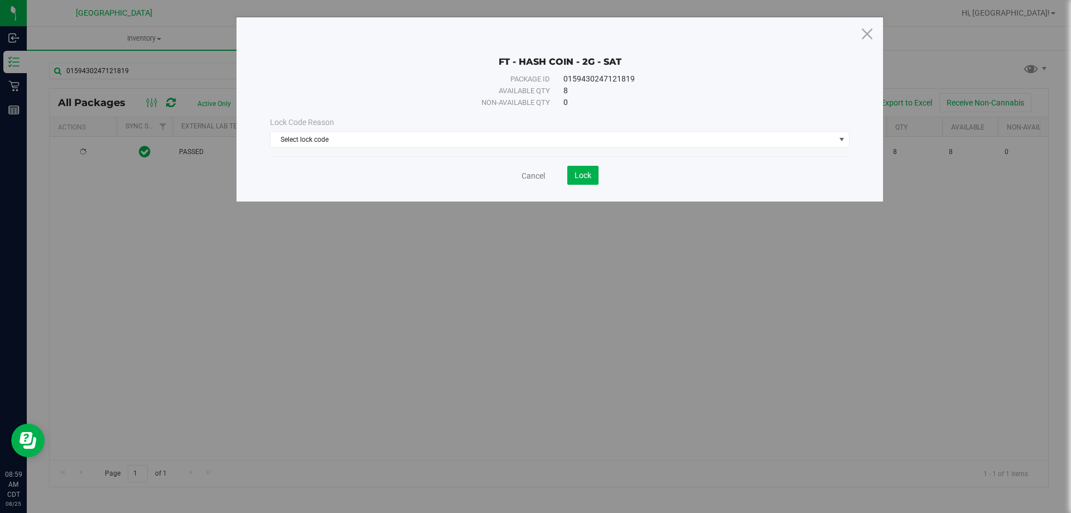
click at [520, 149] on div "Lock Code Reason Select lock code Select lock code Newly Received Administrativ…" at bounding box center [560, 132] width 597 height 48
click at [842, 141] on span "select" at bounding box center [842, 139] width 9 height 9
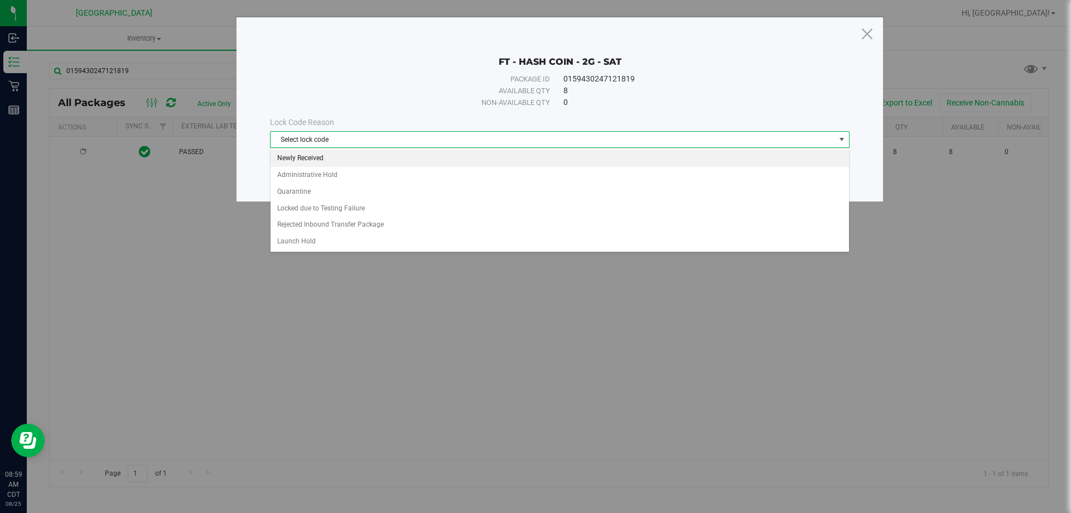
click at [367, 150] on div "Select lock code Newly Received Administrative Hold Quarantine Locked due to Te…" at bounding box center [560, 200] width 580 height 104
click at [411, 155] on li "Newly Received" at bounding box center [560, 158] width 579 height 17
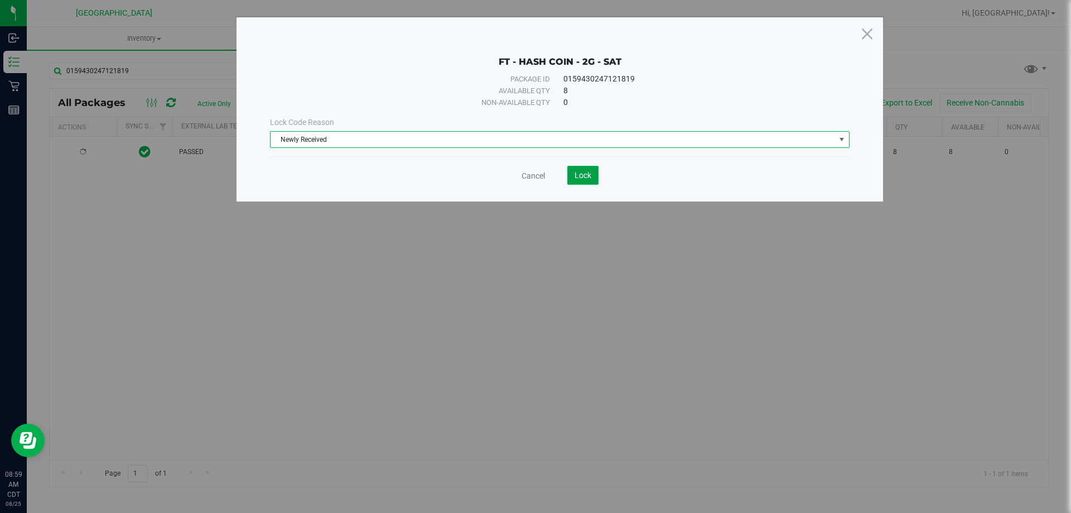
click at [574, 177] on button "Lock" at bounding box center [583, 175] width 31 height 19
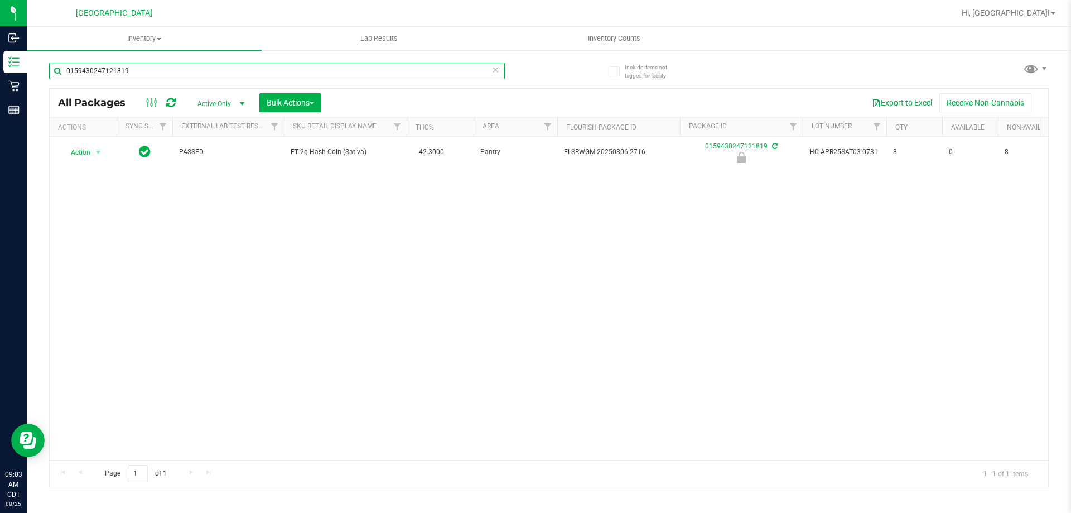
click at [231, 73] on input "0159430247121819" at bounding box center [277, 71] width 456 height 17
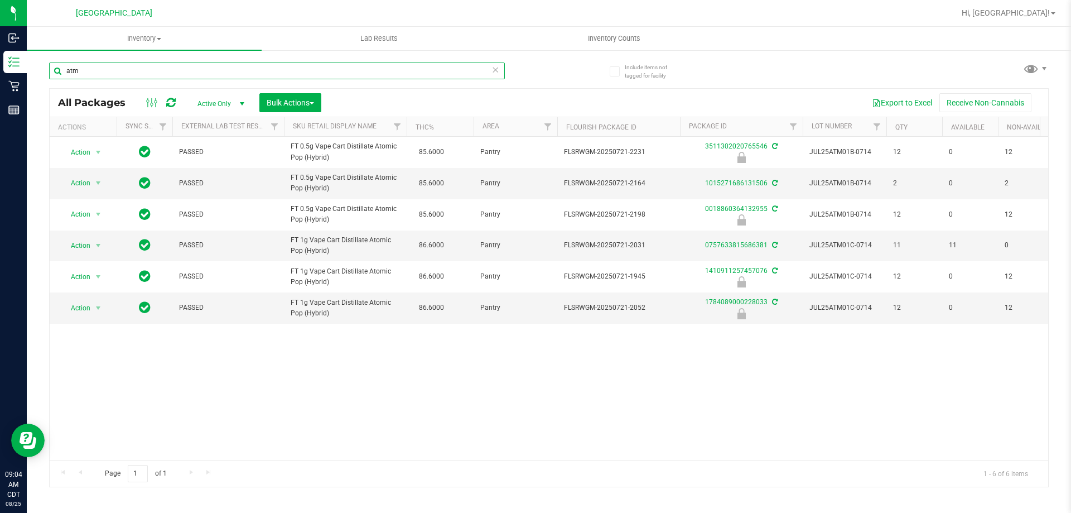
type input "atm"
click at [224, 67] on input "atm" at bounding box center [277, 71] width 456 height 17
type input "2210769631464970"
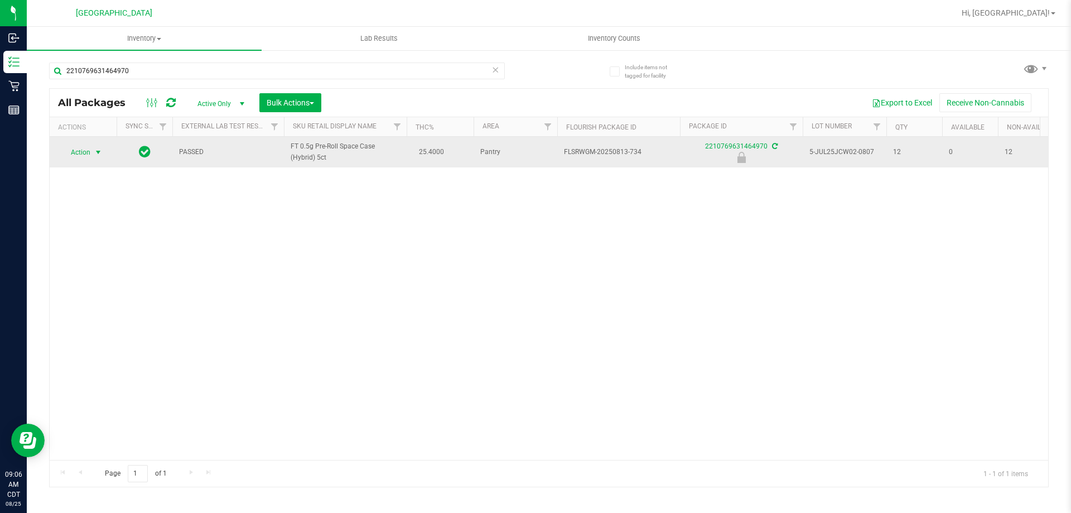
click at [100, 148] on span "select" at bounding box center [98, 152] width 9 height 9
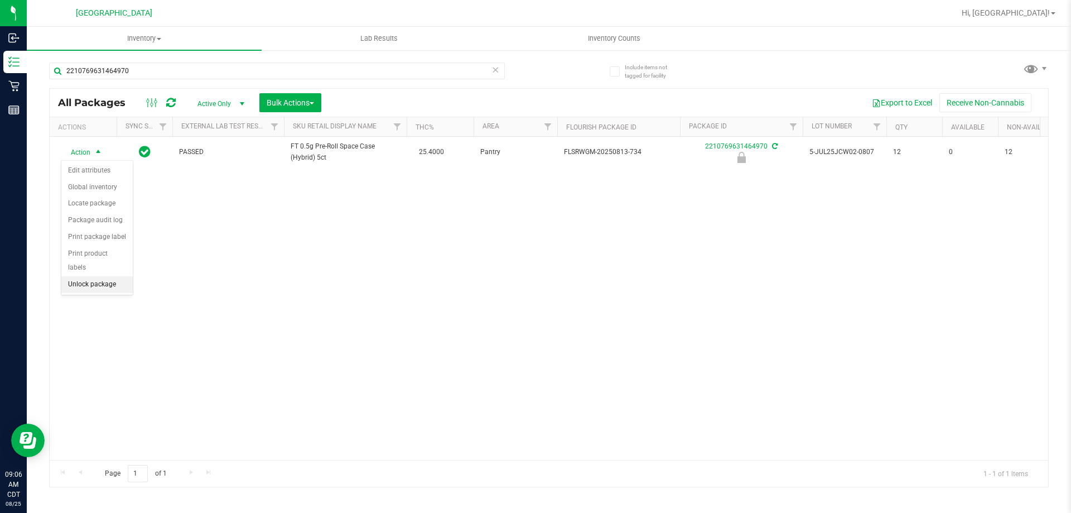
click at [88, 276] on li "Unlock package" at bounding box center [96, 284] width 71 height 17
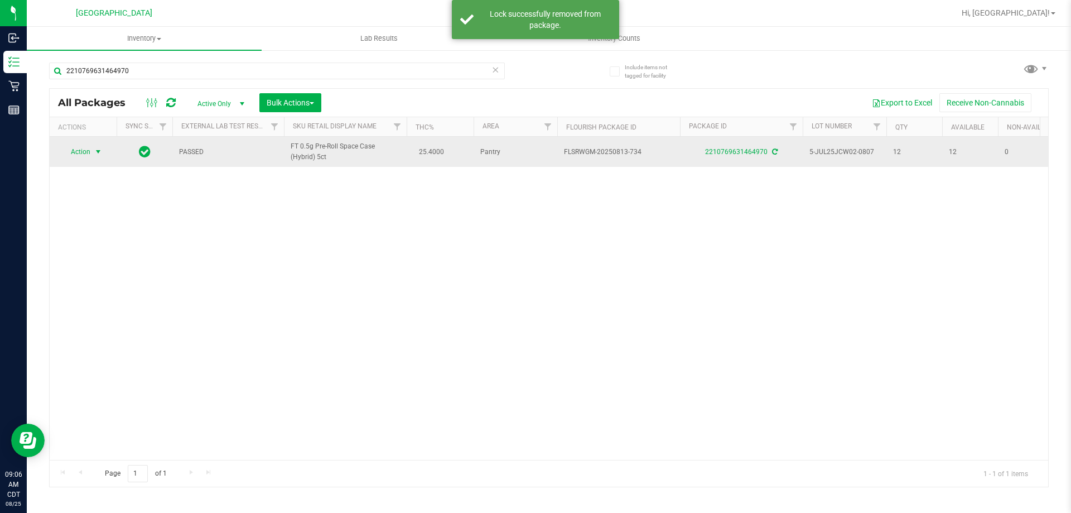
click at [100, 148] on span "select" at bounding box center [98, 151] width 9 height 9
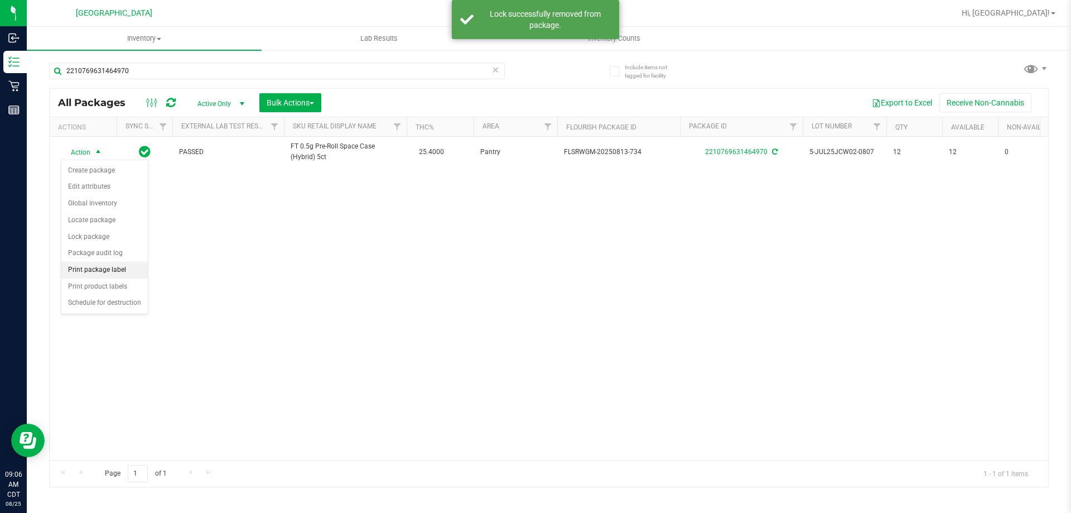
click at [118, 268] on li "Print package label" at bounding box center [104, 270] width 86 height 17
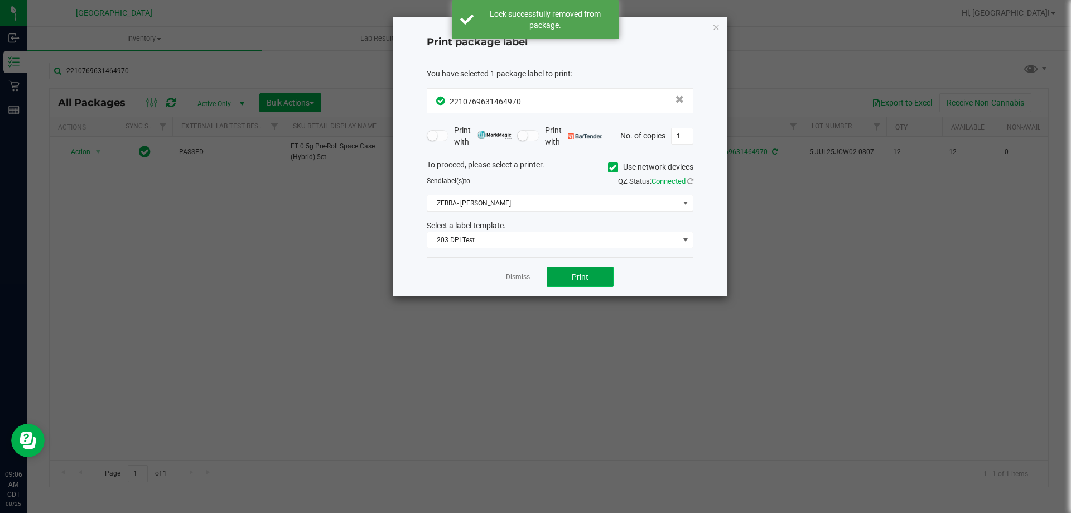
click at [580, 283] on button "Print" at bounding box center [580, 277] width 67 height 20
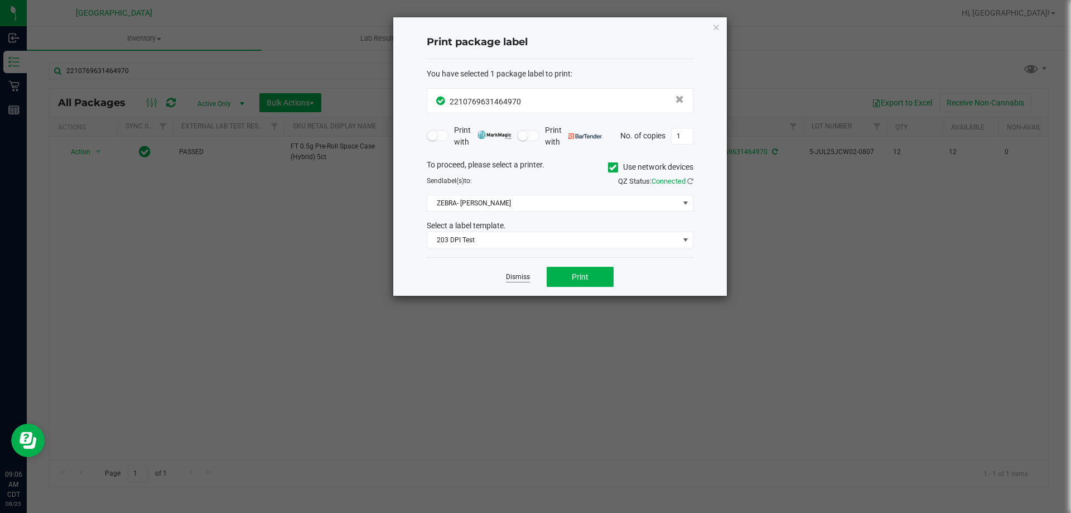
click at [516, 276] on link "Dismiss" at bounding box center [518, 276] width 24 height 9
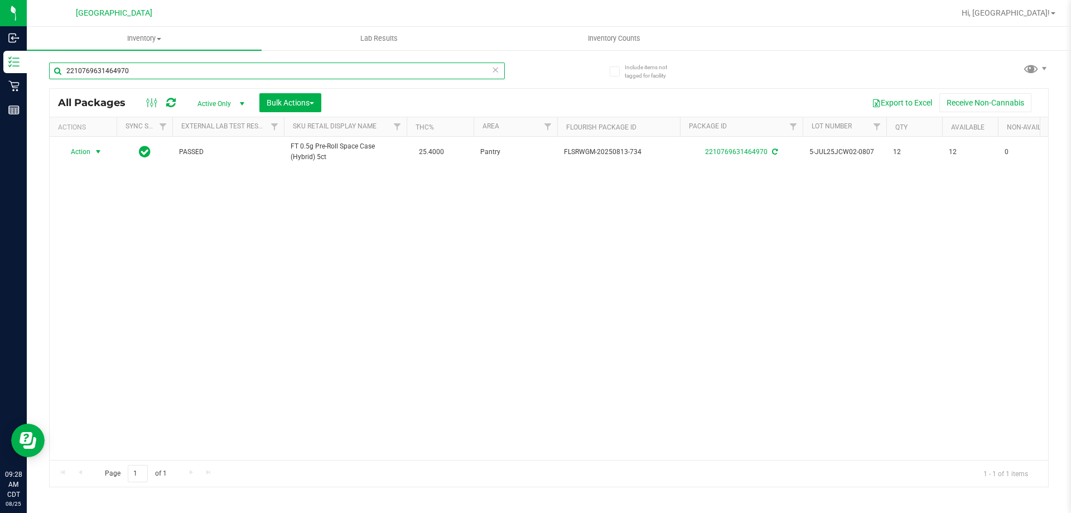
click at [142, 69] on input "2210769631464970" at bounding box center [277, 71] width 456 height 17
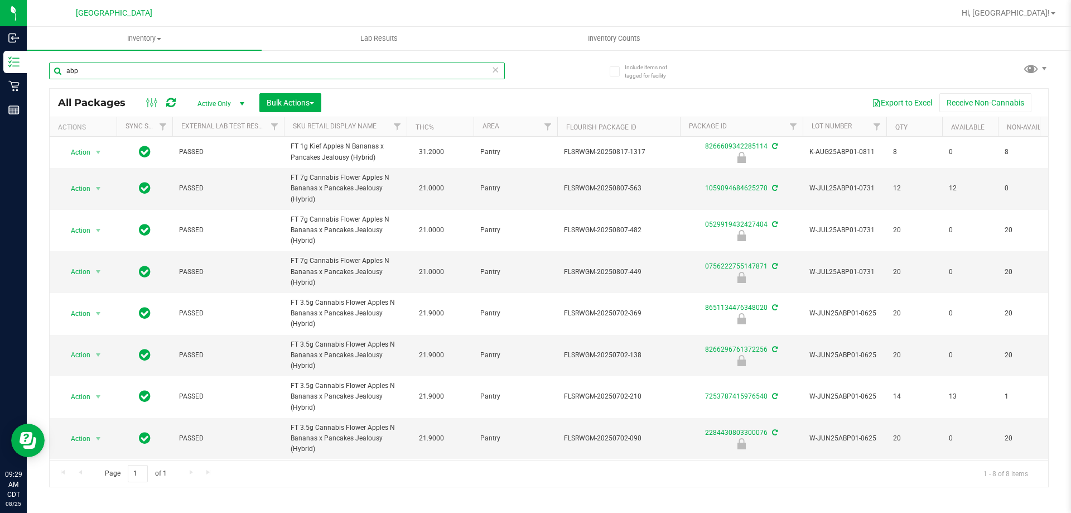
type input "abp"
click at [204, 73] on input "abp" at bounding box center [277, 71] width 456 height 17
type input "7850331099907077"
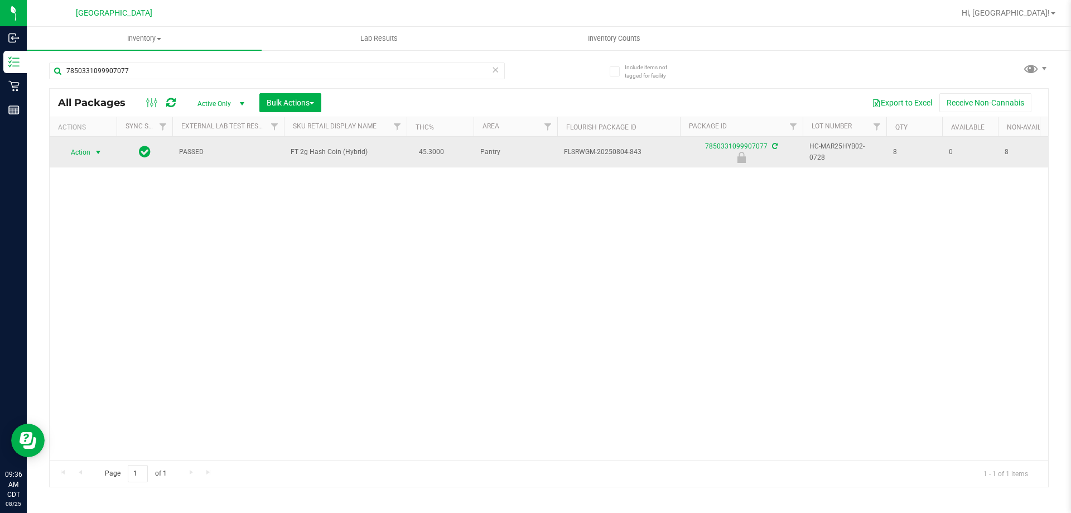
click at [85, 146] on span "Action" at bounding box center [76, 153] width 30 height 16
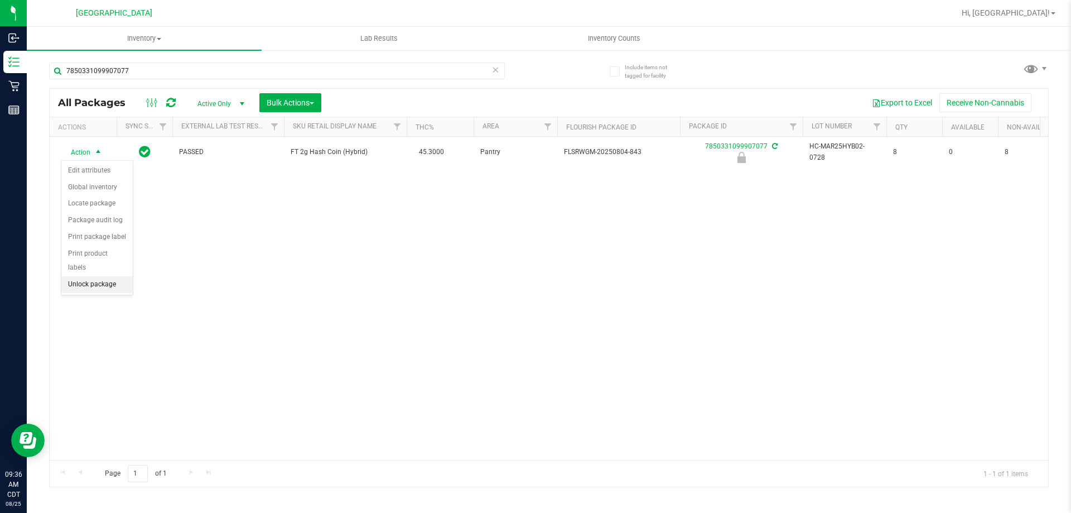
click at [111, 276] on li "Unlock package" at bounding box center [96, 284] width 71 height 17
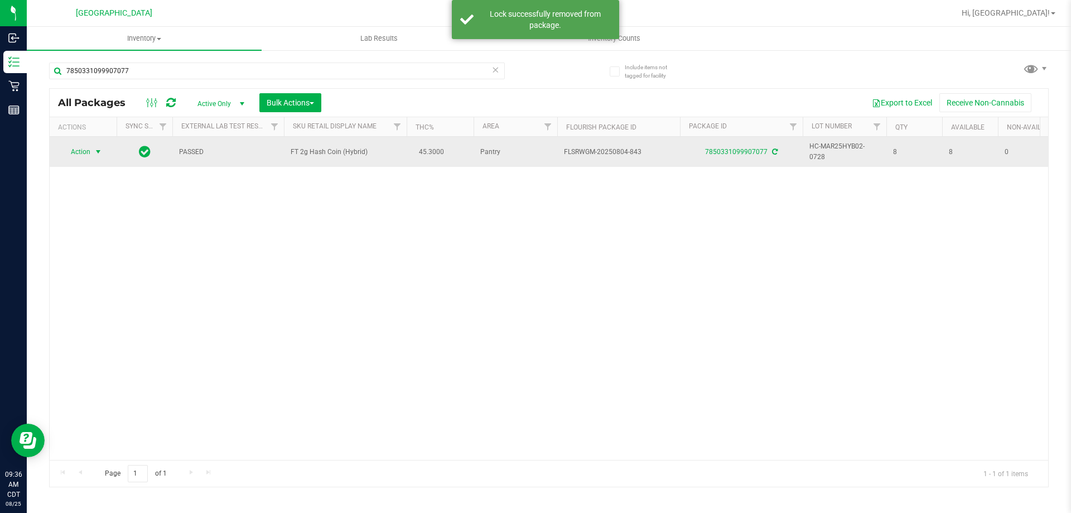
click at [97, 150] on span "select" at bounding box center [98, 151] width 9 height 9
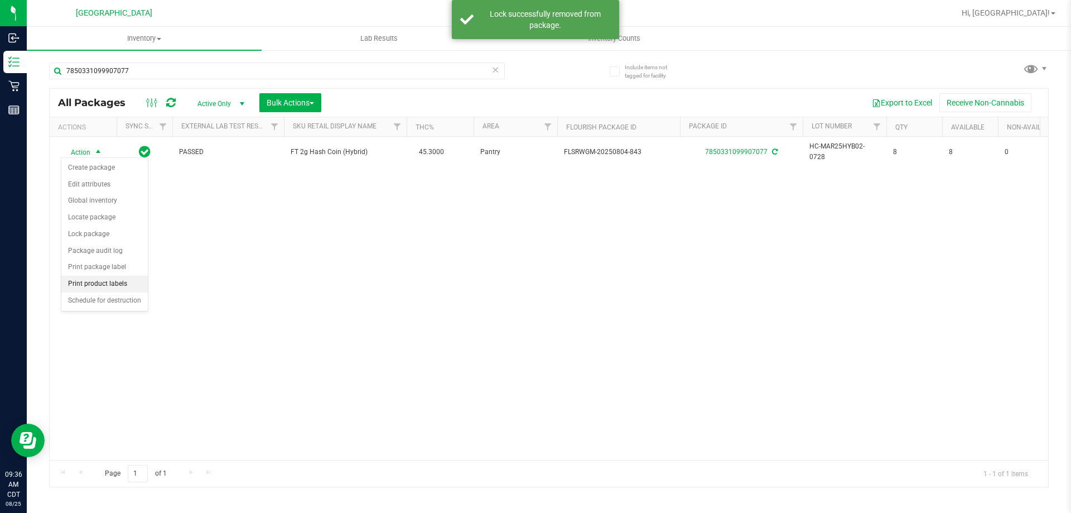
click at [108, 276] on li "Print product labels" at bounding box center [104, 284] width 86 height 17
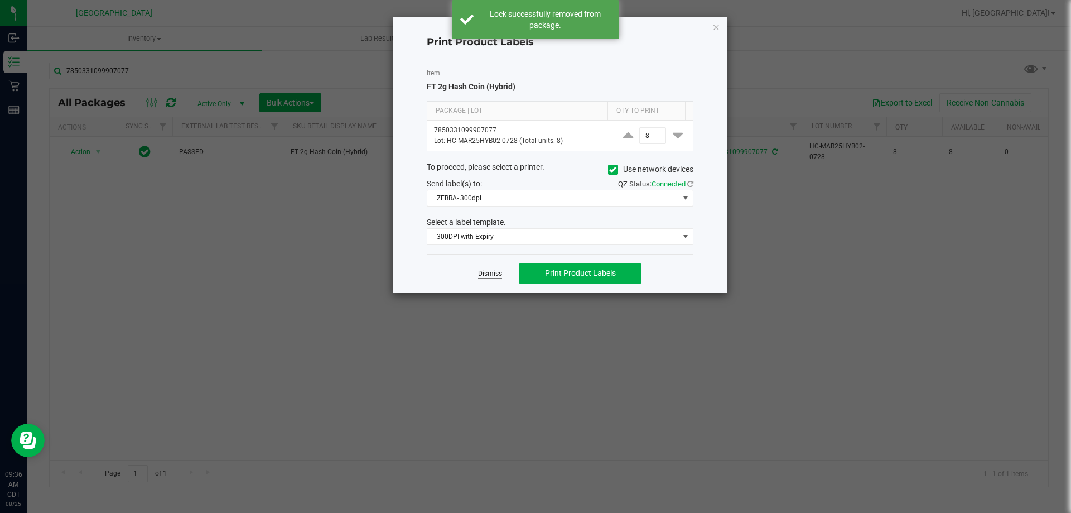
click at [494, 273] on link "Dismiss" at bounding box center [490, 273] width 24 height 9
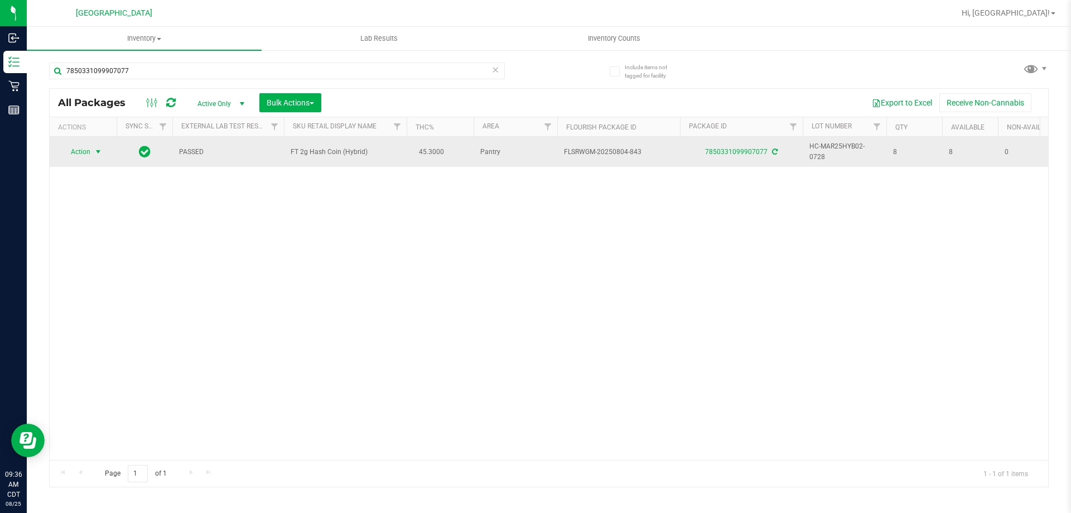
click at [97, 153] on span "select" at bounding box center [98, 151] width 9 height 9
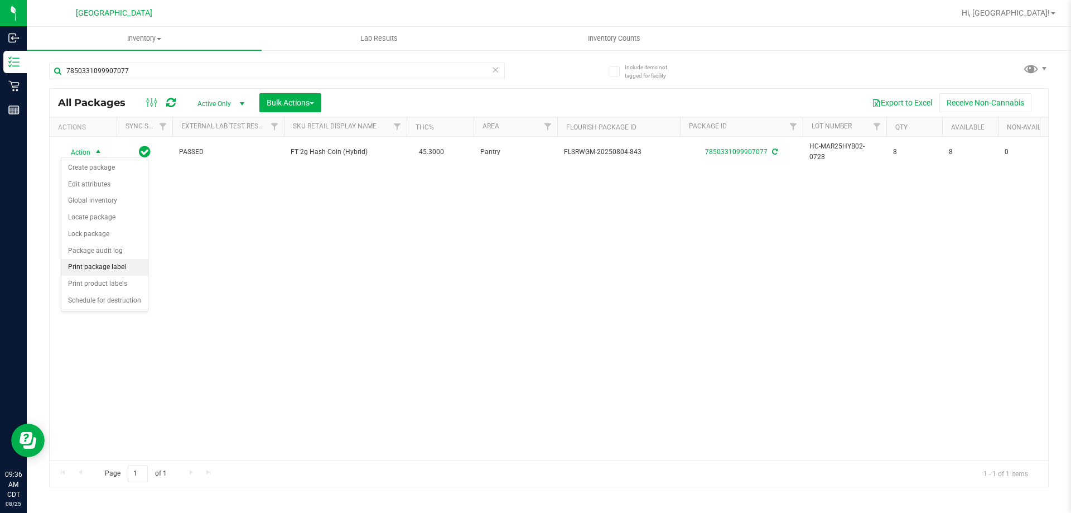
click at [103, 270] on li "Print package label" at bounding box center [104, 267] width 86 height 17
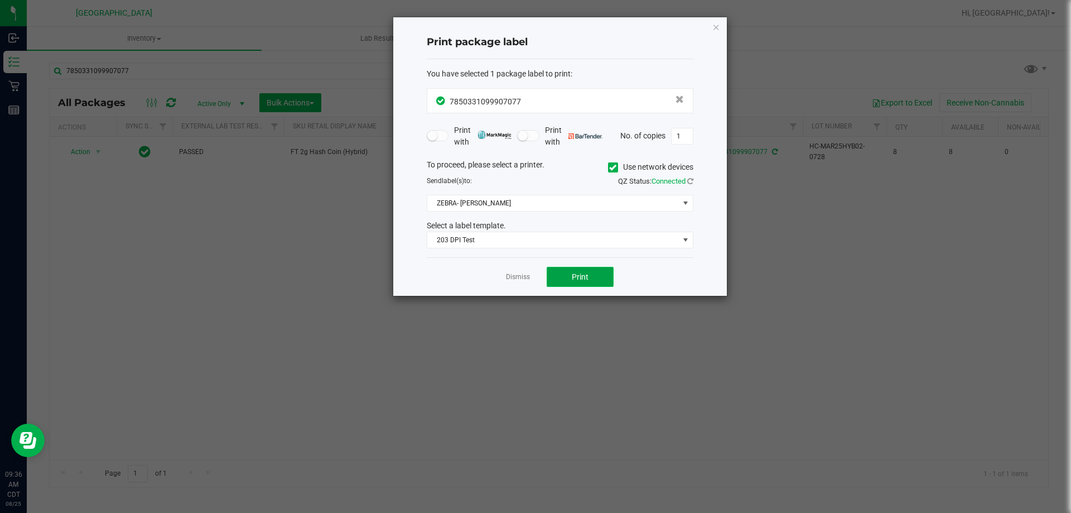
click at [585, 273] on span "Print" at bounding box center [580, 276] width 17 height 9
click at [530, 273] on link "Dismiss" at bounding box center [518, 276] width 24 height 9
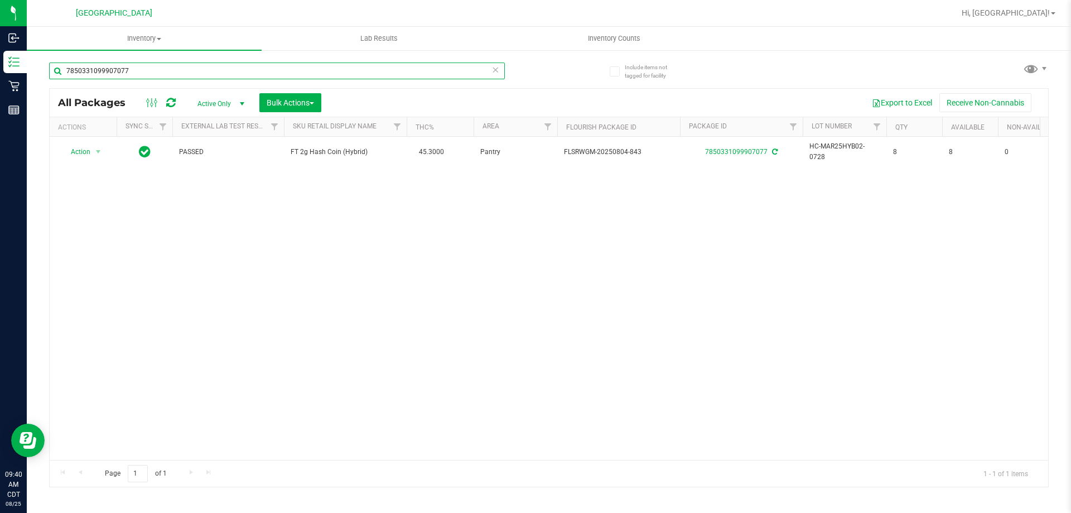
click at [195, 74] on input "7850331099907077" at bounding box center [277, 71] width 456 height 17
type input "7651706732173675"
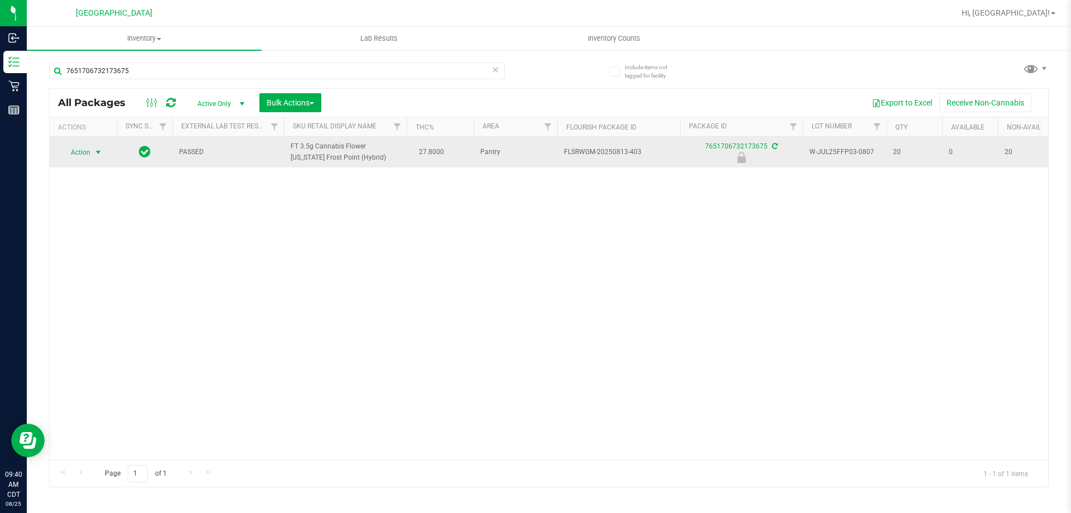
click at [102, 152] on span "select" at bounding box center [98, 152] width 9 height 9
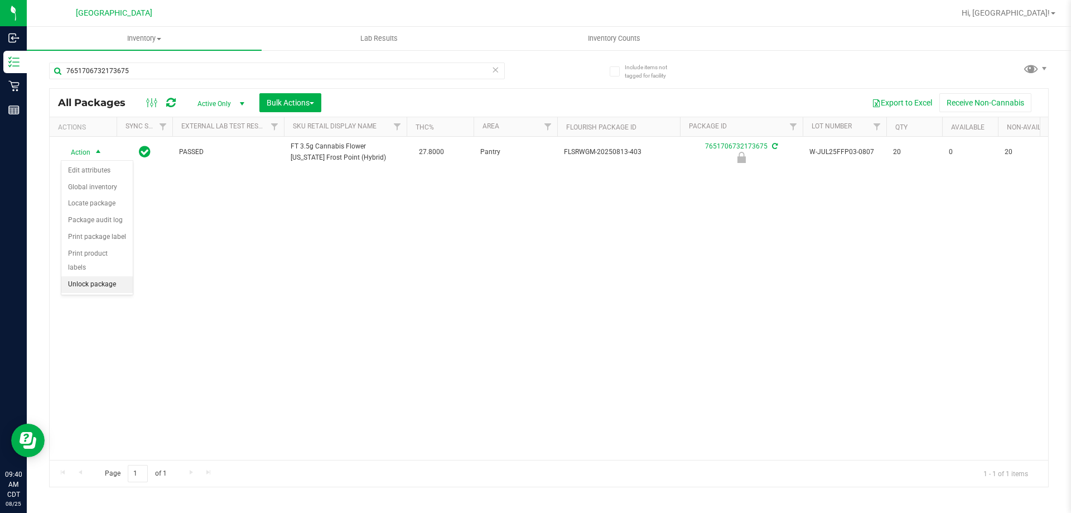
click at [89, 276] on li "Unlock package" at bounding box center [96, 284] width 71 height 17
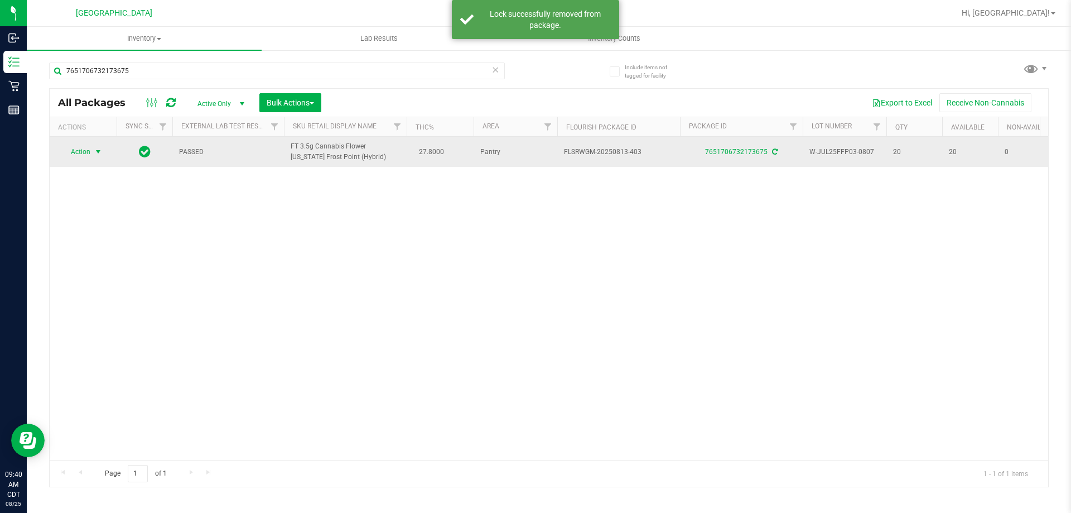
click at [99, 153] on span "select" at bounding box center [98, 151] width 9 height 9
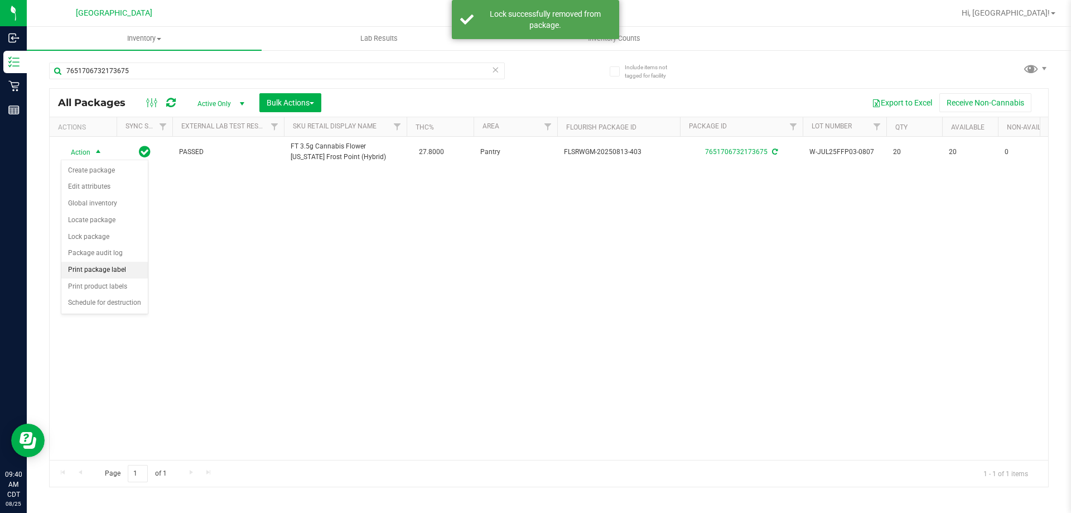
click at [88, 267] on li "Print package label" at bounding box center [104, 270] width 86 height 17
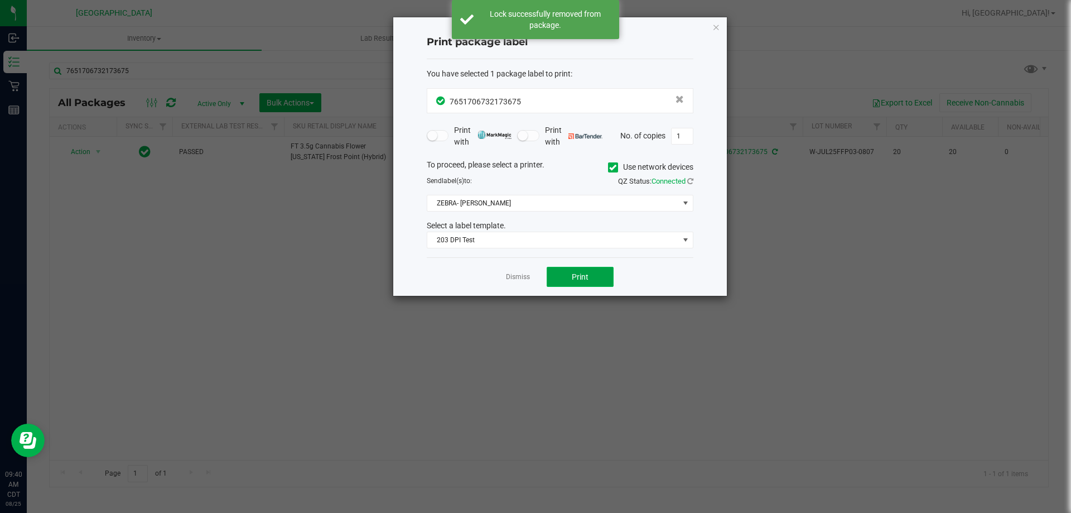
click at [603, 280] on button "Print" at bounding box center [580, 277] width 67 height 20
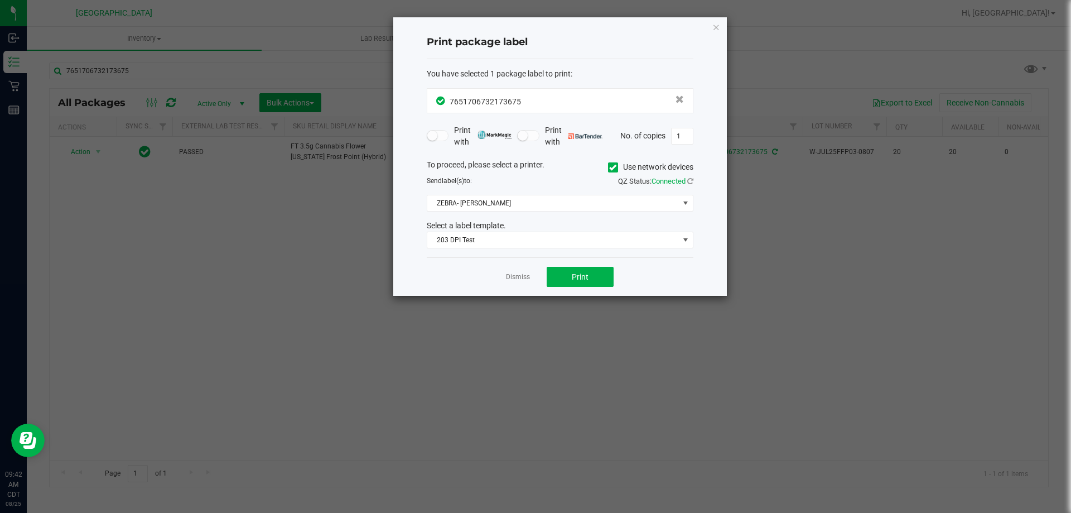
click at [516, 283] on div "Dismiss Print" at bounding box center [560, 276] width 267 height 39
click at [516, 281] on link "Dismiss" at bounding box center [518, 276] width 24 height 9
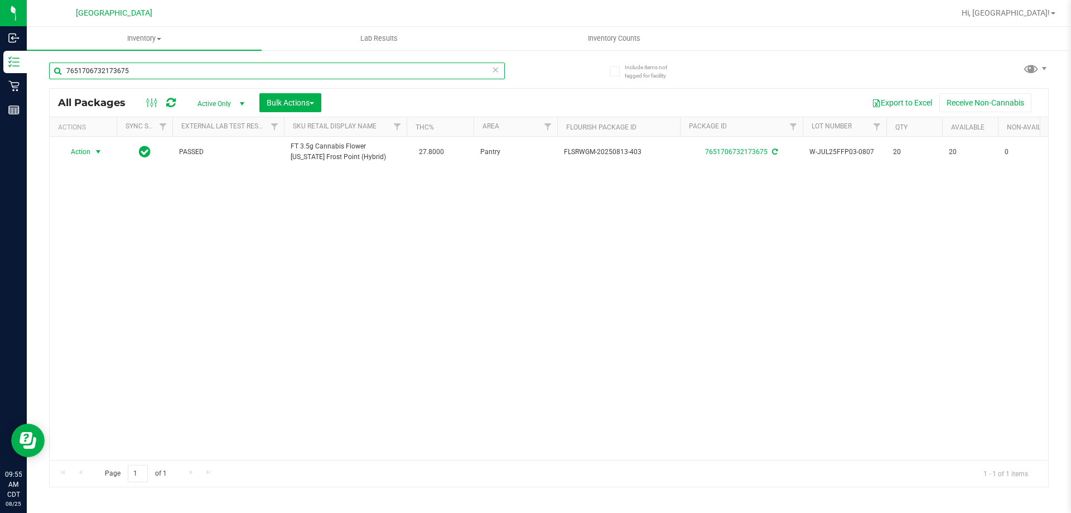
click at [208, 71] on input "7651706732173675" at bounding box center [277, 71] width 456 height 17
paste input "FT 7g Ground Flower (Indica)"
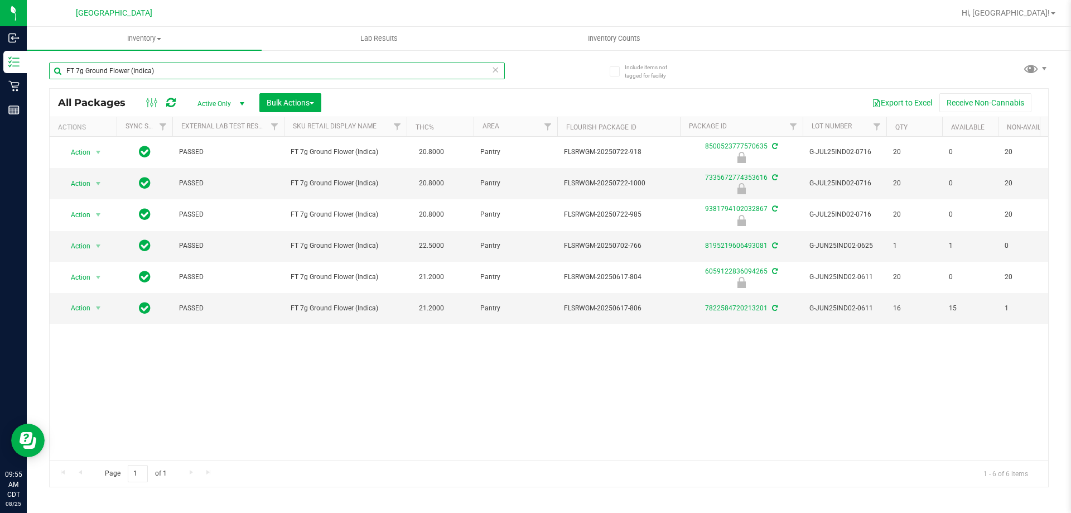
type input "FT 7g Ground Flower (Indica)"
click at [215, 68] on input "FT 7g Ground Flower (Indica)" at bounding box center [277, 71] width 456 height 17
type input "2727776153302791"
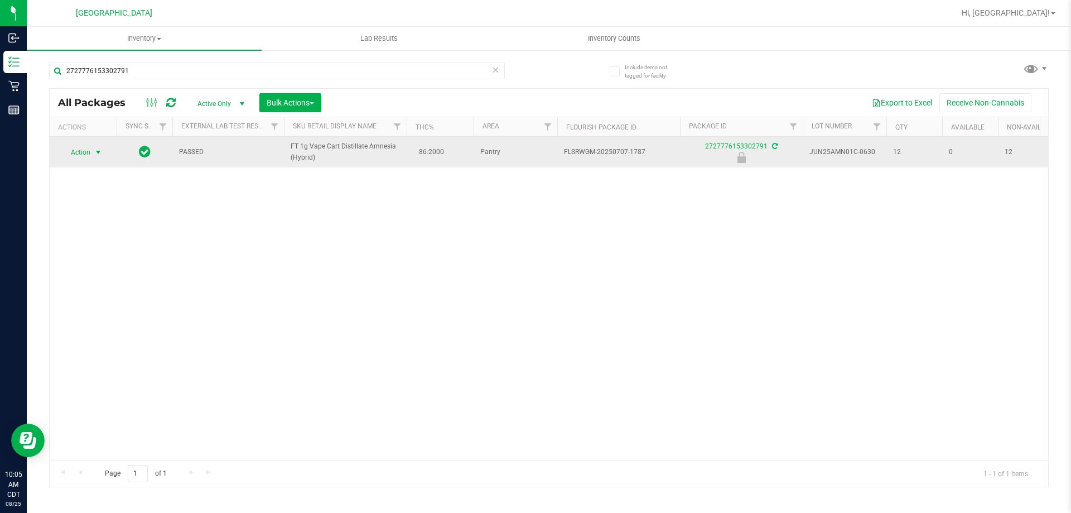
click at [71, 149] on span "Action" at bounding box center [76, 153] width 30 height 16
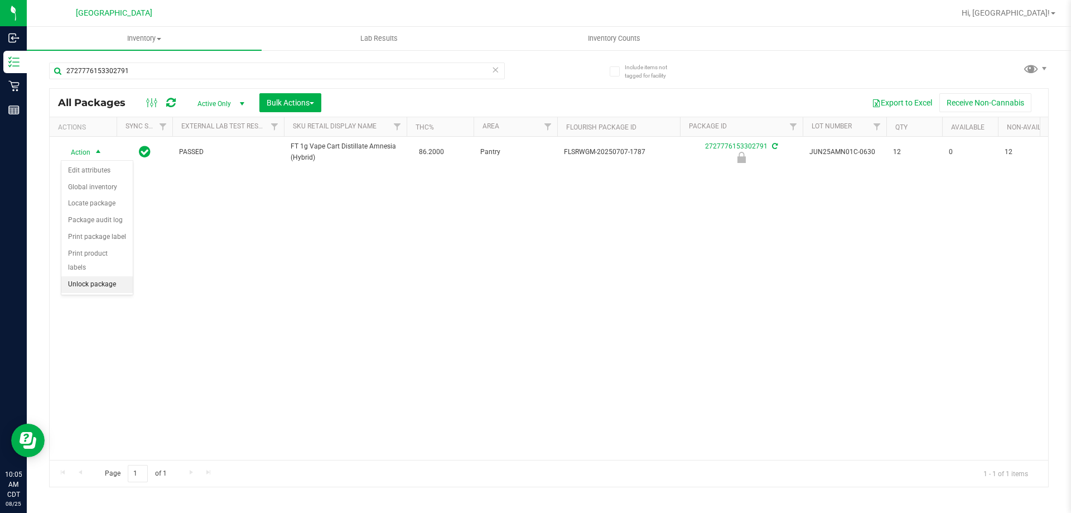
click at [90, 276] on li "Unlock package" at bounding box center [96, 284] width 71 height 17
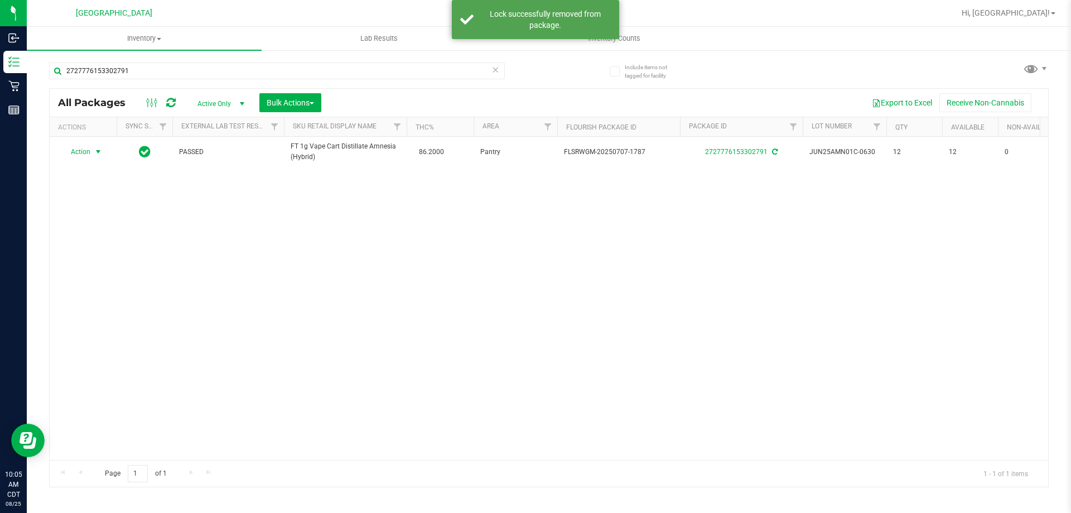
click at [96, 151] on span "select" at bounding box center [98, 151] width 9 height 9
click at [113, 267] on li "Print package label" at bounding box center [104, 270] width 86 height 17
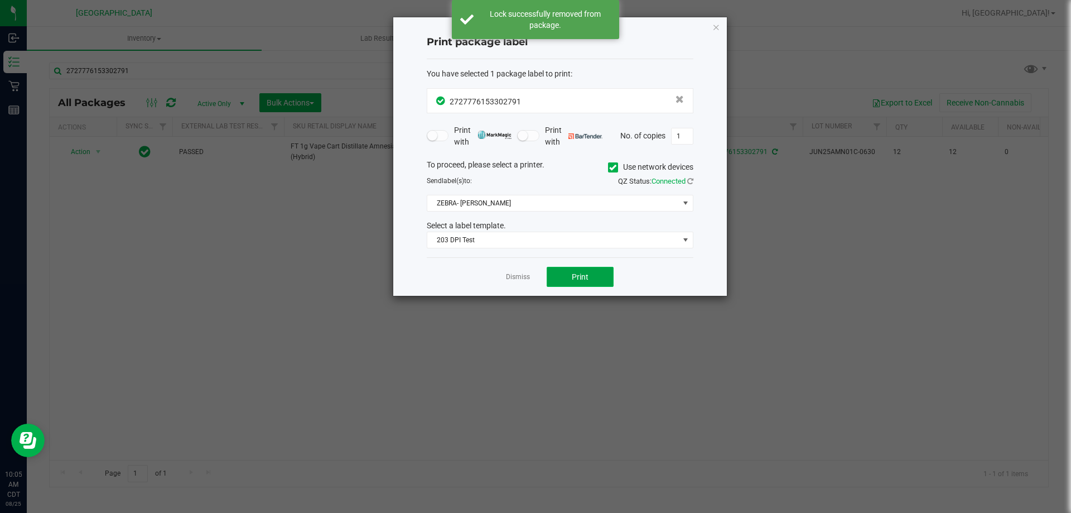
click at [576, 275] on span "Print" at bounding box center [580, 276] width 17 height 9
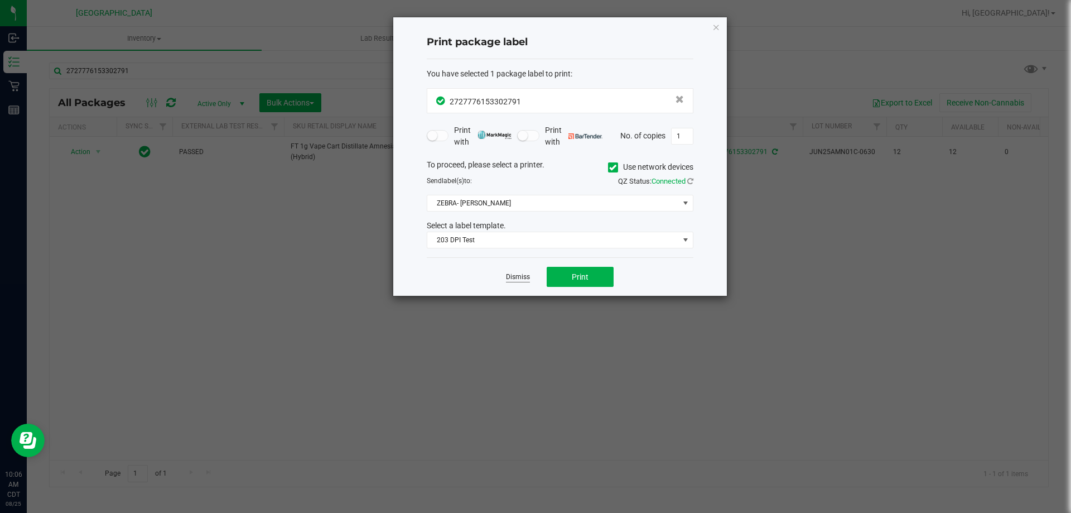
click at [521, 278] on link "Dismiss" at bounding box center [518, 276] width 24 height 9
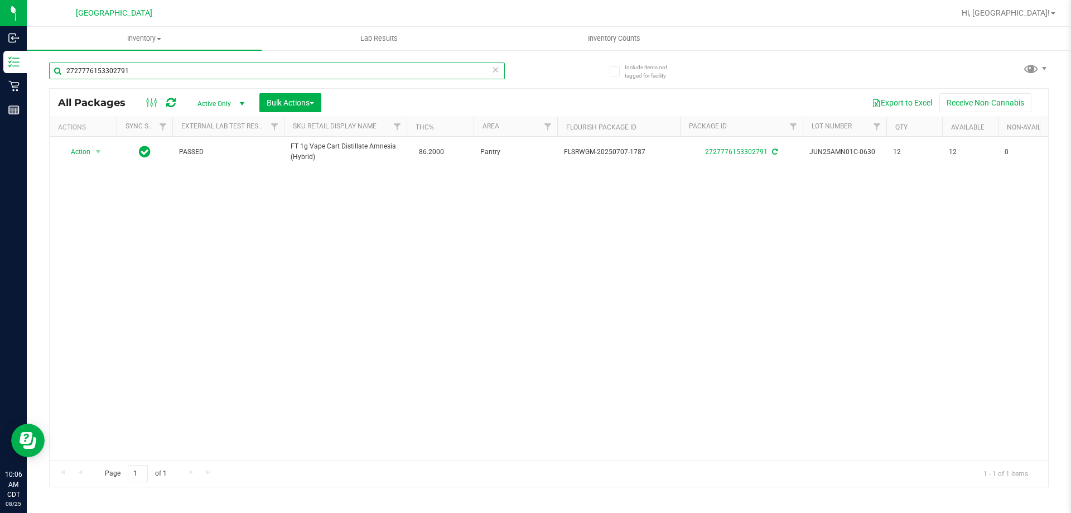
click at [362, 69] on input "2727776153302791" at bounding box center [277, 71] width 456 height 17
type input "4632198328389438"
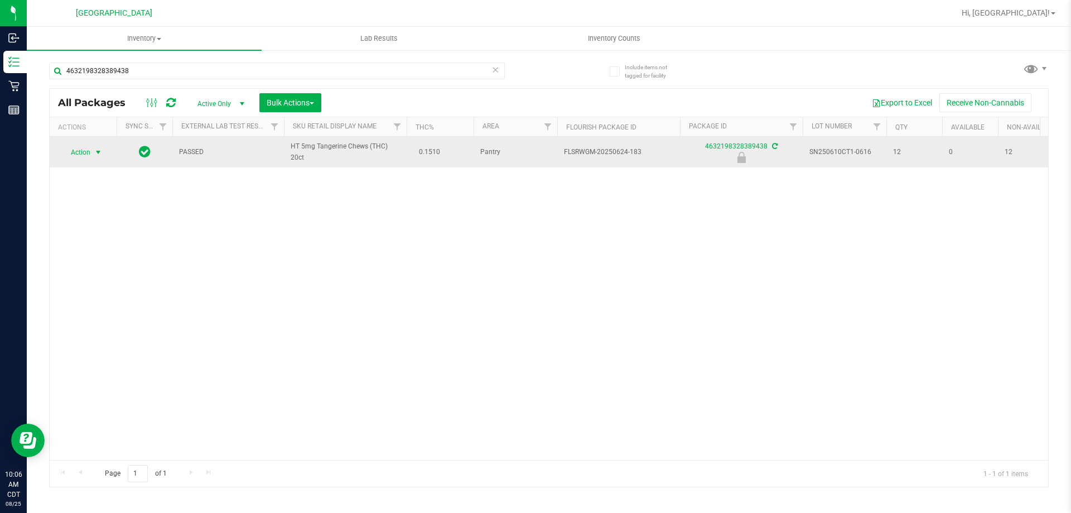
click at [97, 150] on span "select" at bounding box center [98, 152] width 9 height 9
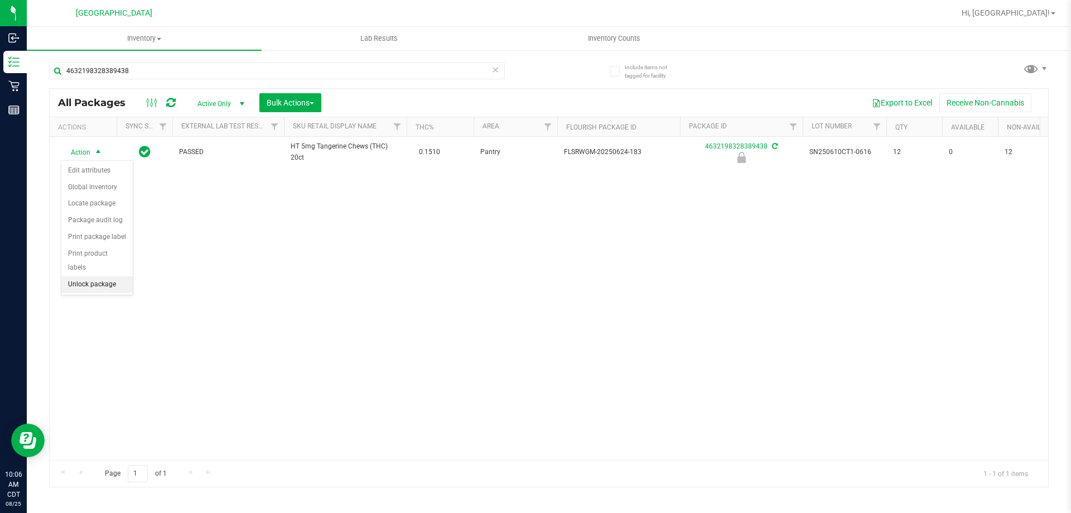
click at [84, 277] on li "Unlock package" at bounding box center [96, 284] width 71 height 17
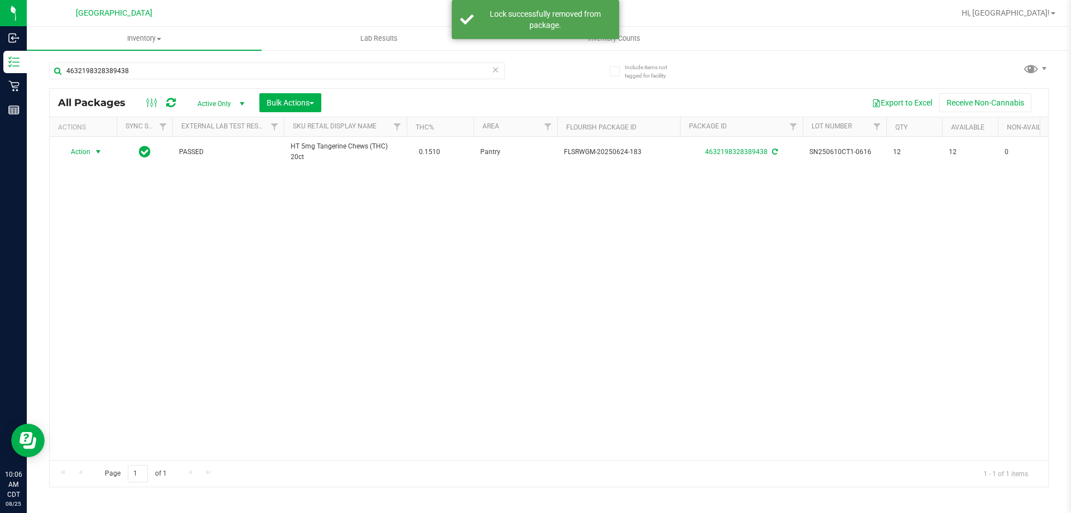
click at [99, 153] on span "select" at bounding box center [98, 151] width 9 height 9
drag, startPoint x: 102, startPoint y: 269, endPoint x: 136, endPoint y: 266, distance: 34.2
click at [103, 269] on li "Print package label" at bounding box center [104, 270] width 86 height 17
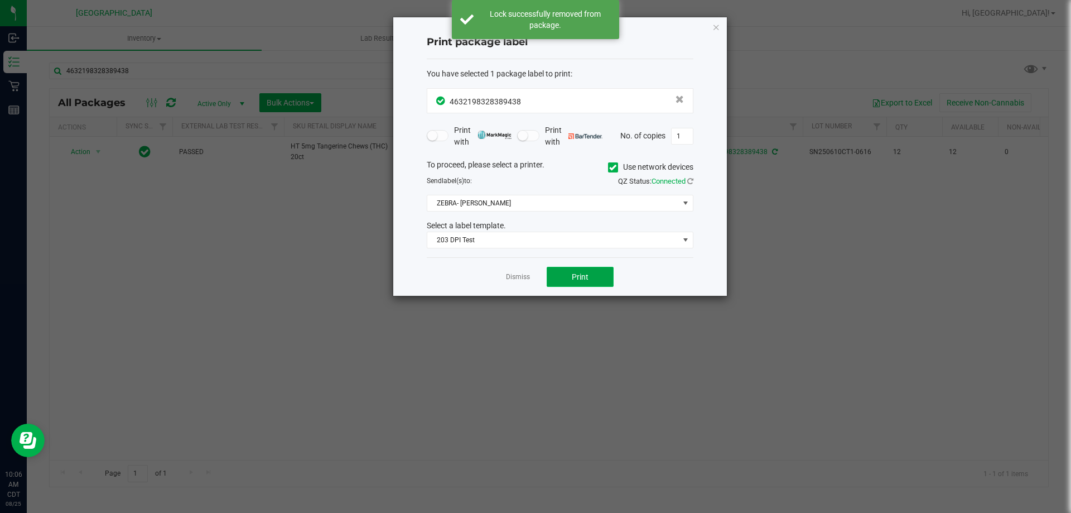
click at [560, 270] on button "Print" at bounding box center [580, 277] width 67 height 20
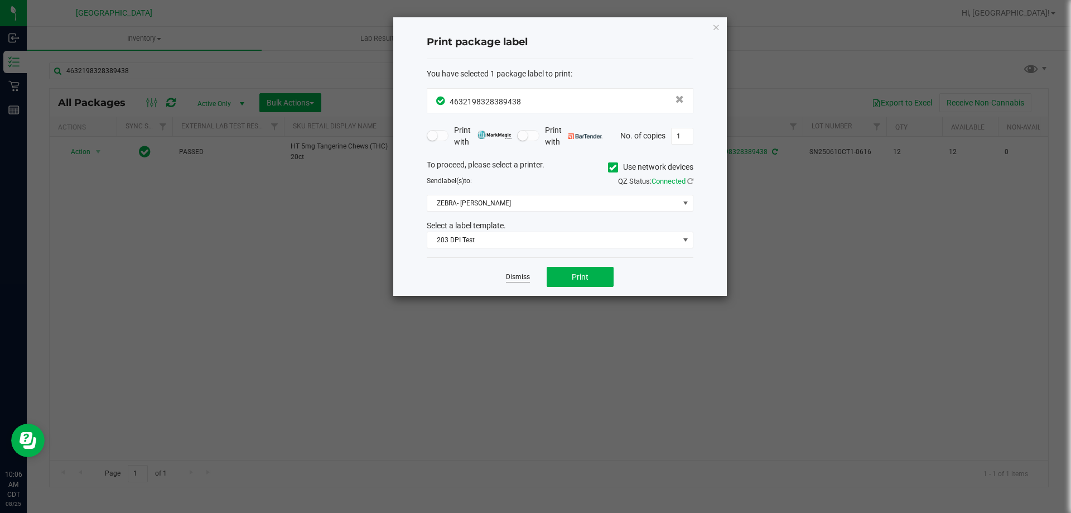
click at [518, 282] on link "Dismiss" at bounding box center [518, 276] width 24 height 9
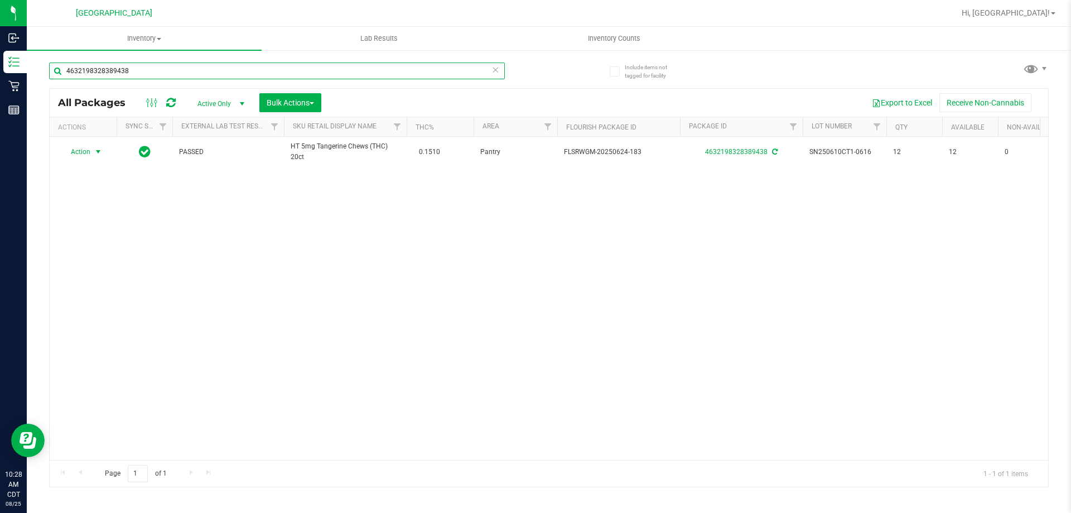
click at [211, 70] on input "4632198328389438" at bounding box center [277, 71] width 456 height 17
type input "0159430247121819"
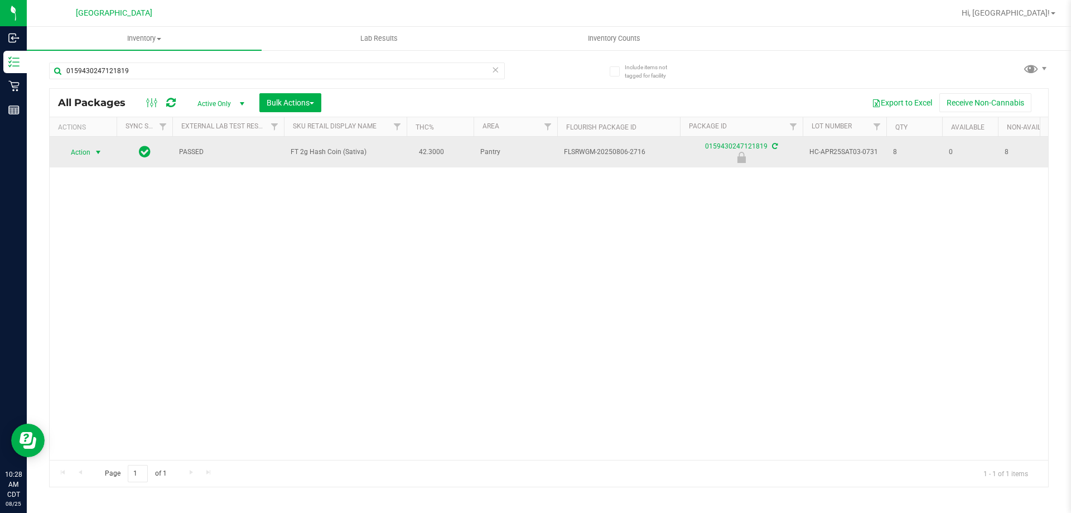
click at [93, 156] on span "select" at bounding box center [99, 153] width 14 height 16
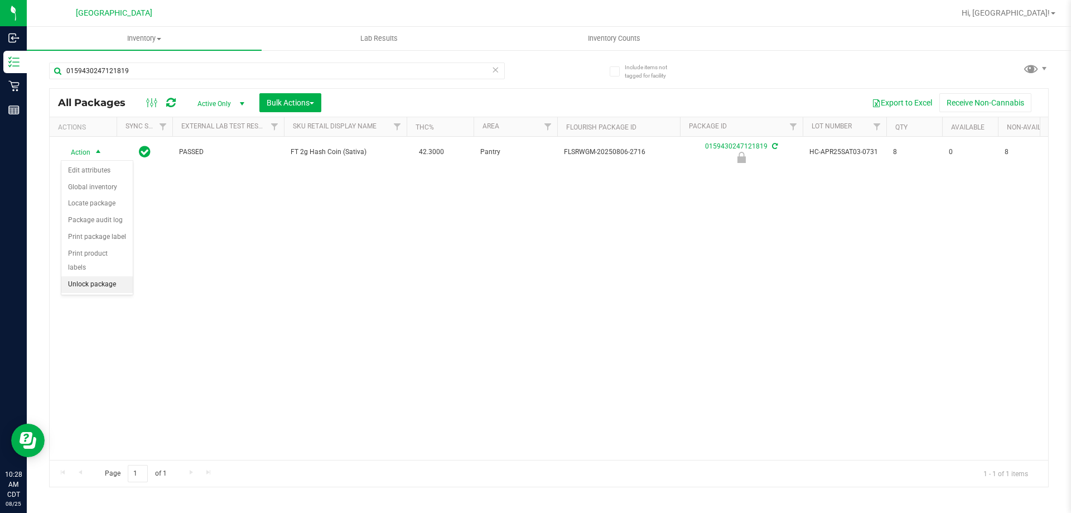
click at [87, 276] on li "Unlock package" at bounding box center [96, 284] width 71 height 17
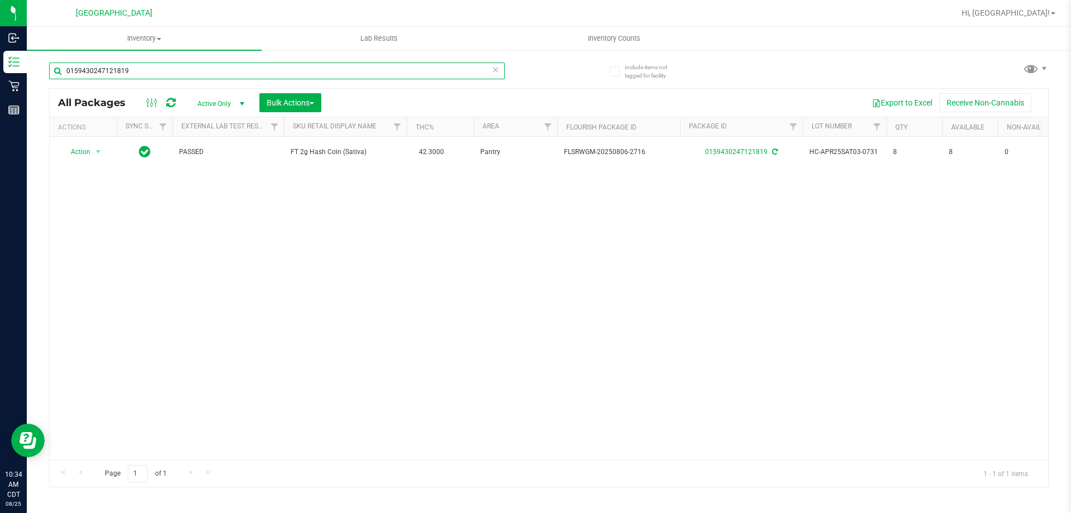
click at [242, 75] on input "0159430247121819" at bounding box center [277, 71] width 456 height 17
type input "4442129086844023"
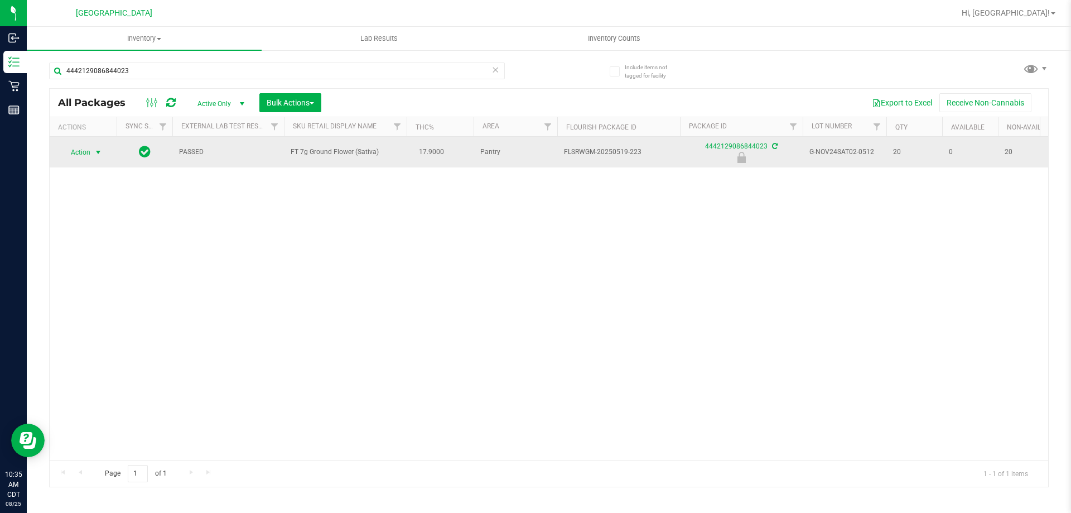
click at [86, 156] on span "Action" at bounding box center [76, 153] width 30 height 16
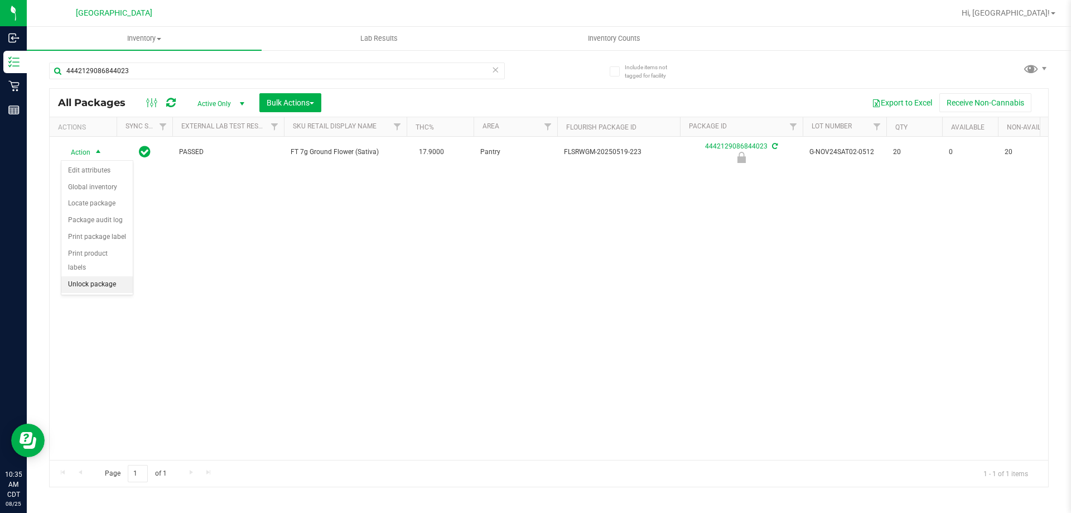
click at [74, 276] on li "Unlock package" at bounding box center [96, 284] width 71 height 17
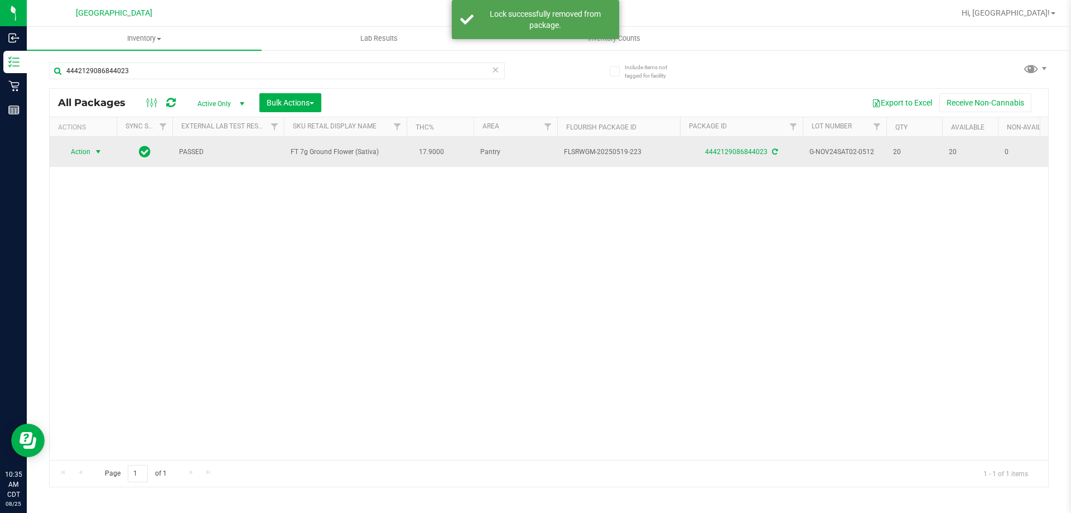
click at [98, 152] on span "select" at bounding box center [98, 151] width 9 height 9
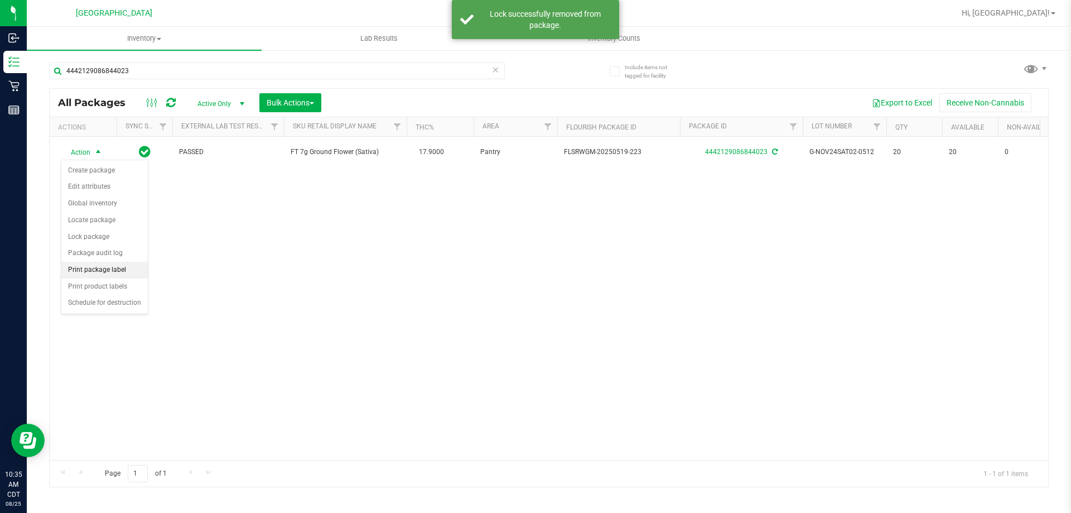
click at [100, 273] on li "Print package label" at bounding box center [104, 270] width 86 height 17
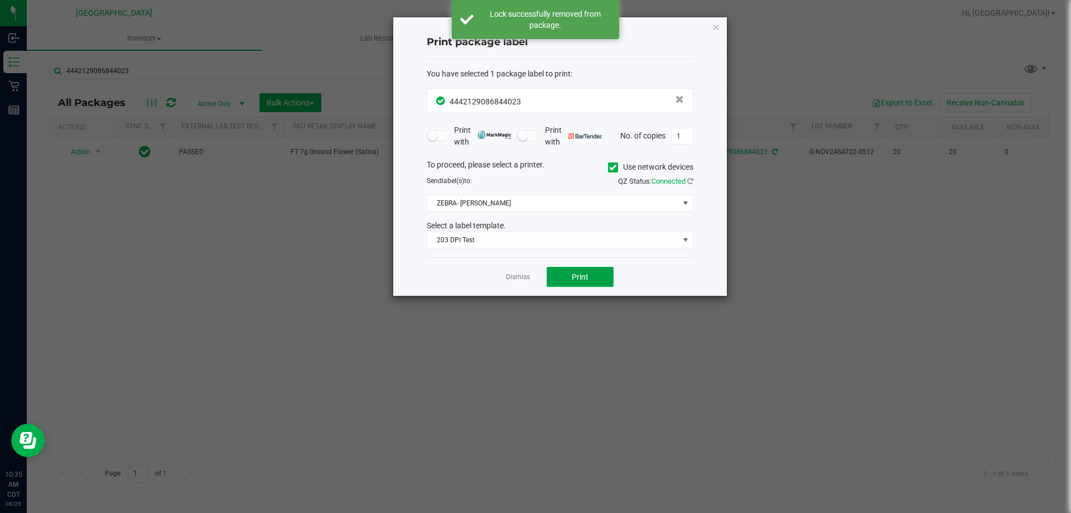
click at [567, 283] on button "Print" at bounding box center [580, 277] width 67 height 20
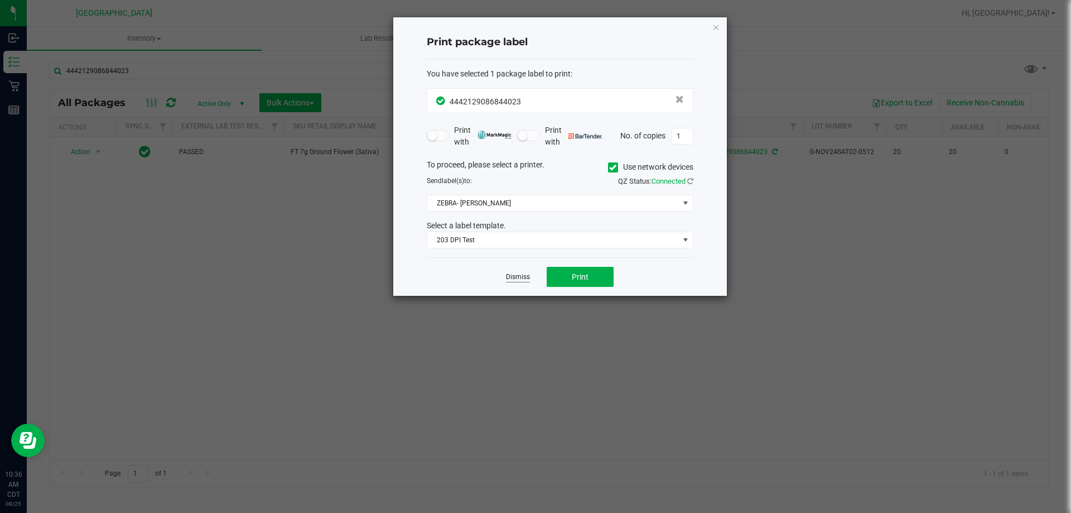
click at [523, 277] on link "Dismiss" at bounding box center [518, 276] width 24 height 9
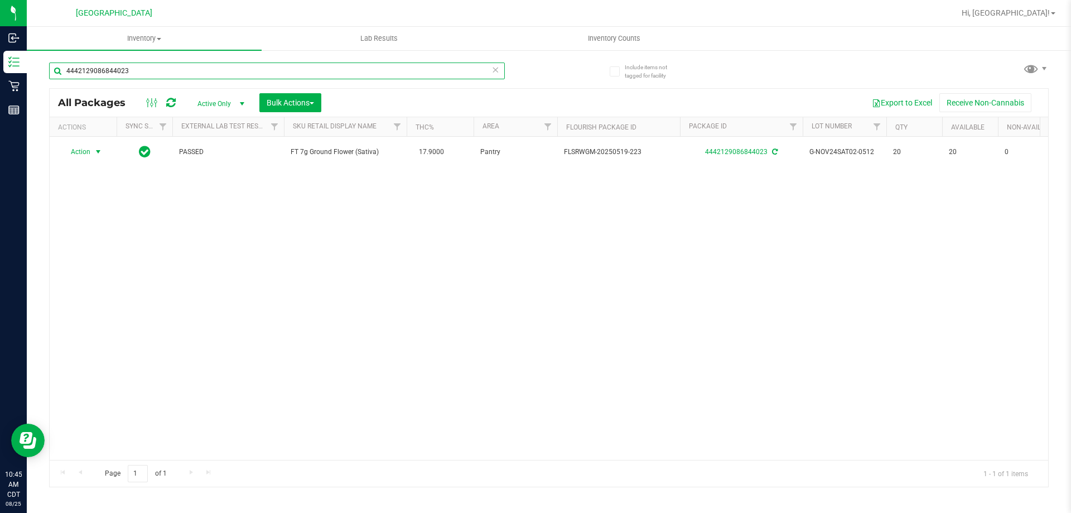
click at [195, 78] on input "4442129086844023" at bounding box center [277, 71] width 456 height 17
click at [196, 76] on input "4442129086844023" at bounding box center [277, 71] width 456 height 17
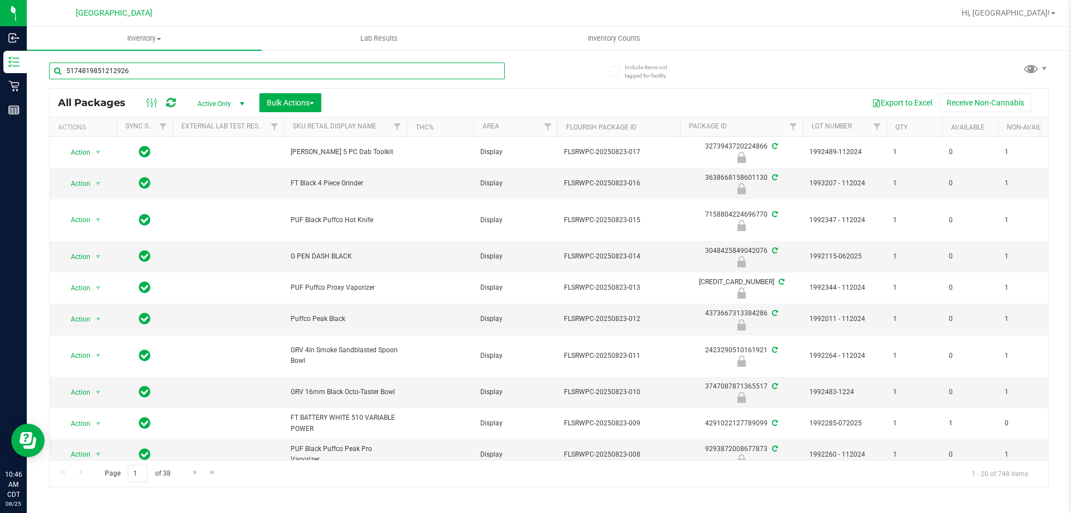
type input "5174819851212926"
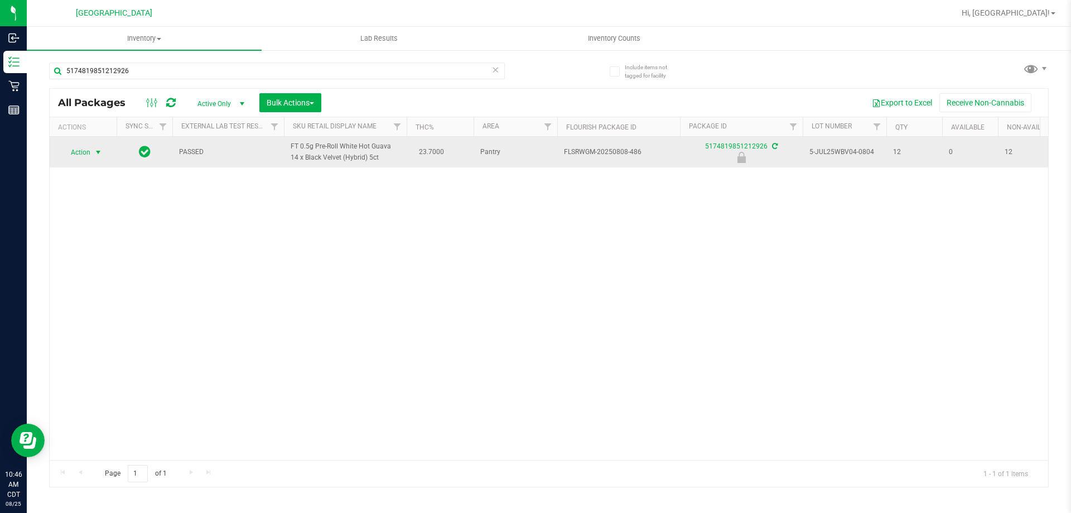
click at [94, 156] on span "select" at bounding box center [98, 152] width 9 height 9
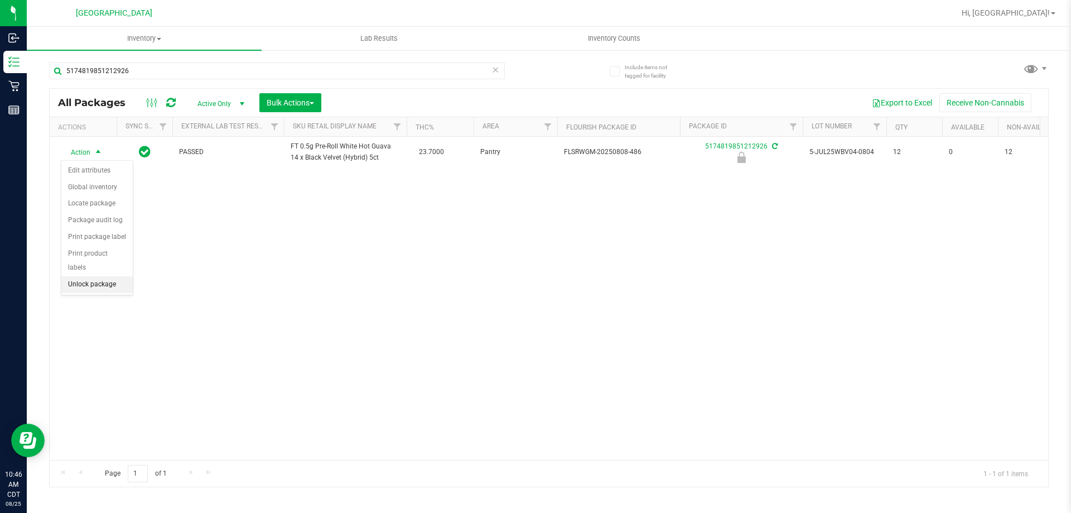
click at [102, 276] on li "Unlock package" at bounding box center [96, 284] width 71 height 17
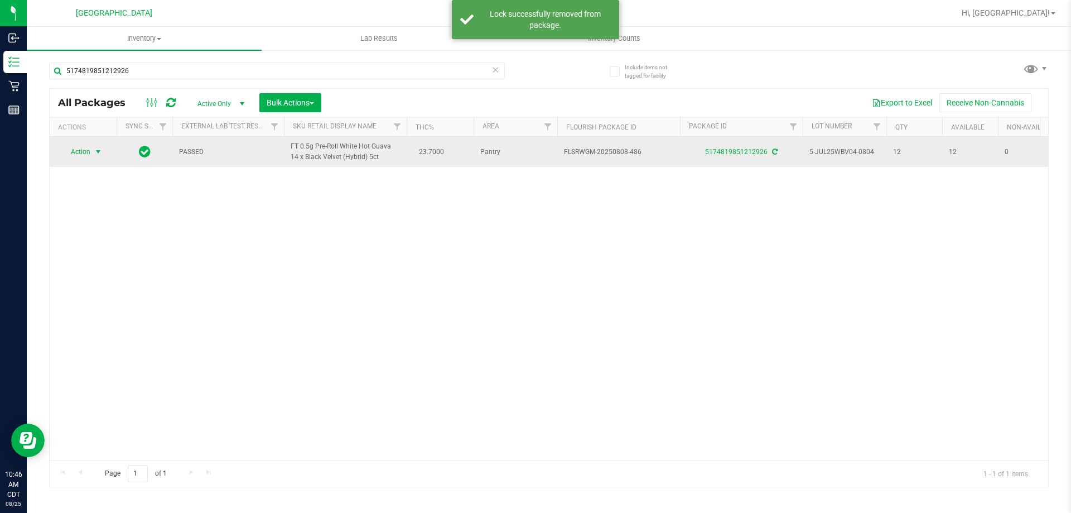
click at [100, 149] on span "select" at bounding box center [98, 151] width 9 height 9
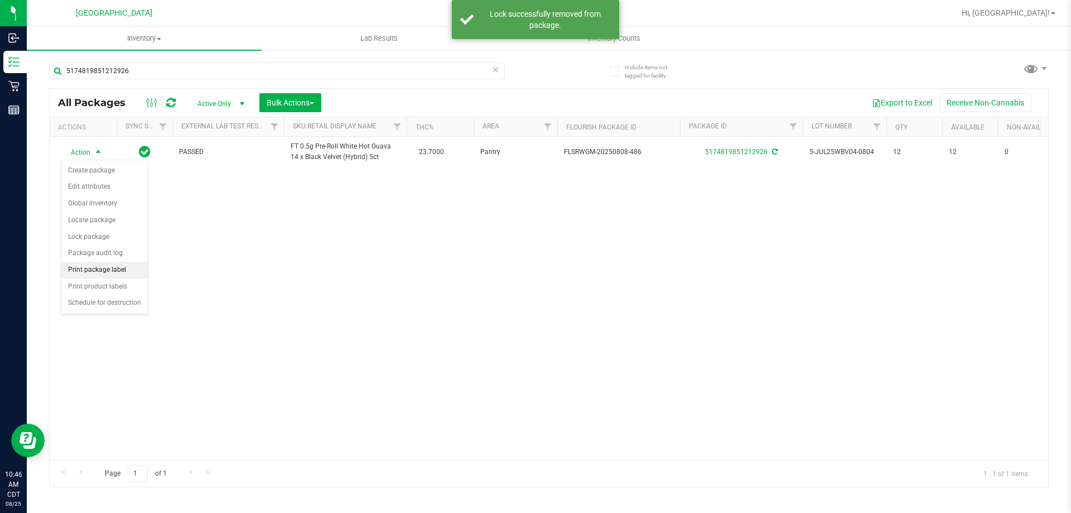
drag, startPoint x: 110, startPoint y: 267, endPoint x: 134, endPoint y: 264, distance: 24.2
click at [111, 267] on li "Print package label" at bounding box center [104, 270] width 86 height 17
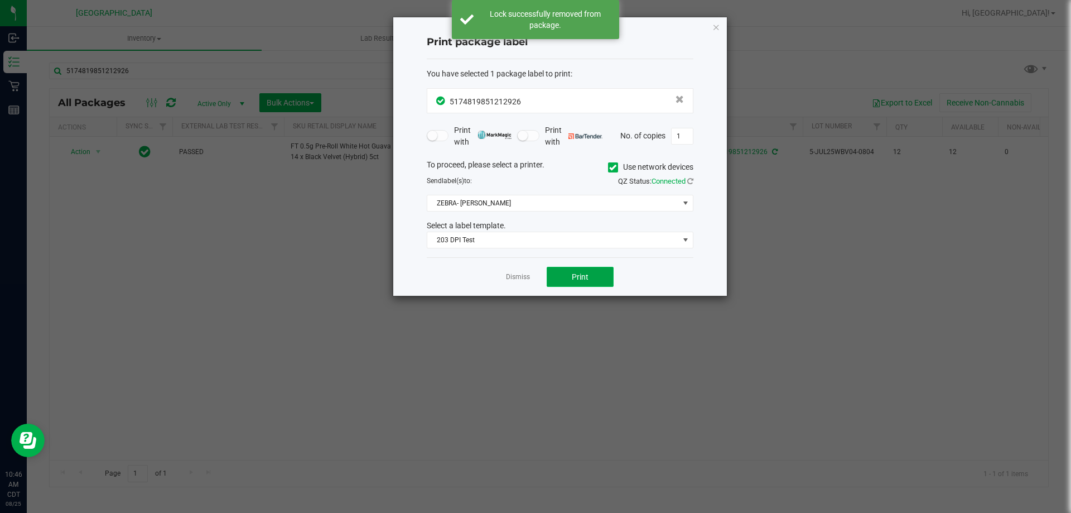
click at [574, 272] on span "Print" at bounding box center [580, 276] width 17 height 9
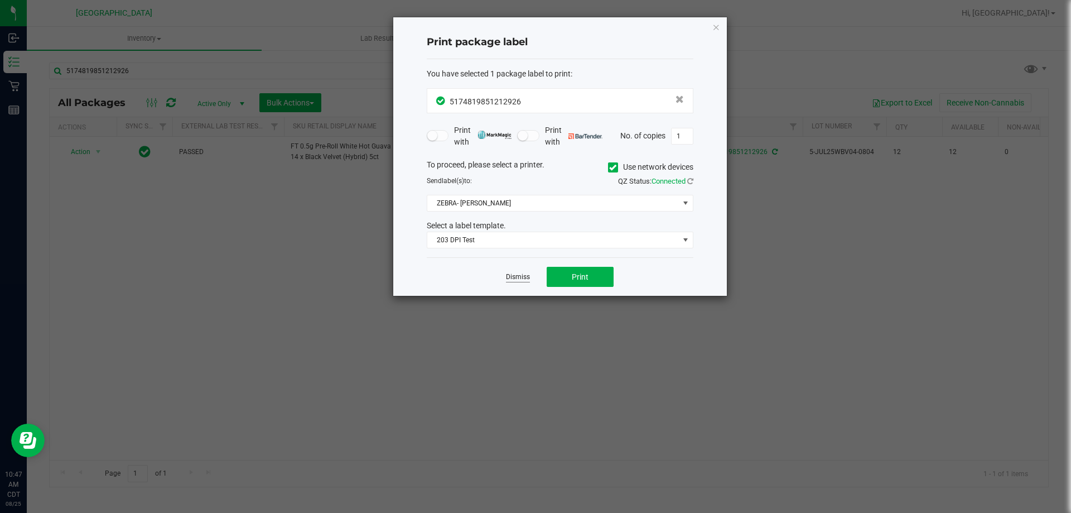
click at [513, 279] on link "Dismiss" at bounding box center [518, 276] width 24 height 9
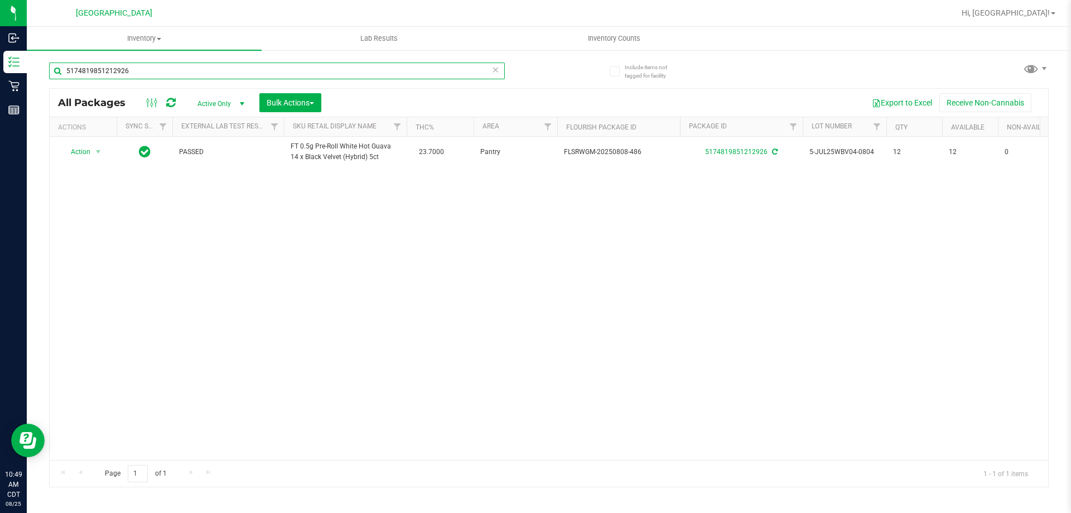
click at [180, 71] on input "5174819851212926" at bounding box center [277, 71] width 456 height 17
type input "9"
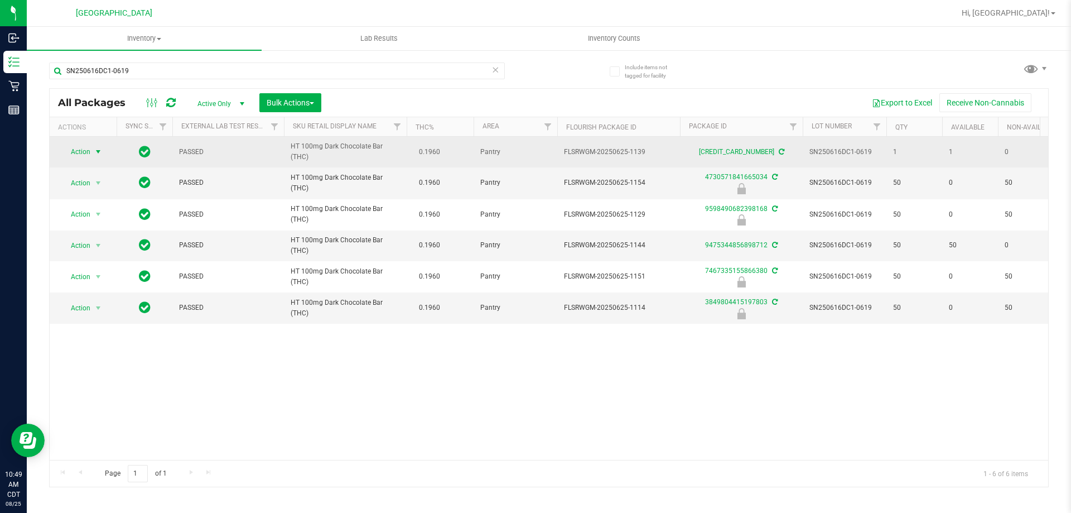
click at [97, 155] on span "select" at bounding box center [98, 151] width 9 height 9
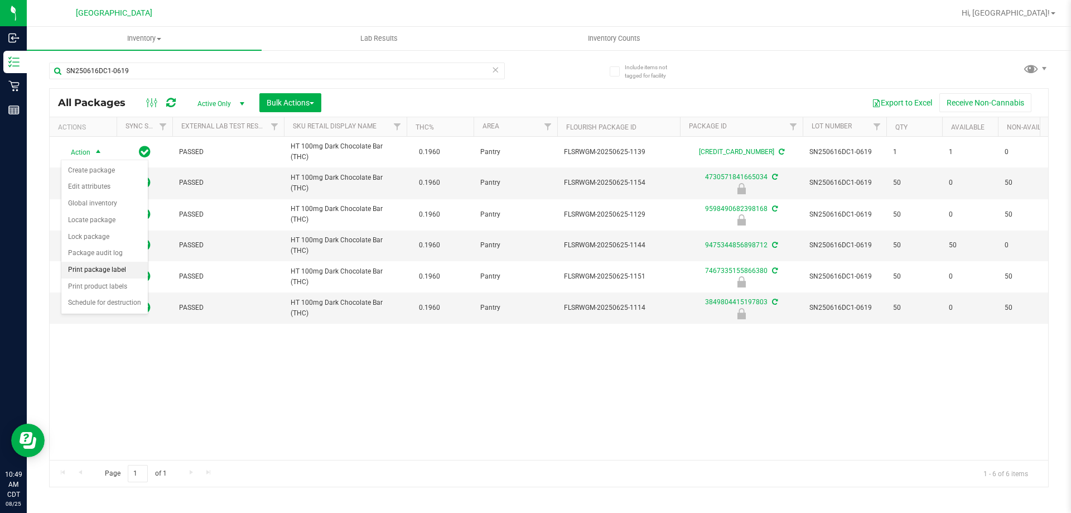
click at [113, 276] on li "Print package label" at bounding box center [104, 270] width 86 height 17
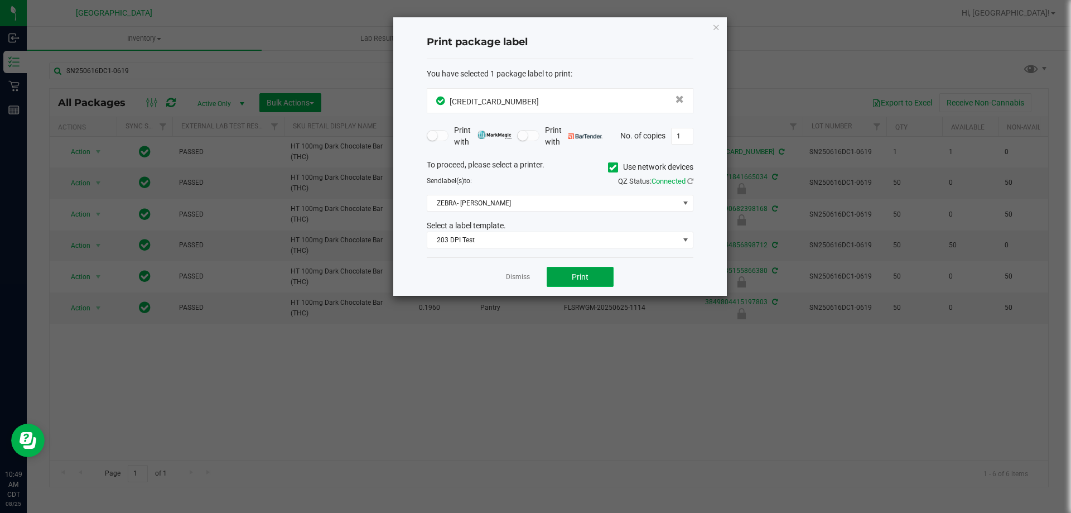
click at [564, 271] on button "Print" at bounding box center [580, 277] width 67 height 20
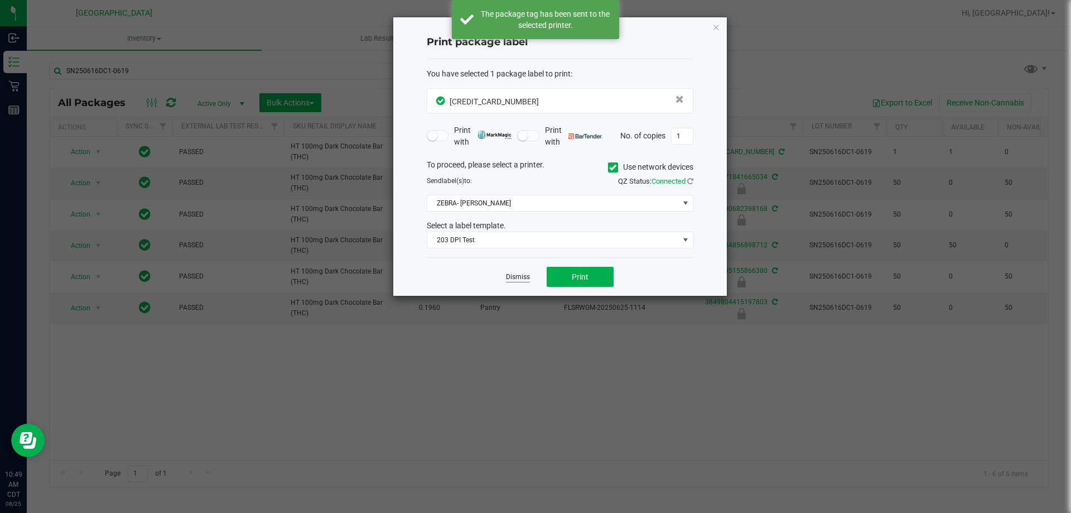
click at [523, 282] on link "Dismiss" at bounding box center [518, 276] width 24 height 9
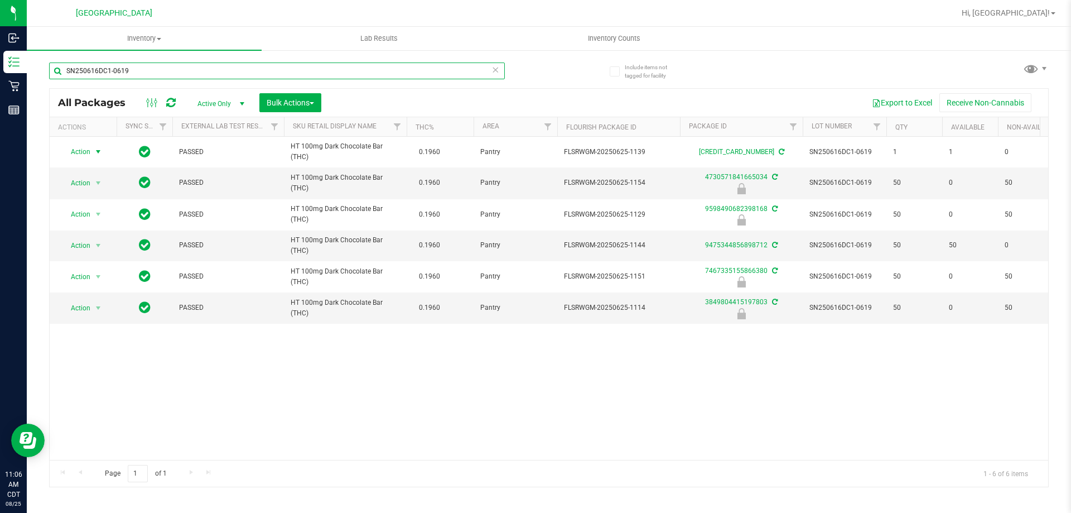
click at [225, 64] on input "SN250616DC1-0619" at bounding box center [277, 71] width 456 height 17
type input "S"
type input "0626565140341825"
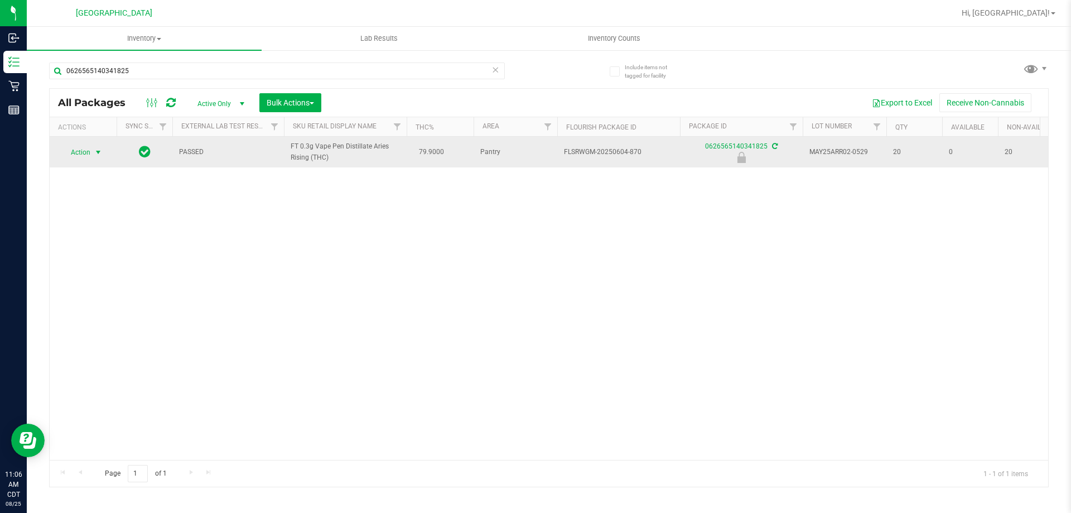
click at [103, 153] on span "select" at bounding box center [98, 152] width 9 height 9
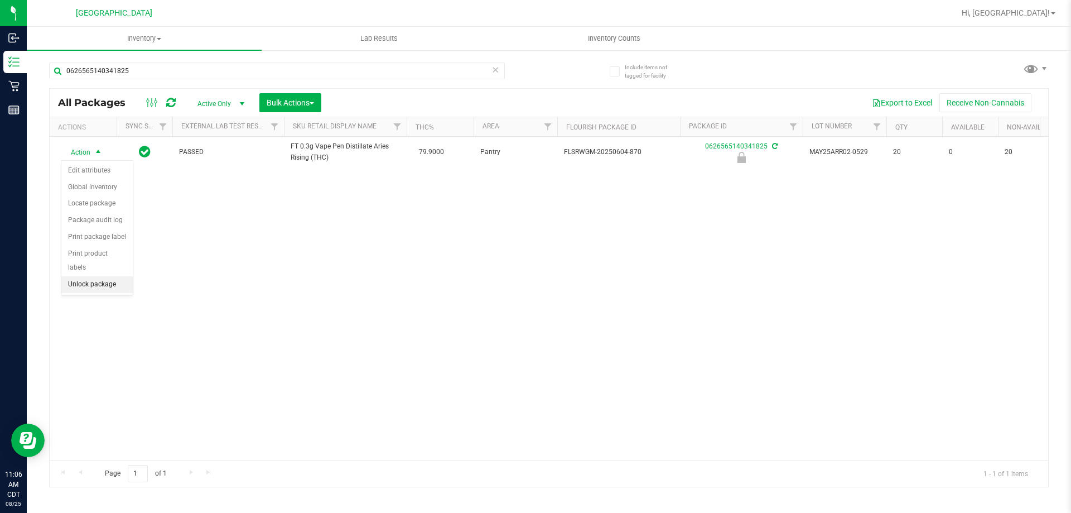
click at [107, 276] on li "Unlock package" at bounding box center [96, 284] width 71 height 17
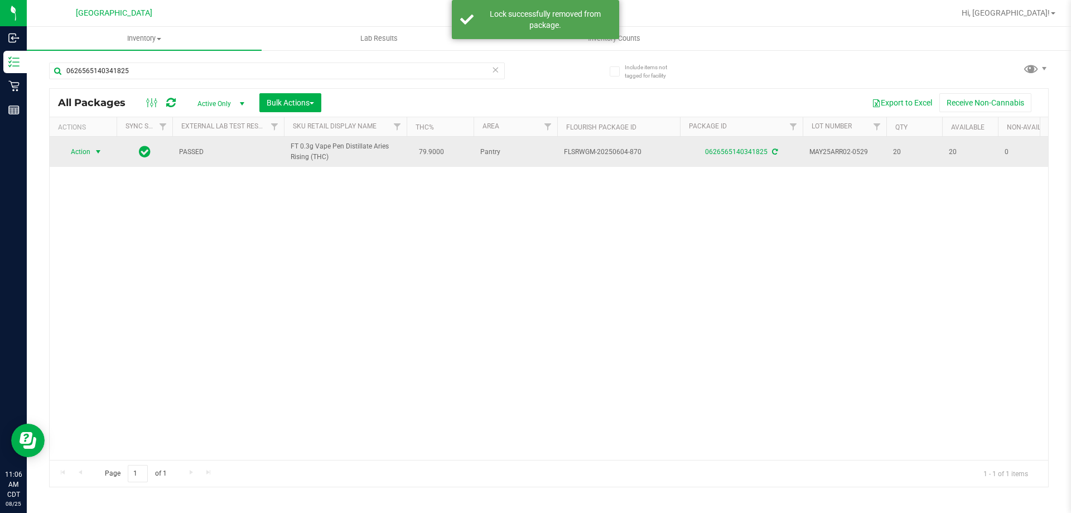
click at [94, 152] on span "select" at bounding box center [98, 151] width 9 height 9
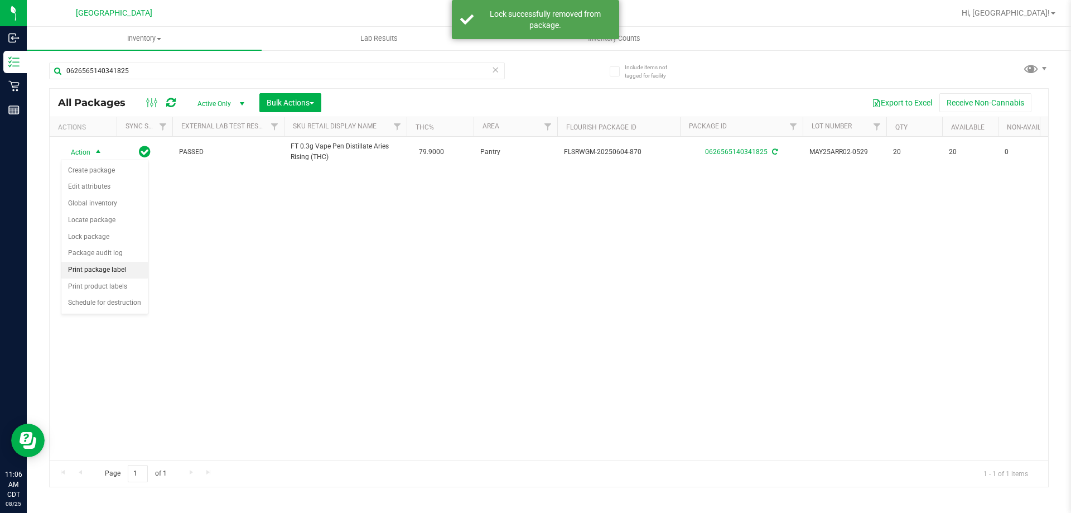
click at [84, 272] on li "Print package label" at bounding box center [104, 270] width 86 height 17
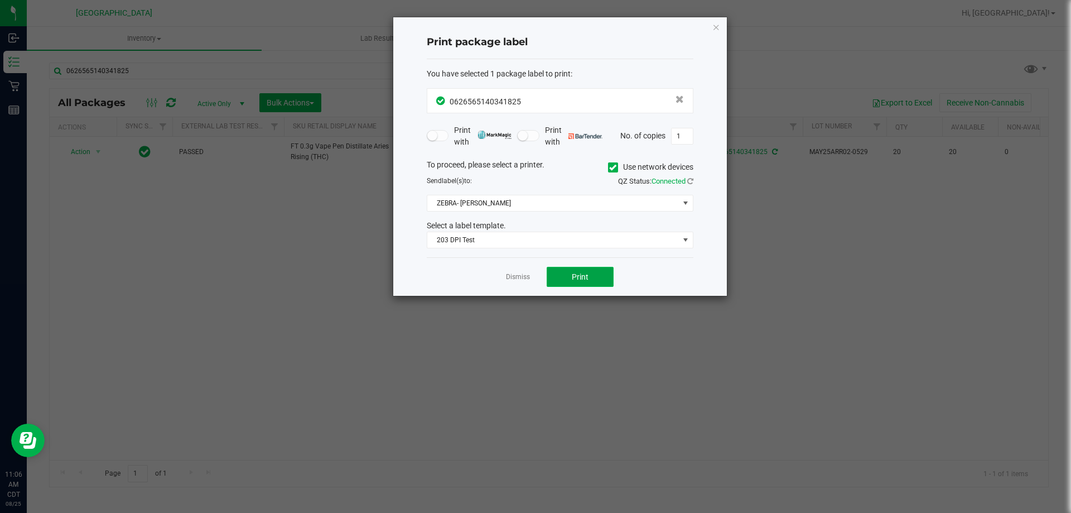
click at [560, 276] on button "Print" at bounding box center [580, 277] width 67 height 20
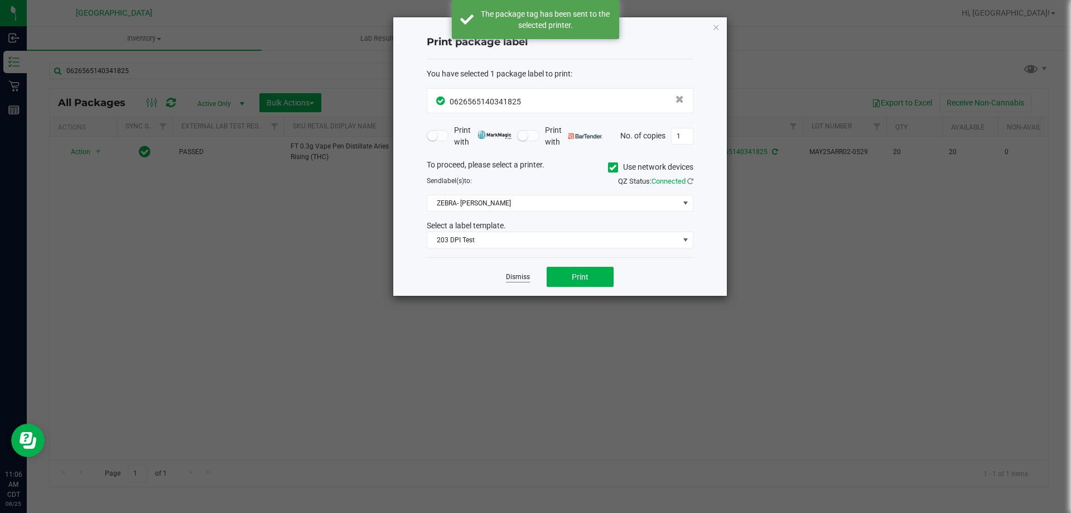
click at [508, 281] on link "Dismiss" at bounding box center [518, 276] width 24 height 9
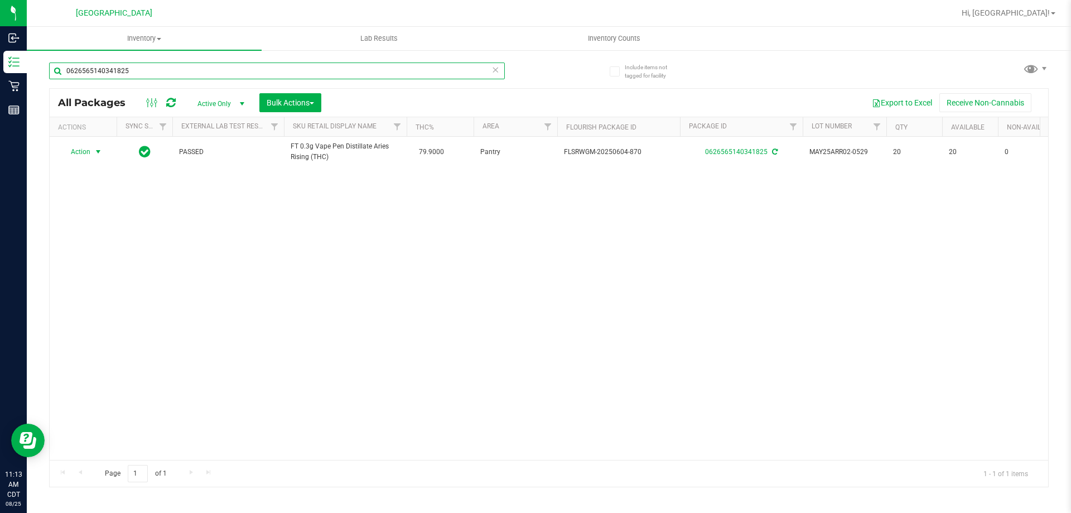
click at [170, 72] on input "0626565140341825" at bounding box center [277, 71] width 456 height 17
type input "5011473426094979"
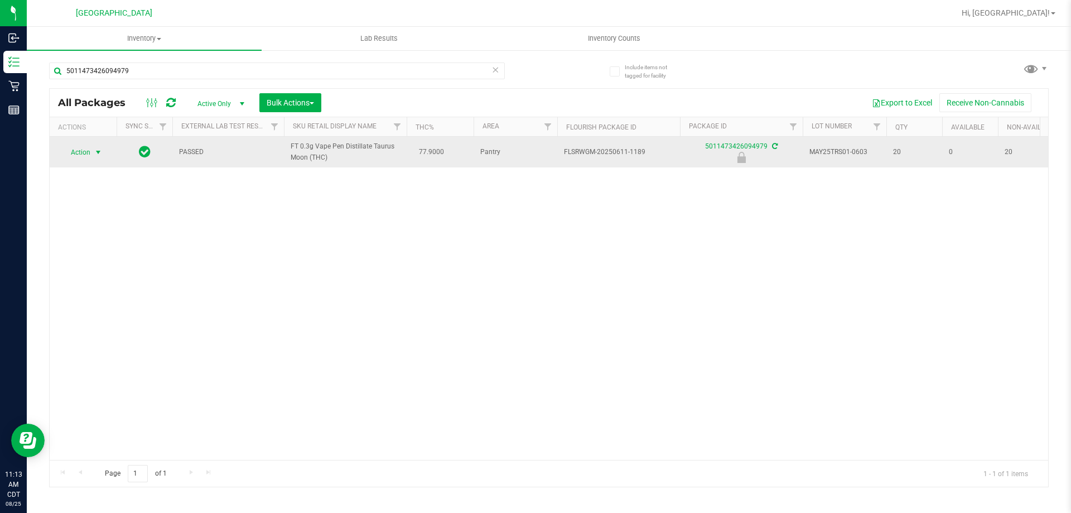
click at [99, 156] on span "select" at bounding box center [98, 152] width 9 height 9
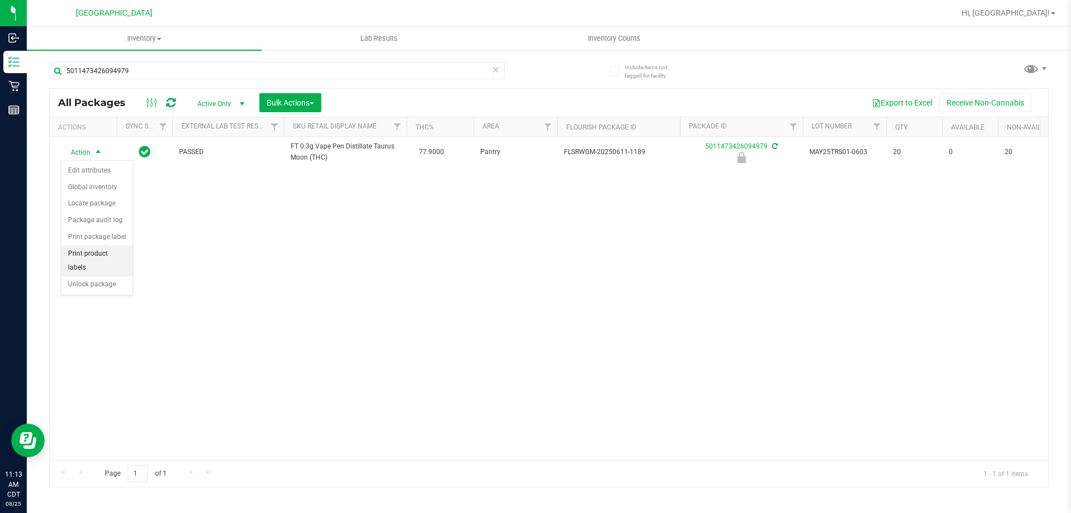
click at [101, 261] on li "Print product labels" at bounding box center [96, 261] width 71 height 31
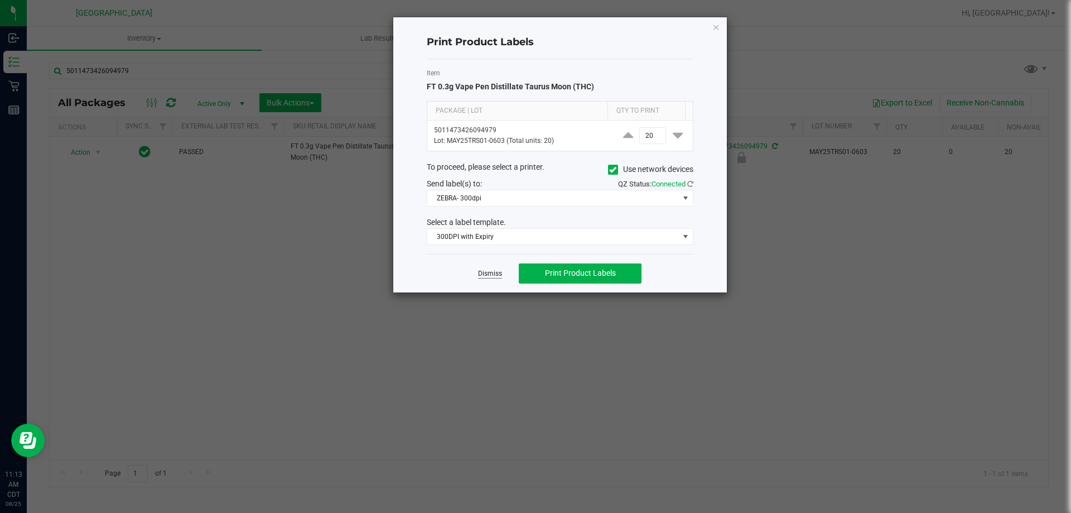
click at [483, 276] on link "Dismiss" at bounding box center [490, 273] width 24 height 9
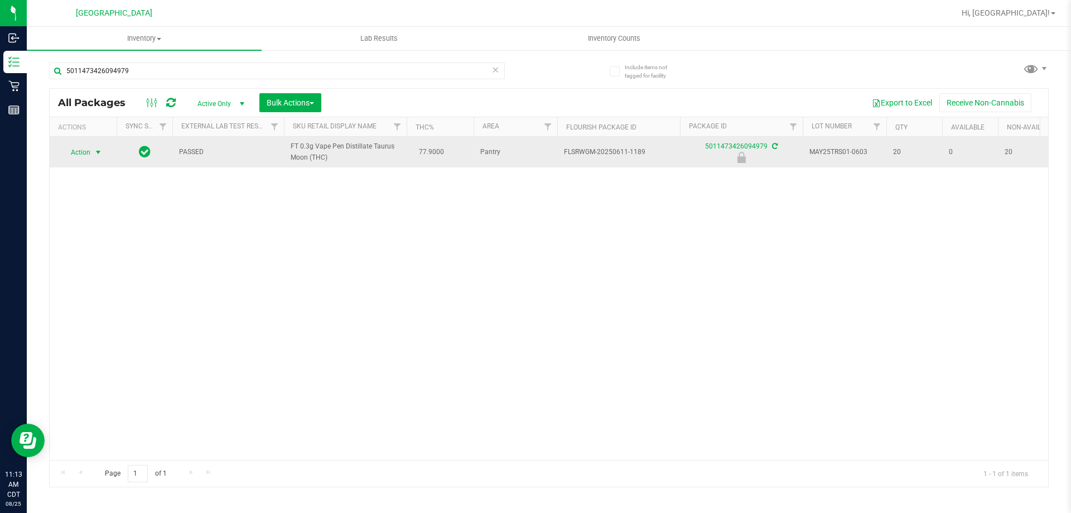
click at [97, 153] on span "select" at bounding box center [98, 152] width 9 height 9
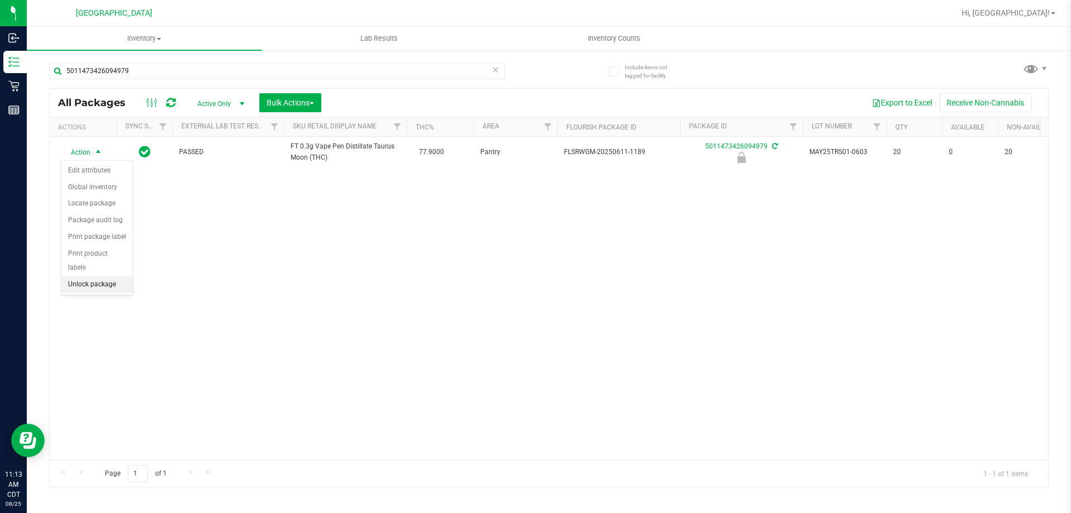
click at [103, 276] on li "Unlock package" at bounding box center [96, 284] width 71 height 17
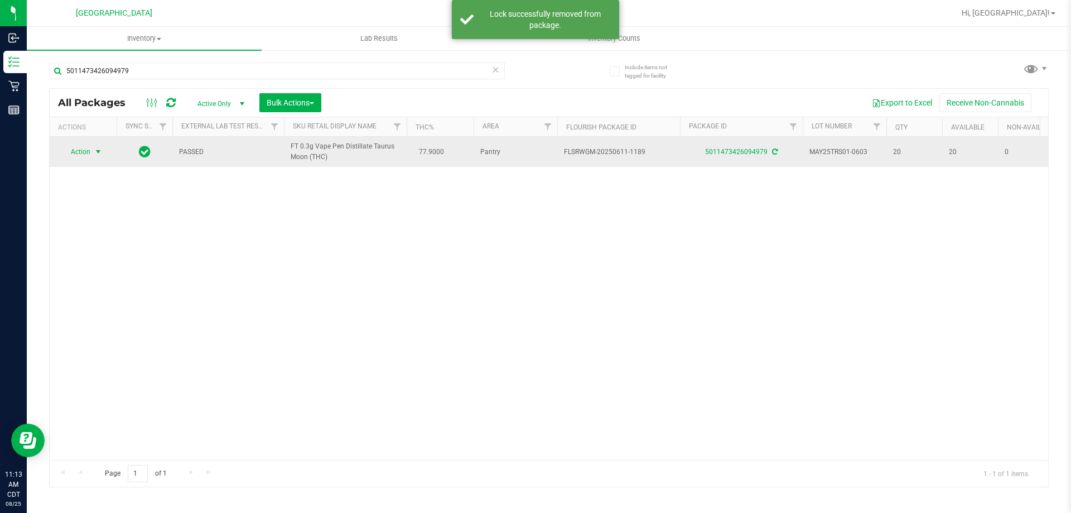
click at [100, 155] on span "select" at bounding box center [98, 151] width 9 height 9
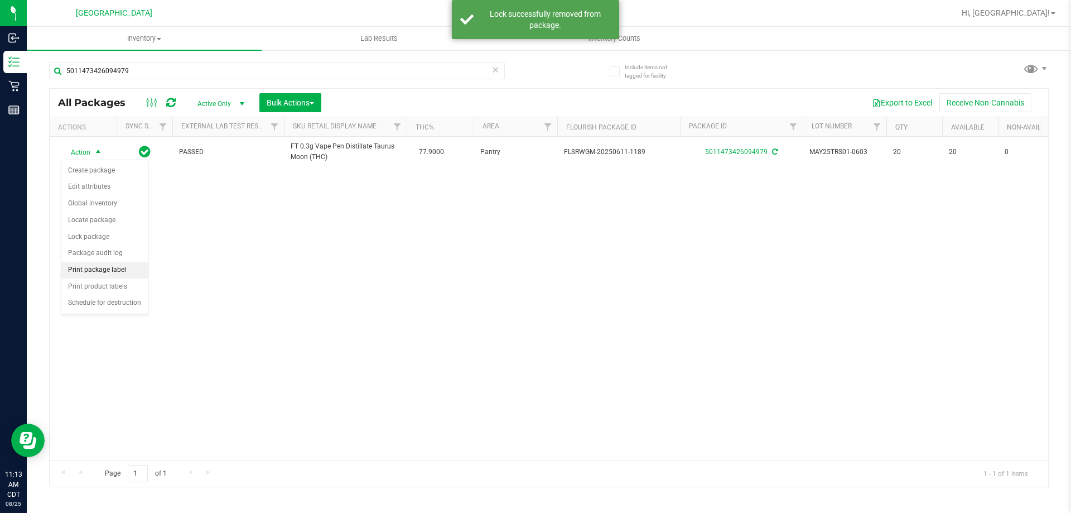
click at [109, 273] on li "Print package label" at bounding box center [104, 270] width 86 height 17
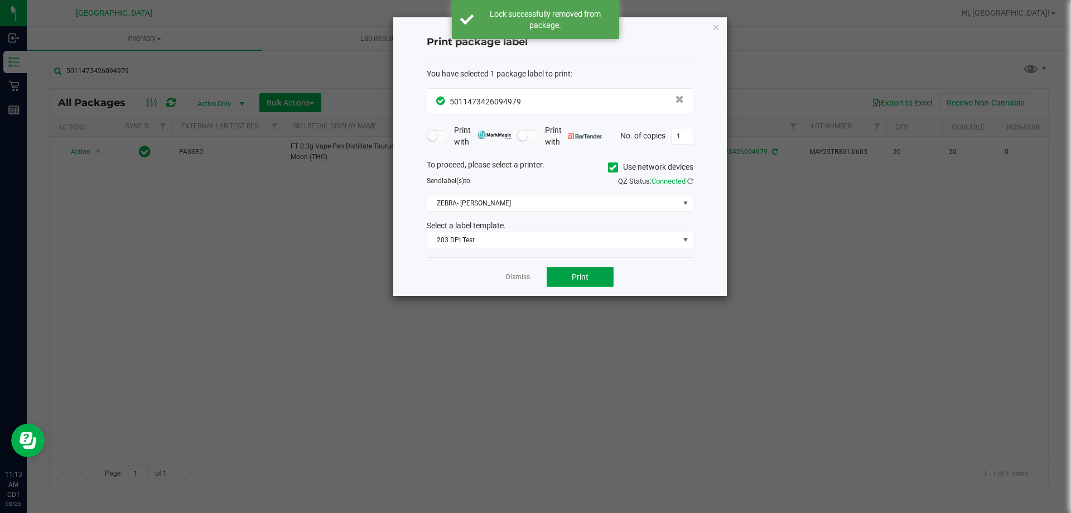
click at [565, 285] on button "Print" at bounding box center [580, 277] width 67 height 20
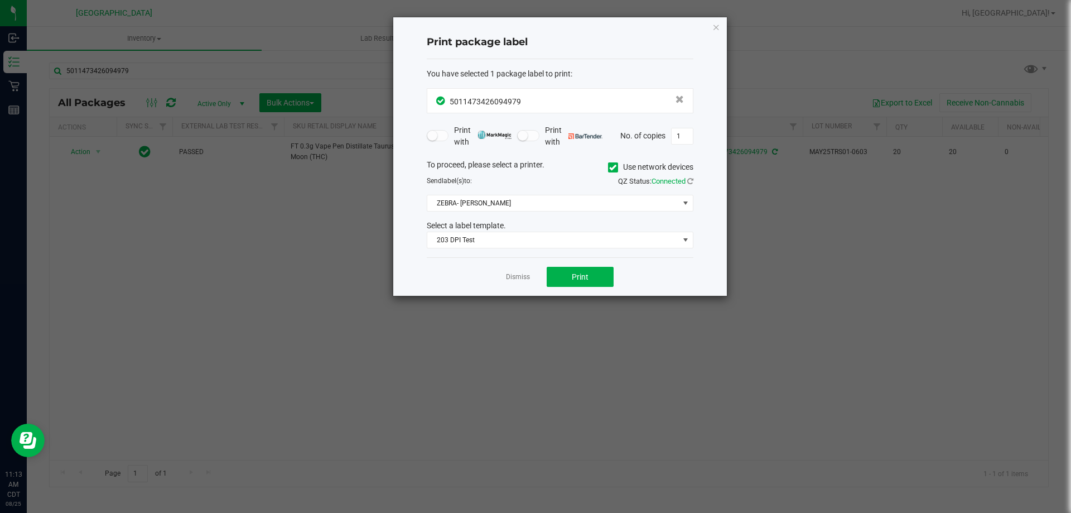
click at [515, 276] on link "Dismiss" at bounding box center [518, 276] width 24 height 9
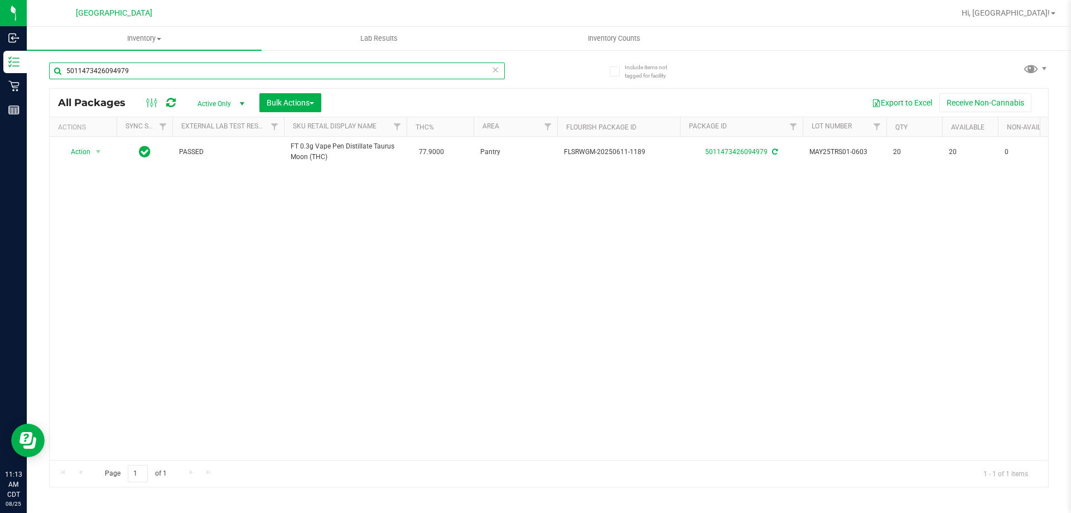
click at [182, 65] on input "5011473426094979" at bounding box center [277, 71] width 456 height 17
type input "4202099168897083"
click at [228, 70] on input "4202099168897083" at bounding box center [277, 71] width 456 height 17
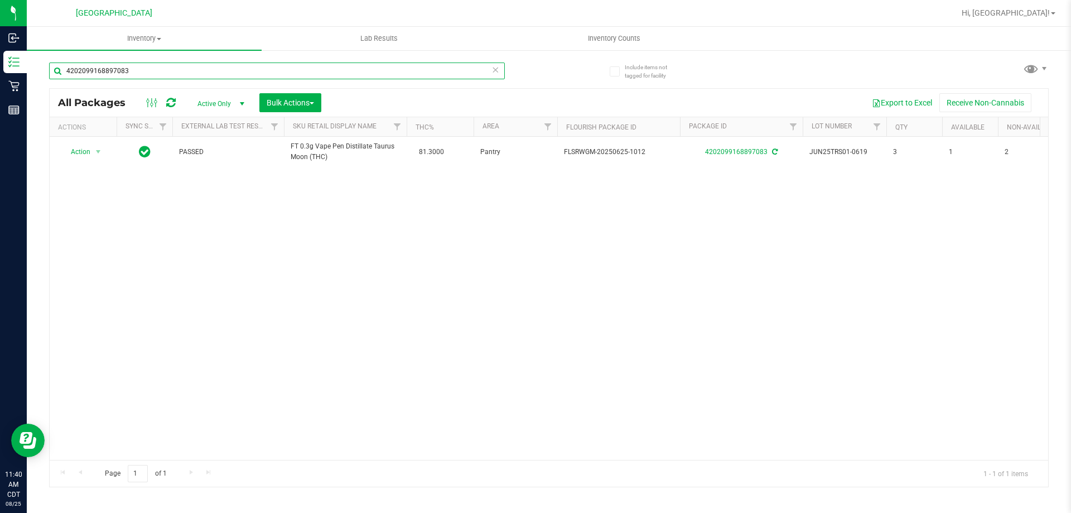
click at [228, 70] on input "4202099168897083" at bounding box center [277, 71] width 456 height 17
type input "1996704943948335"
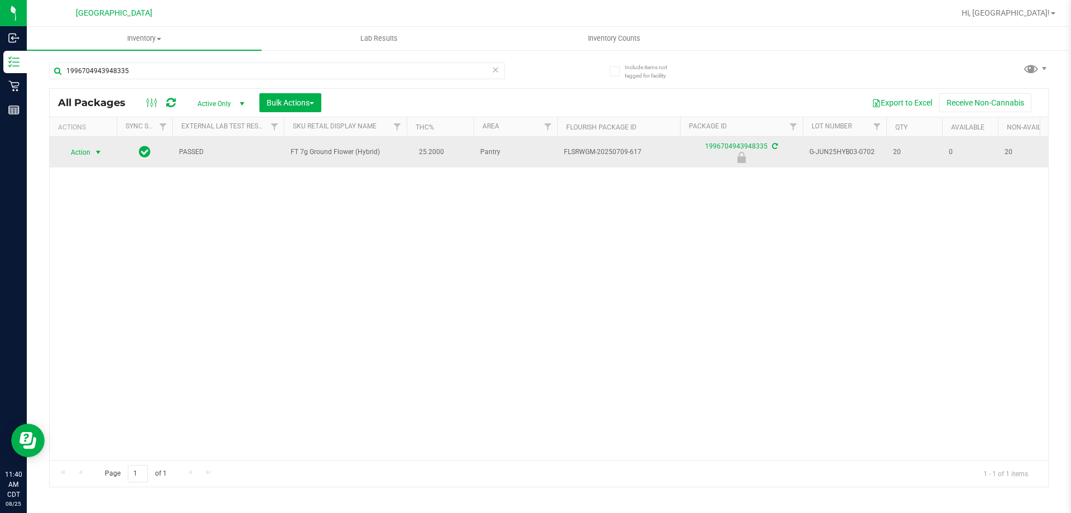
click at [85, 150] on span "Action" at bounding box center [76, 153] width 30 height 16
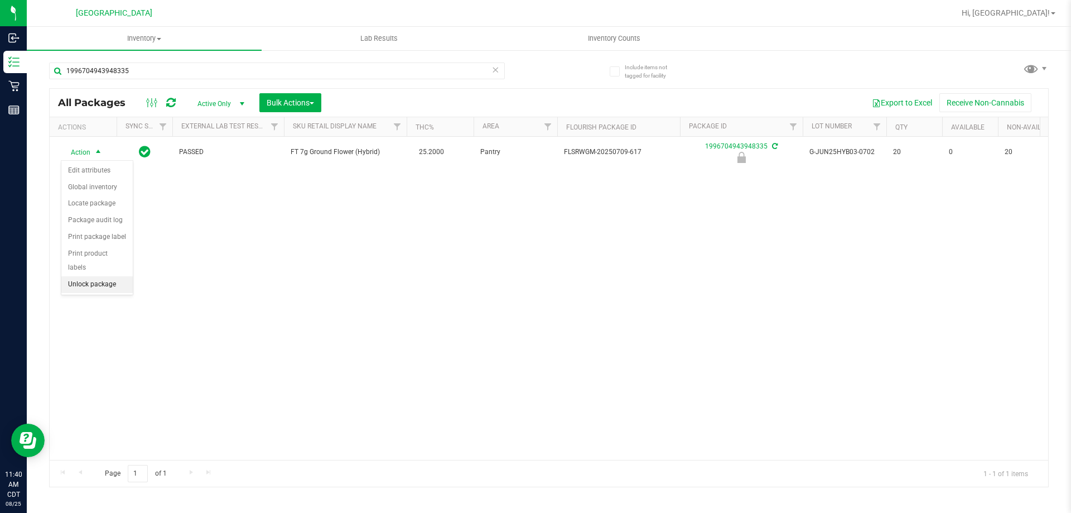
click at [86, 276] on li "Unlock package" at bounding box center [96, 284] width 71 height 17
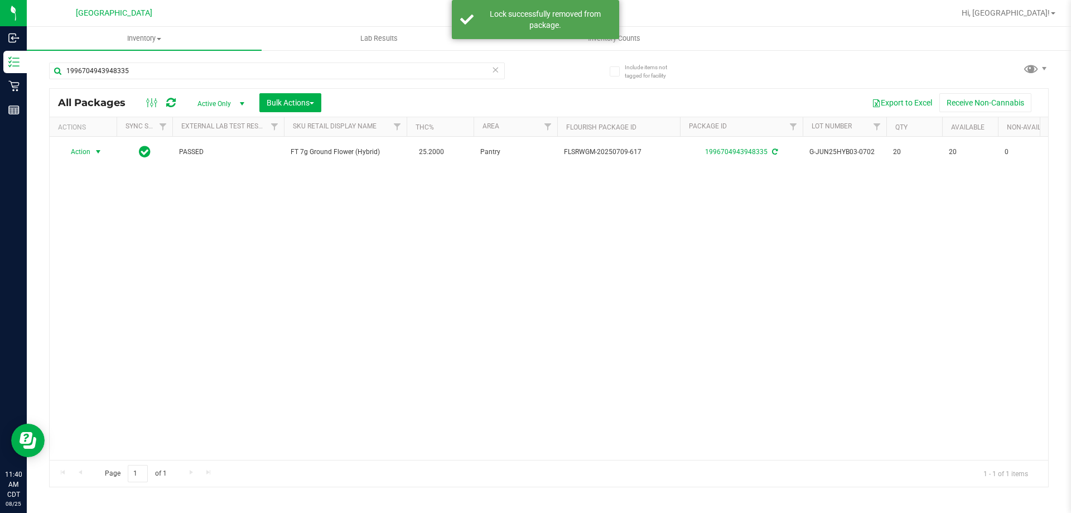
click at [98, 153] on span "select" at bounding box center [98, 151] width 9 height 9
click at [102, 264] on li "Print package label" at bounding box center [104, 270] width 86 height 17
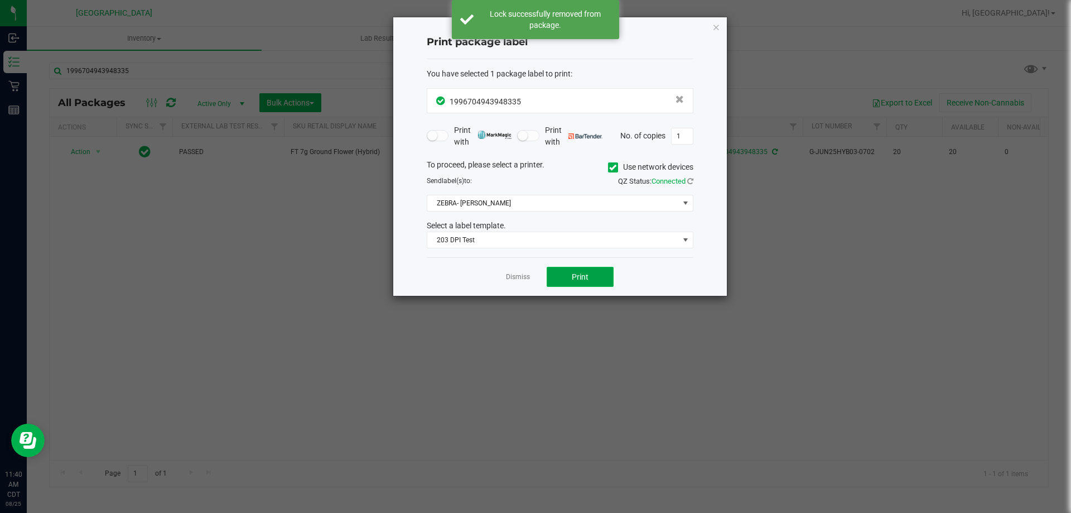
click at [569, 273] on button "Print" at bounding box center [580, 277] width 67 height 20
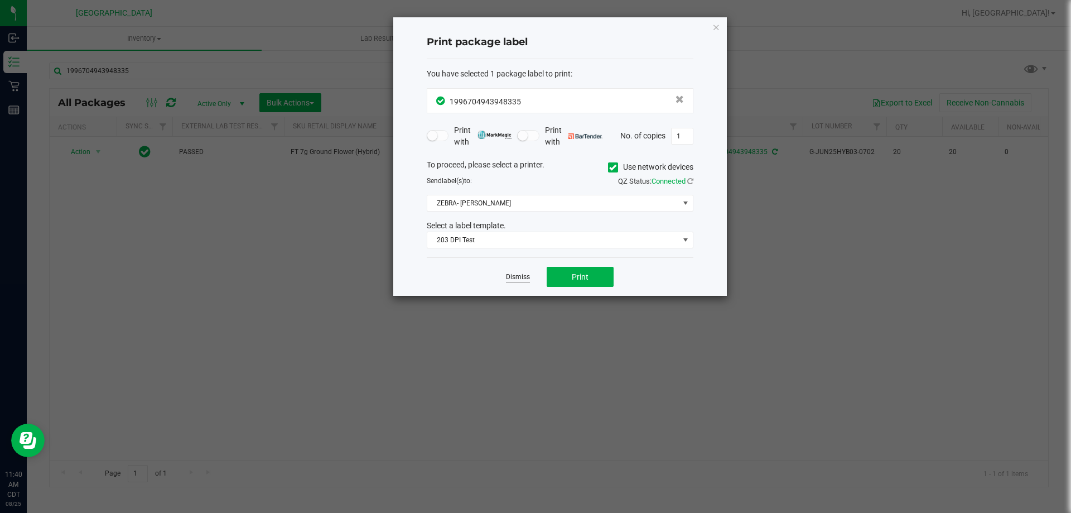
click at [514, 277] on link "Dismiss" at bounding box center [518, 276] width 24 height 9
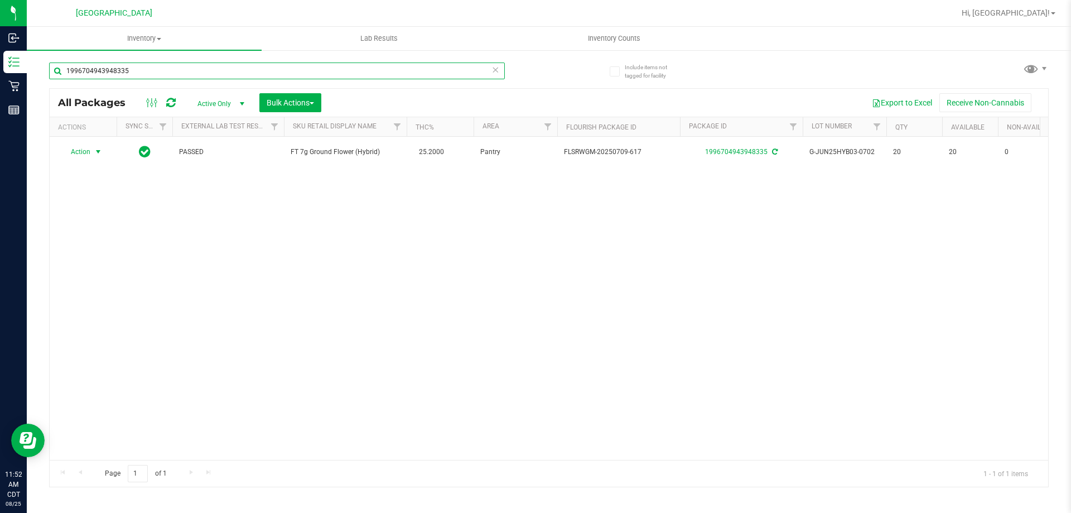
click at [233, 76] on input "1996704943948335" at bounding box center [277, 71] width 456 height 17
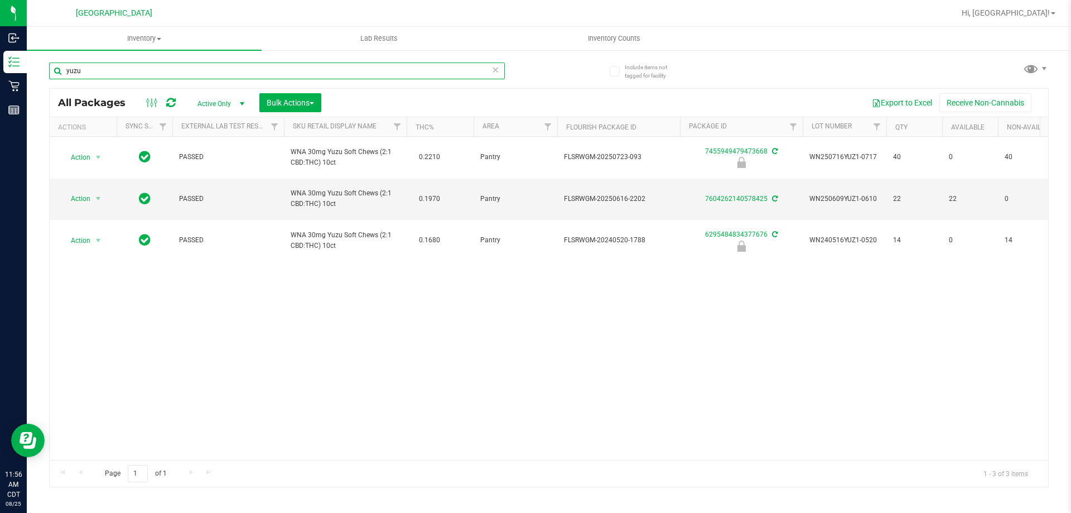
type input "yuzu"
click at [215, 71] on input "yuzu" at bounding box center [277, 71] width 456 height 17
type input "3162841420653490"
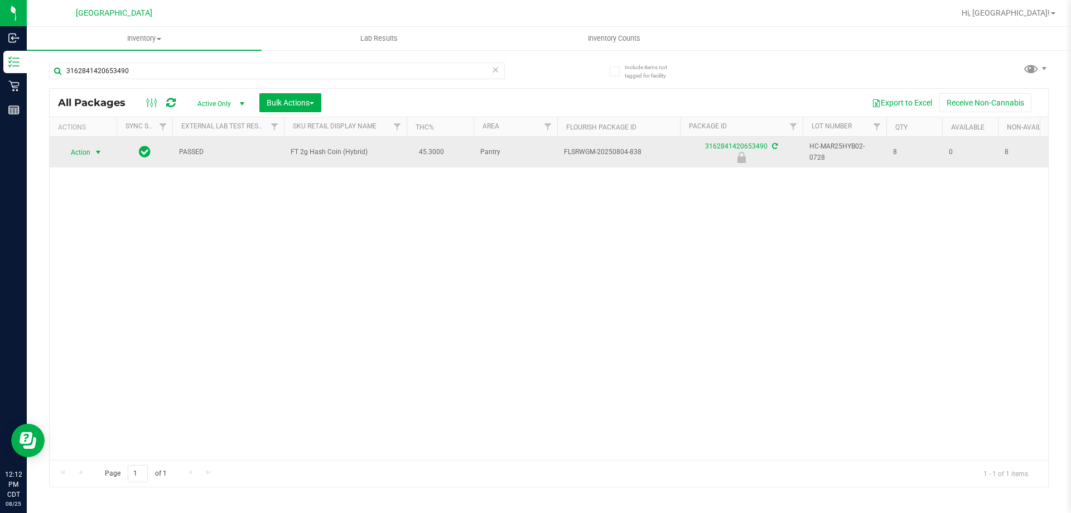
click at [92, 153] on span "select" at bounding box center [99, 153] width 14 height 16
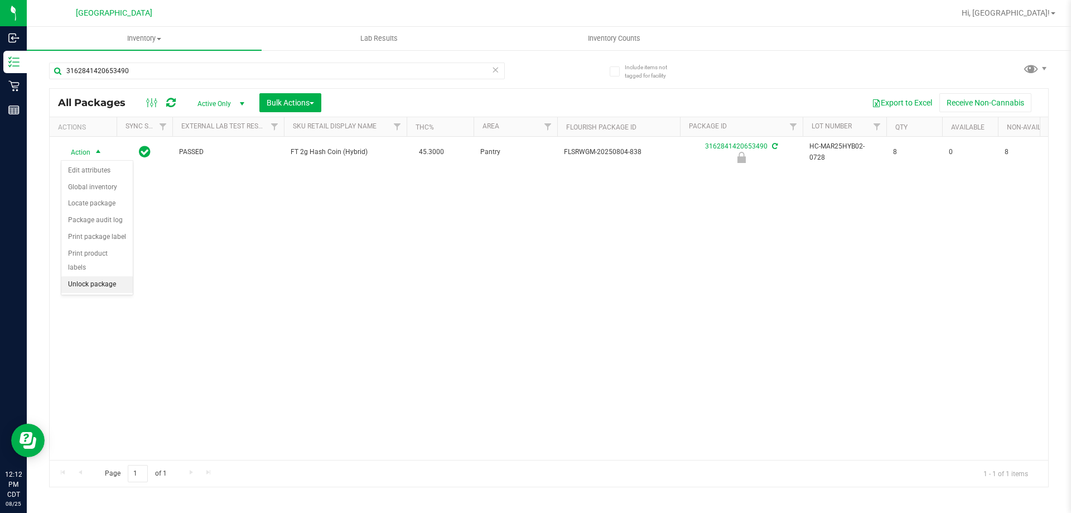
click at [97, 276] on li "Unlock package" at bounding box center [96, 284] width 71 height 17
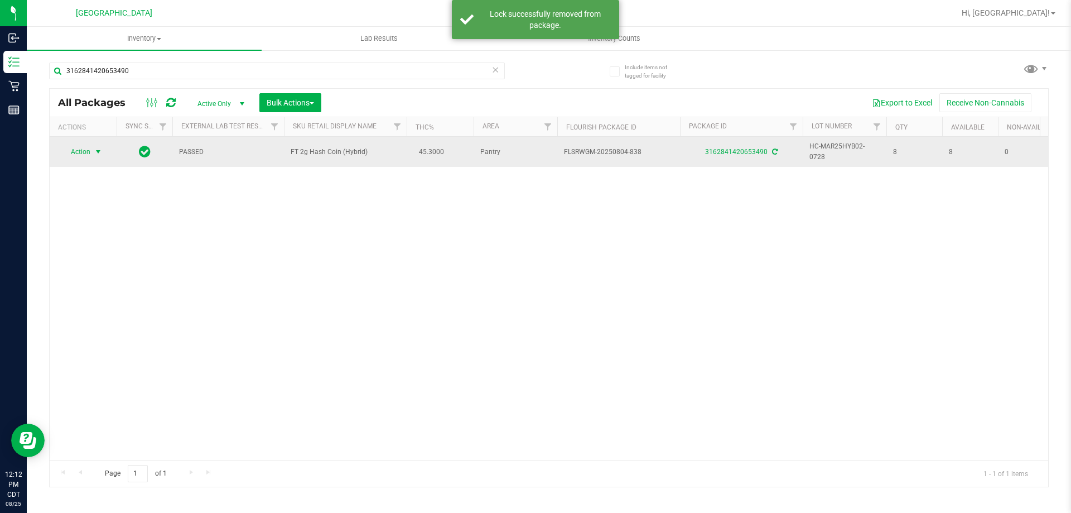
click at [99, 155] on span "select" at bounding box center [99, 152] width 14 height 16
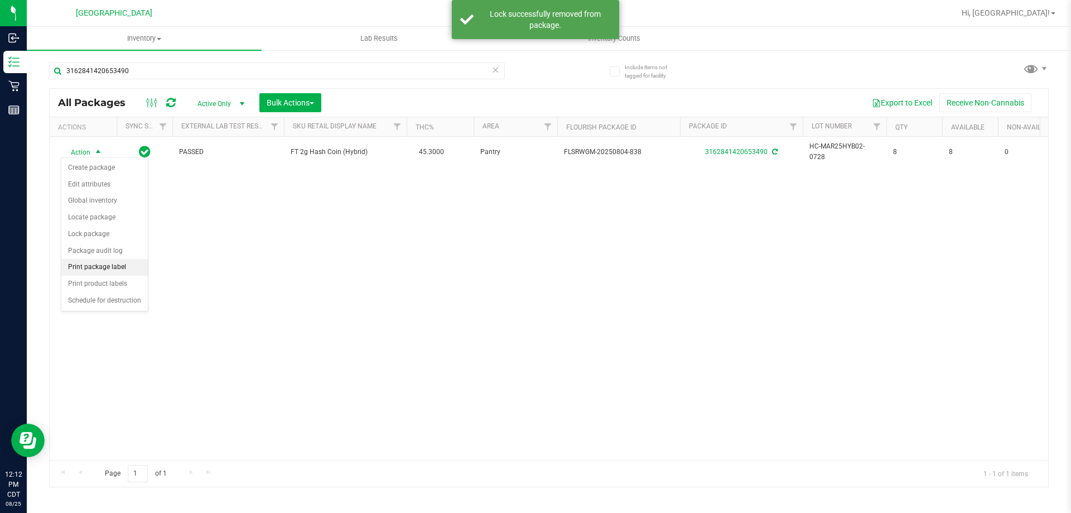
click at [95, 261] on li "Print package label" at bounding box center [104, 267] width 86 height 17
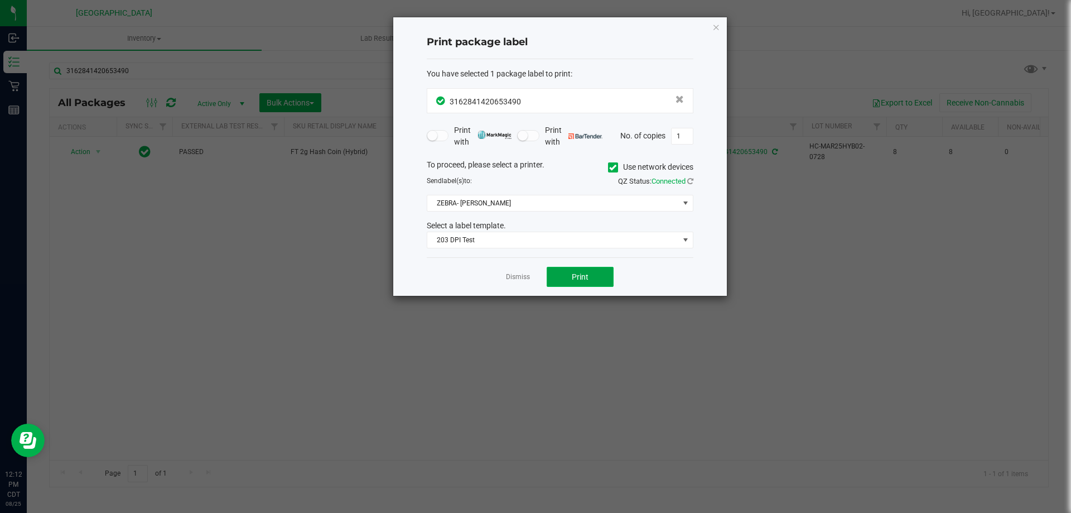
click at [609, 278] on button "Print" at bounding box center [580, 277] width 67 height 20
click at [510, 275] on link "Dismiss" at bounding box center [518, 276] width 24 height 9
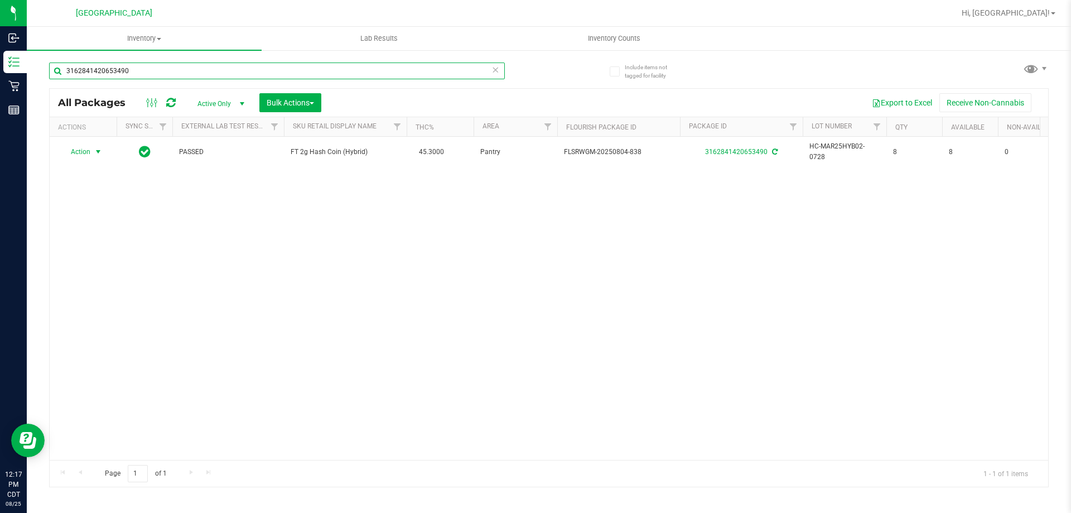
click at [191, 69] on input "3162841420653490" at bounding box center [277, 71] width 456 height 17
type input "8961786271092014"
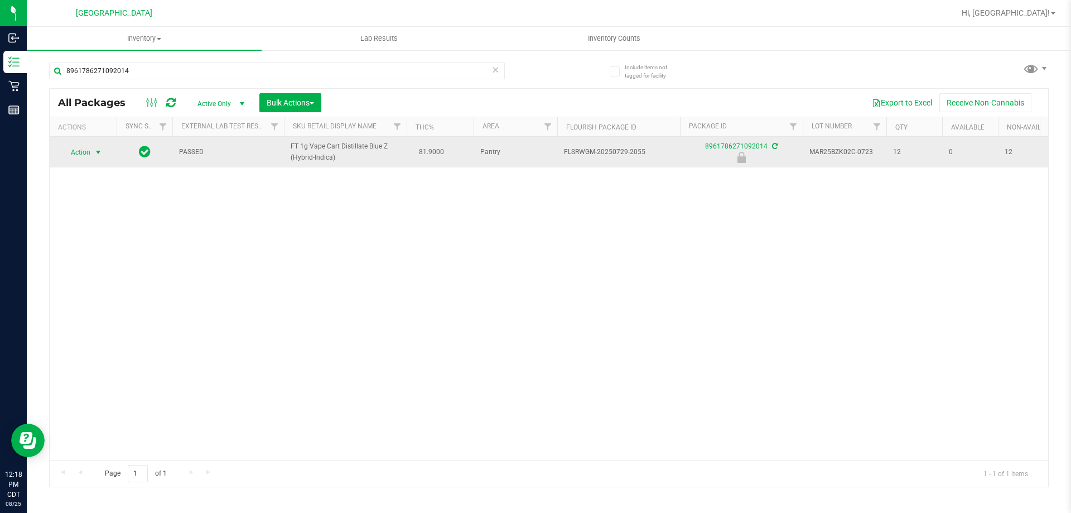
click at [97, 152] on span "select" at bounding box center [98, 152] width 9 height 9
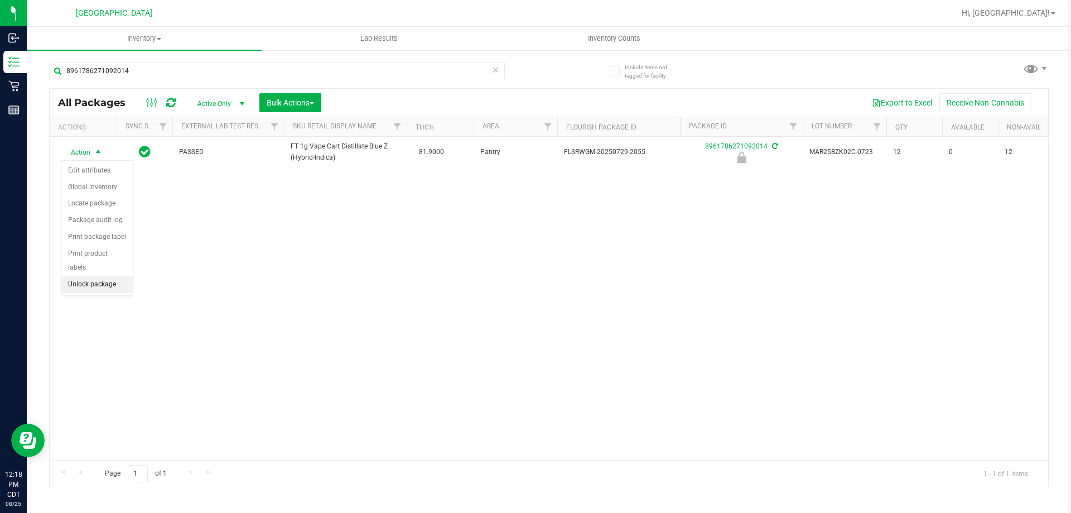
click at [94, 276] on li "Unlock package" at bounding box center [96, 284] width 71 height 17
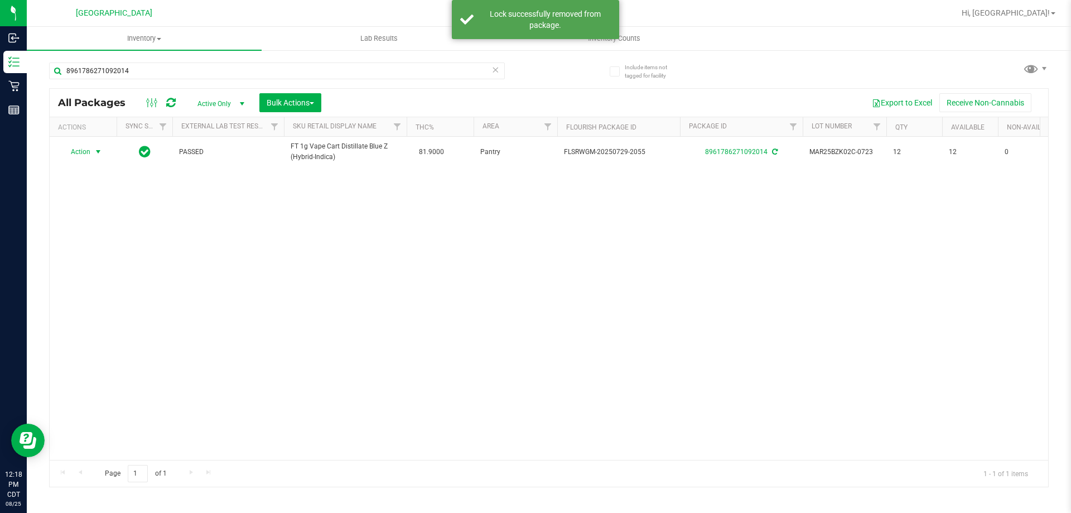
click at [92, 152] on span "select" at bounding box center [99, 152] width 14 height 16
click at [104, 264] on li "Print package label" at bounding box center [104, 270] width 86 height 17
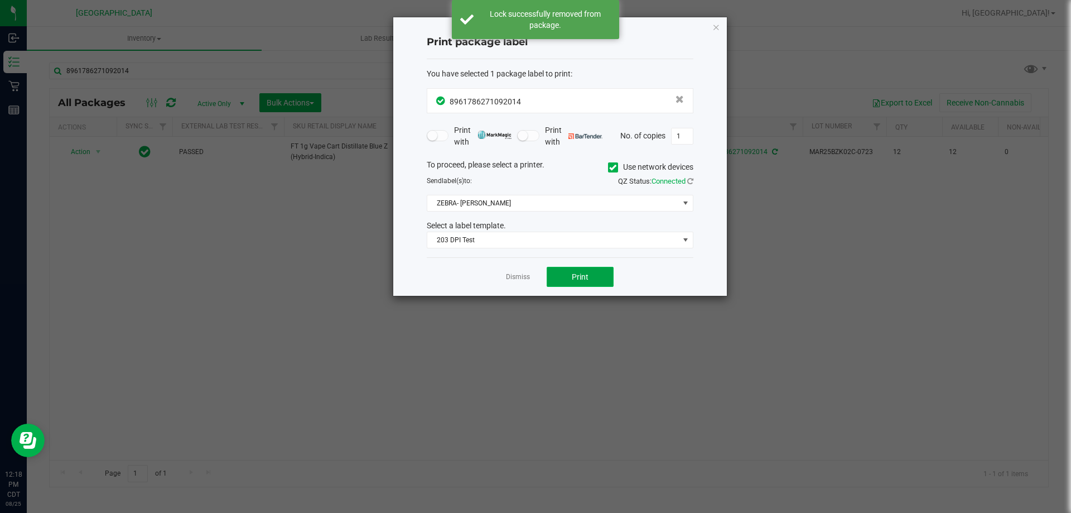
click at [566, 281] on button "Print" at bounding box center [580, 277] width 67 height 20
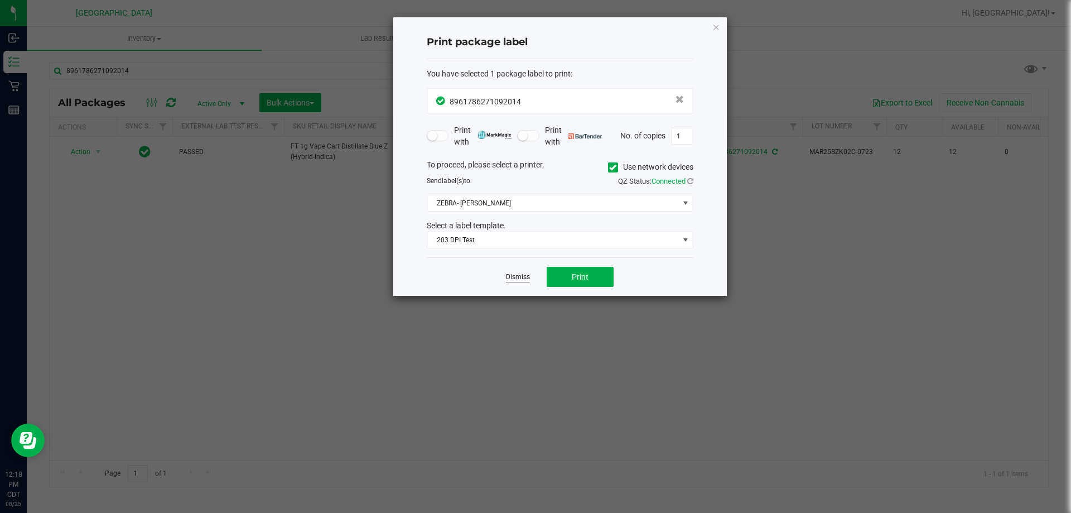
click at [523, 275] on link "Dismiss" at bounding box center [518, 276] width 24 height 9
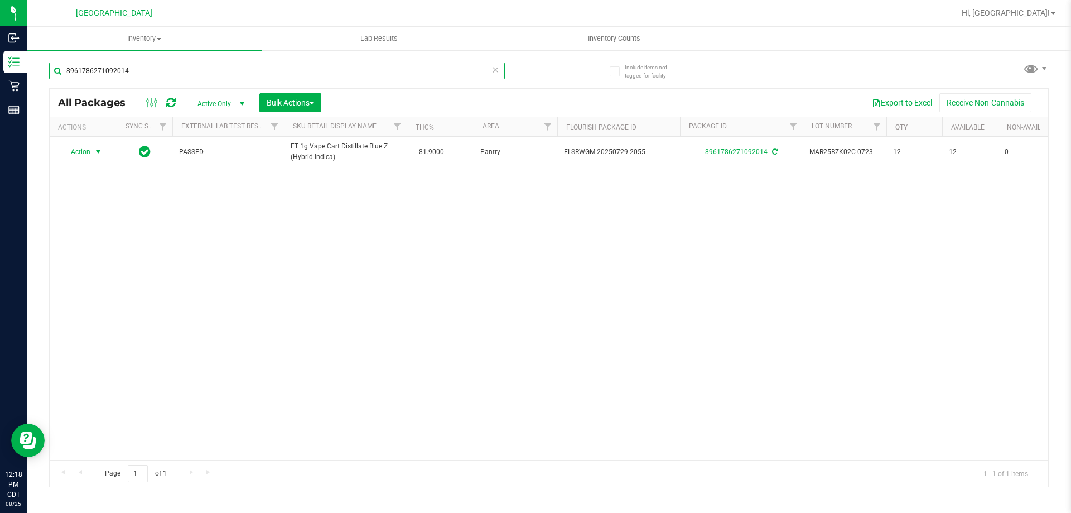
click at [181, 76] on input "8961786271092014" at bounding box center [277, 71] width 456 height 17
click at [189, 64] on input "5607508940174247" at bounding box center [277, 71] width 456 height 17
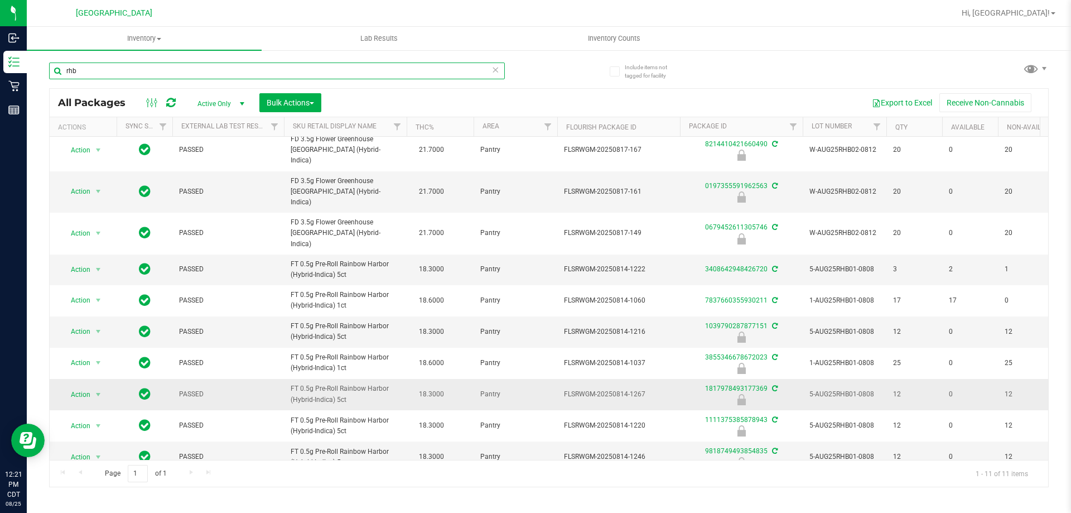
scroll to position [28, 0]
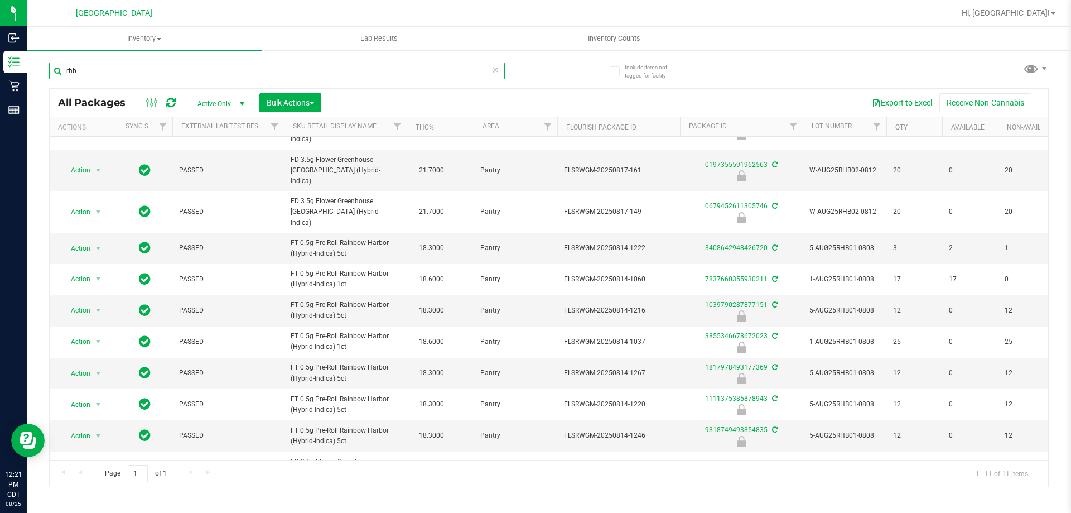
type input "rhb"
click at [140, 78] on input "rhb" at bounding box center [277, 71] width 456 height 17
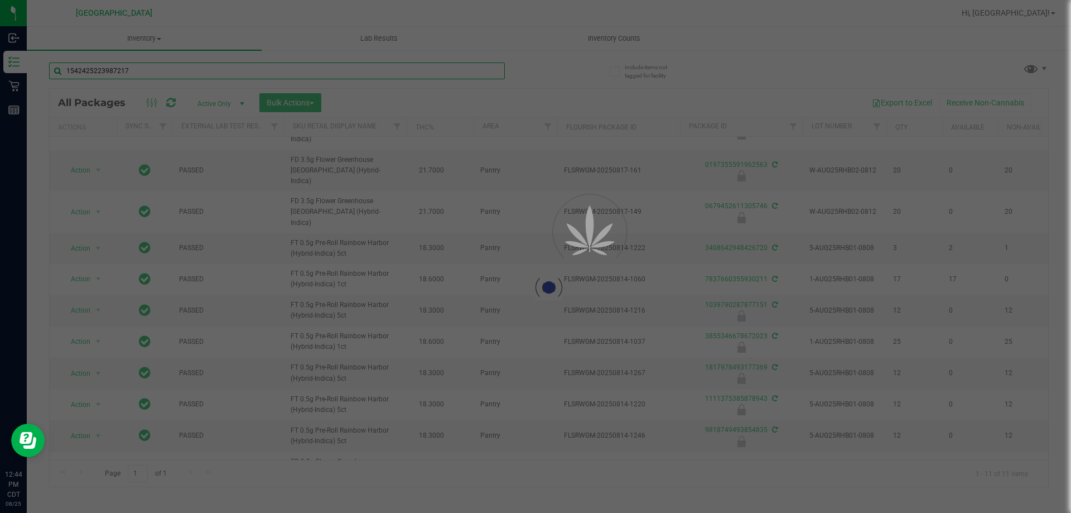
type input "1542425223987217"
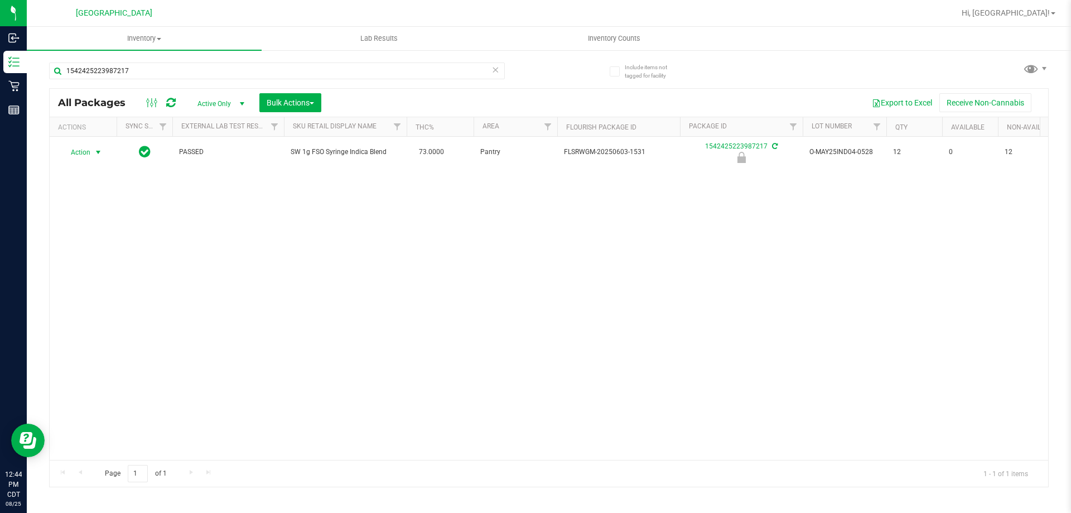
click at [89, 158] on span "Action" at bounding box center [76, 153] width 30 height 16
click at [85, 276] on li "Unlock package" at bounding box center [96, 284] width 71 height 17
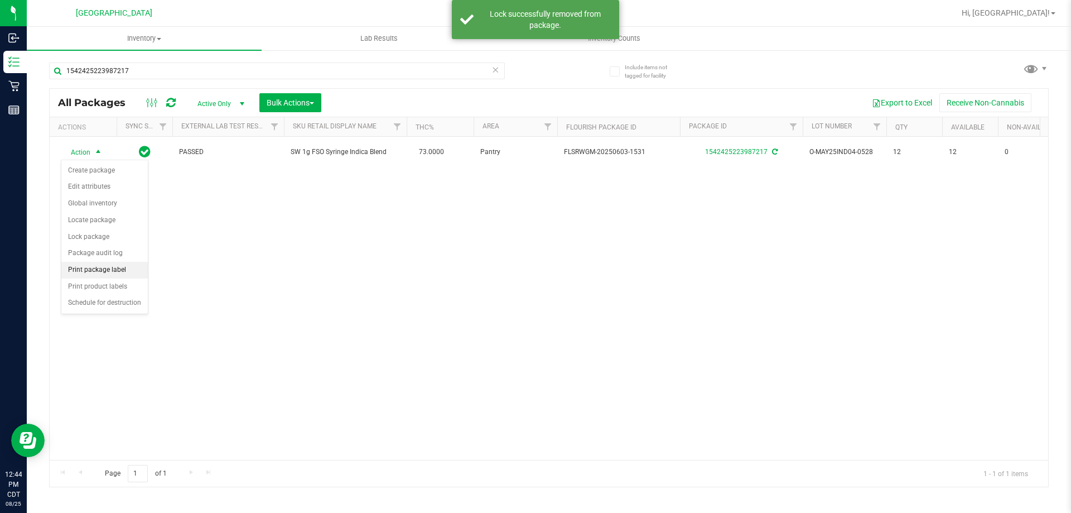
click at [96, 266] on li "Print package label" at bounding box center [104, 270] width 86 height 17
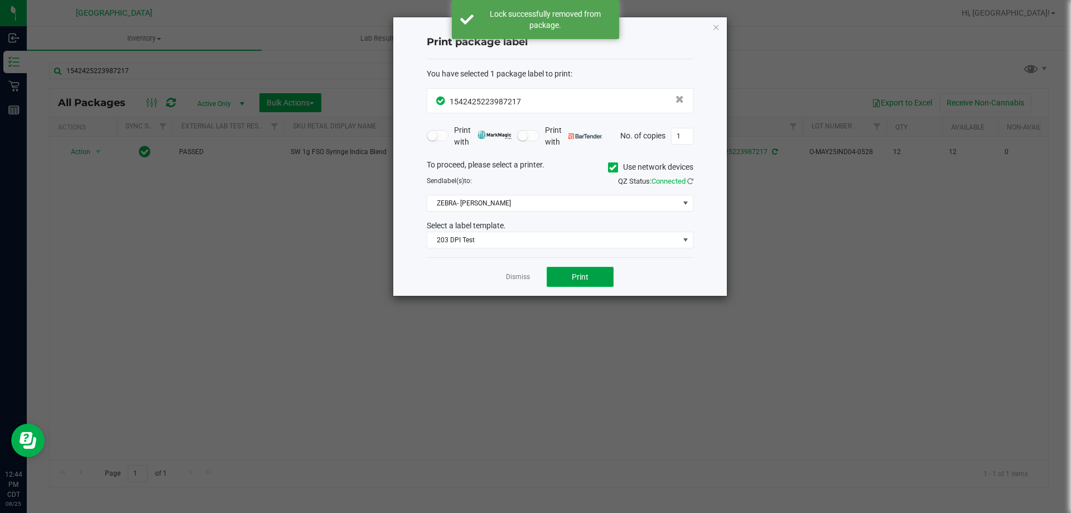
click at [564, 277] on button "Print" at bounding box center [580, 277] width 67 height 20
click at [511, 276] on link "Dismiss" at bounding box center [518, 276] width 24 height 9
